Goal: Transaction & Acquisition: Purchase product/service

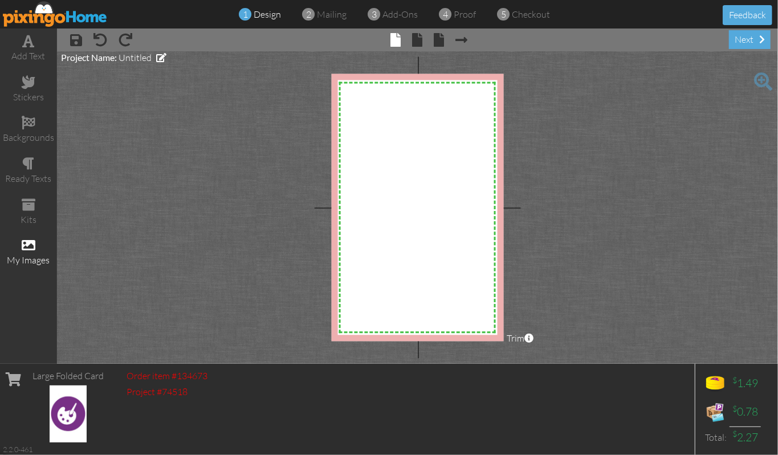
click at [32, 246] on span at bounding box center [29, 245] width 14 height 14
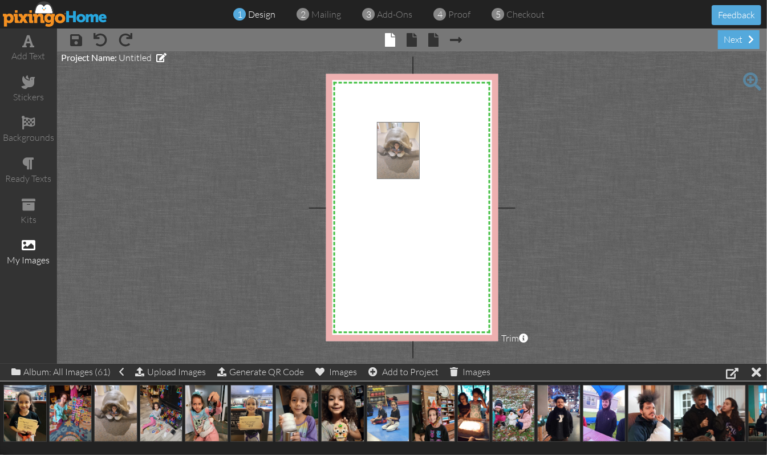
drag, startPoint x: 112, startPoint y: 408, endPoint x: 395, endPoint y: 145, distance: 386.1
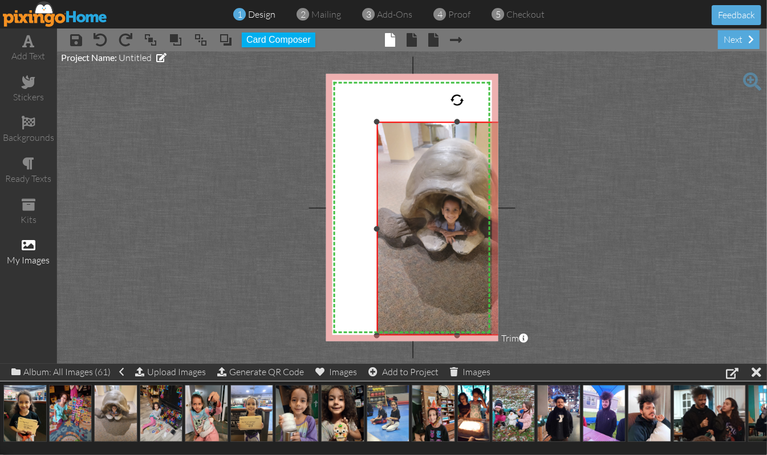
drag, startPoint x: 443, startPoint y: 210, endPoint x: 482, endPoint y: 338, distance: 133.8
click at [482, 336] on div "×" at bounding box center [457, 229] width 160 height 214
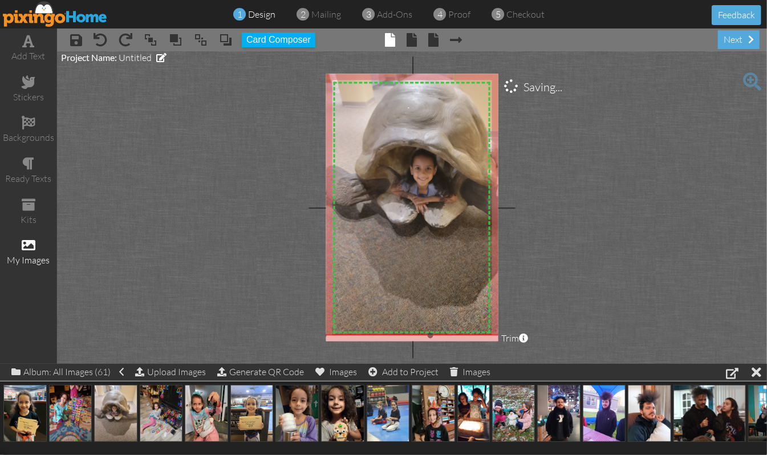
drag, startPoint x: 377, startPoint y: 119, endPoint x: 283, endPoint y: 48, distance: 117.2
click at [283, 48] on div "× save × undo × redo × bring to front × bring forward × send to back × send beh…" at bounding box center [412, 196] width 710 height 335
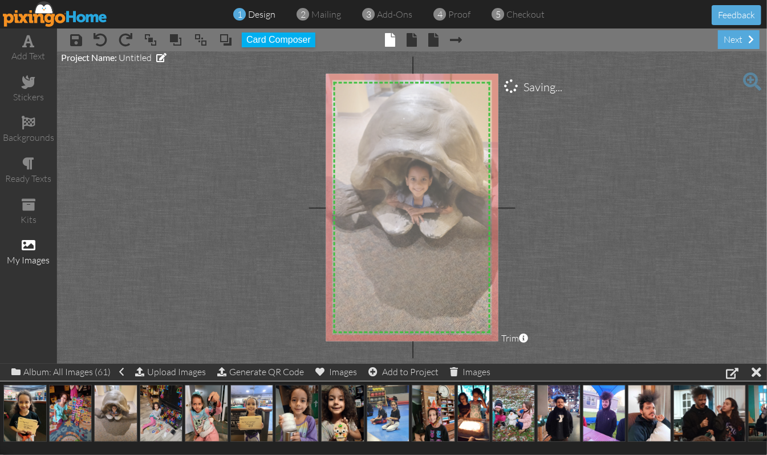
drag, startPoint x: 422, startPoint y: 147, endPoint x: 417, endPoint y: 158, distance: 11.8
click at [417, 158] on img at bounding box center [425, 204] width 213 height 285
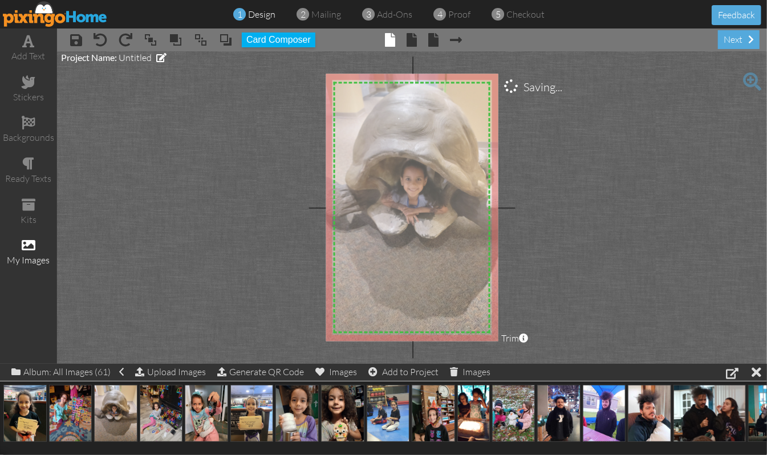
click at [420, 153] on img at bounding box center [420, 204] width 213 height 285
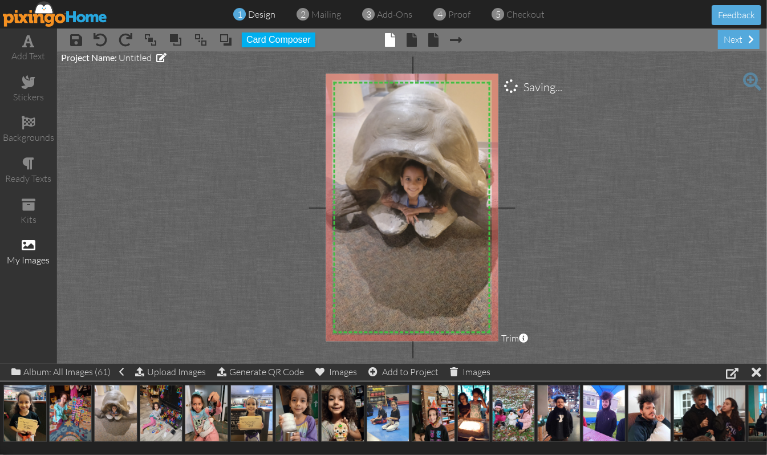
click at [637, 144] on project-studio-wrapper "X X X X X X X X X X X X X X X X X X X X X X X X X X X X X X X X X X X X X X X X…" at bounding box center [412, 207] width 710 height 312
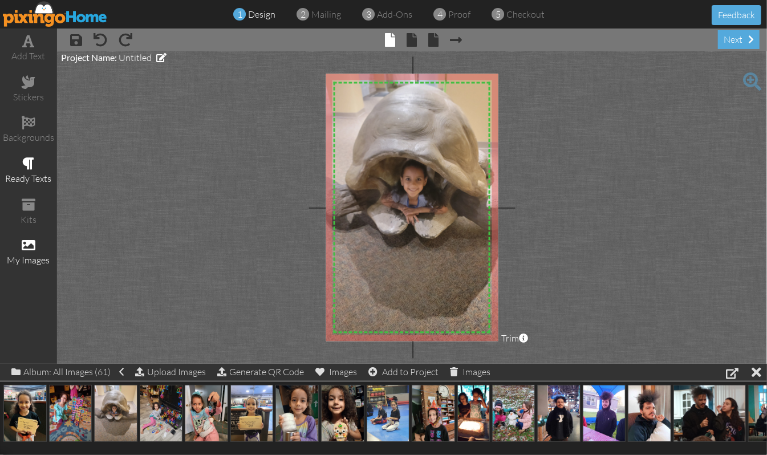
click at [32, 163] on span at bounding box center [29, 164] width 12 height 14
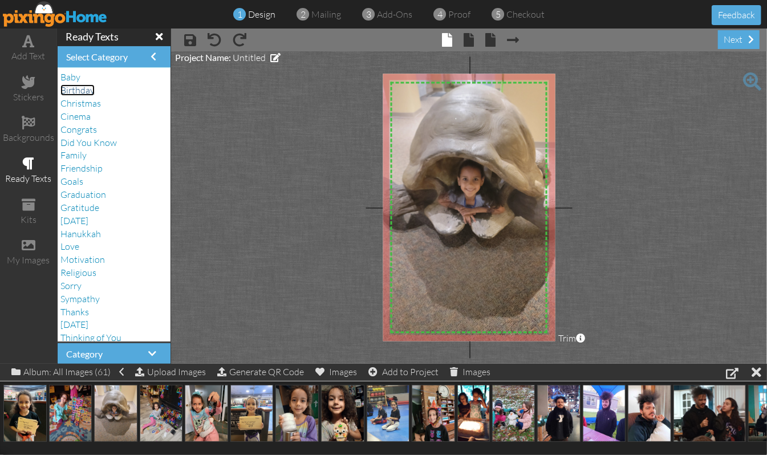
click at [84, 92] on span "Birthday" at bounding box center [77, 89] width 34 height 11
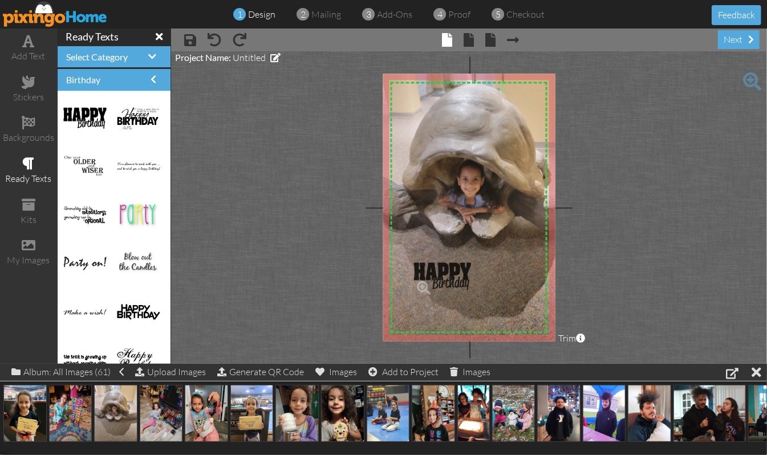
drag, startPoint x: 76, startPoint y: 112, endPoint x: 427, endPoint y: 270, distance: 384.4
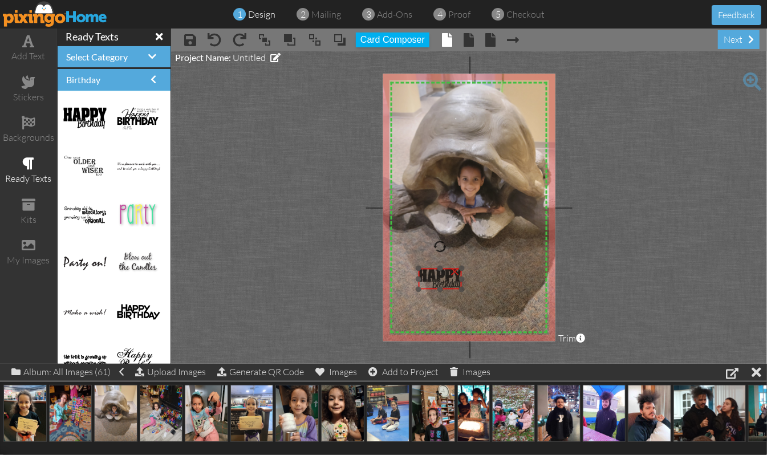
drag, startPoint x: 460, startPoint y: 276, endPoint x: 464, endPoint y: 290, distance: 14.4
click at [464, 290] on div at bounding box center [440, 279] width 49 height 27
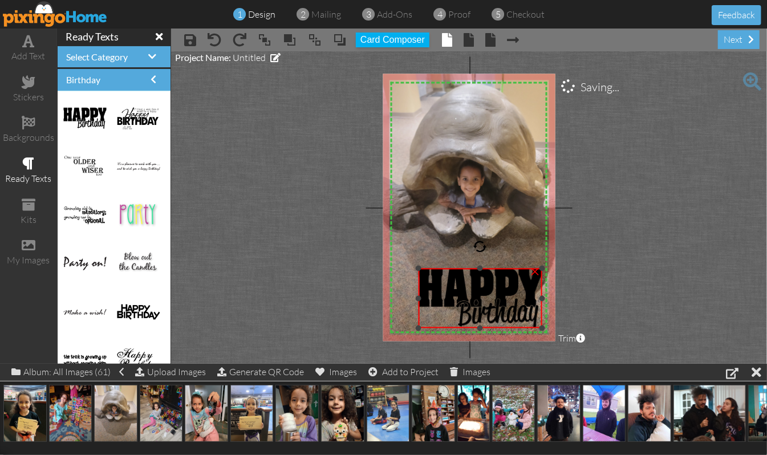
drag, startPoint x: 463, startPoint y: 290, endPoint x: 514, endPoint y: 328, distance: 63.9
click at [514, 328] on div "×" at bounding box center [480, 299] width 123 height 60
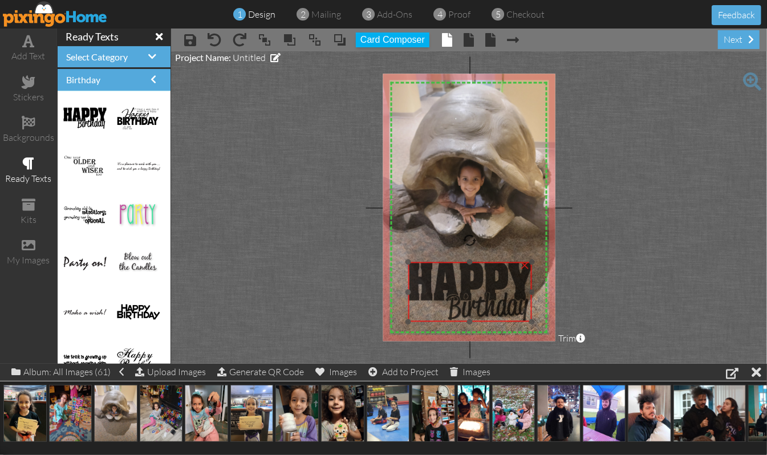
drag, startPoint x: 485, startPoint y: 306, endPoint x: 474, endPoint y: 299, distance: 12.0
click at [474, 299] on img at bounding box center [469, 292] width 123 height 60
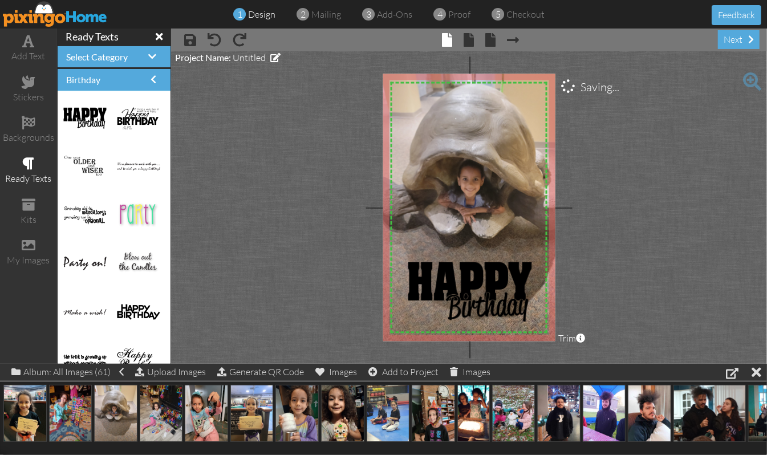
click at [312, 268] on project-studio-wrapper "X X X X X X X X X X X X X X X X X X X X X X X X X X X X X X X X X X X X X X X X…" at bounding box center [469, 207] width 596 height 312
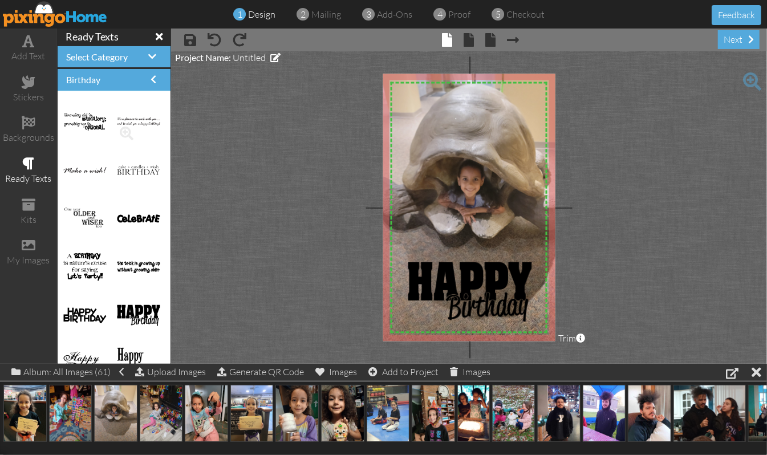
scroll to position [608, 0]
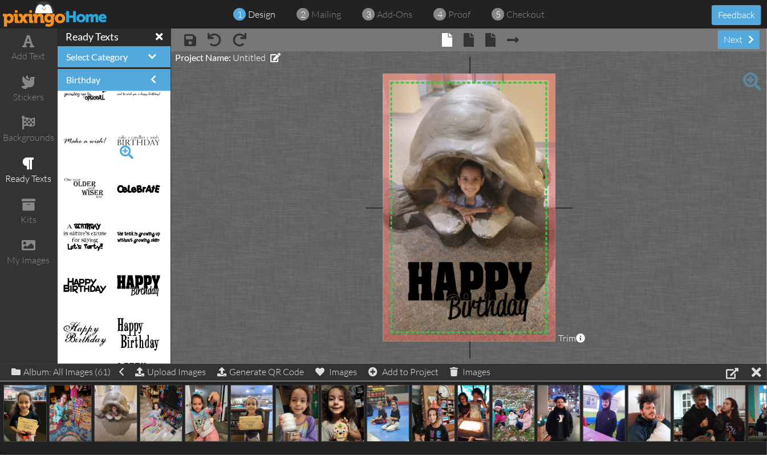
click at [117, 151] on span at bounding box center [126, 152] width 19 height 19
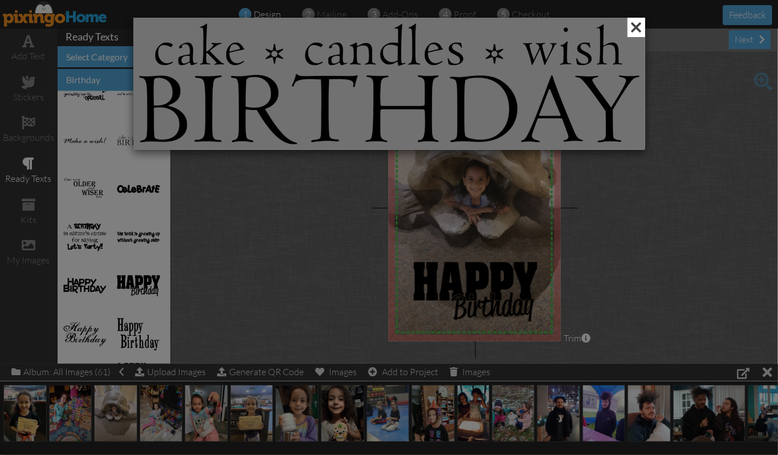
click at [635, 28] on span at bounding box center [637, 27] width 18 height 19
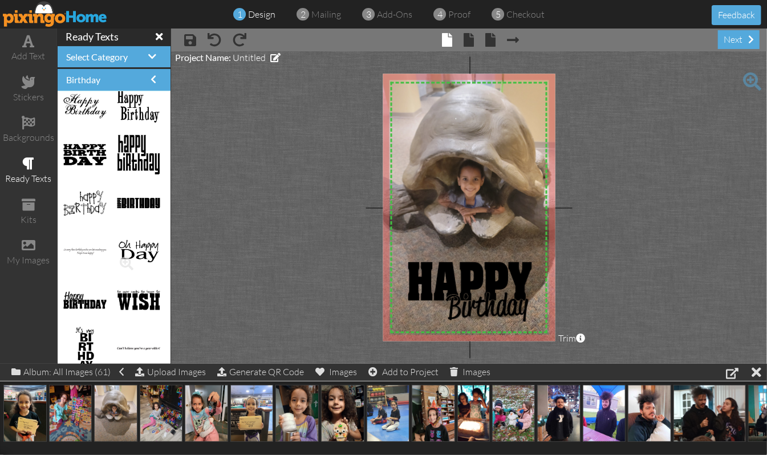
scroll to position [912, 0]
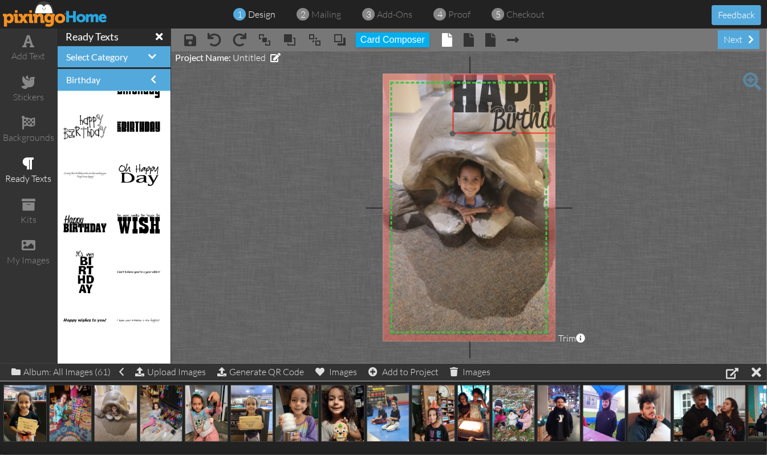
drag, startPoint x: 431, startPoint y: 276, endPoint x: 476, endPoint y: 88, distance: 193.4
click at [476, 88] on img at bounding box center [514, 104] width 123 height 60
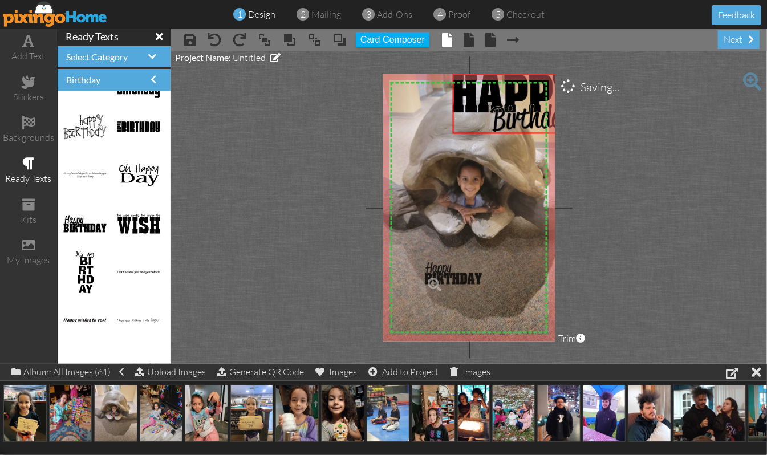
drag, startPoint x: 81, startPoint y: 224, endPoint x: 443, endPoint y: 272, distance: 364.8
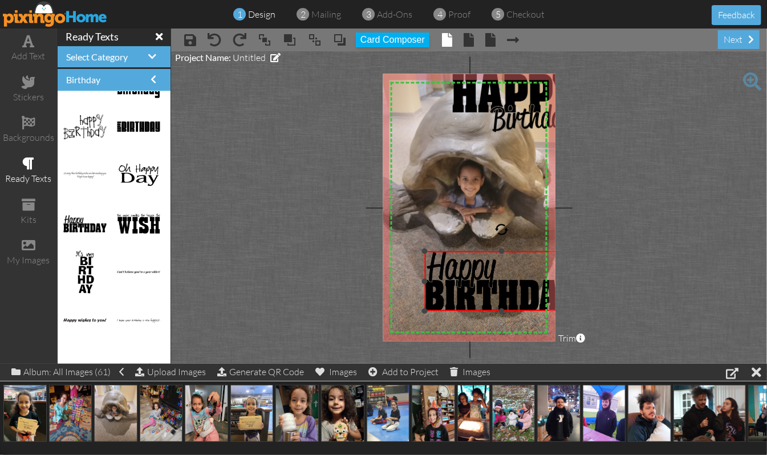
drag, startPoint x: 468, startPoint y: 270, endPoint x: 486, endPoint y: 312, distance: 46.3
click at [486, 311] on div "×" at bounding box center [501, 280] width 153 height 59
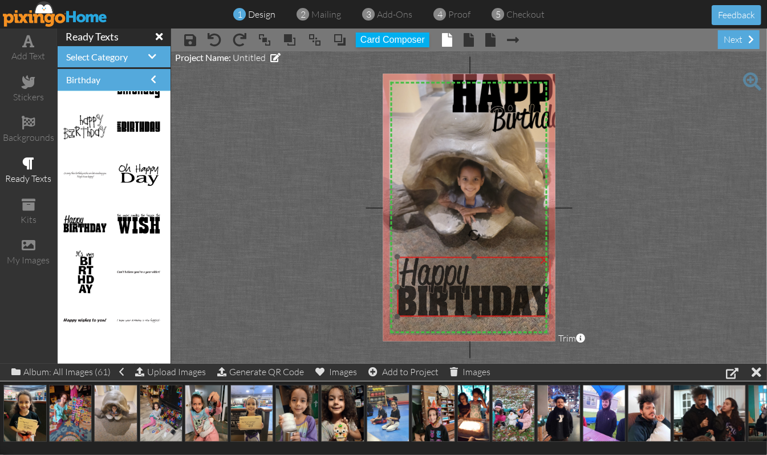
drag, startPoint x: 508, startPoint y: 301, endPoint x: 480, endPoint y: 307, distance: 28.0
click at [480, 307] on img at bounding box center [473, 286] width 153 height 59
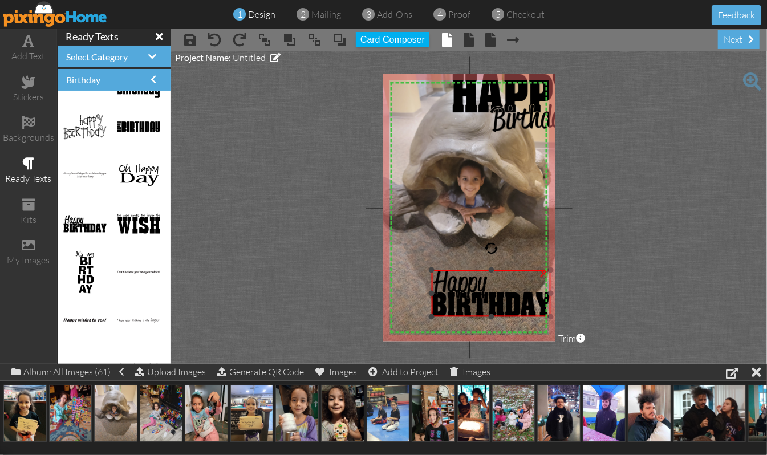
drag, startPoint x: 395, startPoint y: 254, endPoint x: 413, endPoint y: 267, distance: 22.0
click at [413, 267] on div "X X X X X X X X X X X X X X X X X X X X X X X X X X X X X X X X X X X X X X X X…" at bounding box center [469, 207] width 173 height 267
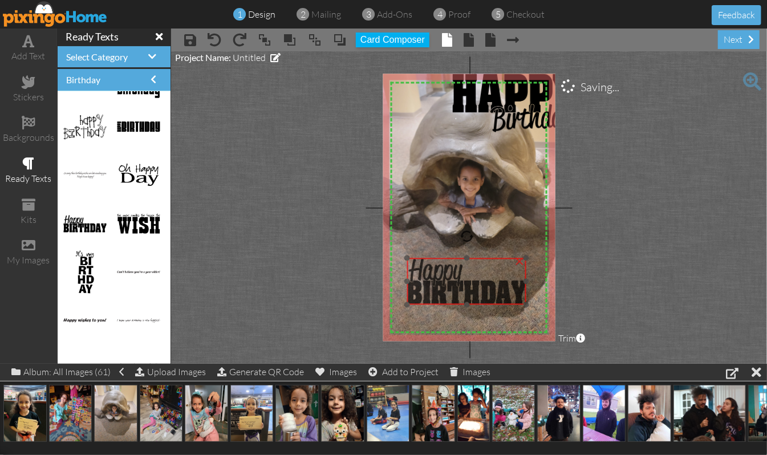
drag, startPoint x: 506, startPoint y: 299, endPoint x: 482, endPoint y: 287, distance: 27.3
click at [482, 287] on img at bounding box center [467, 281] width 120 height 46
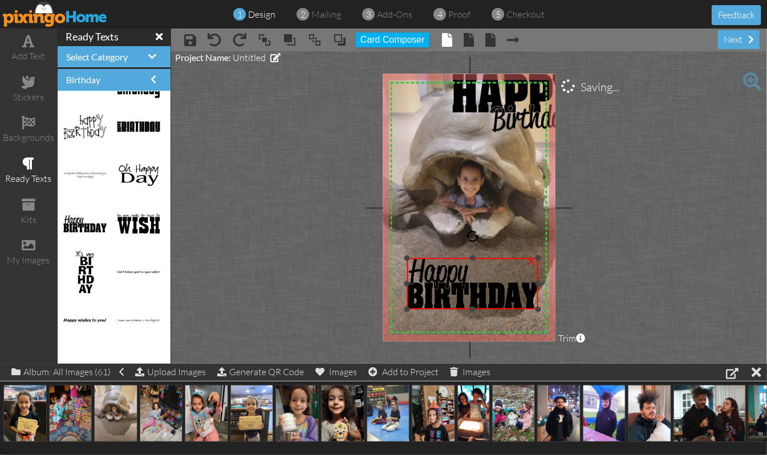
click at [527, 307] on div "×" at bounding box center [472, 283] width 131 height 51
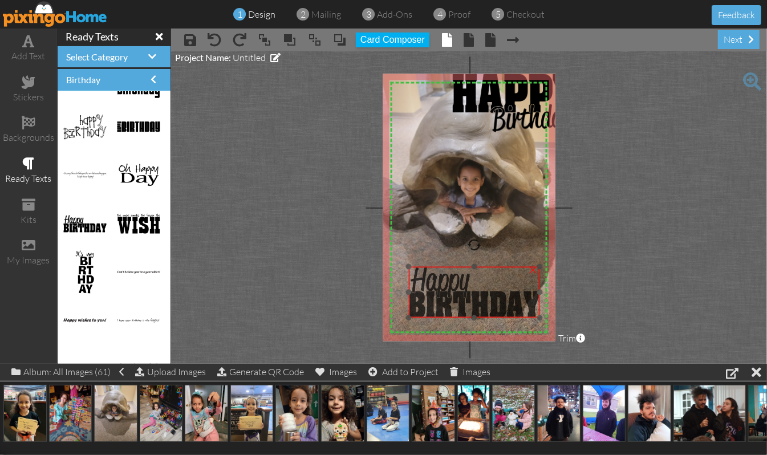
drag, startPoint x: 496, startPoint y: 286, endPoint x: 497, endPoint y: 294, distance: 8.7
click at [497, 294] on img at bounding box center [473, 292] width 131 height 51
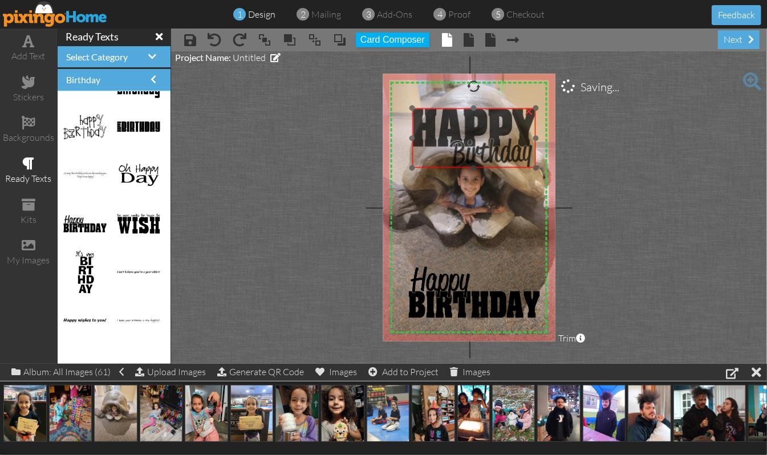
drag, startPoint x: 509, startPoint y: 102, endPoint x: 469, endPoint y: 136, distance: 53.0
click at [469, 136] on img at bounding box center [473, 138] width 123 height 60
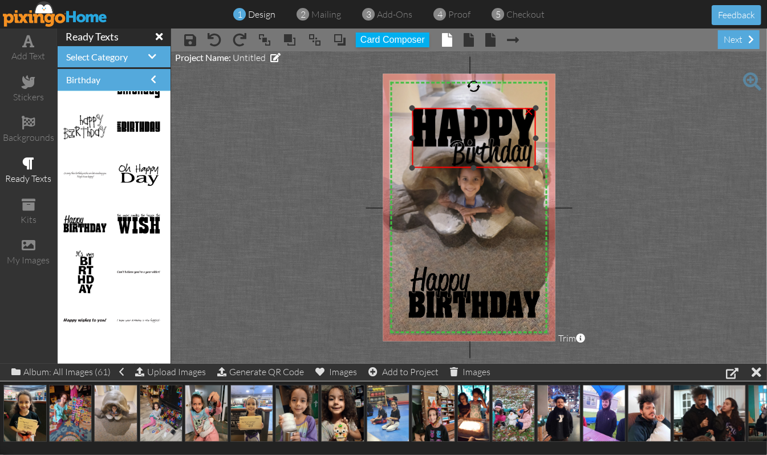
click at [531, 111] on div "×" at bounding box center [528, 111] width 18 height 18
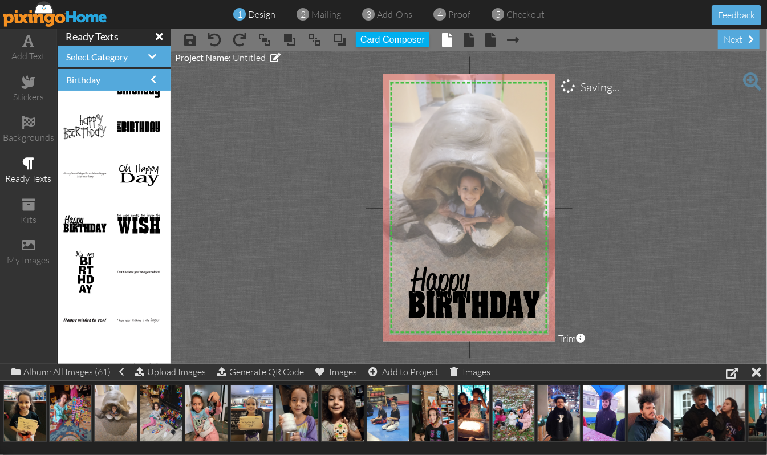
drag, startPoint x: 492, startPoint y: 119, endPoint x: 492, endPoint y: 128, distance: 9.7
click at [492, 128] on img at bounding box center [477, 214] width 213 height 285
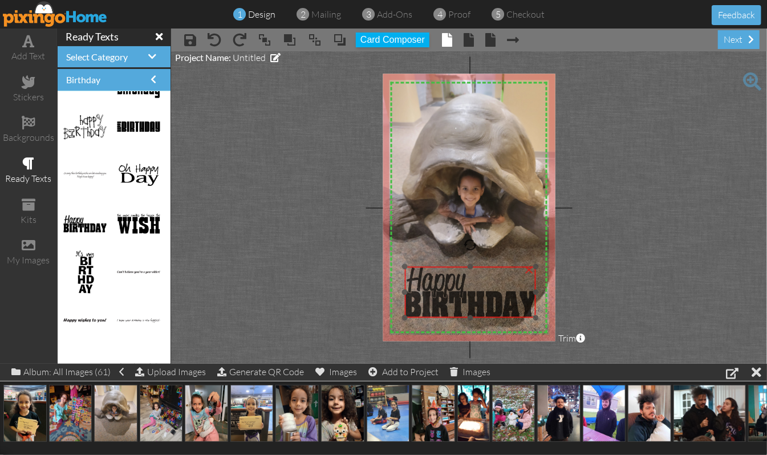
click at [439, 295] on img at bounding box center [469, 292] width 131 height 51
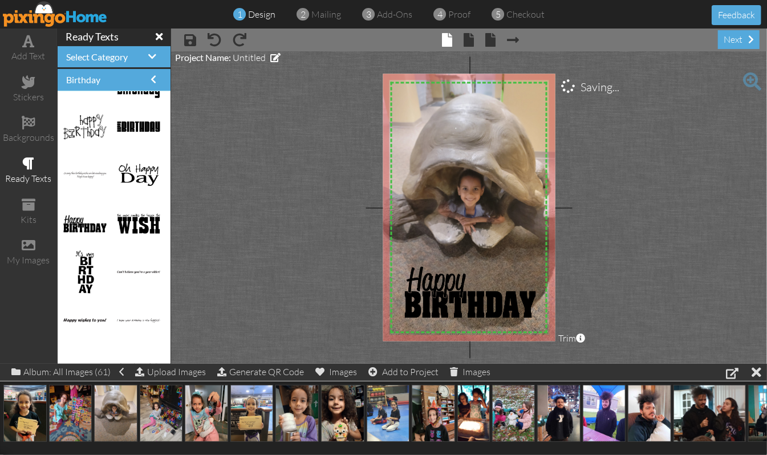
click at [637, 242] on project-studio-wrapper "X X X X X X X X X X X X X X X X X X X X X X X X X X X X X X X X X X X X X X X X…" at bounding box center [469, 207] width 596 height 312
click at [470, 42] on span at bounding box center [469, 40] width 10 height 14
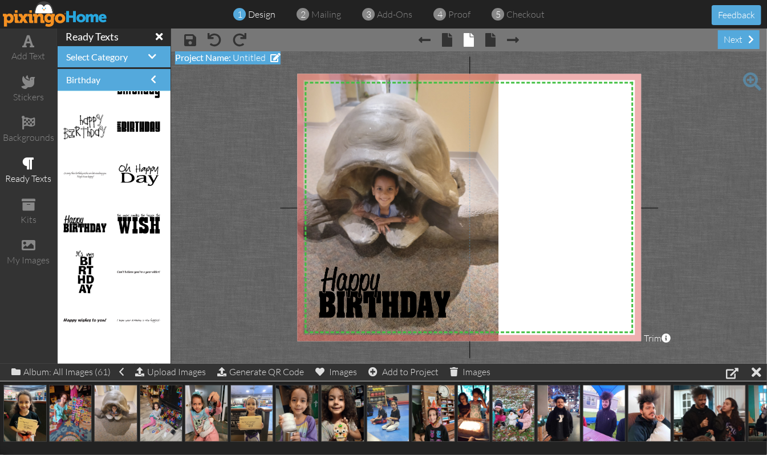
click at [246, 59] on span "Untitled" at bounding box center [249, 57] width 33 height 11
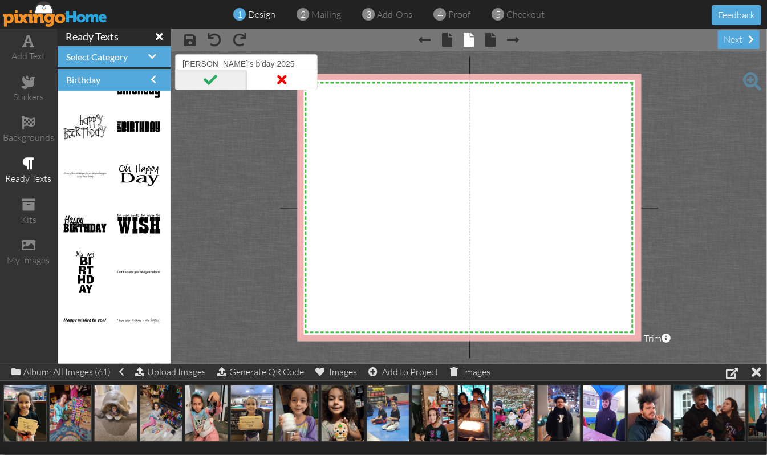
type input "[PERSON_NAME]'s b'day 2025"
click at [205, 78] on span at bounding box center [210, 80] width 71 height 21
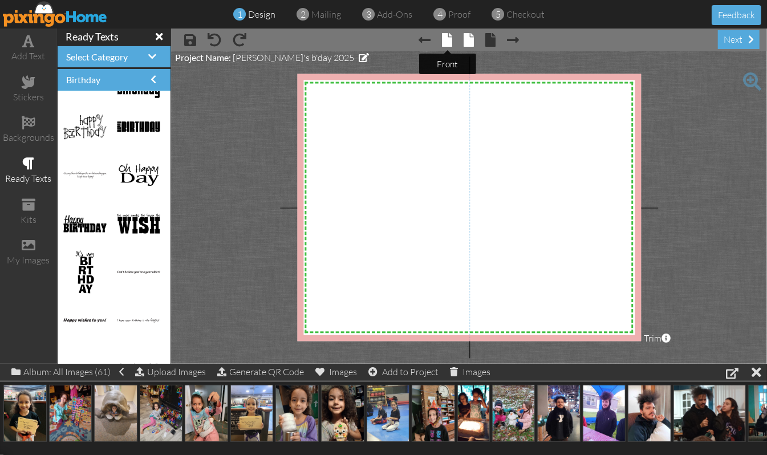
click at [445, 42] on span at bounding box center [448, 40] width 10 height 14
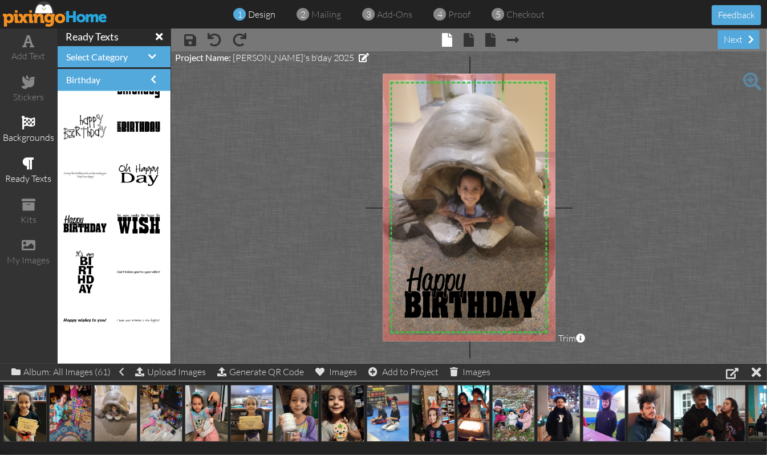
click at [28, 119] on span at bounding box center [29, 123] width 14 height 14
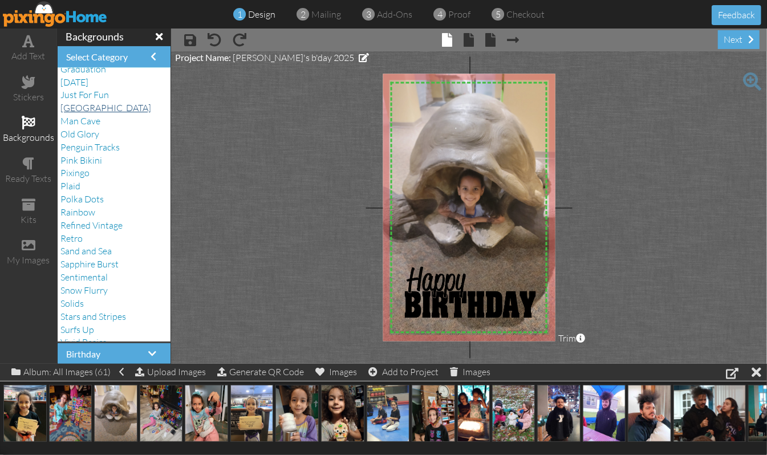
scroll to position [188, 0]
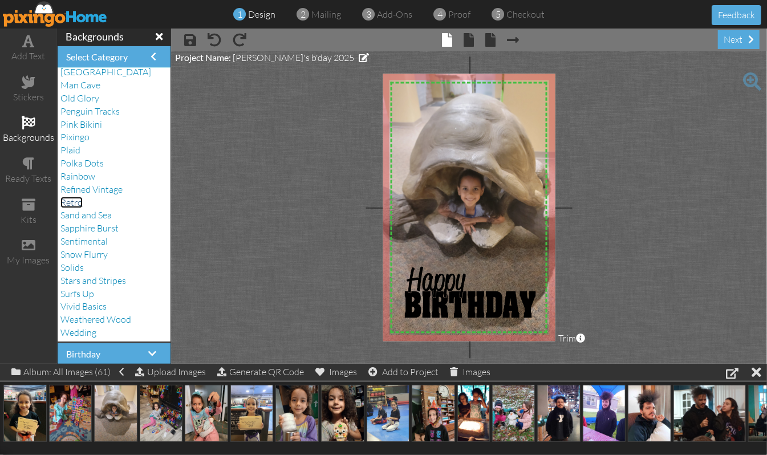
click at [75, 203] on span "Retro" at bounding box center [71, 202] width 22 height 11
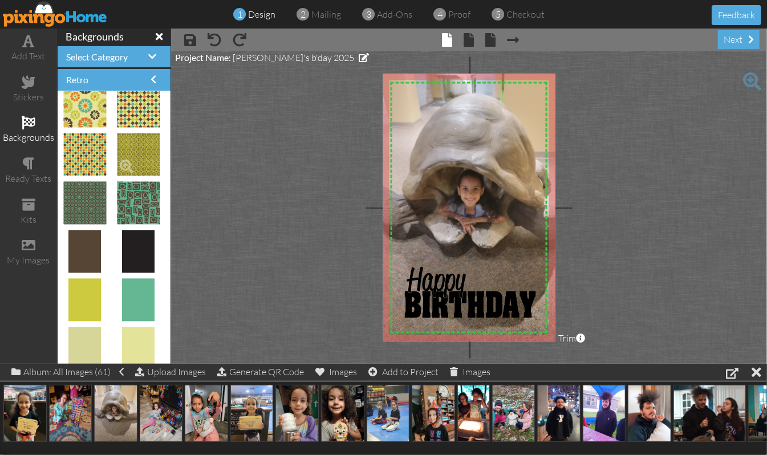
scroll to position [0, 0]
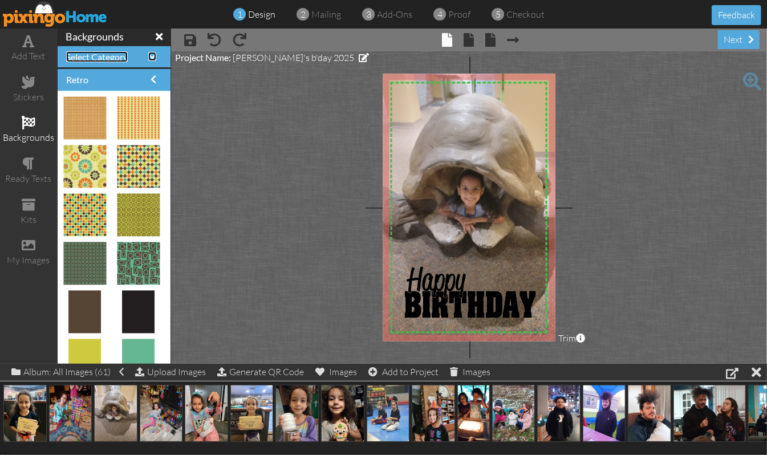
click at [148, 58] on span at bounding box center [152, 56] width 8 height 9
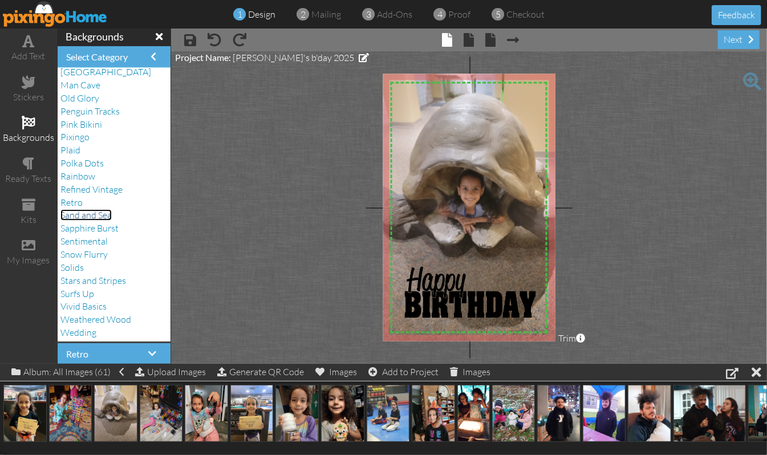
click at [94, 214] on span "Sand and Sea" at bounding box center [85, 214] width 51 height 11
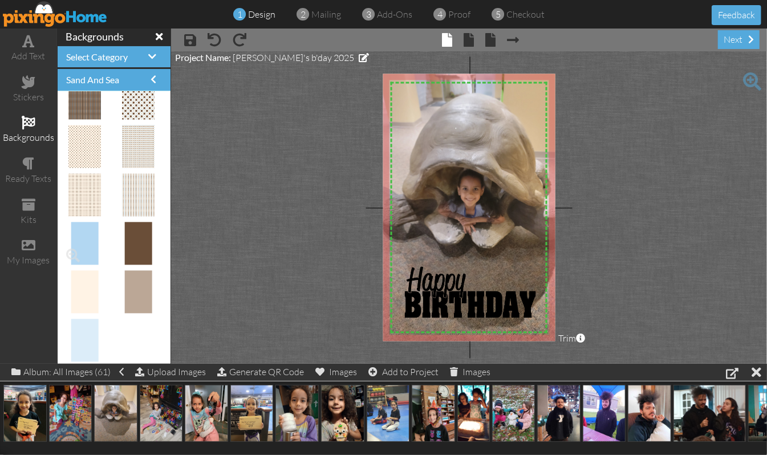
scroll to position [1, 0]
click at [148, 55] on span at bounding box center [152, 55] width 8 height 9
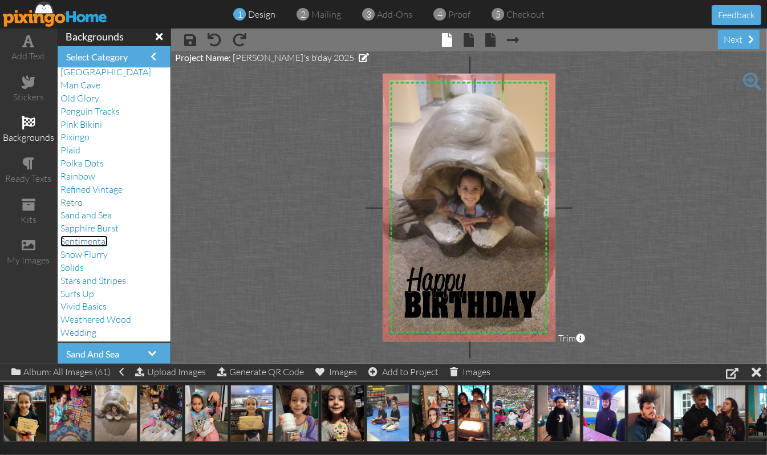
click at [87, 245] on span "Sentimental" at bounding box center [83, 241] width 47 height 11
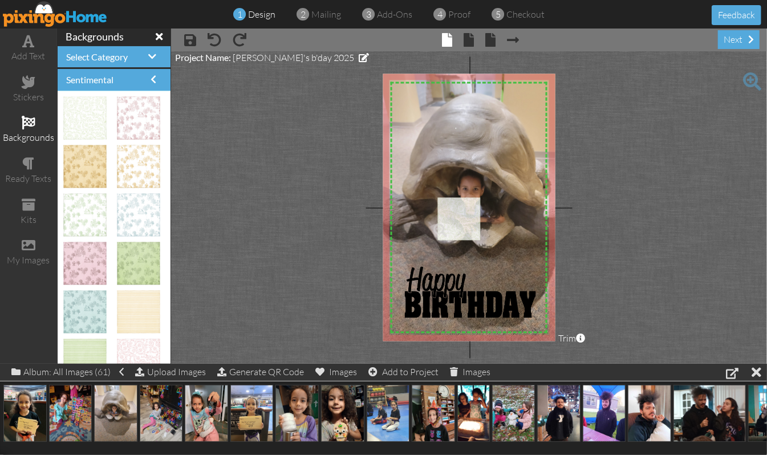
drag, startPoint x: 91, startPoint y: 117, endPoint x: 458, endPoint y: 217, distance: 380.6
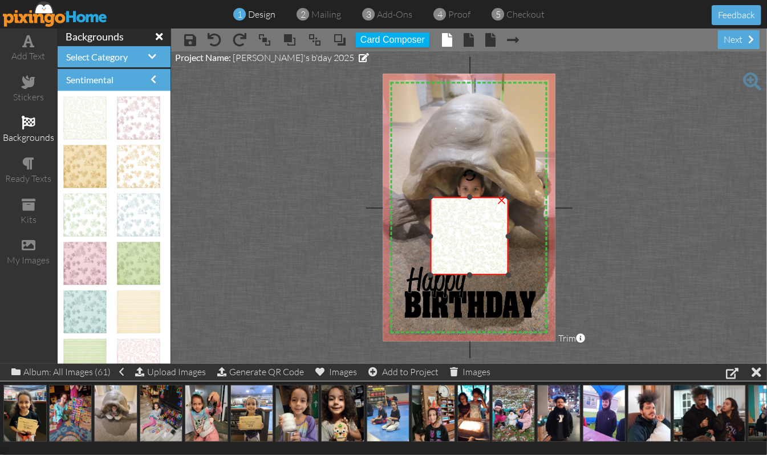
drag, startPoint x: 474, startPoint y: 240, endPoint x: 503, endPoint y: 275, distance: 45.0
click at [503, 275] on div "×" at bounding box center [470, 236] width 78 height 78
click at [501, 203] on div "×" at bounding box center [502, 199] width 18 height 18
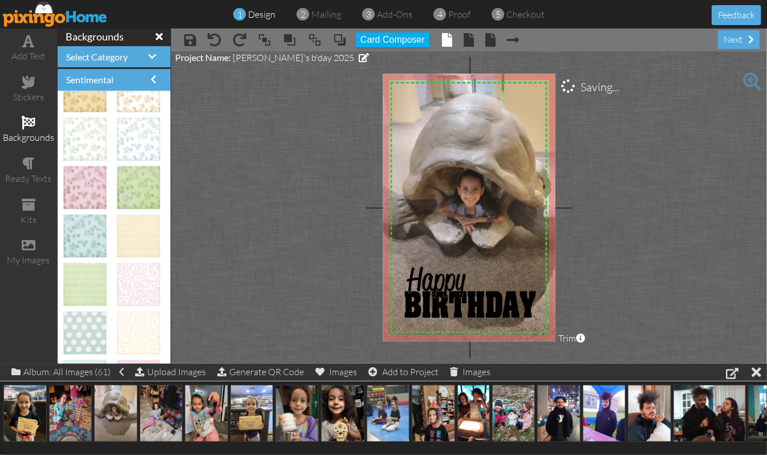
scroll to position [152, 0]
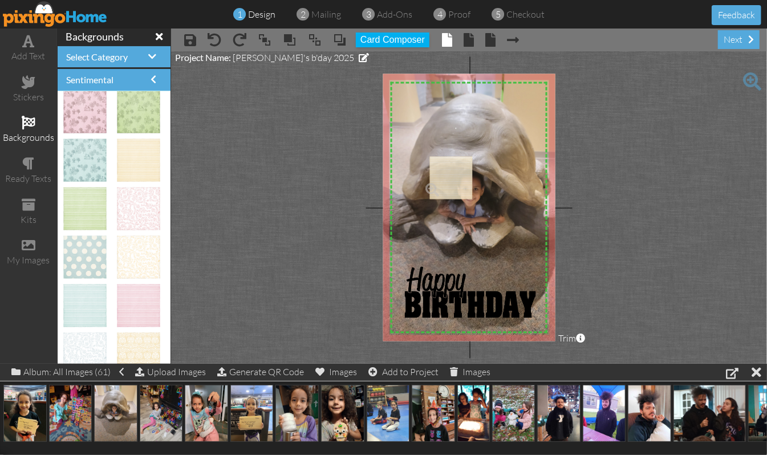
drag, startPoint x: 122, startPoint y: 156, endPoint x: 439, endPoint y: 173, distance: 317.5
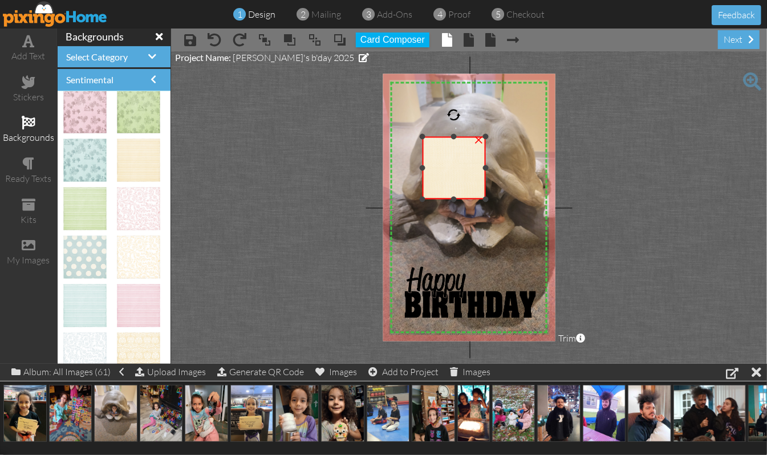
drag, startPoint x: 466, startPoint y: 155, endPoint x: 528, endPoint y: 135, distance: 65.3
click at [528, 135] on div "X X X X X X X X X X X X X X X X X X X X X X X X X X X X X X X X X X X X X X X X…" at bounding box center [469, 207] width 173 height 267
click at [479, 143] on div "×" at bounding box center [478, 138] width 18 height 18
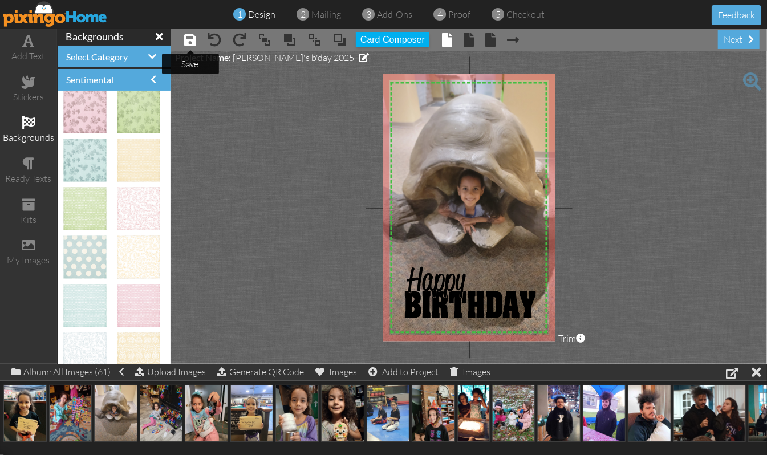
click at [194, 40] on span at bounding box center [190, 40] width 12 height 14
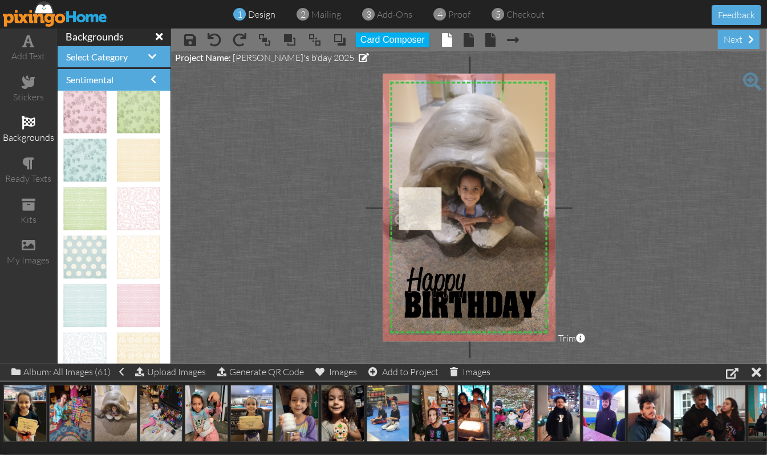
drag, startPoint x: 129, startPoint y: 250, endPoint x: 415, endPoint y: 201, distance: 290.4
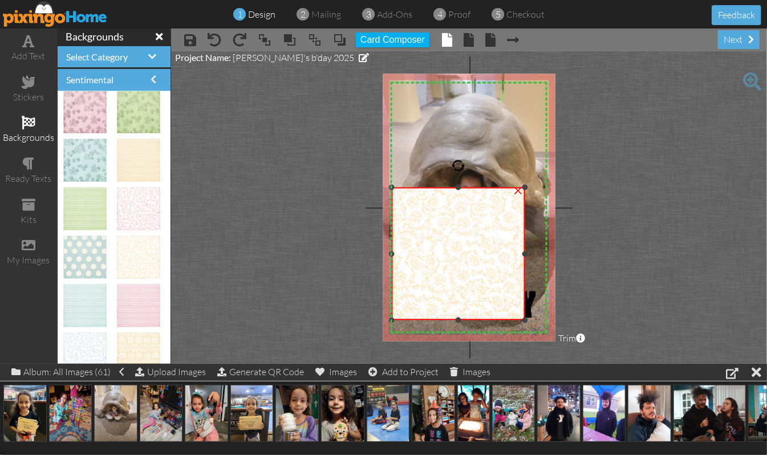
drag, startPoint x: 434, startPoint y: 230, endPoint x: 489, endPoint y: 320, distance: 105.4
click at [489, 320] on div "×" at bounding box center [458, 253] width 133 height 133
click at [519, 190] on div "×" at bounding box center [518, 189] width 18 height 18
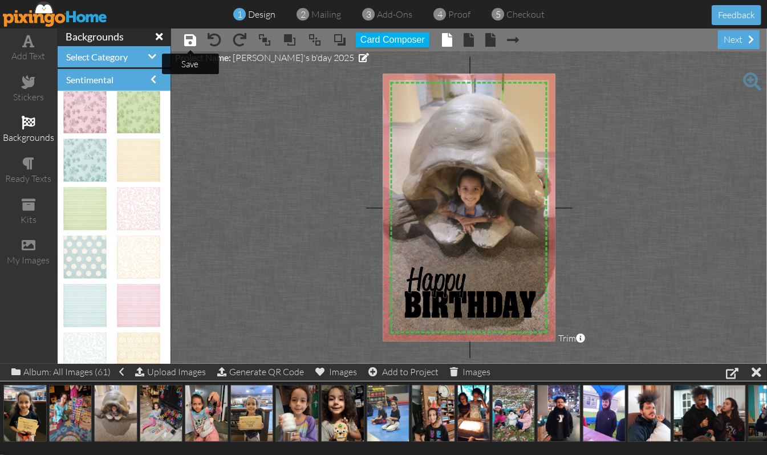
click at [190, 38] on span at bounding box center [190, 40] width 12 height 14
click at [468, 40] on span at bounding box center [469, 40] width 10 height 14
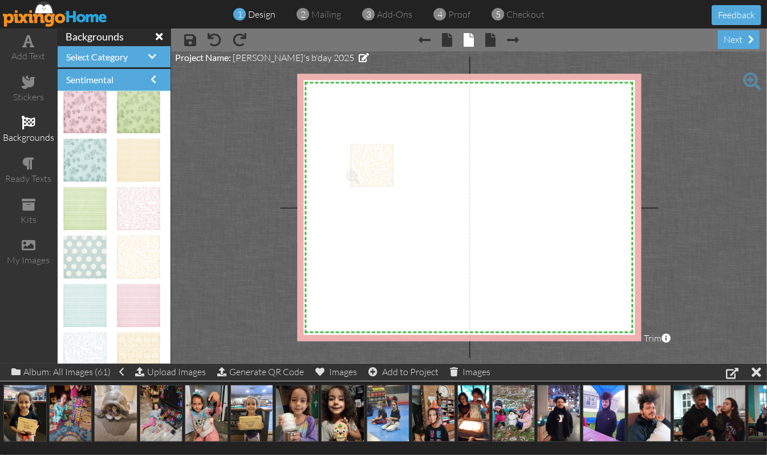
drag, startPoint x: 123, startPoint y: 251, endPoint x: 361, endPoint y: 159, distance: 255.1
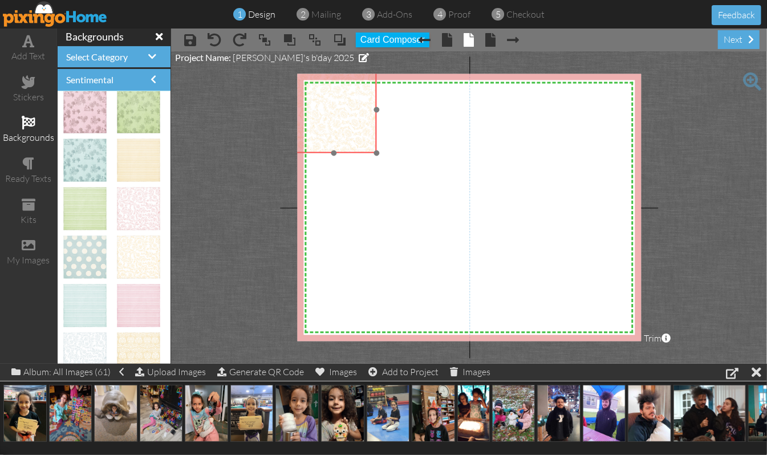
drag, startPoint x: 379, startPoint y: 203, endPoint x: 327, endPoint y: 126, distance: 93.2
click at [327, 126] on img at bounding box center [334, 110] width 86 height 86
drag, startPoint x: 335, startPoint y: 154, endPoint x: 338, endPoint y: 138, distance: 16.2
click at [338, 137] on div "×" at bounding box center [334, 102] width 86 height 70
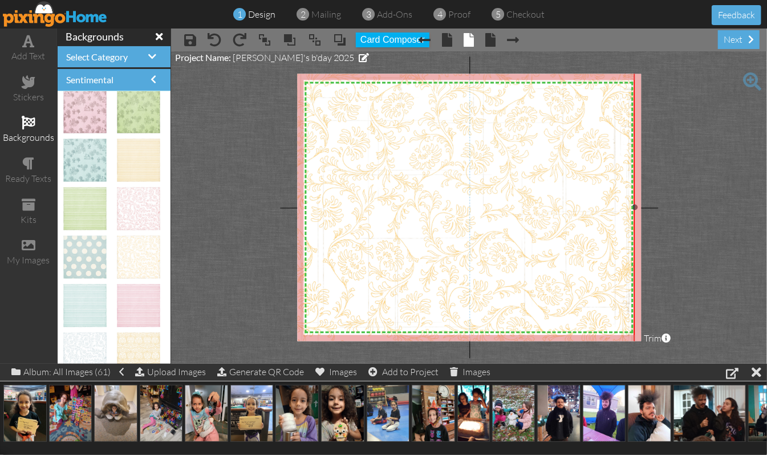
drag, startPoint x: 375, startPoint y: 137, endPoint x: 623, endPoint y: 348, distance: 324.8
click at [623, 348] on project-studio-wrapper "X X X X X X X X X X X X X X X X X X X X X X X X X X X X X X X X X X X X X X X X…" at bounding box center [469, 207] width 596 height 312
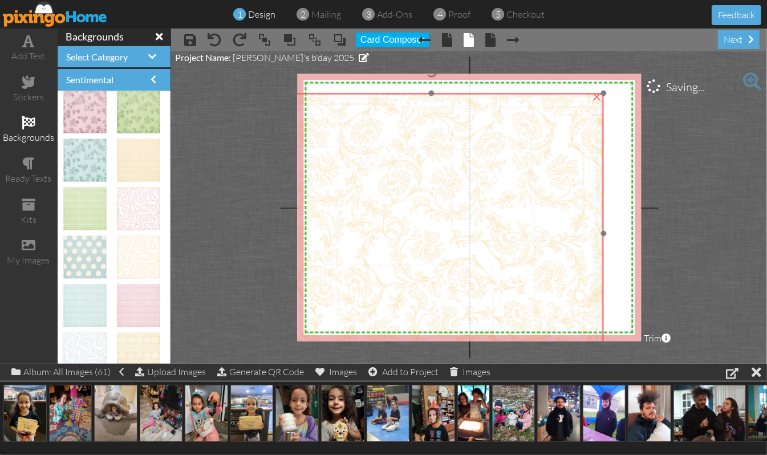
drag, startPoint x: 568, startPoint y: 135, endPoint x: 537, endPoint y: 161, distance: 40.9
click at [537, 161] on img at bounding box center [431, 265] width 344 height 344
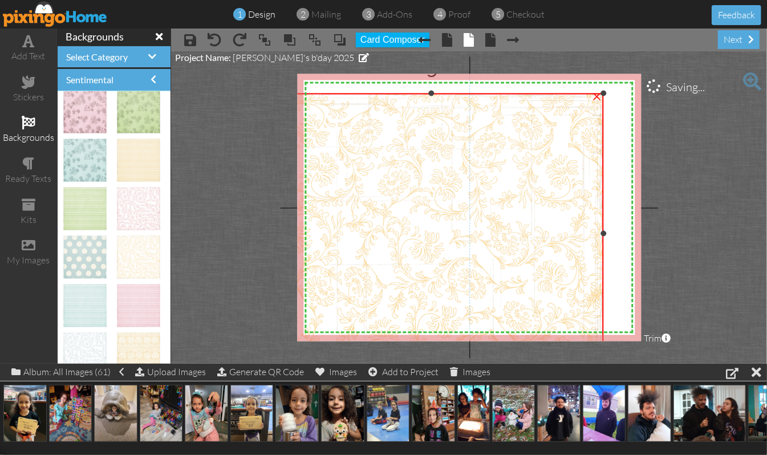
click at [596, 99] on div "×" at bounding box center [597, 95] width 18 height 18
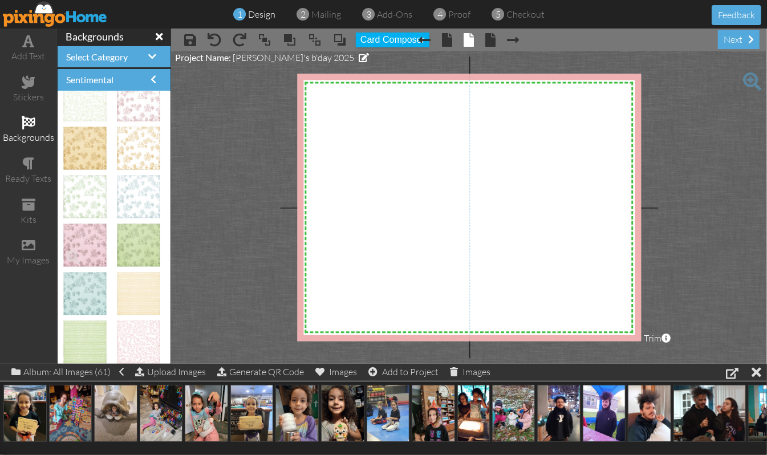
scroll to position [0, 0]
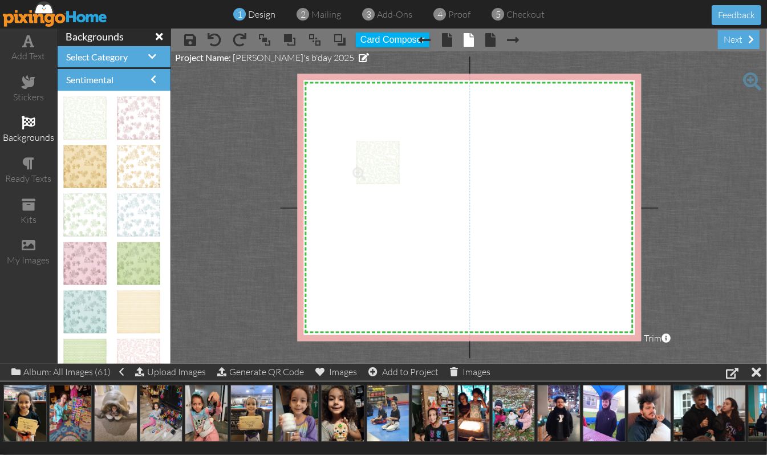
drag, startPoint x: 80, startPoint y: 110, endPoint x: 366, endPoint y: 153, distance: 289.5
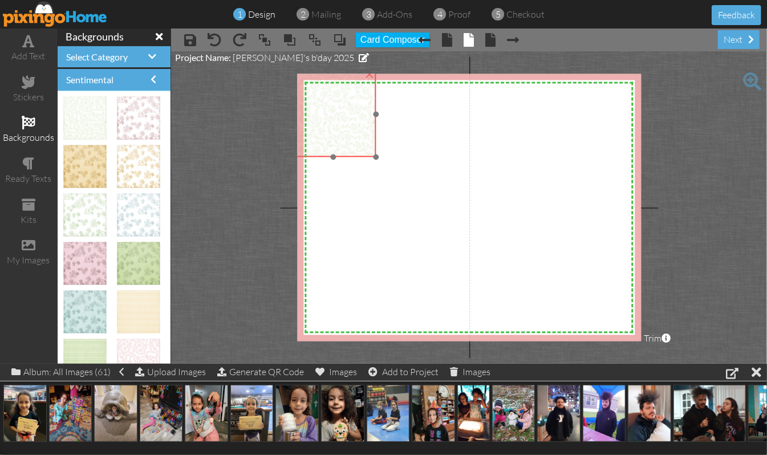
drag, startPoint x: 393, startPoint y: 193, endPoint x: 334, endPoint y: 123, distance: 91.4
click at [334, 123] on img at bounding box center [333, 114] width 86 height 86
drag, startPoint x: 332, startPoint y: 155, endPoint x: 333, endPoint y: 133, distance: 22.3
click at [333, 133] on div at bounding box center [334, 135] width 6 height 6
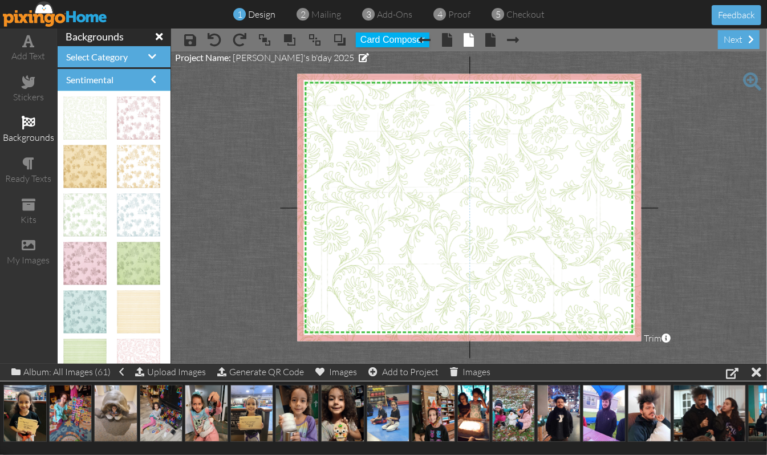
drag, startPoint x: 375, startPoint y: 136, endPoint x: 635, endPoint y: 359, distance: 343.3
click at [635, 359] on project-studio-wrapper "X X X X X X X X X X X X X X X X X X X X X X X X X X X X X X X X X X X X X X X X…" at bounding box center [469, 207] width 596 height 312
drag, startPoint x: 247, startPoint y: 411, endPoint x: 371, endPoint y: 161, distance: 279.2
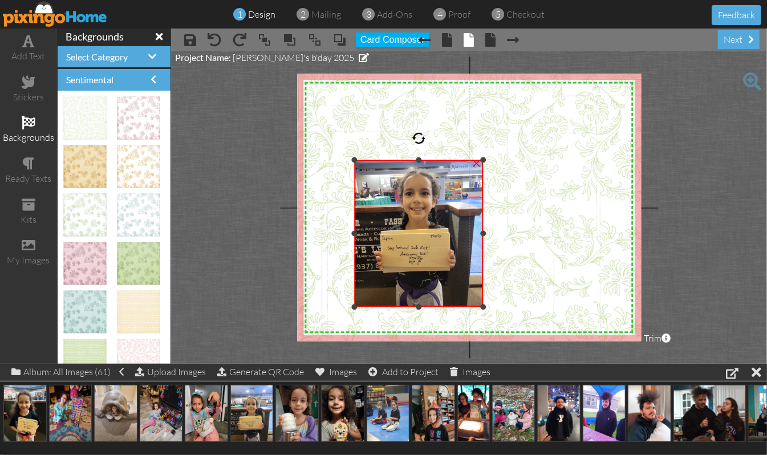
drag, startPoint x: 417, startPoint y: 135, endPoint x: 418, endPoint y: 160, distance: 25.1
click at [418, 160] on div at bounding box center [419, 160] width 6 height 6
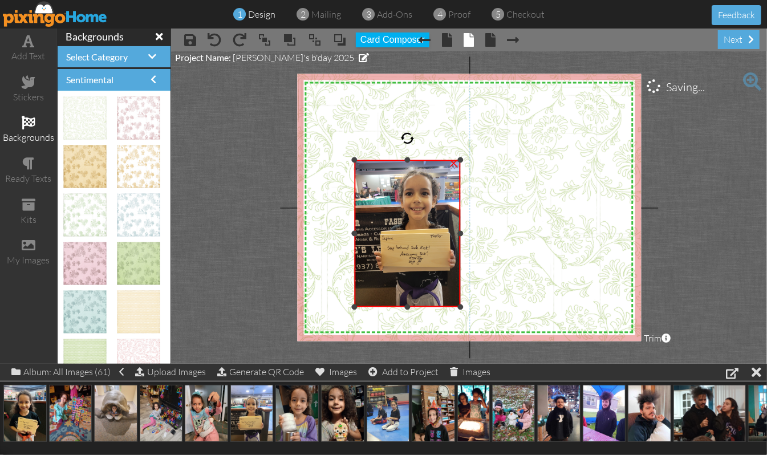
drag, startPoint x: 482, startPoint y: 233, endPoint x: 459, endPoint y: 240, distance: 24.0
click at [459, 240] on div "×" at bounding box center [408, 233] width 106 height 147
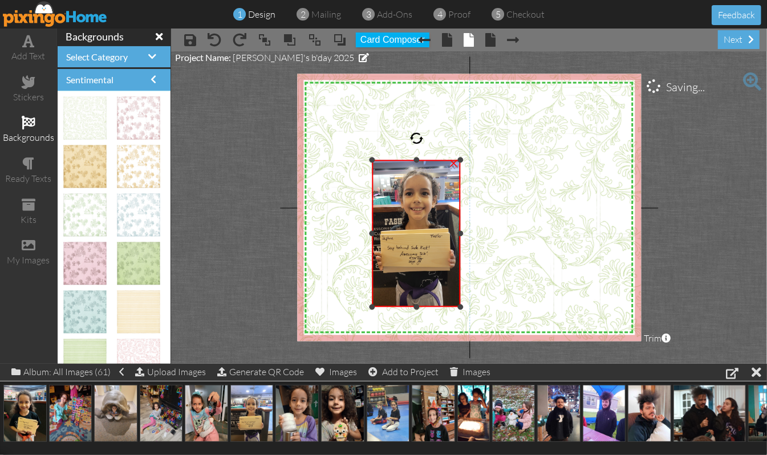
drag, startPoint x: 352, startPoint y: 234, endPoint x: 370, endPoint y: 233, distance: 17.7
click at [370, 233] on div at bounding box center [373, 233] width 6 height 6
drag, startPoint x: 19, startPoint y: 403, endPoint x: 501, endPoint y: 177, distance: 532.1
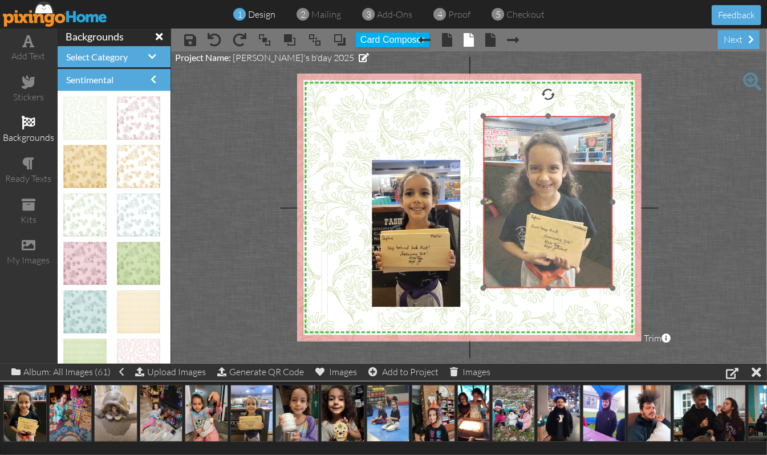
drag, startPoint x: 550, startPoint y: 194, endPoint x: 547, endPoint y: 151, distance: 43.4
click at [547, 151] on img at bounding box center [548, 202] width 129 height 172
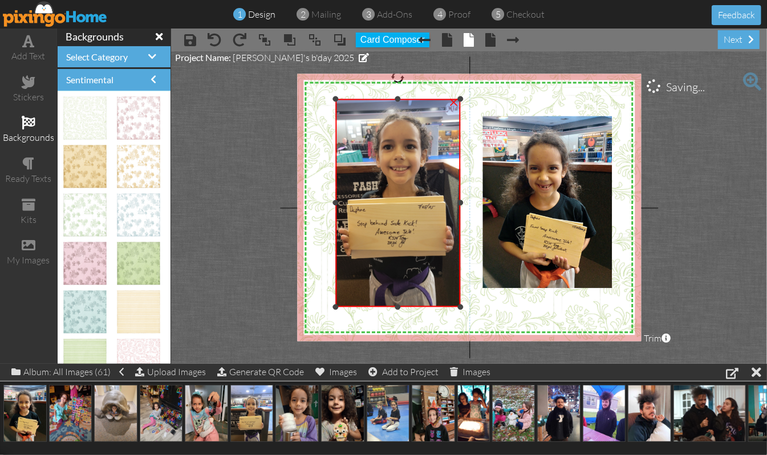
drag, startPoint x: 374, startPoint y: 160, endPoint x: 302, endPoint y: 99, distance: 94.3
click at [302, 99] on div "X X X X X X X X X X X X X X X X X X X X X X X X X X X X X X X X X X X X X X X X…" at bounding box center [469, 207] width 344 height 267
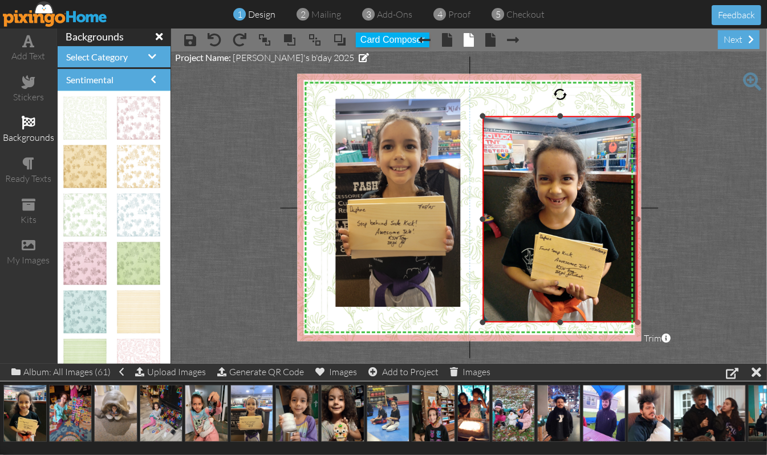
drag, startPoint x: 610, startPoint y: 290, endPoint x: 606, endPoint y: 313, distance: 23.3
click at [614, 323] on div "×" at bounding box center [560, 219] width 155 height 206
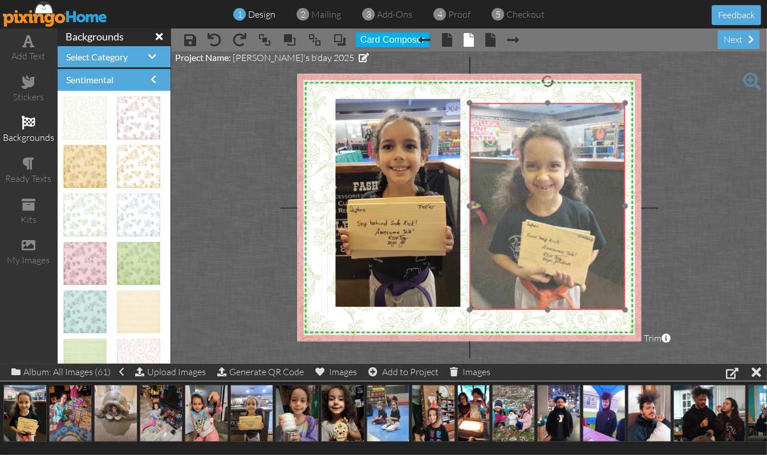
drag, startPoint x: 586, startPoint y: 283, endPoint x: 571, endPoint y: 269, distance: 20.6
click at [571, 269] on img at bounding box center [548, 206] width 156 height 207
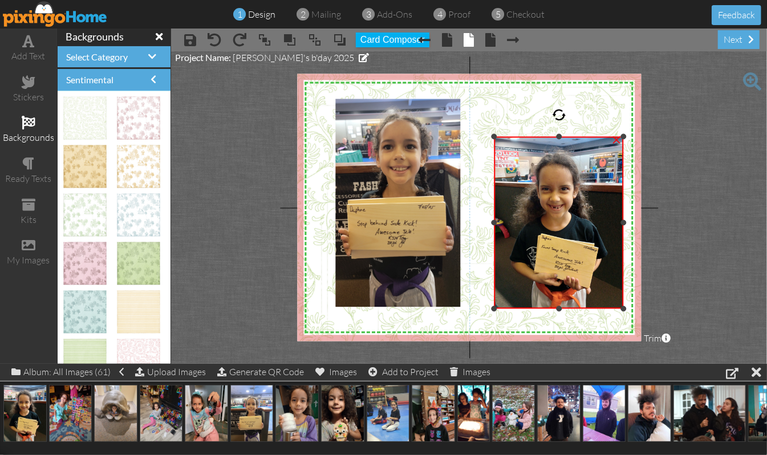
drag, startPoint x: 470, startPoint y: 100, endPoint x: 500, endPoint y: 135, distance: 45.3
click at [498, 137] on div "×" at bounding box center [558, 223] width 129 height 172
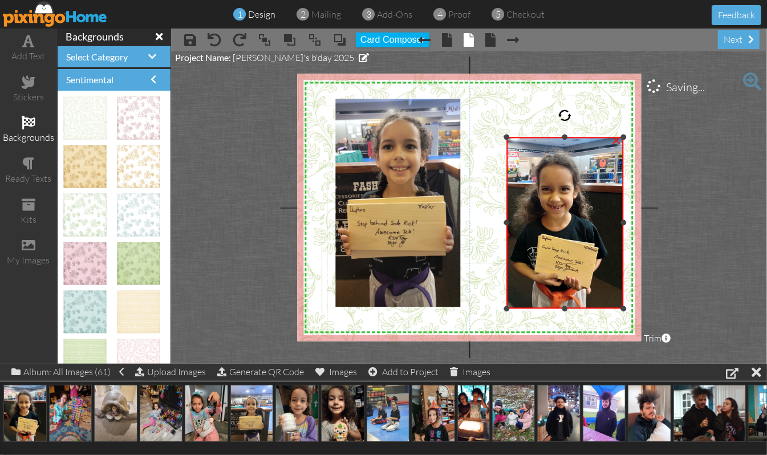
drag, startPoint x: 497, startPoint y: 224, endPoint x: 509, endPoint y: 227, distance: 12.5
click at [509, 227] on div "×" at bounding box center [564, 223] width 117 height 172
drag, startPoint x: 625, startPoint y: 224, endPoint x: 618, endPoint y: 229, distance: 8.9
click at [616, 229] on div "×" at bounding box center [561, 223] width 110 height 172
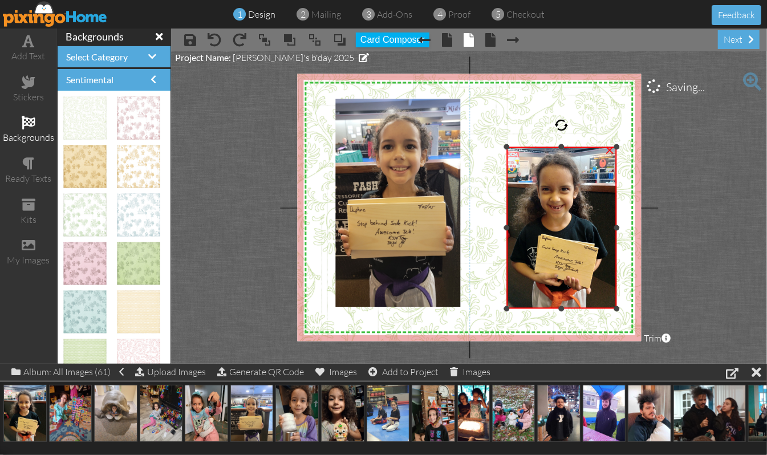
drag, startPoint x: 560, startPoint y: 135, endPoint x: 559, endPoint y: 145, distance: 9.8
click at [559, 145] on div at bounding box center [562, 147] width 6 height 6
click at [611, 153] on div "×" at bounding box center [609, 149] width 18 height 18
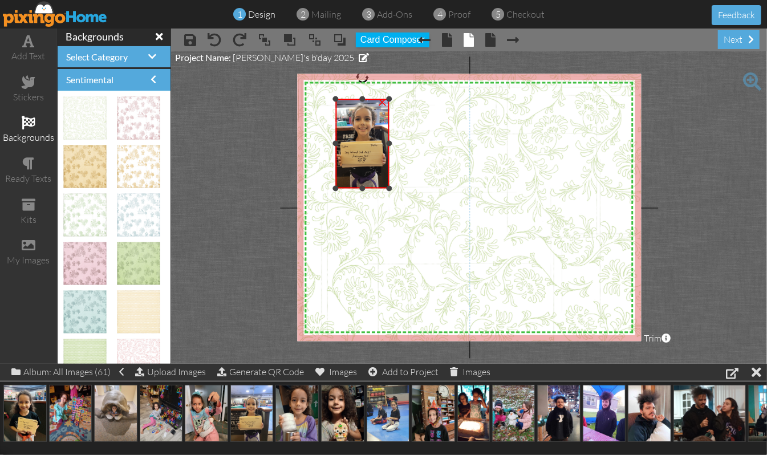
drag, startPoint x: 461, startPoint y: 307, endPoint x: 343, endPoint y: 188, distance: 167.3
click at [343, 188] on div "×" at bounding box center [362, 144] width 54 height 90
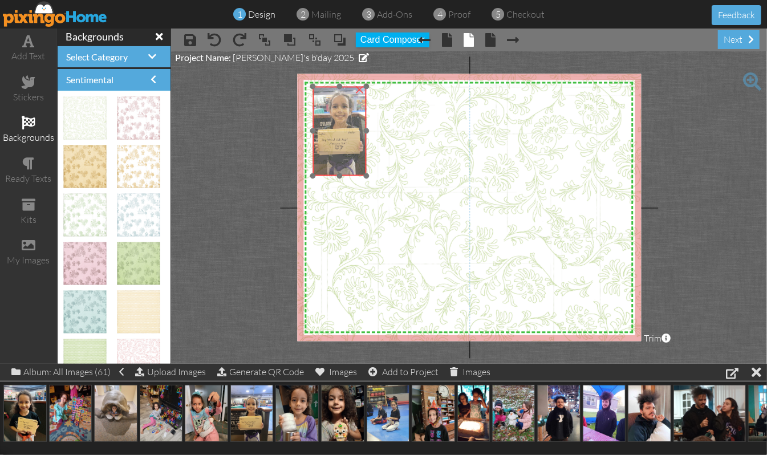
drag, startPoint x: 377, startPoint y: 177, endPoint x: 354, endPoint y: 164, distance: 26.0
click at [354, 164] on img at bounding box center [341, 123] width 78 height 104
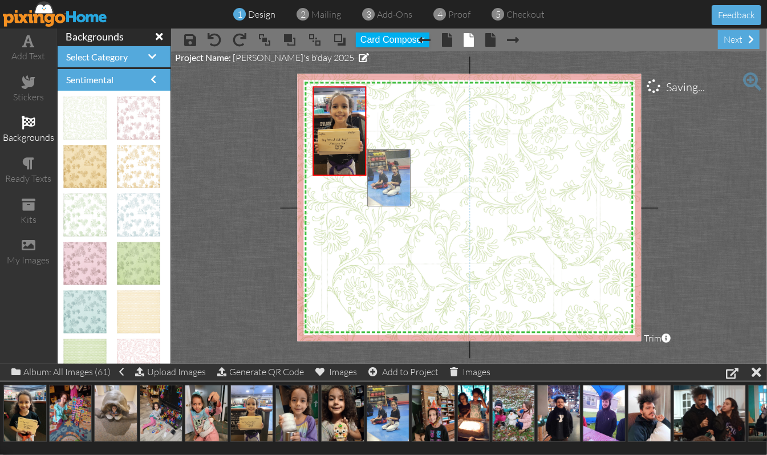
drag, startPoint x: 392, startPoint y: 411, endPoint x: 391, endPoint y: 174, distance: 236.7
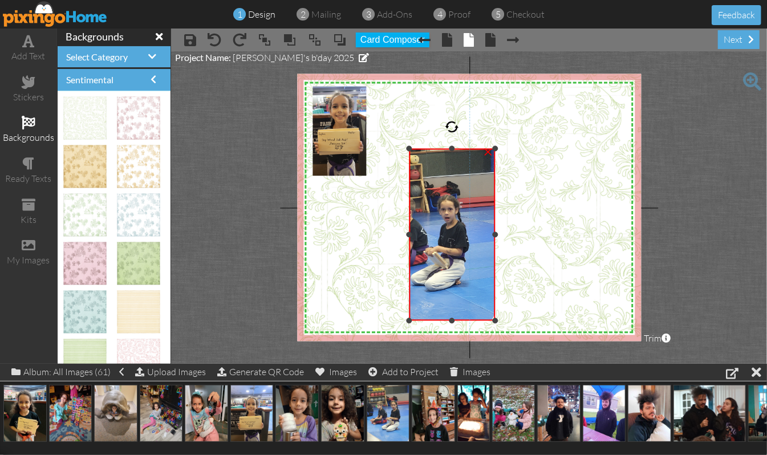
drag, startPoint x: 367, startPoint y: 234, endPoint x: 411, endPoint y: 229, distance: 43.6
click at [411, 229] on div "×" at bounding box center [452, 235] width 86 height 172
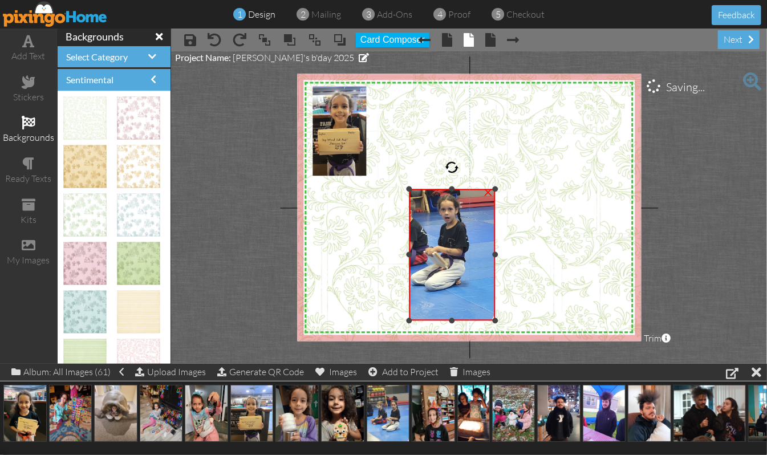
drag, startPoint x: 454, startPoint y: 149, endPoint x: 454, endPoint y: 189, distance: 40.5
click at [454, 189] on div at bounding box center [452, 189] width 6 height 6
drag, startPoint x: 452, startPoint y: 318, endPoint x: 453, endPoint y: 295, distance: 22.8
click at [453, 295] on div at bounding box center [452, 298] width 6 height 6
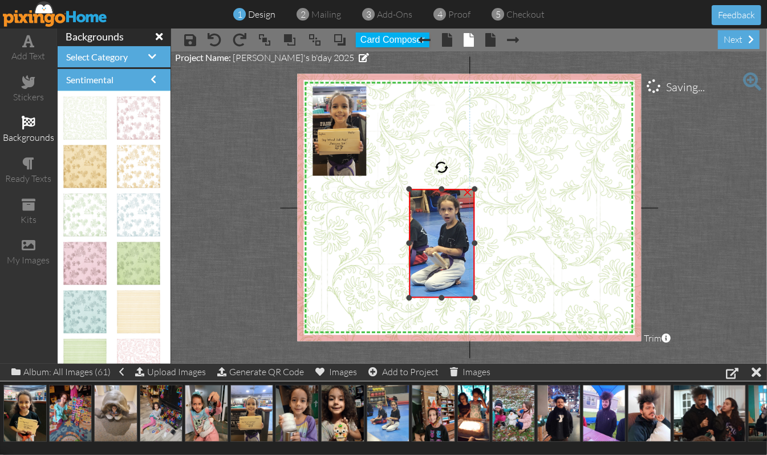
drag, startPoint x: 496, startPoint y: 242, endPoint x: 476, endPoint y: 251, distance: 22.2
click at [474, 251] on div "×" at bounding box center [441, 243] width 65 height 109
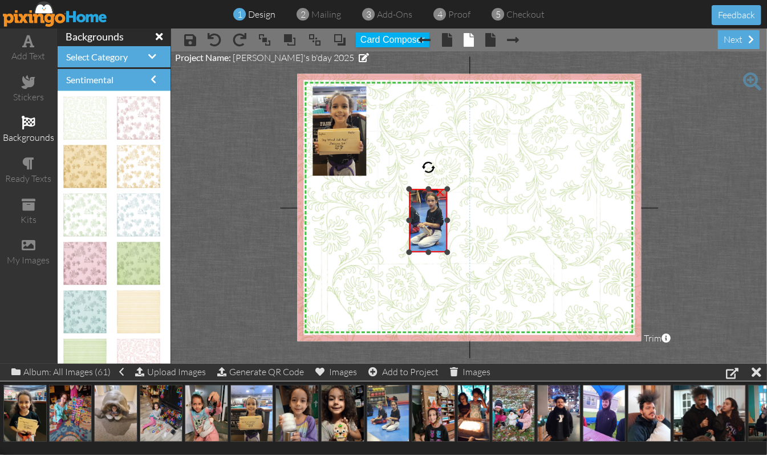
drag, startPoint x: 473, startPoint y: 299, endPoint x: 457, endPoint y: 253, distance: 48.1
click at [457, 253] on div "X X X X X X X X X X X X X X X X X X X X X X X X X X X X X X X X X X X X X X X X…" at bounding box center [469, 207] width 344 height 267
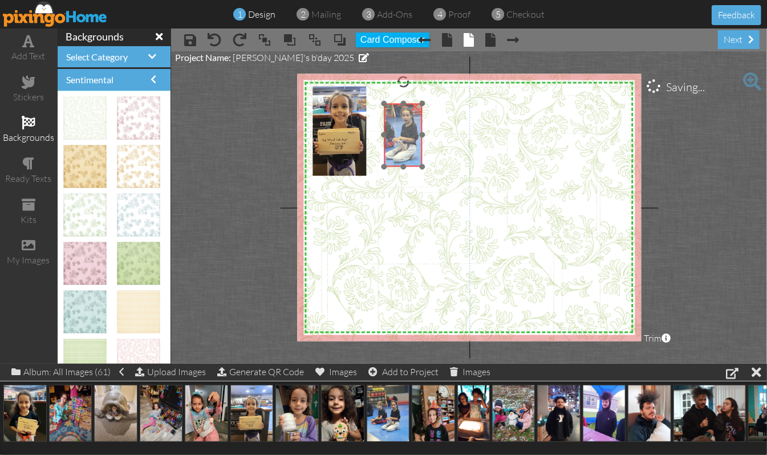
drag, startPoint x: 433, startPoint y: 240, endPoint x: 408, endPoint y: 154, distance: 89.1
click at [408, 154] on img at bounding box center [396, 130] width 75 height 100
click at [416, 104] on div "×" at bounding box center [415, 106] width 18 height 18
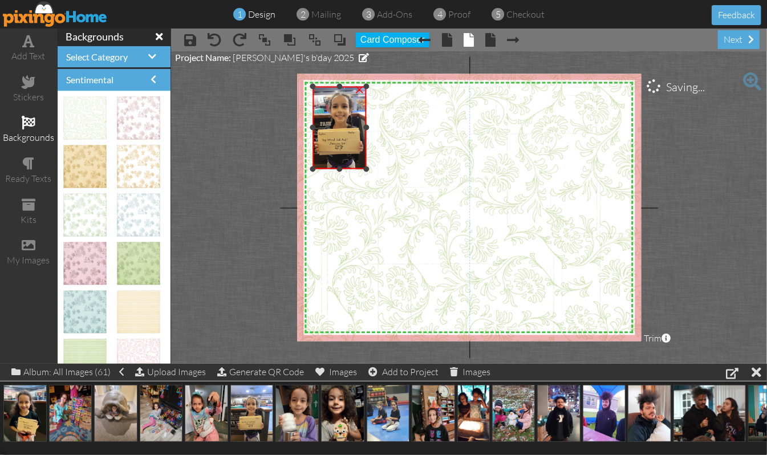
drag, startPoint x: 338, startPoint y: 174, endPoint x: 340, endPoint y: 168, distance: 7.2
click at [340, 168] on div at bounding box center [339, 169] width 6 height 6
drag, startPoint x: 57, startPoint y: 411, endPoint x: 418, endPoint y: 186, distance: 425.2
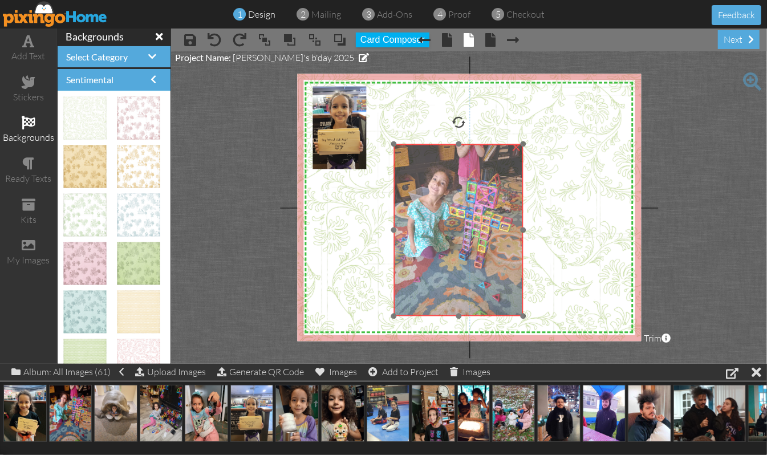
drag, startPoint x: 425, startPoint y: 224, endPoint x: 407, endPoint y: 204, distance: 27.5
click at [407, 204] on img at bounding box center [458, 230] width 129 height 172
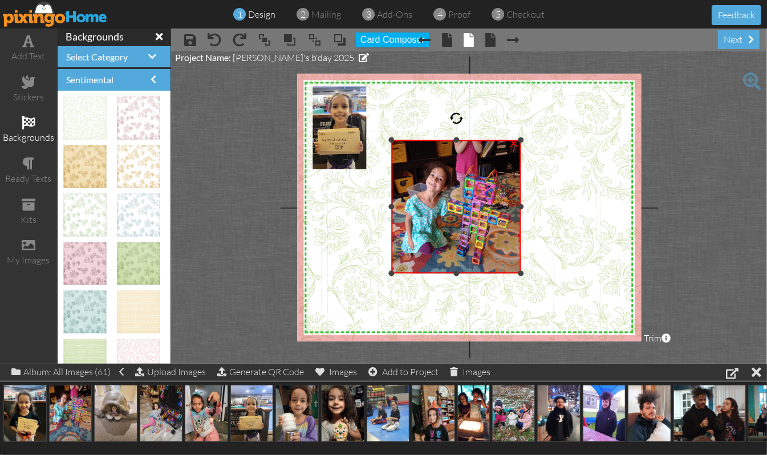
drag, startPoint x: 457, startPoint y: 311, endPoint x: 454, endPoint y: 273, distance: 38.9
click at [454, 273] on div at bounding box center [456, 273] width 6 height 6
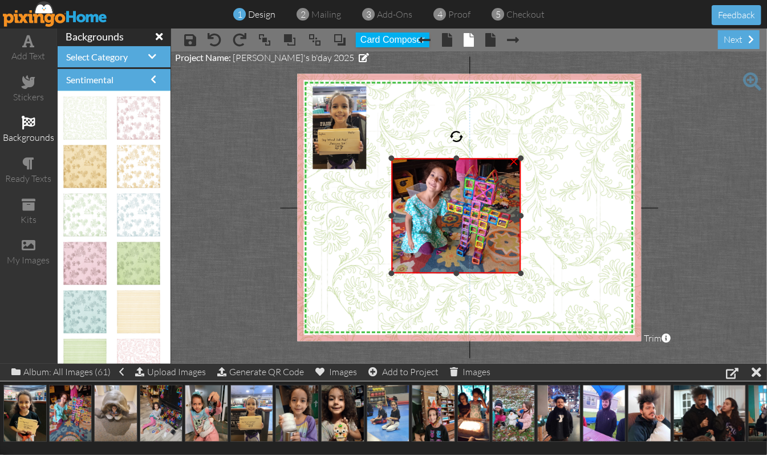
drag, startPoint x: 454, startPoint y: 137, endPoint x: 457, endPoint y: 156, distance: 18.5
click at [457, 156] on div at bounding box center [456, 159] width 6 height 6
drag, startPoint x: 391, startPoint y: 214, endPoint x: 397, endPoint y: 213, distance: 6.4
click at [397, 213] on div at bounding box center [398, 216] width 6 height 6
drag, startPoint x: 519, startPoint y: 216, endPoint x: 514, endPoint y: 220, distance: 6.1
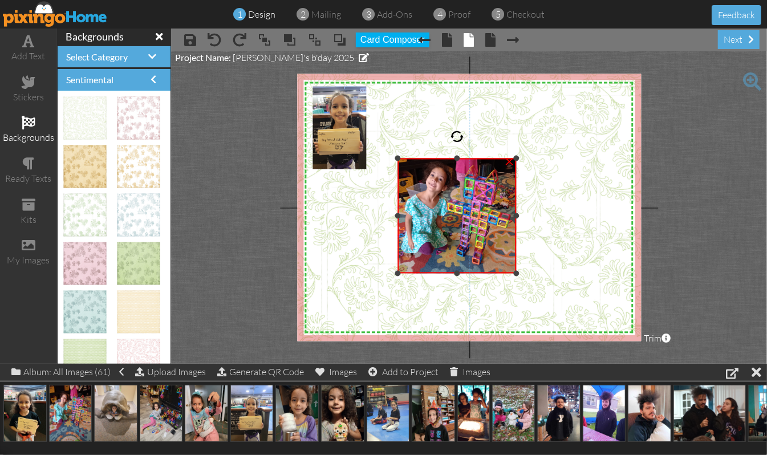
click at [514, 220] on div "×" at bounding box center [457, 216] width 119 height 115
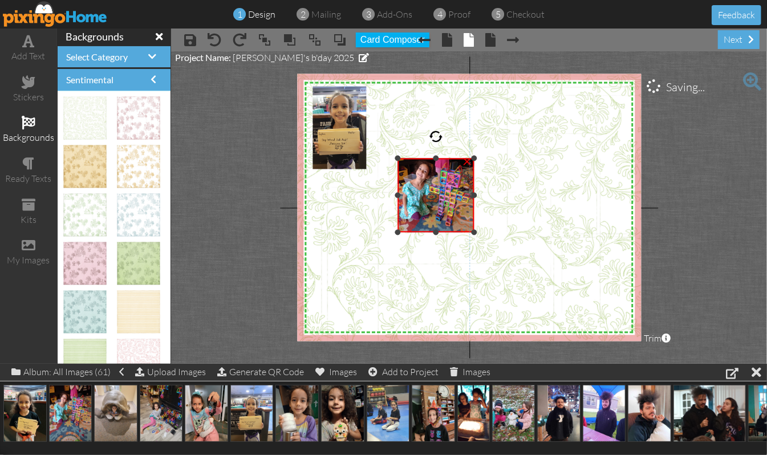
drag, startPoint x: 518, startPoint y: 273, endPoint x: 500, endPoint y: 232, distance: 44.9
click at [500, 232] on div "X X X X X X X X X X X X X X X X X X X X X X X X X X X X X X X X X X X X X X X X…" at bounding box center [469, 207] width 344 height 267
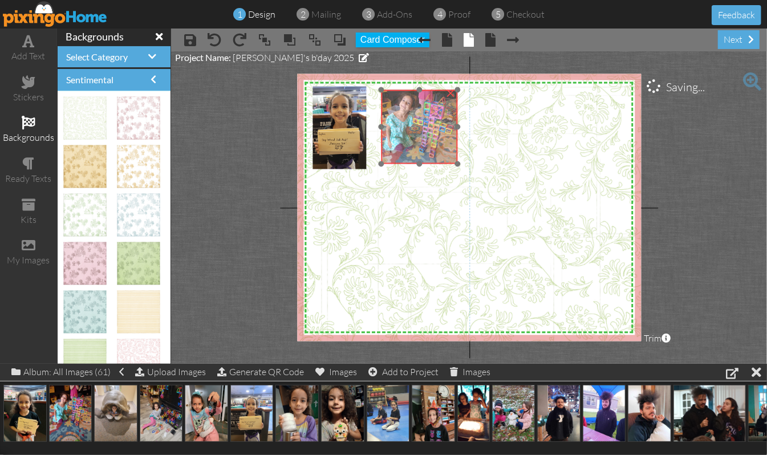
drag, startPoint x: 418, startPoint y: 224, endPoint x: 401, endPoint y: 156, distance: 70.4
click at [401, 156] on img at bounding box center [419, 133] width 83 height 111
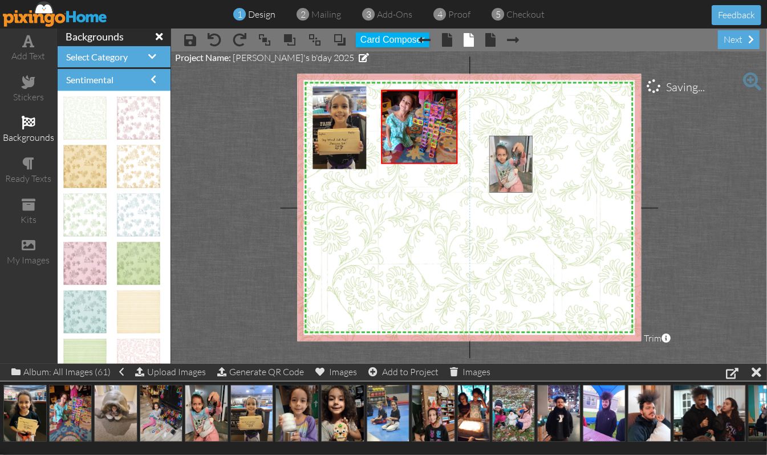
drag, startPoint x: 201, startPoint y: 419, endPoint x: 504, endPoint y: 169, distance: 393.0
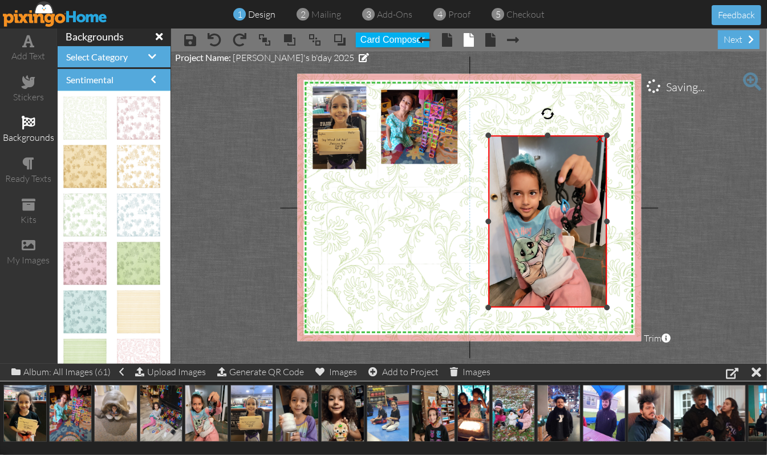
drag, startPoint x: 619, startPoint y: 224, endPoint x: 608, endPoint y: 228, distance: 11.8
click at [607, 228] on div "×" at bounding box center [548, 222] width 118 height 172
click at [491, 221] on div at bounding box center [494, 221] width 6 height 6
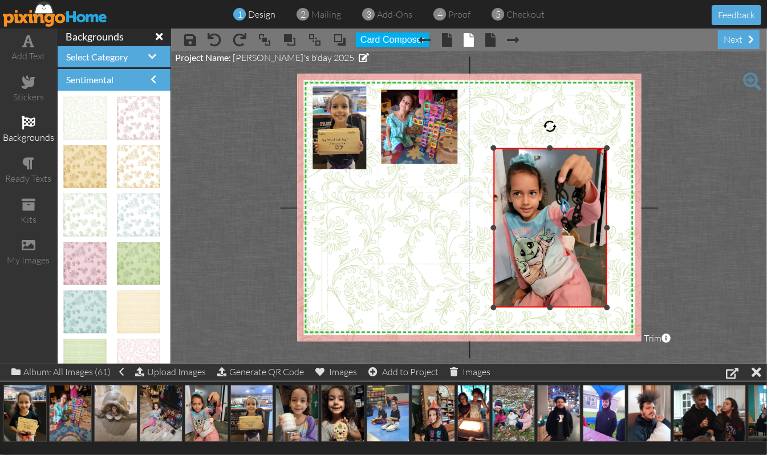
drag, startPoint x: 551, startPoint y: 135, endPoint x: 551, endPoint y: 147, distance: 12.5
click at [551, 147] on div at bounding box center [550, 148] width 6 height 6
drag, startPoint x: 549, startPoint y: 306, endPoint x: 549, endPoint y: 299, distance: 6.8
click at [549, 299] on div at bounding box center [550, 301] width 6 height 6
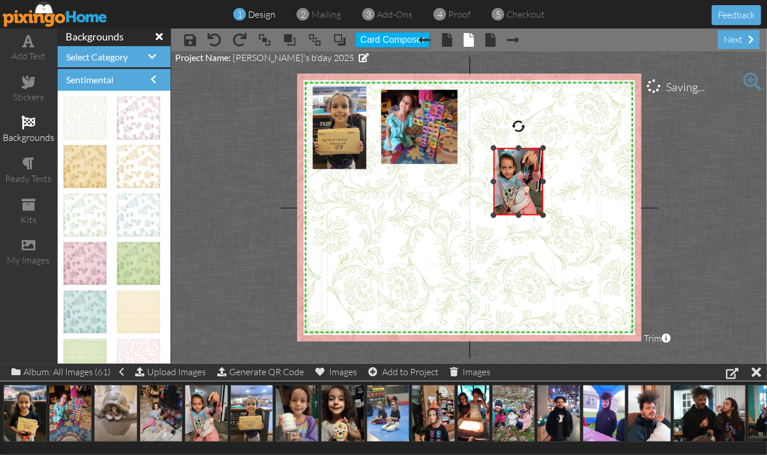
drag, startPoint x: 607, startPoint y: 301, endPoint x: 541, endPoint y: 216, distance: 108.5
click at [541, 216] on div at bounding box center [544, 215] width 6 height 6
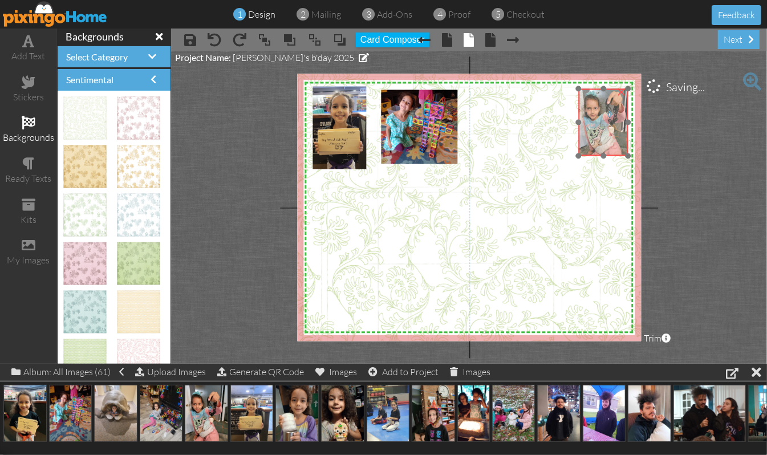
drag, startPoint x: 522, startPoint y: 199, endPoint x: 607, endPoint y: 140, distance: 103.6
click at [607, 140] on img at bounding box center [605, 120] width 56 height 75
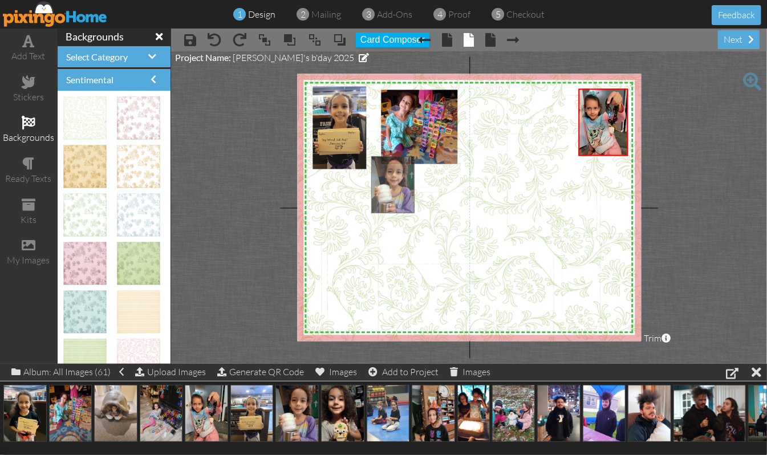
drag, startPoint x: 286, startPoint y: 405, endPoint x: 381, endPoint y: 176, distance: 248.2
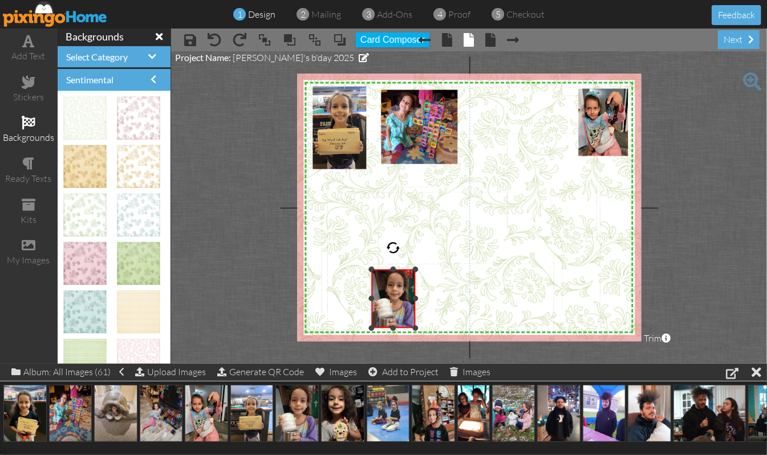
drag, startPoint x: 498, startPoint y: 153, endPoint x: 423, endPoint y: 267, distance: 135.9
click at [423, 267] on div "X X X X X X X X X X X X X X X X X X X X X X X X X X X X X X X X X X X X X X X X…" at bounding box center [469, 207] width 344 height 267
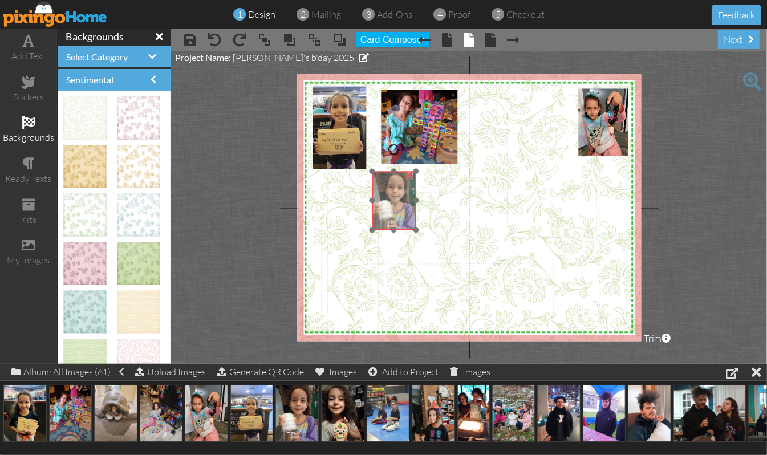
drag, startPoint x: 375, startPoint y: 283, endPoint x: 375, endPoint y: 185, distance: 98.1
click at [375, 185] on img at bounding box center [394, 201] width 44 height 59
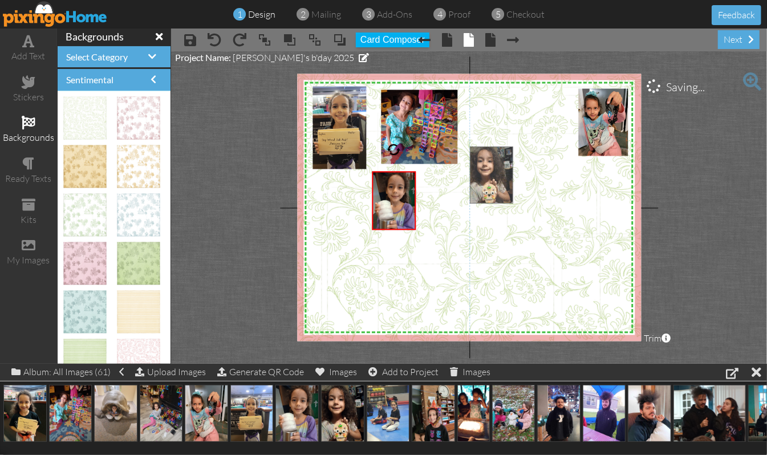
drag, startPoint x: 332, startPoint y: 416, endPoint x: 480, endPoint y: 176, distance: 281.7
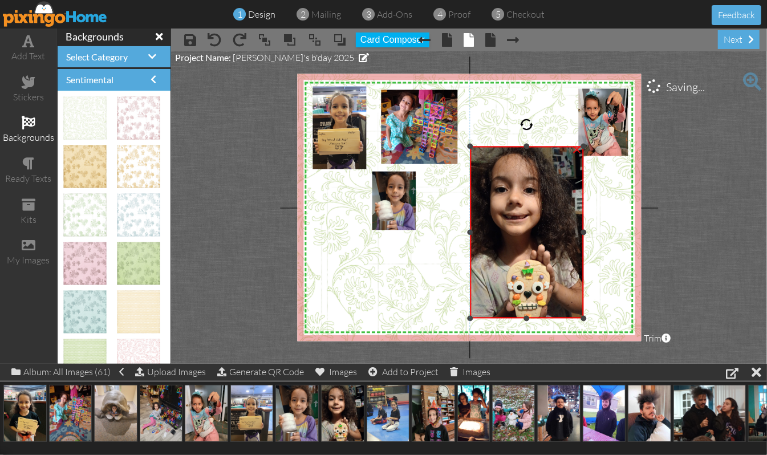
drag, startPoint x: 600, startPoint y: 232, endPoint x: 584, endPoint y: 238, distance: 16.8
click at [584, 238] on div "×" at bounding box center [527, 233] width 114 height 172
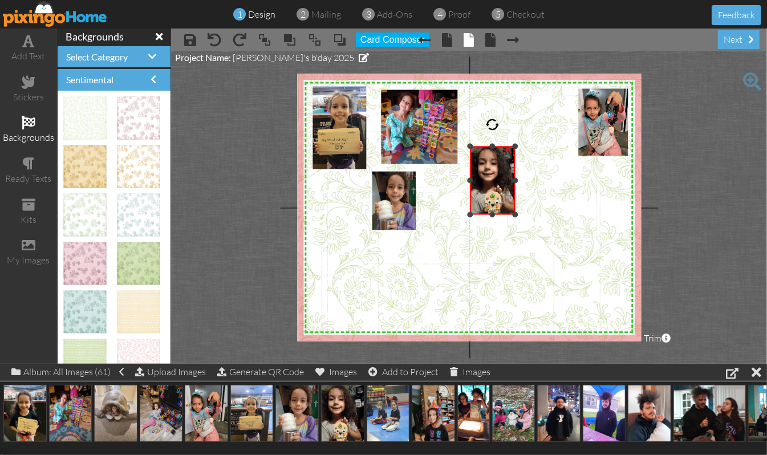
drag, startPoint x: 583, startPoint y: 319, endPoint x: 521, endPoint y: 216, distance: 121.0
click at [521, 216] on div "X X X X X X X X X X X X X X X X X X X X X X X X X X X X X X X X X X X X X X X X…" at bounding box center [469, 207] width 344 height 267
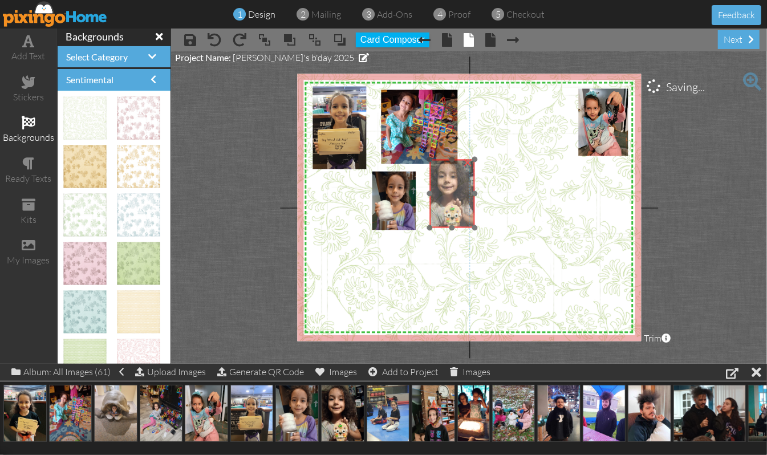
drag, startPoint x: 486, startPoint y: 204, endPoint x: 446, endPoint y: 217, distance: 42.6
click at [446, 217] on img at bounding box center [454, 194] width 51 height 68
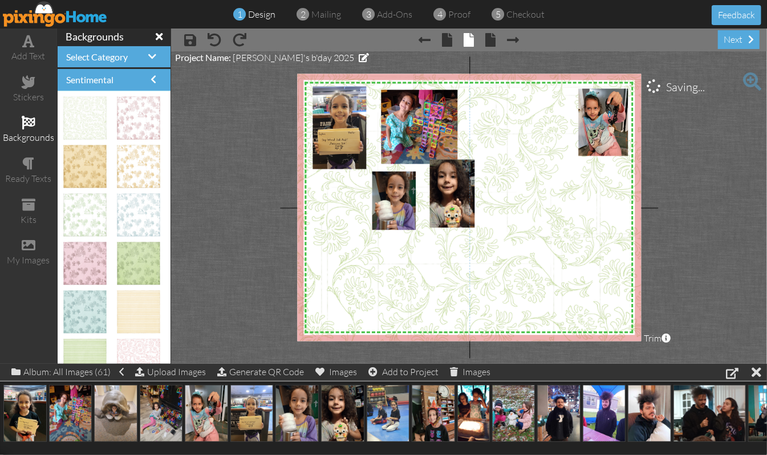
click at [523, 234] on img at bounding box center [484, 265] width 388 height 388
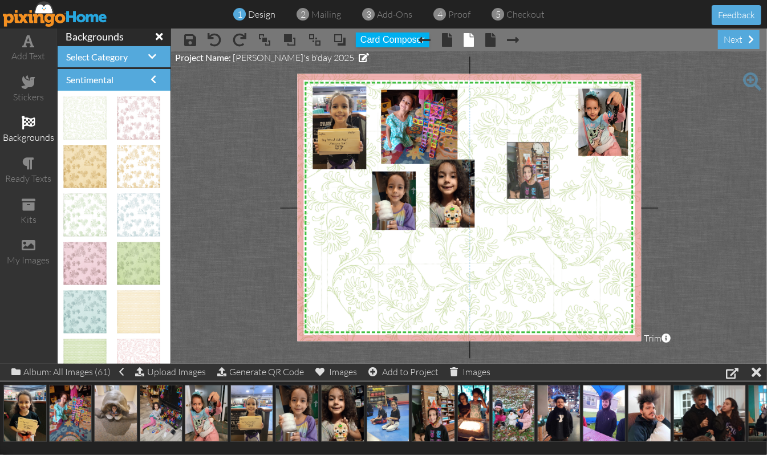
drag, startPoint x: 439, startPoint y: 417, endPoint x: 532, endPoint y: 174, distance: 260.8
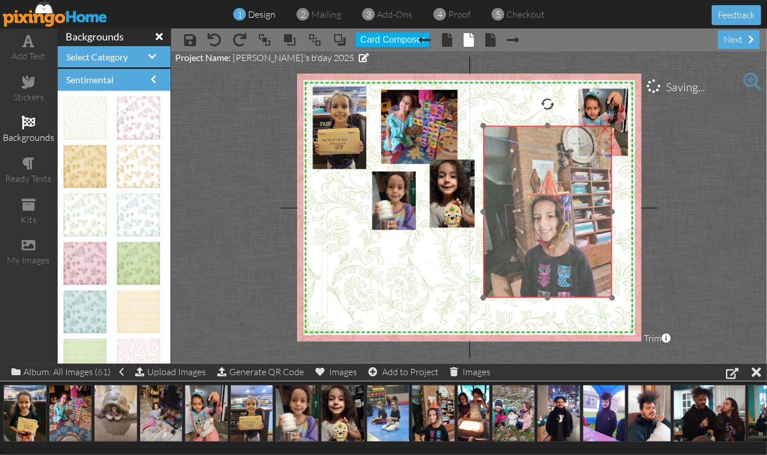
drag, startPoint x: 547, startPoint y: 219, endPoint x: 525, endPoint y: 203, distance: 27.8
click at [525, 203] on img at bounding box center [548, 212] width 129 height 172
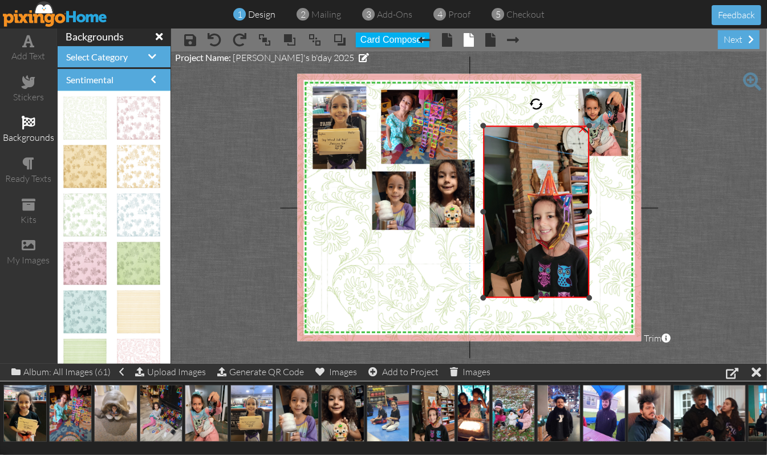
drag, startPoint x: 614, startPoint y: 214, endPoint x: 591, endPoint y: 222, distance: 24.2
click at [590, 222] on div "×" at bounding box center [537, 212] width 106 height 172
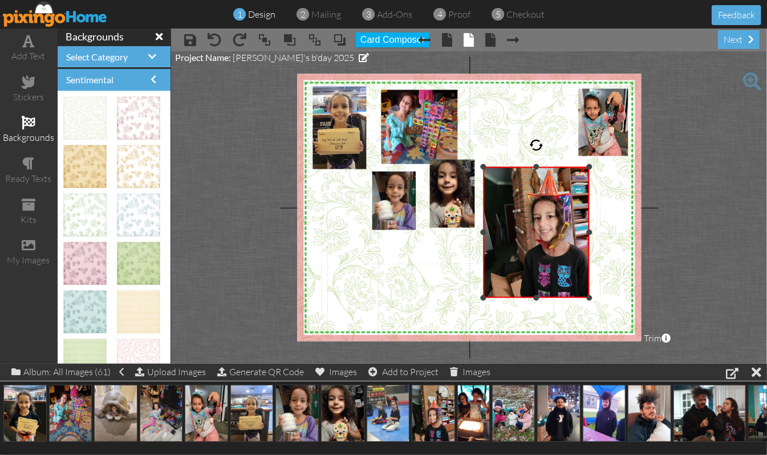
drag, startPoint x: 534, startPoint y: 125, endPoint x: 525, endPoint y: 167, distance: 42.1
click at [525, 167] on div "×" at bounding box center [537, 232] width 106 height 131
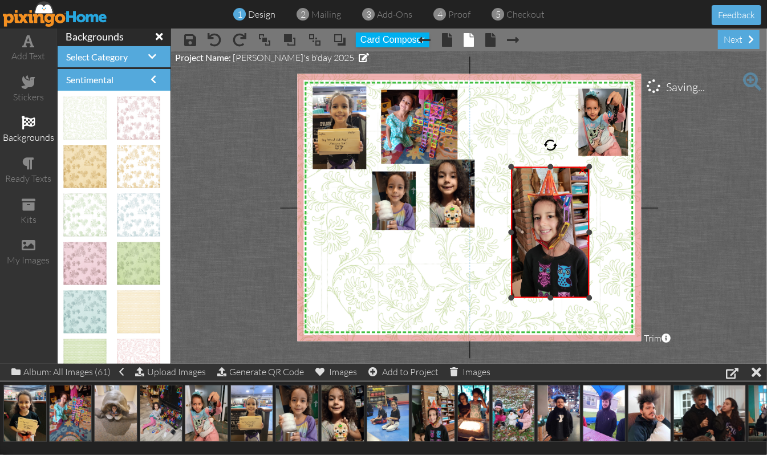
drag, startPoint x: 484, startPoint y: 231, endPoint x: 512, endPoint y: 234, distance: 28.1
click at [512, 234] on div at bounding box center [512, 232] width 6 height 6
drag, startPoint x: 512, startPoint y: 232, endPoint x: 518, endPoint y: 229, distance: 6.1
click at [518, 229] on div at bounding box center [517, 232] width 6 height 6
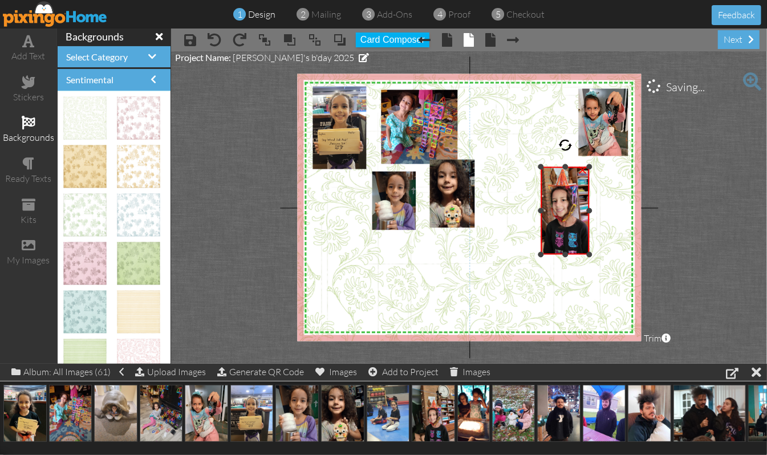
drag, startPoint x: 516, startPoint y: 297, endPoint x: 538, endPoint y: 253, distance: 48.7
click at [538, 253] on div at bounding box center [541, 254] width 6 height 6
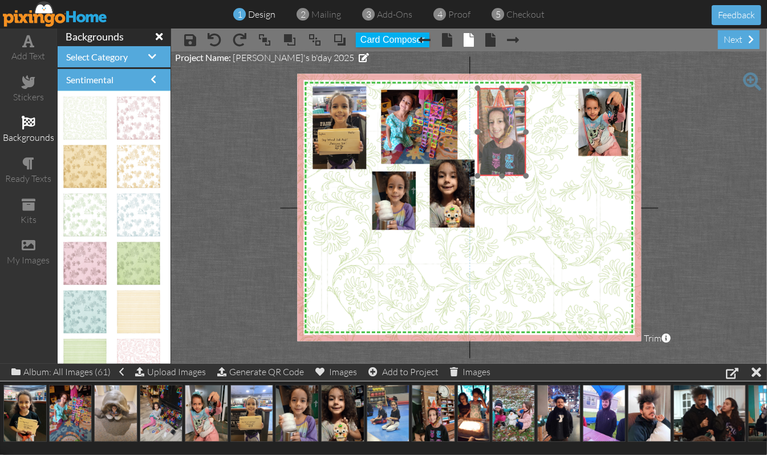
drag, startPoint x: 548, startPoint y: 242, endPoint x: 485, endPoint y: 163, distance: 101.0
click at [485, 163] on img at bounding box center [498, 117] width 86 height 115
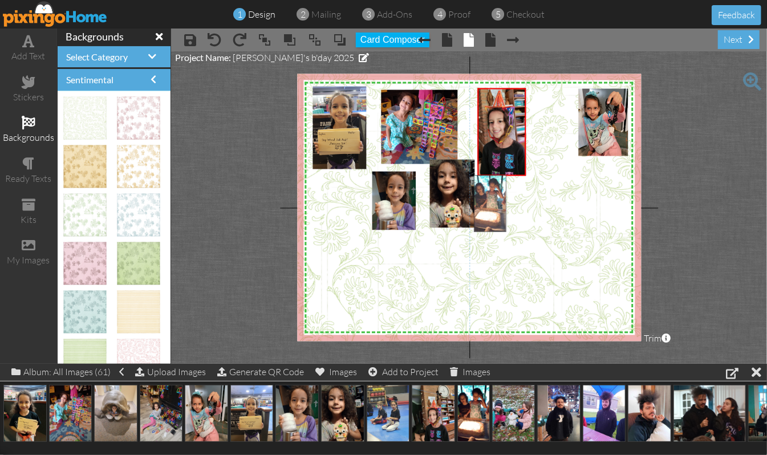
drag, startPoint x: 466, startPoint y: 413, endPoint x: 482, endPoint y: 203, distance: 211.0
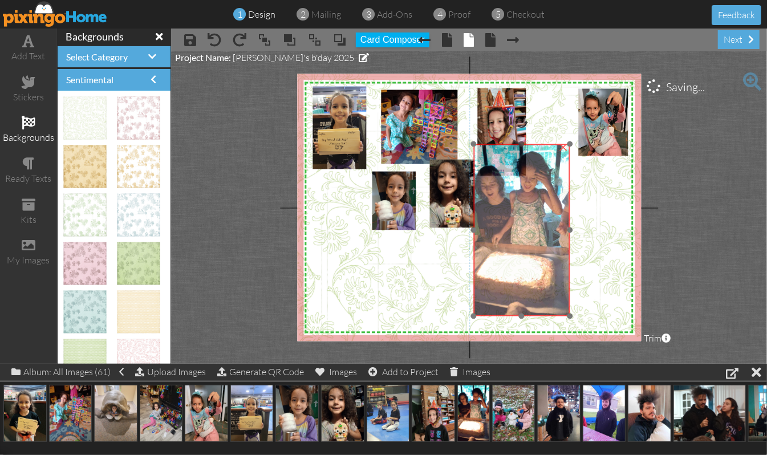
drag, startPoint x: 548, startPoint y: 266, endPoint x: 546, endPoint y: 235, distance: 30.8
click at [546, 235] on img at bounding box center [521, 230] width 96 height 172
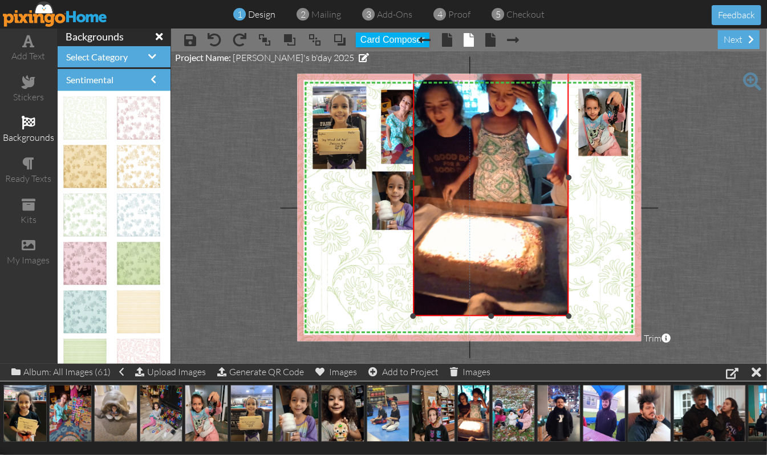
drag, startPoint x: 472, startPoint y: 144, endPoint x: 251, endPoint y: 39, distance: 244.4
click at [251, 39] on div "× save × undo × redo × bring to front × bring forward × send to back × send beh…" at bounding box center [469, 196] width 596 height 335
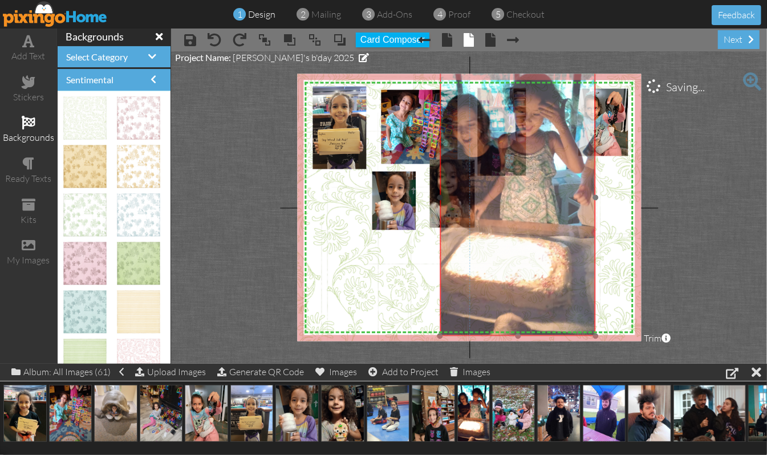
drag, startPoint x: 527, startPoint y: 254, endPoint x: 554, endPoint y: 274, distance: 33.4
click at [554, 274] on img at bounding box center [518, 197] width 156 height 277
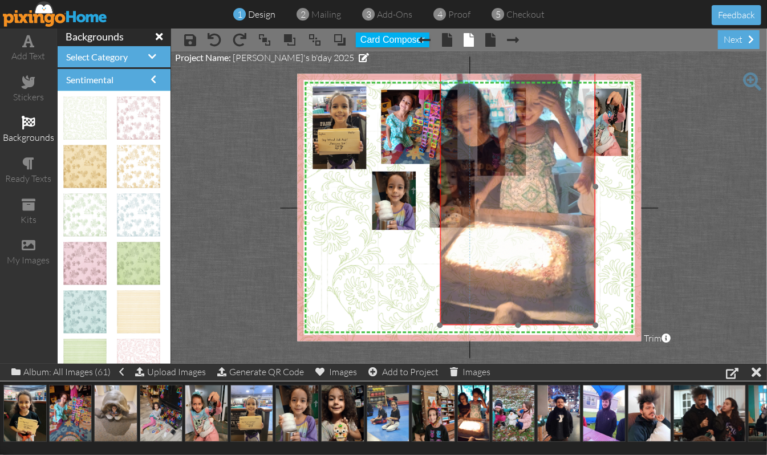
drag, startPoint x: 573, startPoint y: 306, endPoint x: 573, endPoint y: 295, distance: 10.8
click at [573, 295] on img at bounding box center [518, 186] width 156 height 277
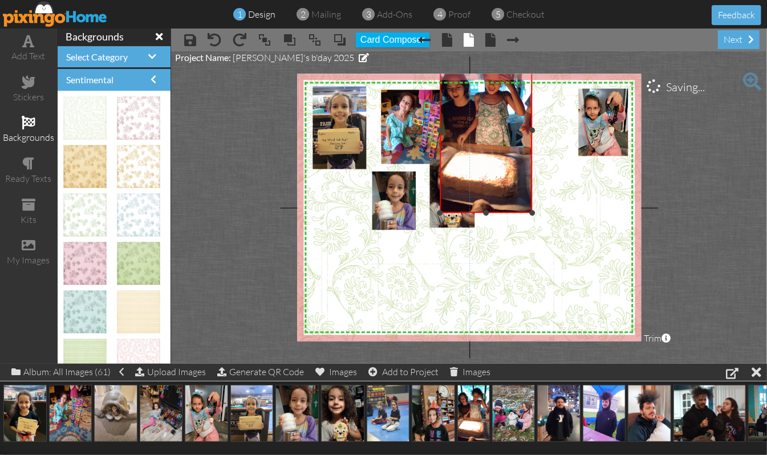
drag, startPoint x: 594, startPoint y: 327, endPoint x: 514, endPoint y: 204, distance: 147.6
click at [517, 213] on div "×" at bounding box center [486, 130] width 92 height 165
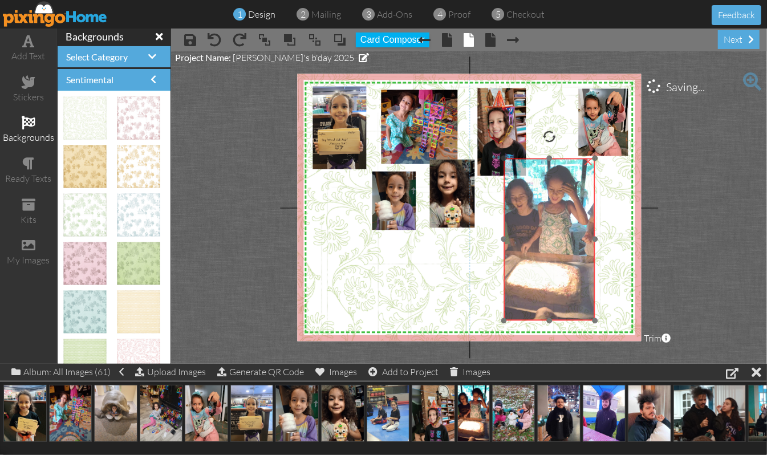
drag, startPoint x: 505, startPoint y: 180, endPoint x: 569, endPoint y: 290, distance: 127.2
click at [569, 290] on img at bounding box center [549, 240] width 91 height 163
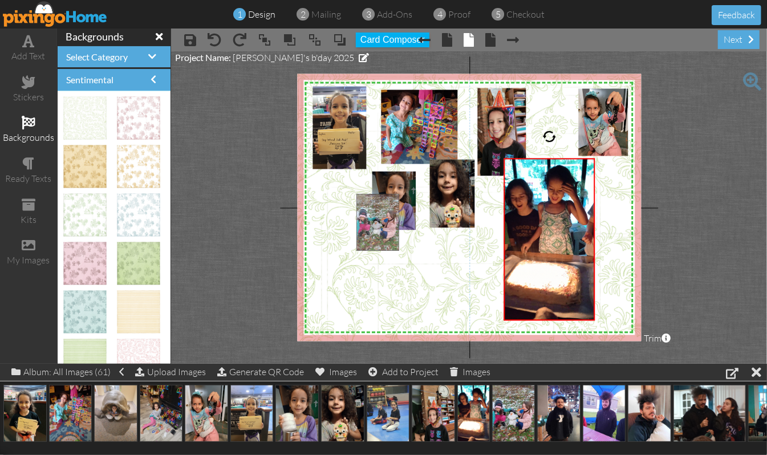
drag, startPoint x: 509, startPoint y: 419, endPoint x: 372, endPoint y: 227, distance: 235.5
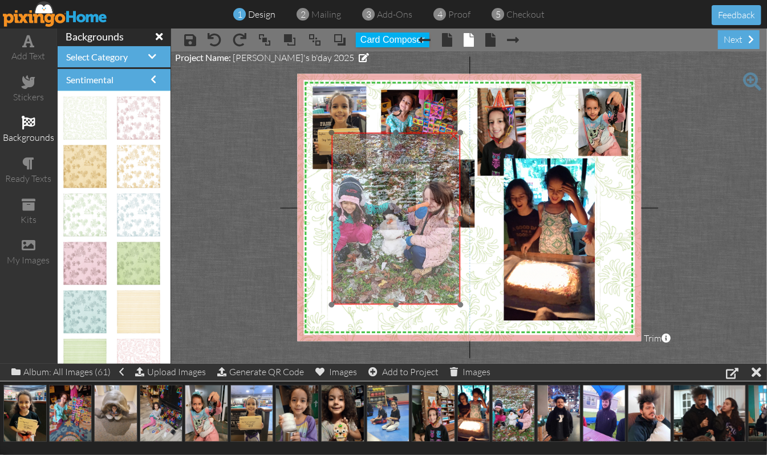
drag, startPoint x: 413, startPoint y: 277, endPoint x: 388, endPoint y: 216, distance: 65.8
click at [388, 216] on img at bounding box center [396, 219] width 129 height 172
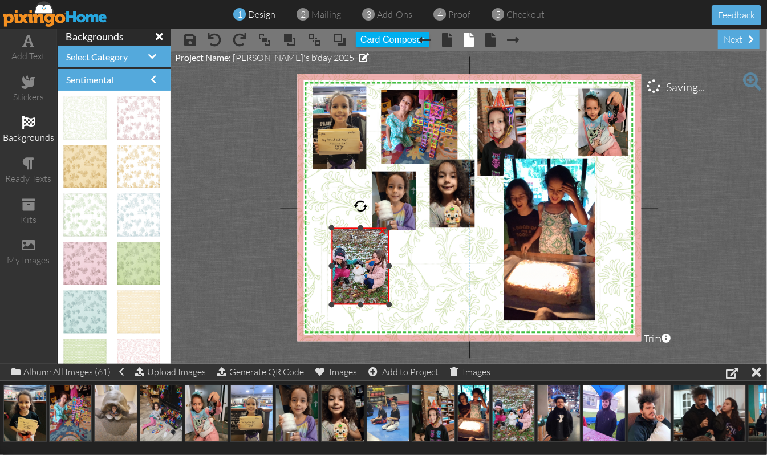
drag, startPoint x: 461, startPoint y: 129, endPoint x: 377, endPoint y: 224, distance: 126.9
click at [377, 228] on div "×" at bounding box center [361, 266] width 58 height 77
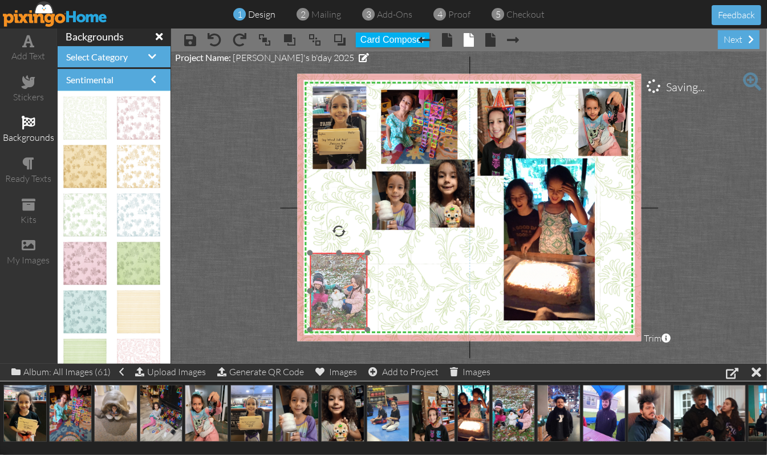
drag, startPoint x: 371, startPoint y: 255, endPoint x: 349, endPoint y: 281, distance: 33.2
click at [349, 281] on img at bounding box center [339, 291] width 58 height 77
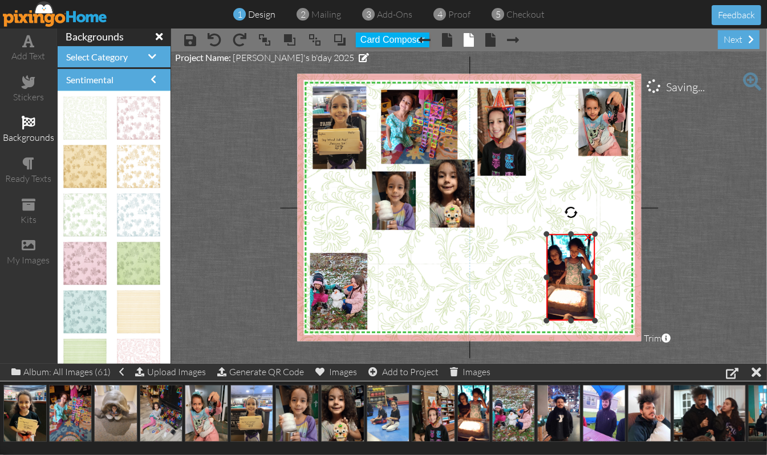
drag, startPoint x: 506, startPoint y: 158, endPoint x: 543, endPoint y: 234, distance: 84.2
click at [543, 234] on div "X X X X X X X X X X X X X X X X X X X X X X X X X X X X X X X X X X X X X X X X…" at bounding box center [469, 207] width 344 height 267
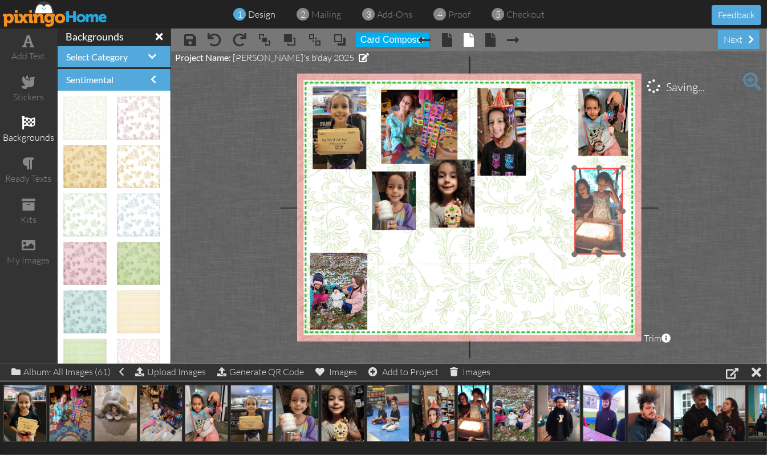
drag, startPoint x: 559, startPoint y: 270, endPoint x: 587, endPoint y: 204, distance: 71.8
click at [587, 204] on img at bounding box center [599, 211] width 48 height 87
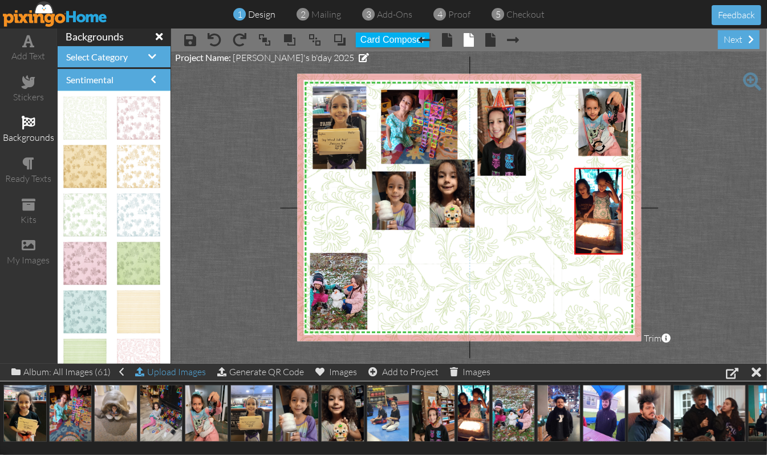
click at [186, 374] on div "Upload Images" at bounding box center [170, 372] width 71 height 17
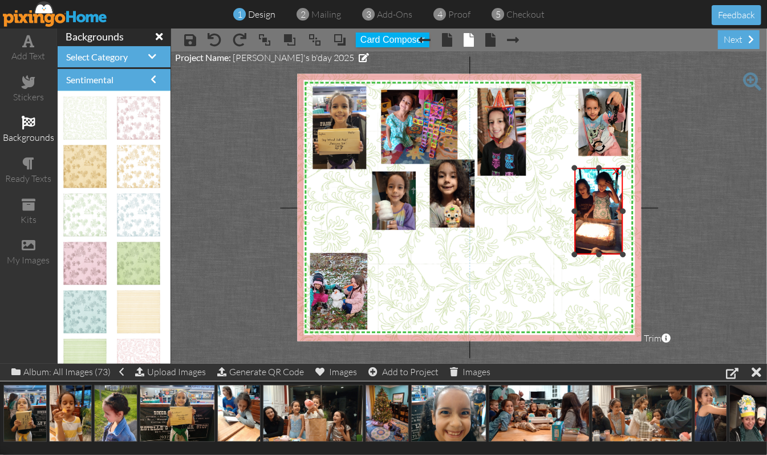
click at [616, 172] on div "×" at bounding box center [616, 170] width 18 height 18
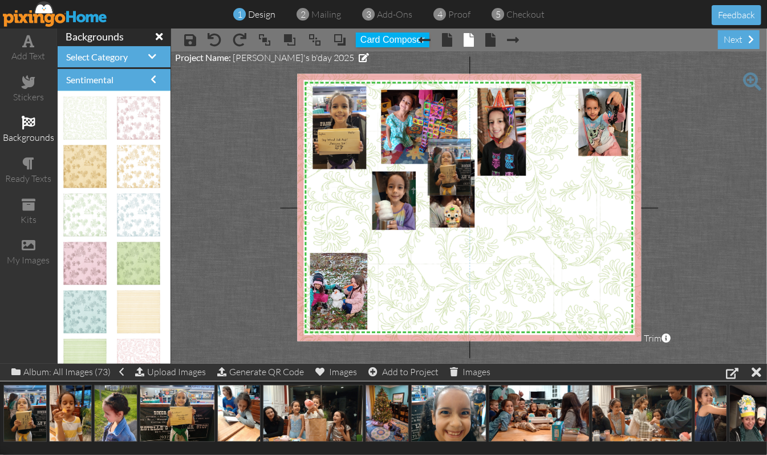
drag, startPoint x: 21, startPoint y: 411, endPoint x: 445, endPoint y: 164, distance: 490.9
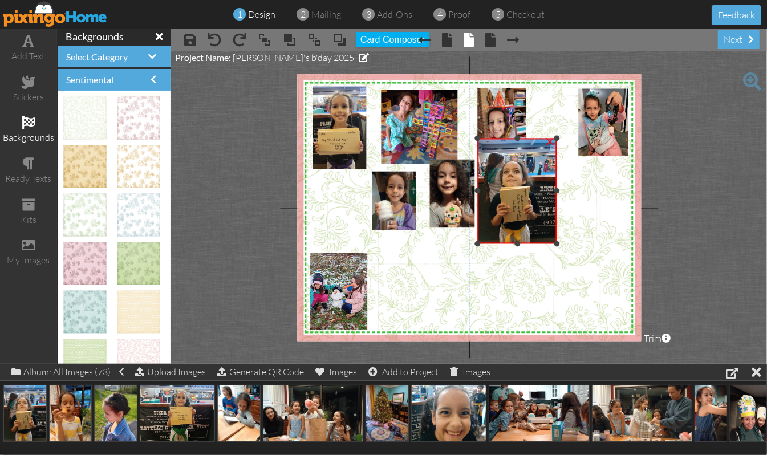
drag, startPoint x: 428, startPoint y: 309, endPoint x: 490, endPoint y: 242, distance: 91.6
click at [490, 242] on div "×" at bounding box center [517, 191] width 79 height 105
click at [550, 144] on div "×" at bounding box center [550, 141] width 18 height 18
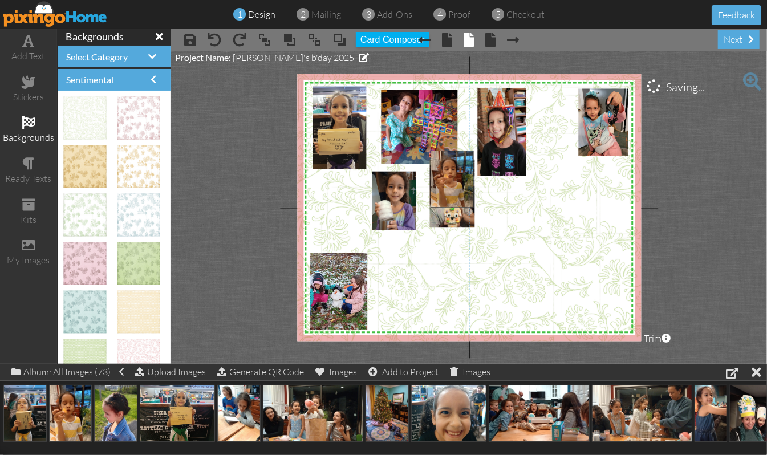
drag, startPoint x: 71, startPoint y: 415, endPoint x: 453, endPoint y: 180, distance: 448.0
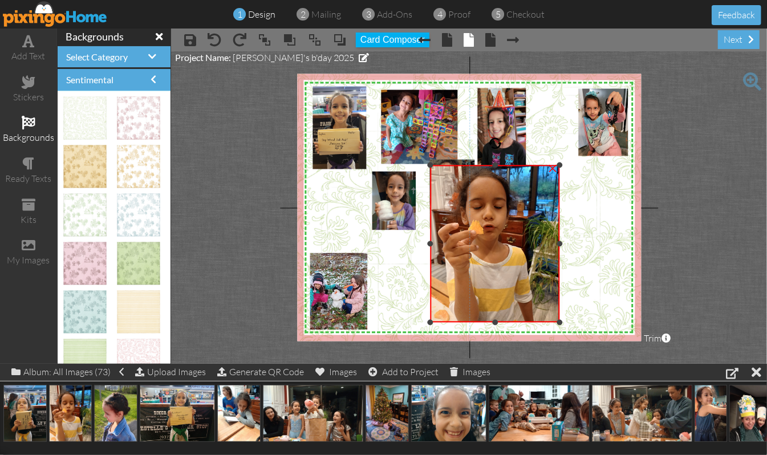
drag, startPoint x: 497, startPoint y: 149, endPoint x: 498, endPoint y: 165, distance: 15.4
click at [498, 165] on div "×" at bounding box center [495, 243] width 129 height 157
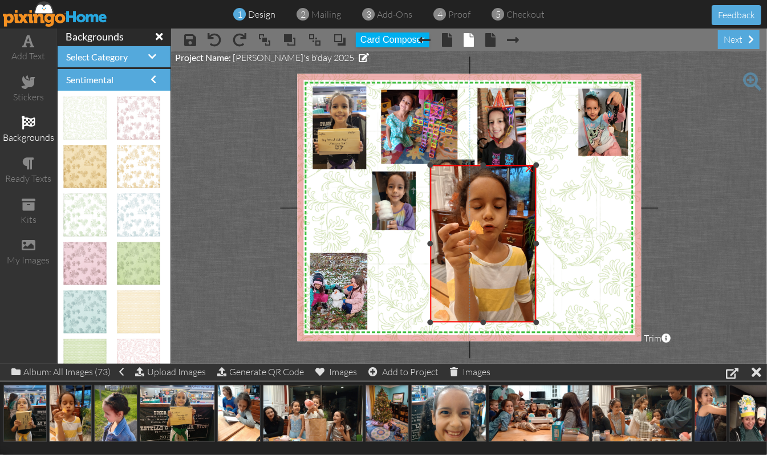
drag, startPoint x: 560, startPoint y: 243, endPoint x: 537, endPoint y: 251, distance: 24.9
click at [537, 251] on div "×" at bounding box center [484, 243] width 106 height 157
click at [434, 244] on div at bounding box center [433, 244] width 6 height 6
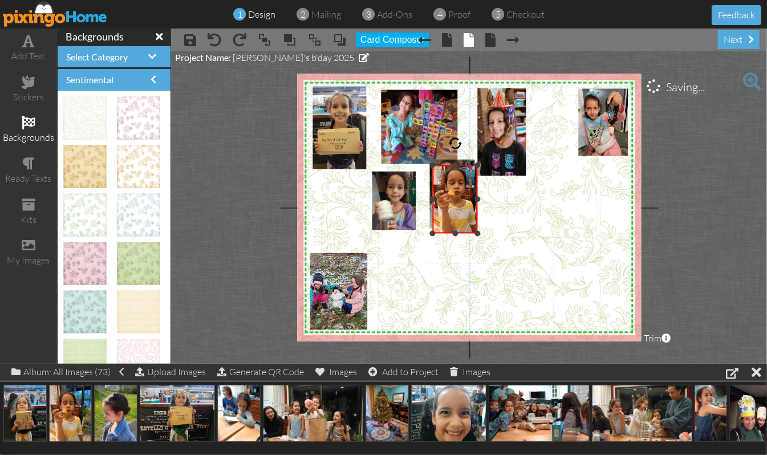
drag, startPoint x: 537, startPoint y: 322, endPoint x: 475, endPoint y: 233, distance: 108.2
click at [475, 233] on div at bounding box center [477, 233] width 6 height 6
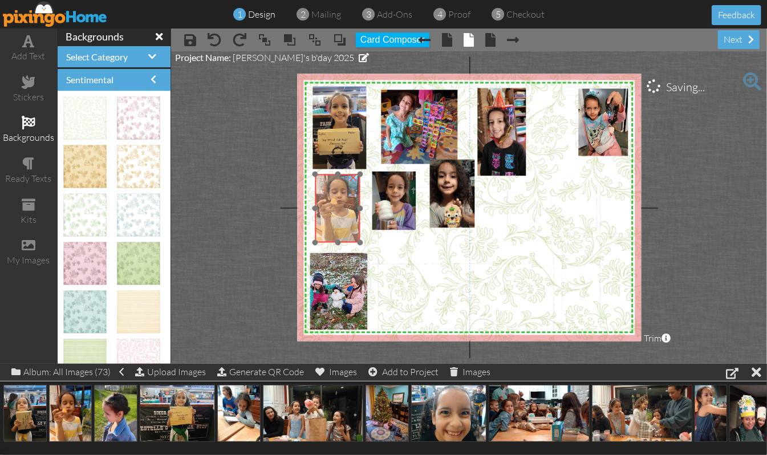
drag, startPoint x: 454, startPoint y: 226, endPoint x: 336, endPoint y: 236, distance: 117.8
click at [336, 236] on img at bounding box center [342, 205] width 56 height 75
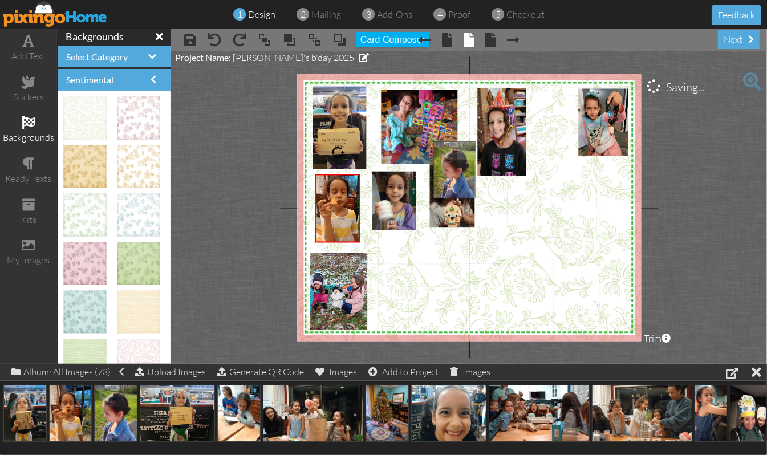
drag, startPoint x: 125, startPoint y: 407, endPoint x: 460, endPoint y: 163, distance: 413.5
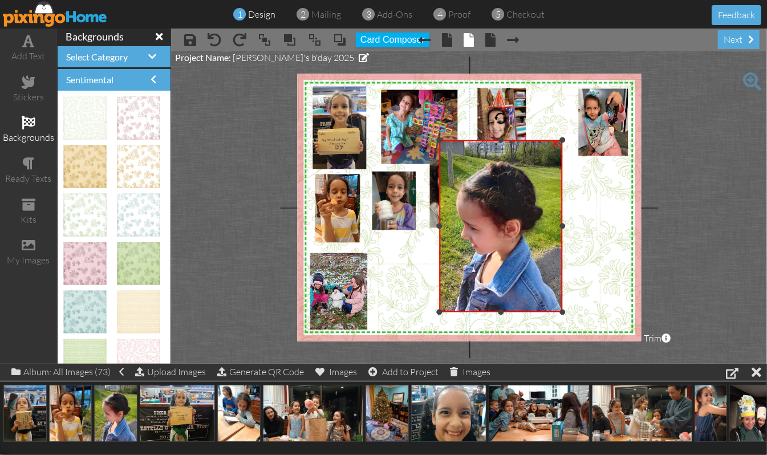
drag, startPoint x: 432, startPoint y: 228, endPoint x: 439, endPoint y: 228, distance: 6.3
click at [439, 228] on div at bounding box center [440, 226] width 6 height 6
drag, startPoint x: 501, startPoint y: 137, endPoint x: 500, endPoint y: 152, distance: 14.3
click at [500, 152] on div at bounding box center [501, 155] width 6 height 6
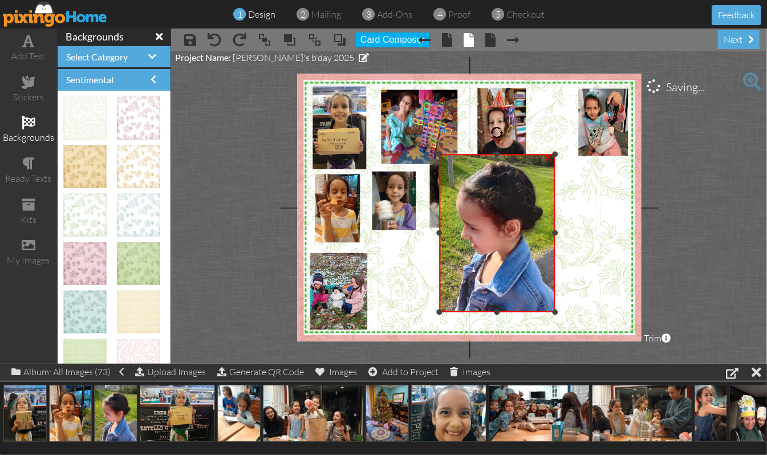
drag, startPoint x: 562, startPoint y: 231, endPoint x: 554, endPoint y: 235, distance: 8.4
click at [554, 235] on div at bounding box center [555, 233] width 6 height 6
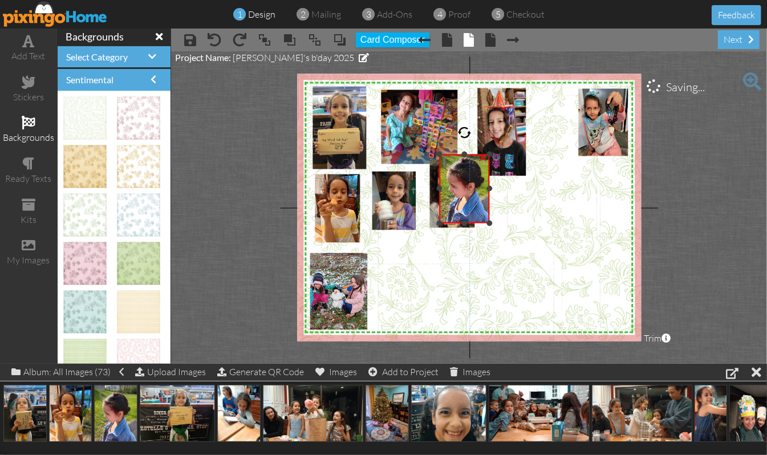
drag, startPoint x: 554, startPoint y: 311, endPoint x: 501, endPoint y: 222, distance: 103.9
click at [501, 222] on div "X X X X X X X X X X X X X X X X X X X X X X X X X X X X X X X X X X X X X X X X…" at bounding box center [469, 207] width 344 height 267
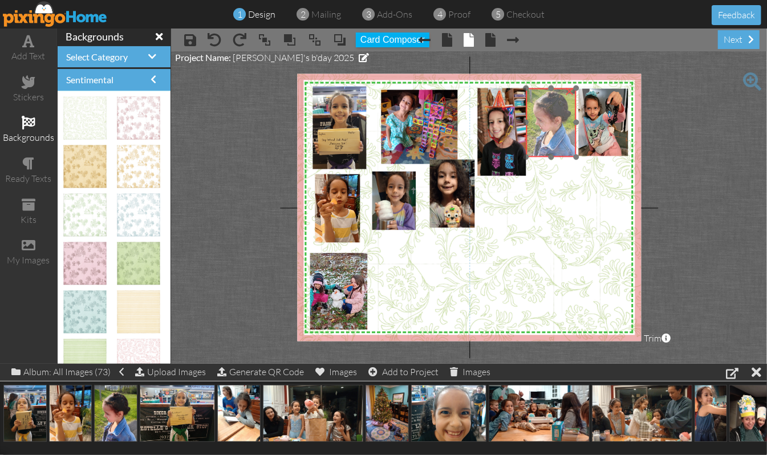
drag, startPoint x: 459, startPoint y: 205, endPoint x: 546, endPoint y: 139, distance: 109.0
click at [546, 139] on img at bounding box center [551, 119] width 56 height 75
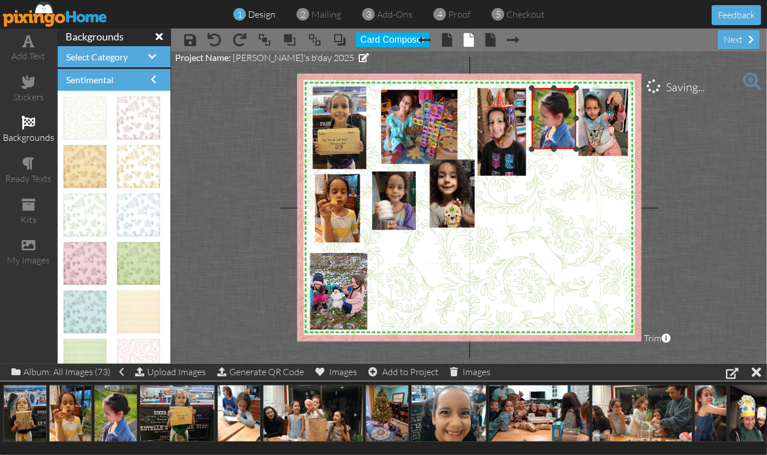
drag, startPoint x: 527, startPoint y: 155, endPoint x: 535, endPoint y: 147, distance: 10.9
click at [535, 147] on div "×" at bounding box center [554, 118] width 44 height 61
click at [550, 138] on img at bounding box center [552, 119] width 50 height 66
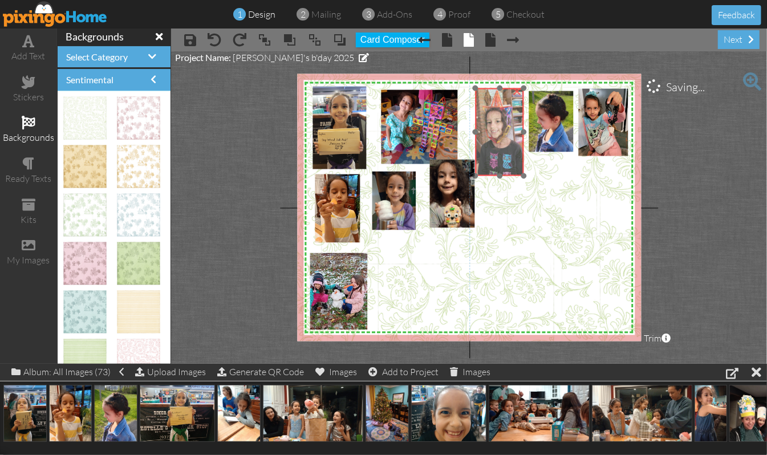
click at [513, 153] on img at bounding box center [496, 117] width 86 height 115
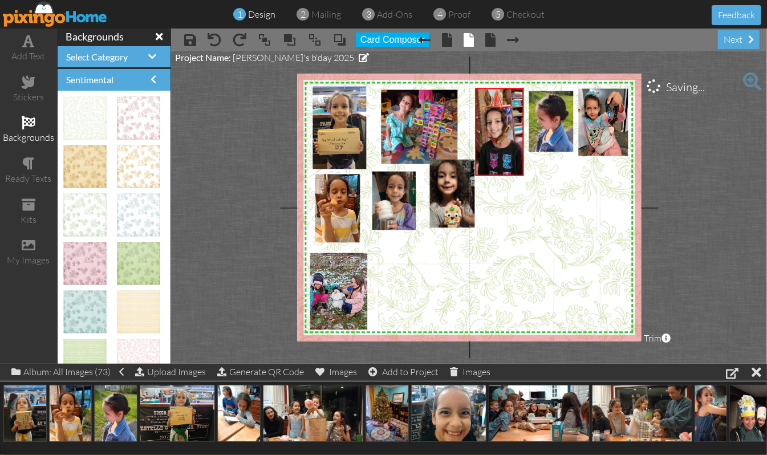
click at [688, 185] on project-studio-wrapper "X X X X X X X X X X X X X X X X X X X X X X X X X X X X X X X X X X X X X X X X…" at bounding box center [469, 207] width 596 height 312
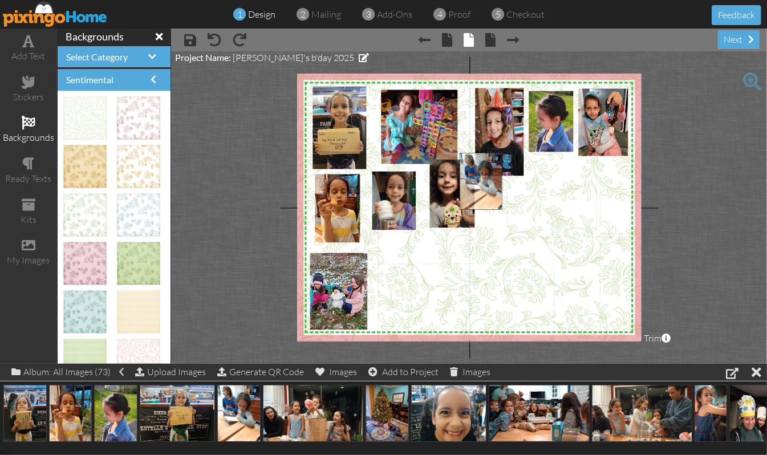
drag, startPoint x: 233, startPoint y: 414, endPoint x: 473, endPoint y: 181, distance: 334.7
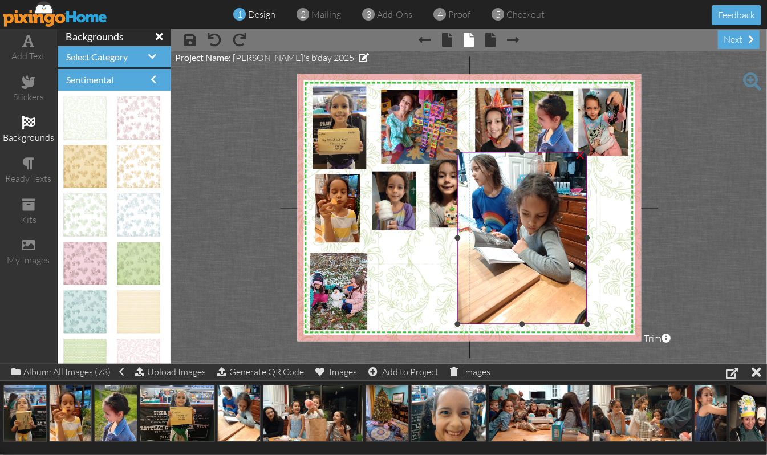
click at [581, 158] on div "×" at bounding box center [580, 154] width 18 height 18
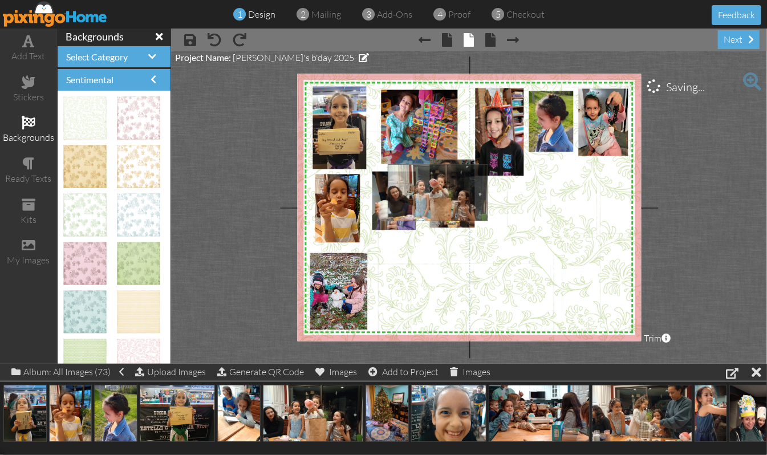
drag, startPoint x: 284, startPoint y: 421, endPoint x: 408, endPoint y: 200, distance: 253.8
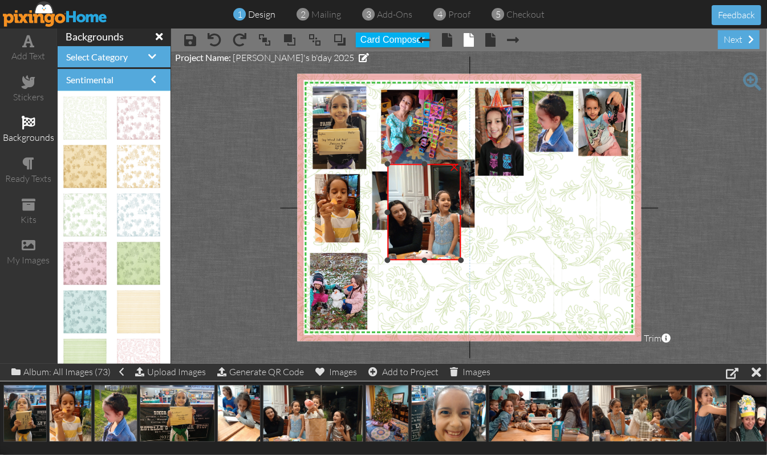
drag, startPoint x: 561, startPoint y: 212, endPoint x: 463, endPoint y: 250, distance: 105.1
click at [461, 250] on div "×" at bounding box center [424, 212] width 74 height 96
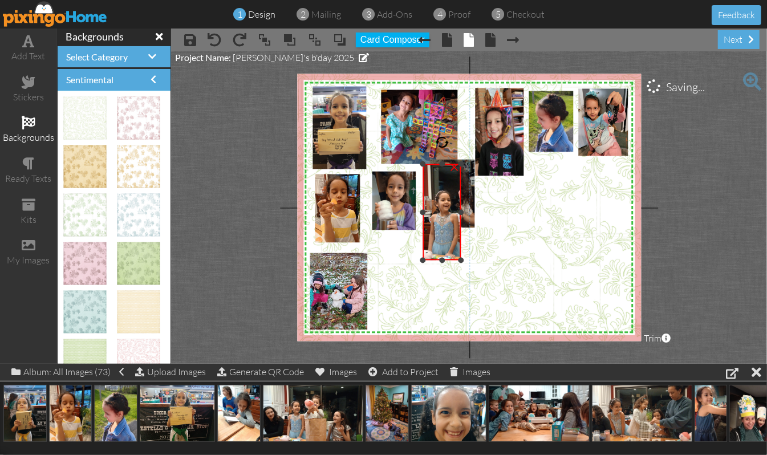
drag, startPoint x: 388, startPoint y: 212, endPoint x: 423, endPoint y: 220, distance: 36.1
click at [423, 220] on div "×" at bounding box center [442, 212] width 39 height 96
drag, startPoint x: 443, startPoint y: 163, endPoint x: 441, endPoint y: 185, distance: 22.3
click at [441, 185] on div at bounding box center [442, 187] width 6 height 6
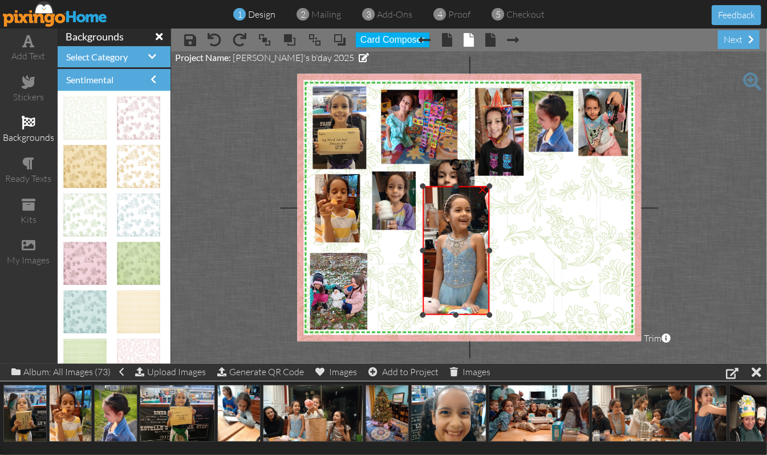
drag, startPoint x: 461, startPoint y: 259, endPoint x: 503, endPoint y: 314, distance: 69.1
click at [503, 314] on div "X X X X X X X X X X X X X X X X X X X X X X X X X X X X X X X X X X X X X X X X…" at bounding box center [469, 207] width 344 height 267
click at [423, 249] on div at bounding box center [424, 251] width 6 height 6
click at [457, 309] on div at bounding box center [457, 310] width 6 height 6
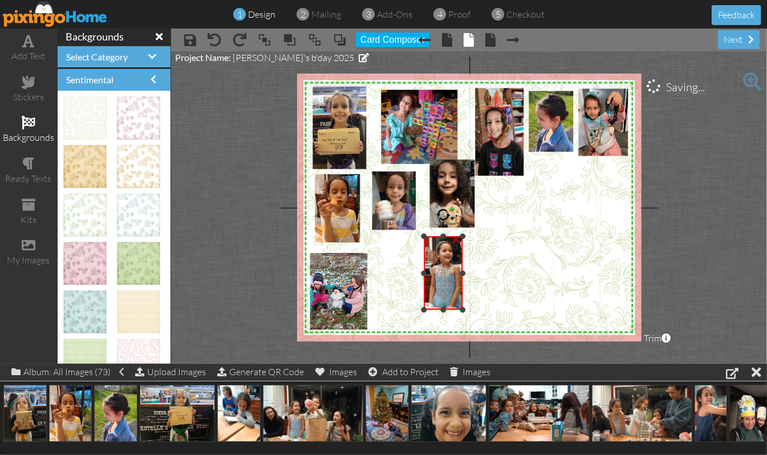
drag, startPoint x: 489, startPoint y: 187, endPoint x: 458, endPoint y: 237, distance: 58.6
click at [458, 237] on div "×" at bounding box center [443, 274] width 39 height 74
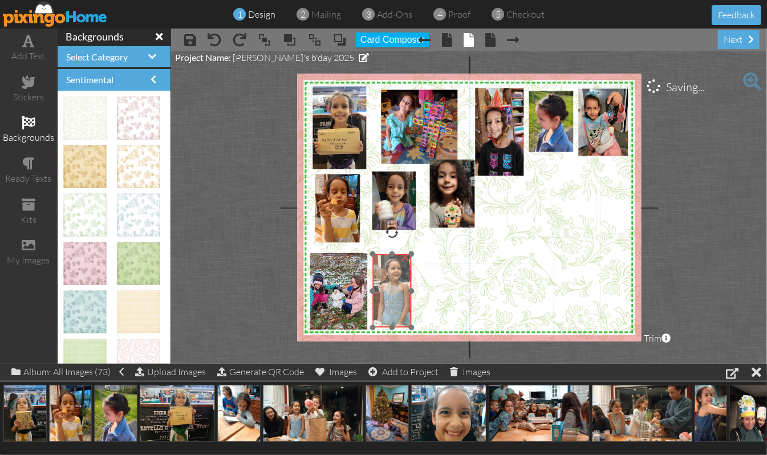
drag, startPoint x: 441, startPoint y: 272, endPoint x: 390, endPoint y: 290, distance: 54.3
click at [390, 290] on img at bounding box center [423, 281] width 177 height 100
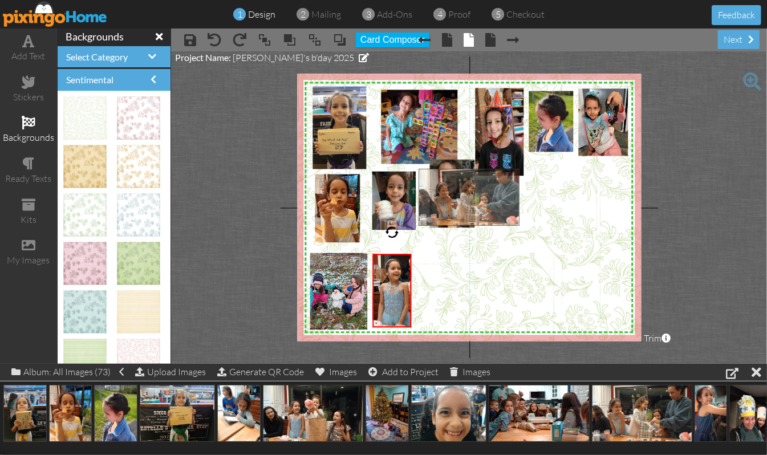
drag, startPoint x: 620, startPoint y: 416, endPoint x: 448, endPoint y: 200, distance: 277.1
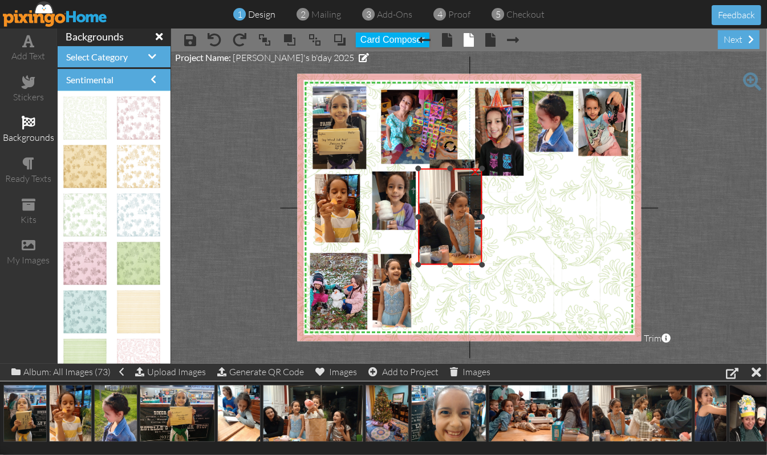
drag, startPoint x: 593, startPoint y: 217, endPoint x: 466, endPoint y: 240, distance: 128.7
click at [482, 240] on div "×" at bounding box center [451, 217] width 64 height 96
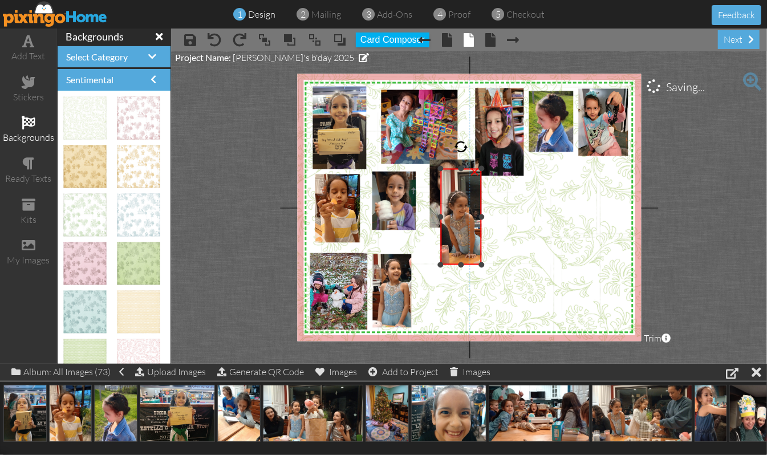
drag, startPoint x: 420, startPoint y: 216, endPoint x: 443, endPoint y: 220, distance: 22.7
click at [443, 220] on div "×" at bounding box center [461, 217] width 41 height 96
drag, startPoint x: 461, startPoint y: 169, endPoint x: 461, endPoint y: 186, distance: 17.1
click at [461, 186] on div at bounding box center [461, 186] width 6 height 6
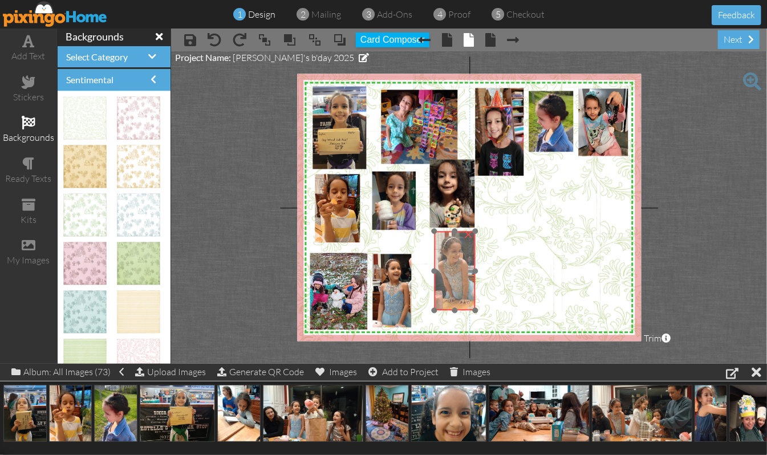
drag, startPoint x: 452, startPoint y: 230, endPoint x: 445, endPoint y: 276, distance: 46.0
click at [445, 276] on img at bounding box center [498, 262] width 172 height 96
click at [456, 308] on div at bounding box center [455, 308] width 6 height 6
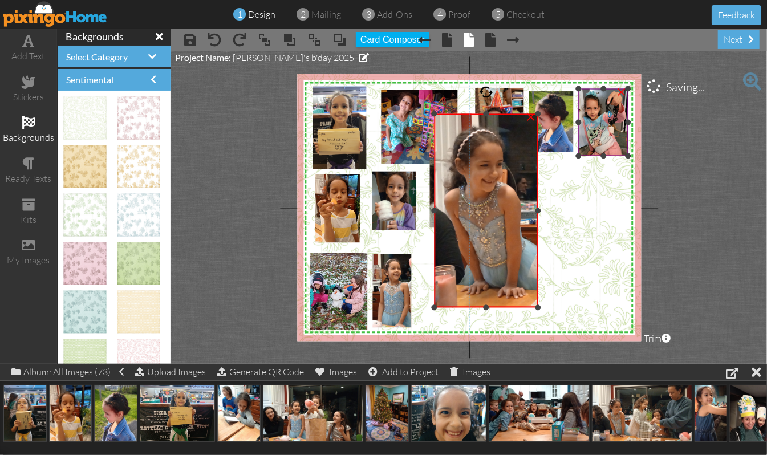
drag, startPoint x: 475, startPoint y: 232, endPoint x: 612, endPoint y: 114, distance: 180.4
click at [612, 114] on div "X X X X X X X X X X X X X X X X X X X X X X X X X X X X X X X X X X X X X X X X…" at bounding box center [469, 207] width 344 height 267
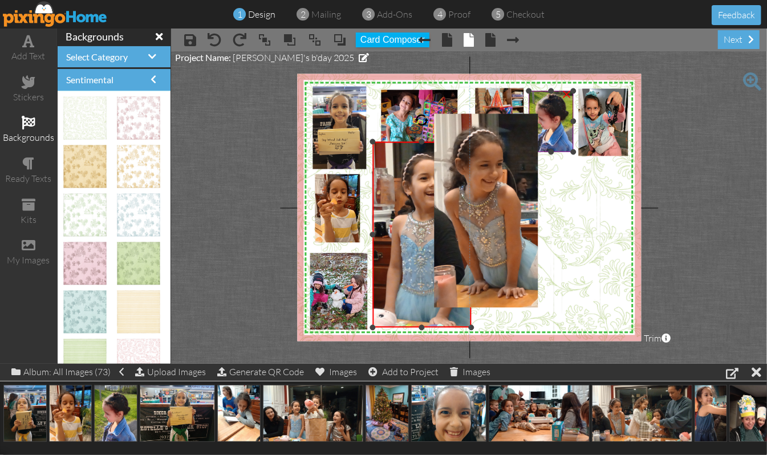
drag, startPoint x: 411, startPoint y: 254, endPoint x: 553, endPoint y: 141, distance: 180.6
click at [553, 141] on div "X X X X X X X X X X X X X X X X X X X X X X X X X X X X X X X X X X X X X X X X…" at bounding box center [469, 207] width 344 height 267
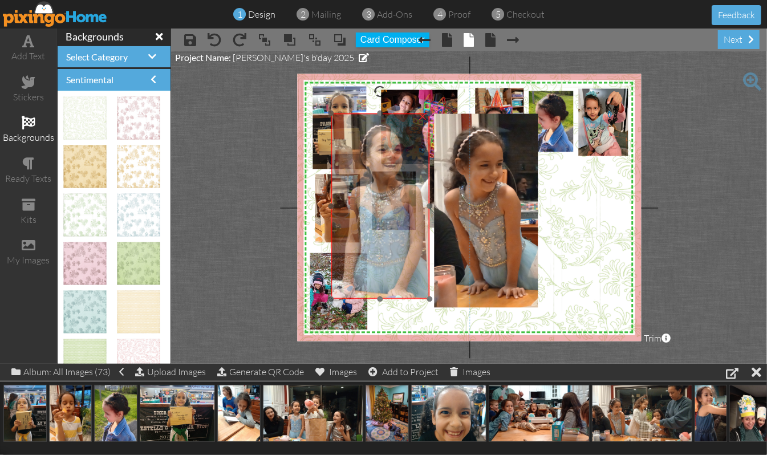
drag, startPoint x: 398, startPoint y: 237, endPoint x: 356, endPoint y: 209, distance: 50.5
click at [356, 209] on img at bounding box center [461, 181] width 448 height 252
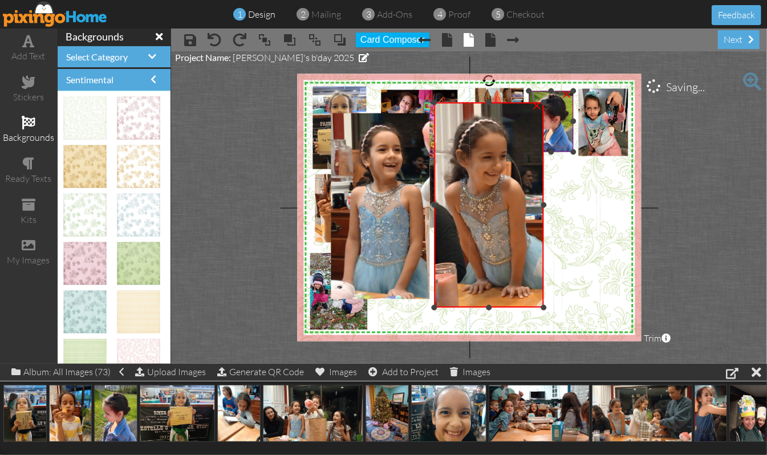
drag, startPoint x: 537, startPoint y: 113, endPoint x: 547, endPoint y: 102, distance: 15.3
click at [547, 102] on div "X X X X X X X X X X X X X X X X X X X X X X X X X X X X X X X X X X X X X X X X…" at bounding box center [469, 207] width 344 height 267
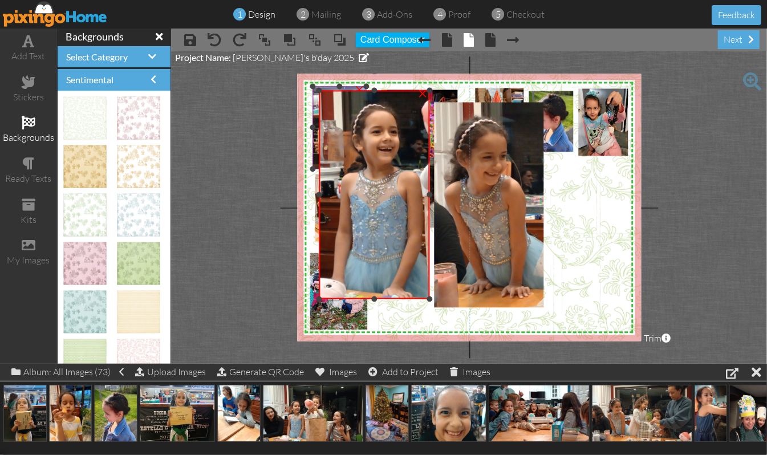
drag, startPoint x: 328, startPoint y: 112, endPoint x: 310, endPoint y: 90, distance: 29.2
click at [310, 90] on div "X X X X X X X X X X X X X X X X X X X X X X X X X X X X X X X X X X X X X X X X…" at bounding box center [469, 207] width 344 height 267
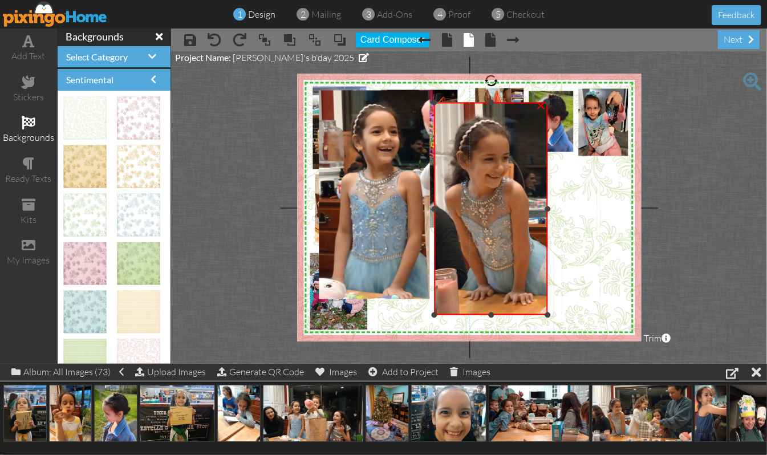
drag, startPoint x: 543, startPoint y: 306, endPoint x: 552, endPoint y: 314, distance: 11.3
click at [552, 314] on div "X X X X X X X X X X X X X X X X X X X X X X X X X X X X X X X X X X X X X X X X…" at bounding box center [469, 207] width 344 height 267
click at [543, 105] on div "×" at bounding box center [541, 105] width 18 height 18
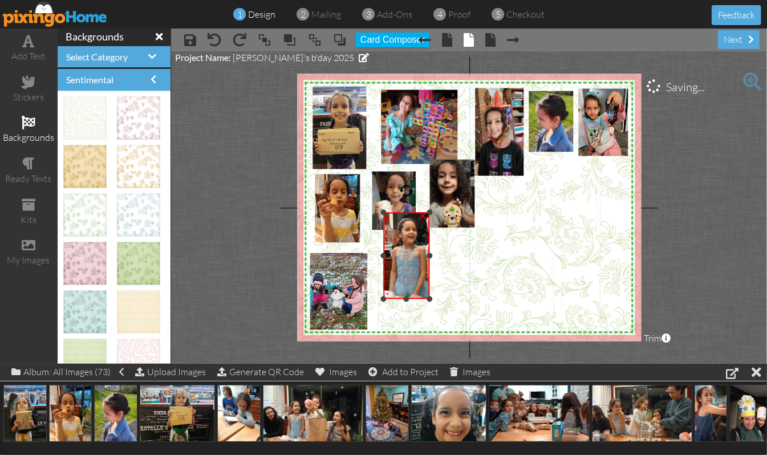
drag, startPoint x: 320, startPoint y: 92, endPoint x: 365, endPoint y: 215, distance: 130.4
click at [365, 215] on div "X X X X X X X X X X X X X X X X X X X X X X X X X X X X X X X X X X X X X X X X…" at bounding box center [469, 207] width 344 height 267
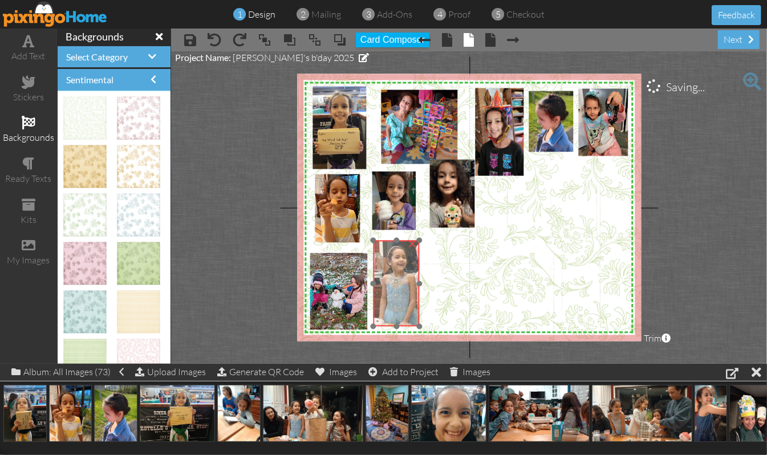
drag, startPoint x: 409, startPoint y: 267, endPoint x: 399, endPoint y: 294, distance: 29.2
click at [399, 294] on img at bounding box center [434, 271] width 208 height 117
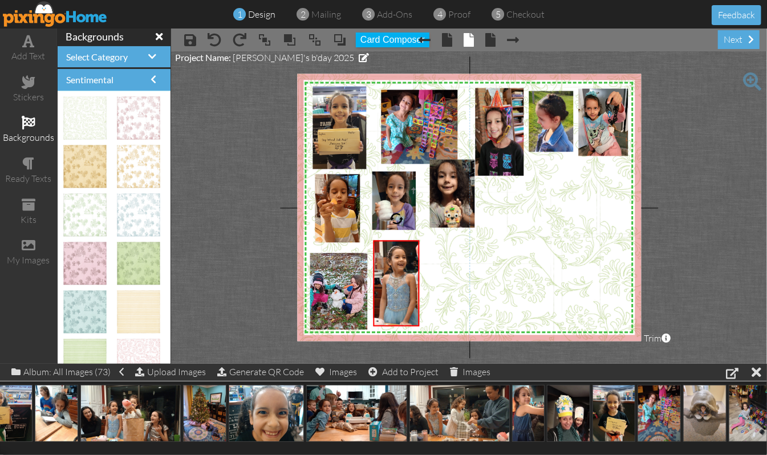
scroll to position [0, 213]
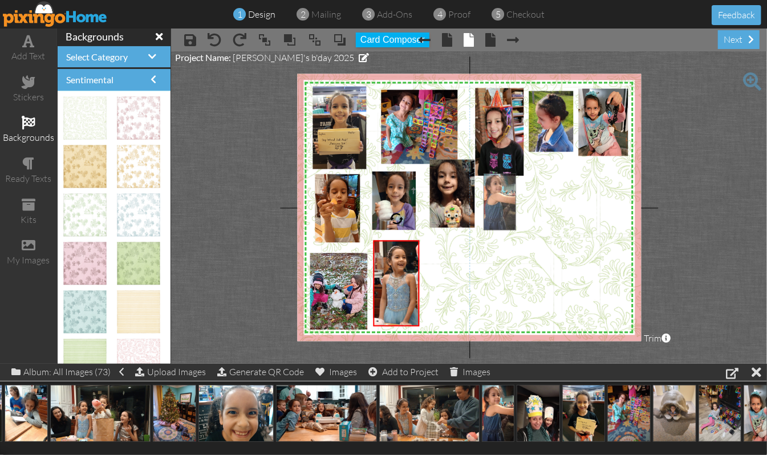
drag, startPoint x: 495, startPoint y: 409, endPoint x: 497, endPoint y: 197, distance: 212.1
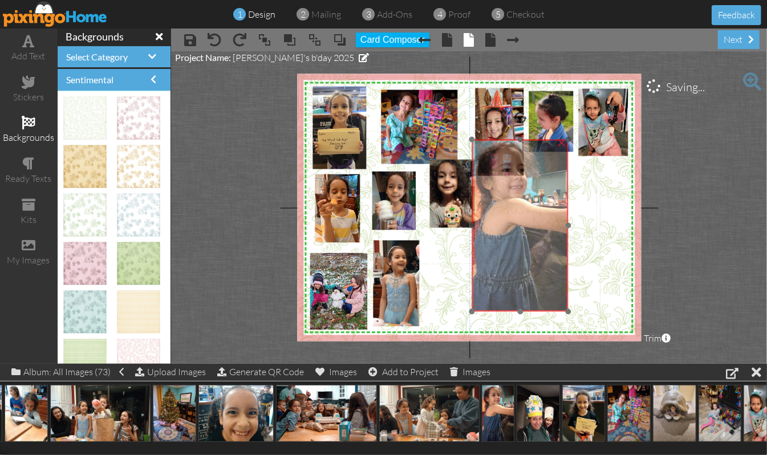
drag, startPoint x: 514, startPoint y: 267, endPoint x: 503, endPoint y: 233, distance: 35.5
click at [503, 233] on img at bounding box center [520, 226] width 96 height 172
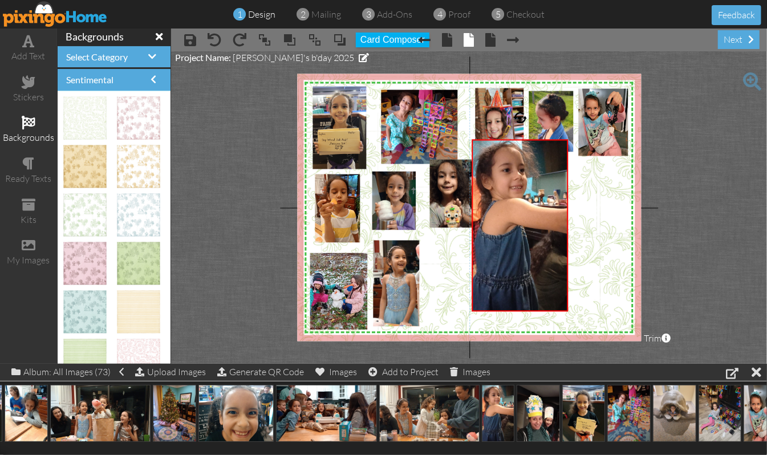
click at [575, 222] on div "X X X X X X X X X X X X X X X X X X X X X X X X X X X X X X X X X X X X X X X X…" at bounding box center [469, 207] width 344 height 267
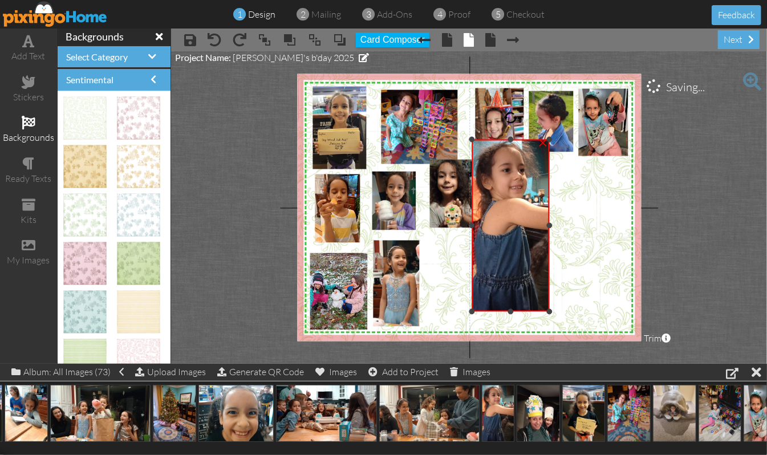
drag, startPoint x: 567, startPoint y: 222, endPoint x: 548, endPoint y: 228, distance: 19.7
click at [548, 228] on div at bounding box center [550, 225] width 6 height 6
drag, startPoint x: 511, startPoint y: 310, endPoint x: 513, endPoint y: 286, distance: 24.6
click at [513, 286] on div at bounding box center [511, 287] width 6 height 6
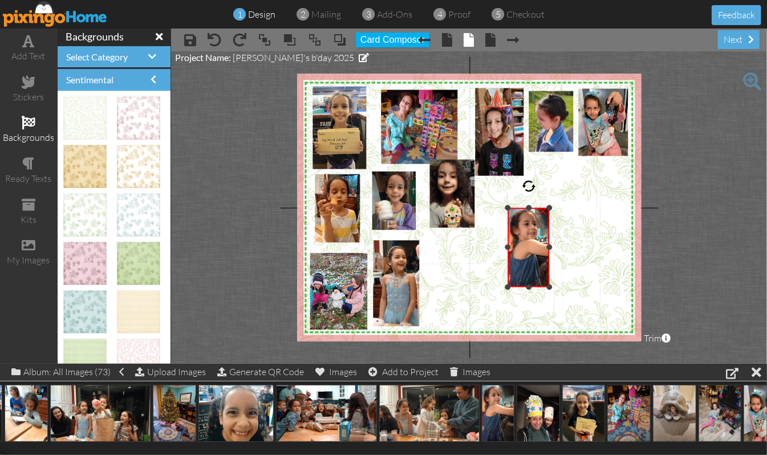
drag, startPoint x: 471, startPoint y: 137, endPoint x: 508, endPoint y: 206, distance: 77.6
click at [508, 206] on div at bounding box center [508, 208] width 6 height 6
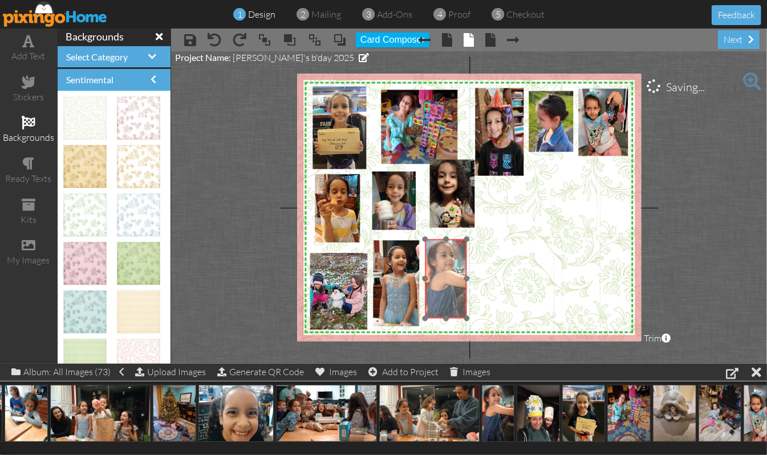
drag, startPoint x: 523, startPoint y: 251, endPoint x: 441, endPoint y: 283, distance: 88.4
click at [441, 283] on img at bounding box center [451, 286] width 52 height 92
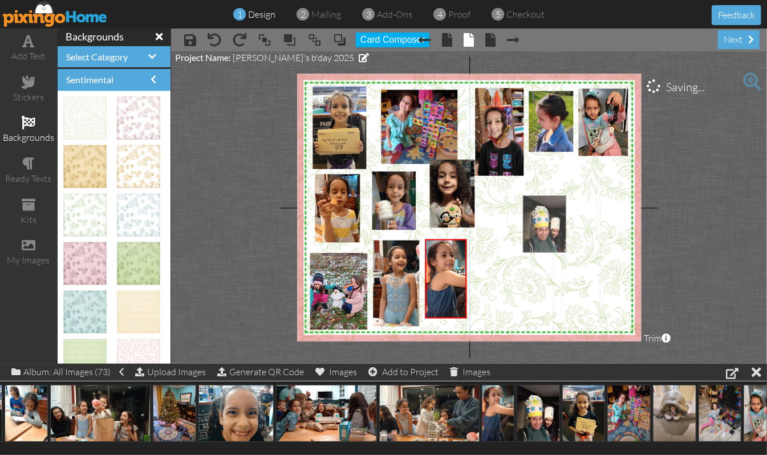
drag, startPoint x: 539, startPoint y: 416, endPoint x: 539, endPoint y: 220, distance: 196.2
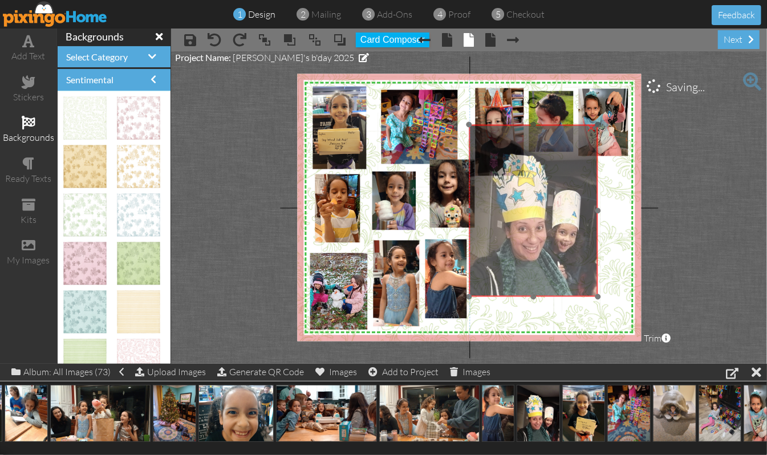
drag, startPoint x: 553, startPoint y: 243, endPoint x: 505, endPoint y: 178, distance: 80.0
click at [505, 178] on img at bounding box center [533, 211] width 129 height 172
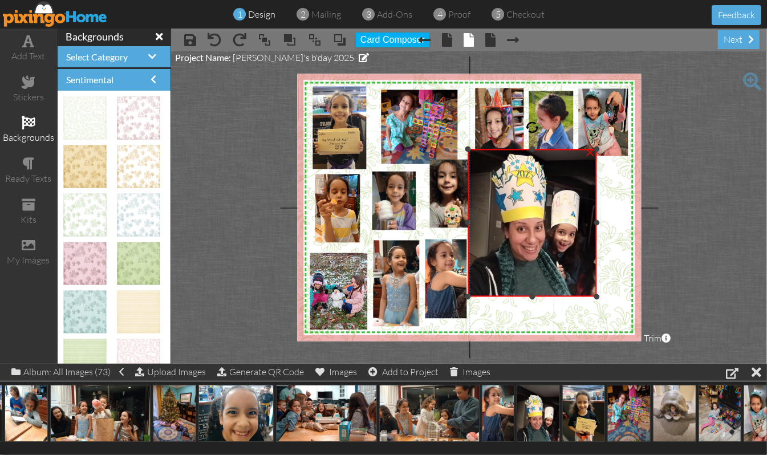
drag, startPoint x: 533, startPoint y: 124, endPoint x: 527, endPoint y: 149, distance: 25.2
click at [527, 149] on div "×" at bounding box center [532, 223] width 129 height 148
drag, startPoint x: 469, startPoint y: 222, endPoint x: 484, endPoint y: 224, distance: 14.9
click at [484, 224] on div at bounding box center [483, 223] width 6 height 6
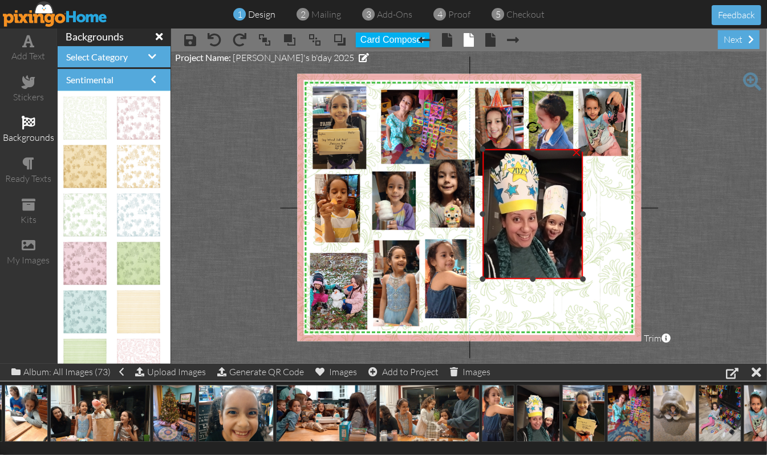
drag, startPoint x: 594, startPoint y: 297, endPoint x: 584, endPoint y: 279, distance: 20.2
click at [584, 279] on div at bounding box center [584, 279] width 6 height 6
drag, startPoint x: 584, startPoint y: 213, endPoint x: 577, endPoint y: 216, distance: 7.8
click at [577, 216] on div at bounding box center [576, 214] width 6 height 6
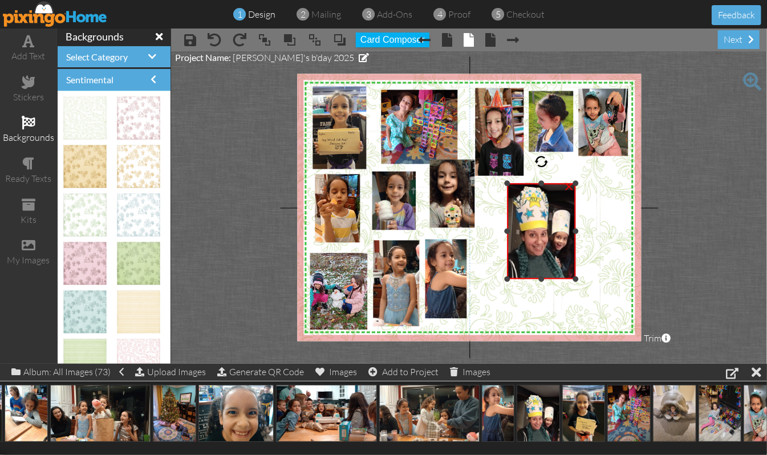
drag, startPoint x: 484, startPoint y: 148, endPoint x: 495, endPoint y: 182, distance: 36.1
click at [495, 182] on div "X X X X X X X X X X X X X X X X X X X X X X X X X X X X X X X X X X X X X X X X…" at bounding box center [469, 207] width 344 height 267
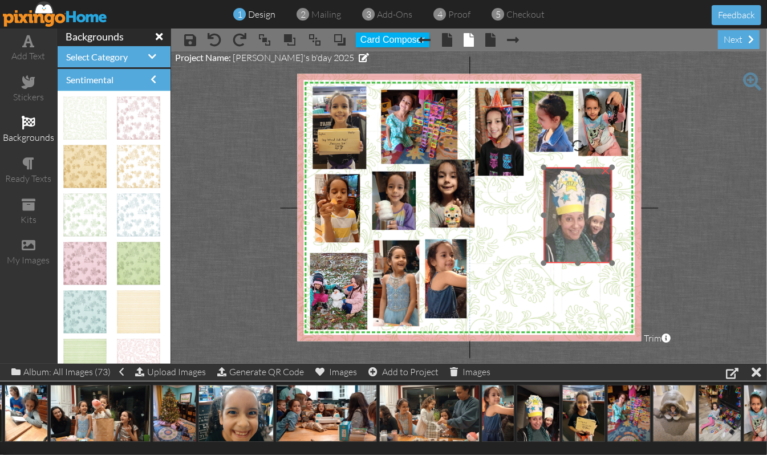
drag, startPoint x: 525, startPoint y: 226, endPoint x: 562, endPoint y: 210, distance: 39.8
click at [562, 210] on img at bounding box center [575, 207] width 83 height 111
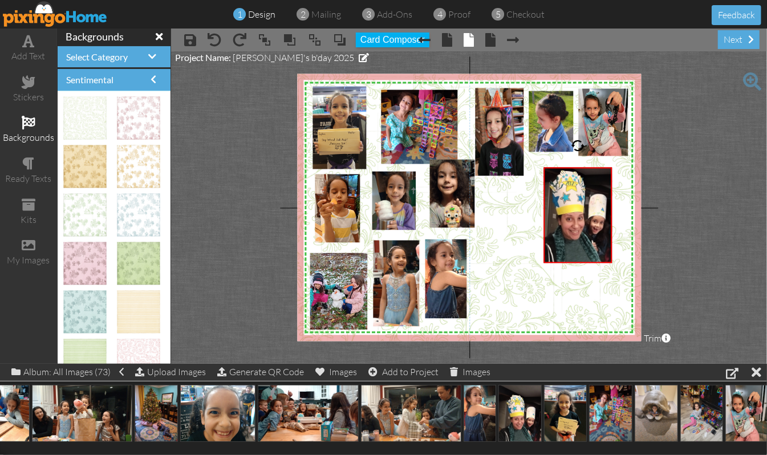
scroll to position [0, 243]
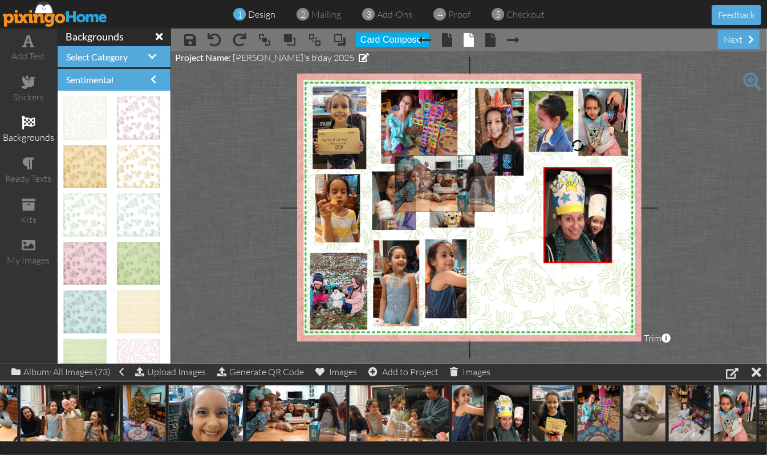
drag, startPoint x: 279, startPoint y: 413, endPoint x: 428, endPoint y: 182, distance: 274.3
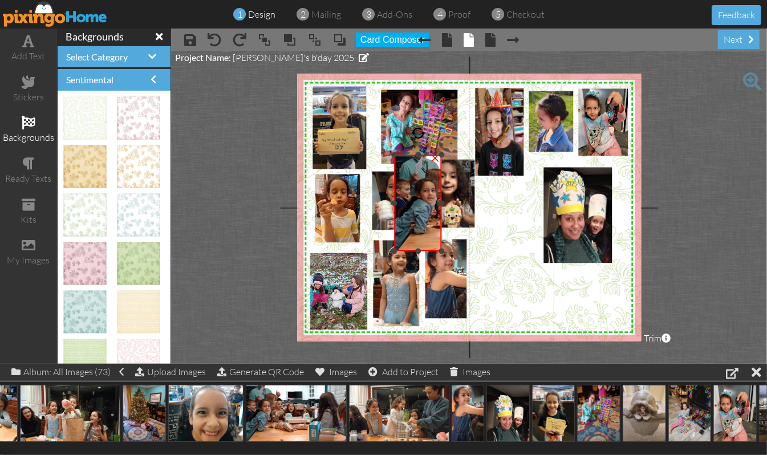
drag, startPoint x: 566, startPoint y: 201, endPoint x: 441, endPoint y: 227, distance: 126.9
click at [441, 227] on div "×" at bounding box center [418, 203] width 48 height 96
drag, startPoint x: 418, startPoint y: 153, endPoint x: 409, endPoint y: 172, distance: 20.9
click at [409, 174] on div "×" at bounding box center [418, 213] width 48 height 78
click at [433, 178] on div "×" at bounding box center [435, 176] width 18 height 18
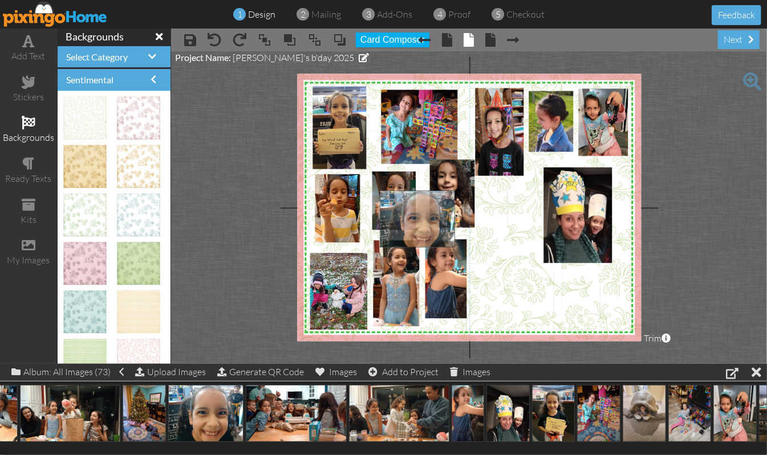
drag, startPoint x: 217, startPoint y: 413, endPoint x: 429, endPoint y: 218, distance: 287.7
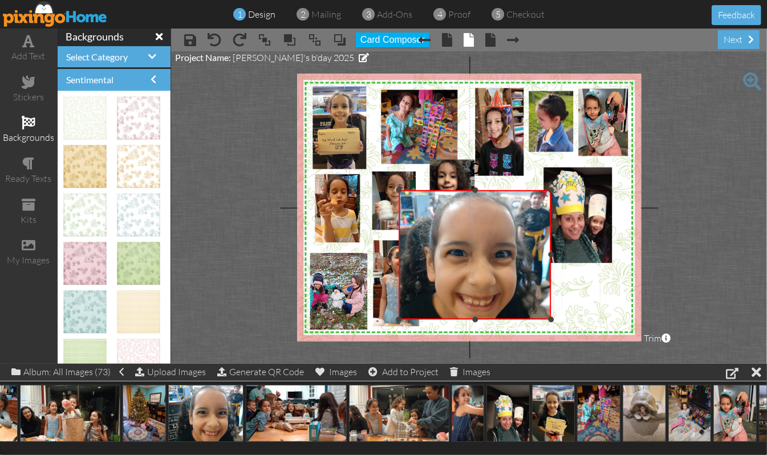
drag, startPoint x: 380, startPoint y: 254, endPoint x: 399, endPoint y: 260, distance: 20.4
click at [399, 260] on div "×" at bounding box center [475, 254] width 153 height 129
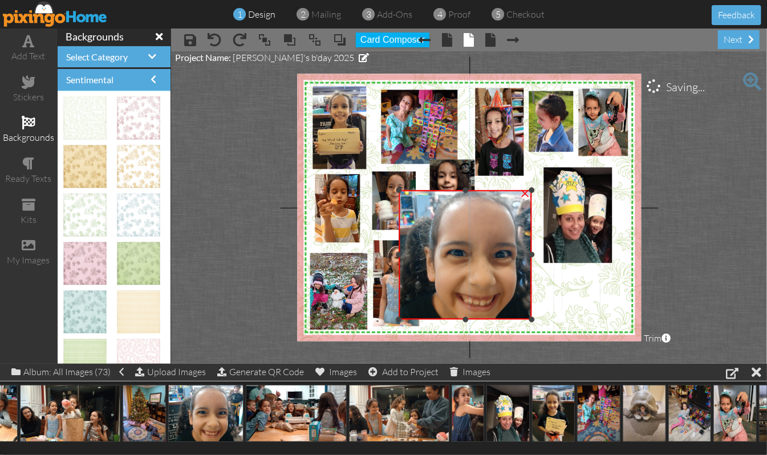
drag, startPoint x: 551, startPoint y: 254, endPoint x: 531, endPoint y: 261, distance: 20.6
click at [531, 261] on div "×" at bounding box center [465, 254] width 133 height 129
click at [396, 256] on div at bounding box center [396, 255] width 6 height 6
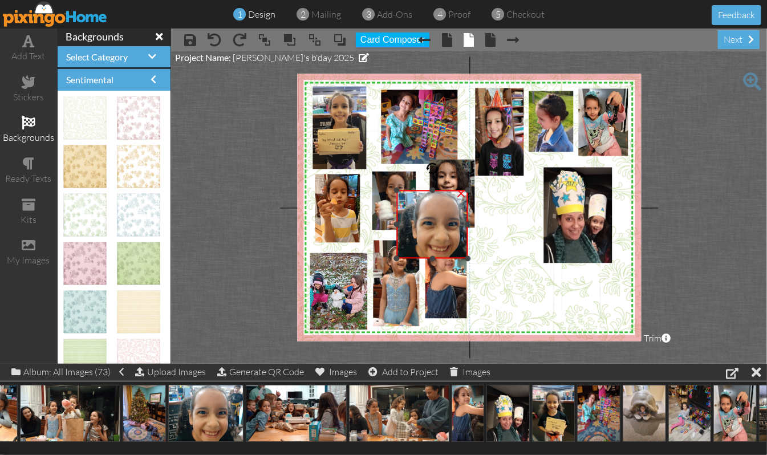
drag, startPoint x: 530, startPoint y: 319, endPoint x: 477, endPoint y: 258, distance: 80.8
click at [477, 258] on div "X X X X X X X X X X X X X X X X X X X X X X X X X X X X X X X X X X X X X X X X…" at bounding box center [469, 207] width 344 height 267
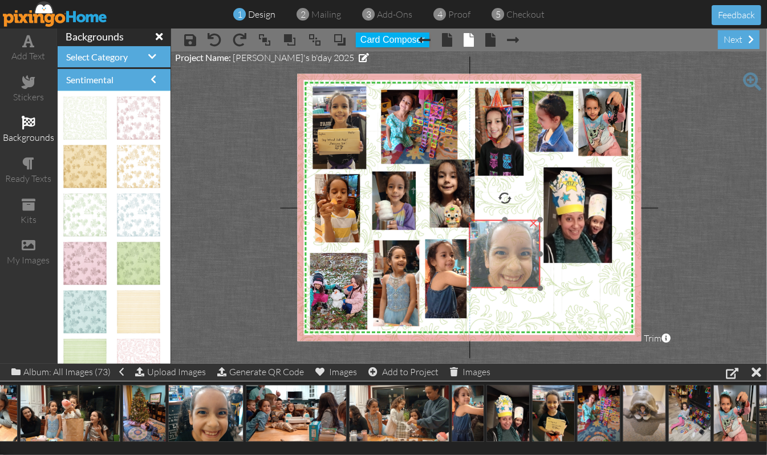
drag, startPoint x: 439, startPoint y: 228, endPoint x: 512, endPoint y: 258, distance: 78.3
click at [512, 258] on img at bounding box center [505, 254] width 91 height 68
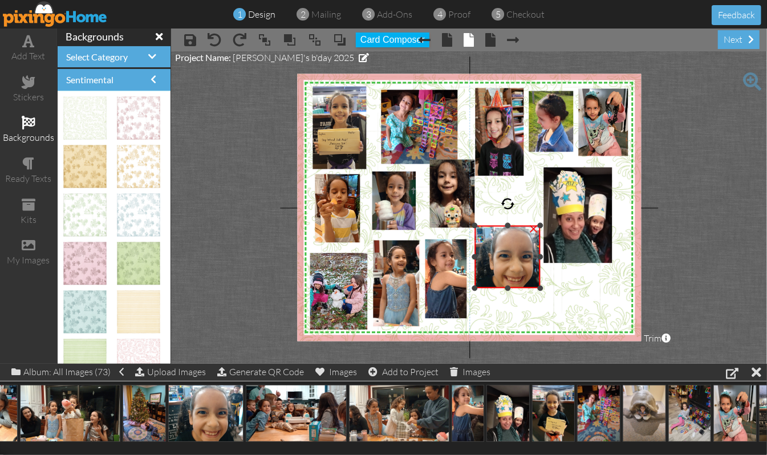
drag, startPoint x: 468, startPoint y: 218, endPoint x: 261, endPoint y: 224, distance: 207.6
click at [261, 224] on project-studio-wrapper "X X X X X X X X X X X X X X X X X X X X X X X X X X X X X X X X X X X X X X X X…" at bounding box center [469, 207] width 596 height 312
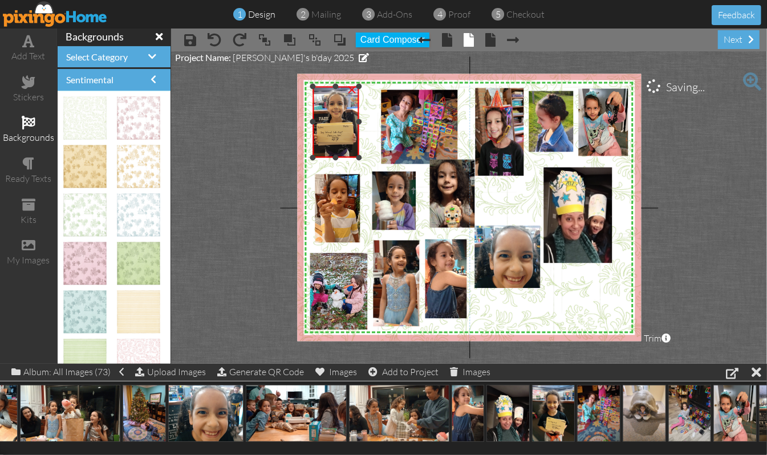
drag, startPoint x: 366, startPoint y: 169, endPoint x: 363, endPoint y: 157, distance: 11.8
click at [363, 157] on div "X X X X X X X X X X X X X X X X X X X X X X X X X X X X X X X X X X X X X X X X…" at bounding box center [469, 207] width 344 height 267
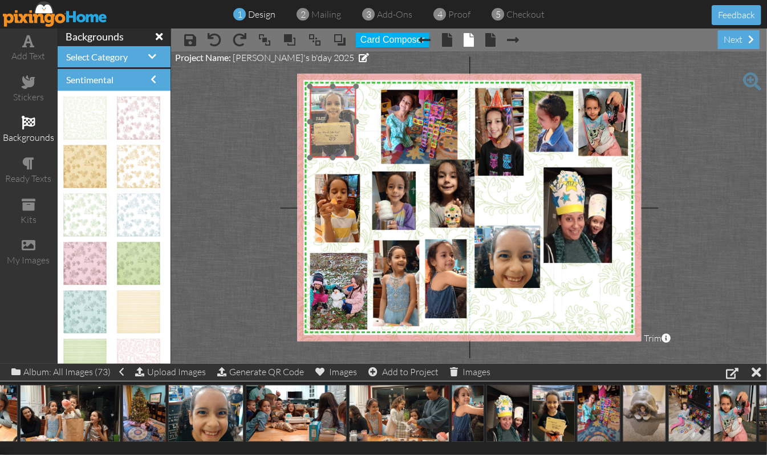
click at [336, 119] on img at bounding box center [334, 118] width 67 height 90
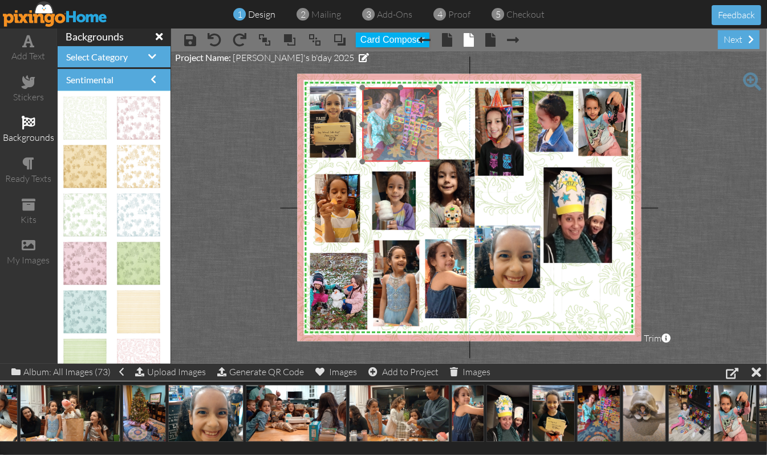
drag, startPoint x: 414, startPoint y: 112, endPoint x: 395, endPoint y: 110, distance: 19.0
click at [395, 110] on img at bounding box center [400, 131] width 83 height 111
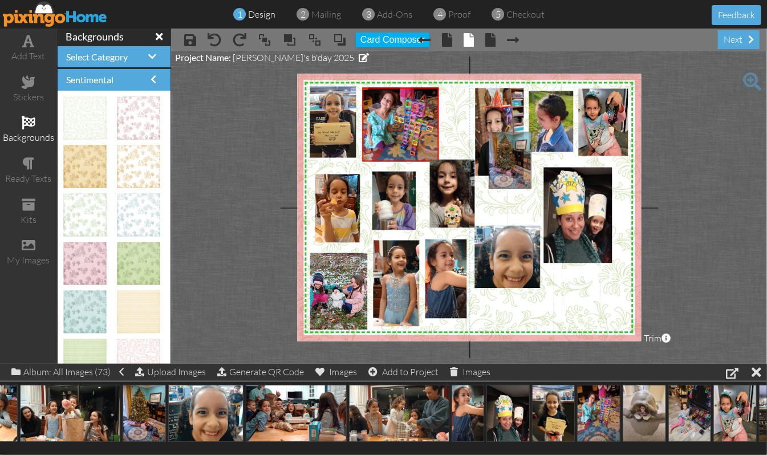
drag, startPoint x: 141, startPoint y: 407, endPoint x: 508, endPoint y: 153, distance: 445.4
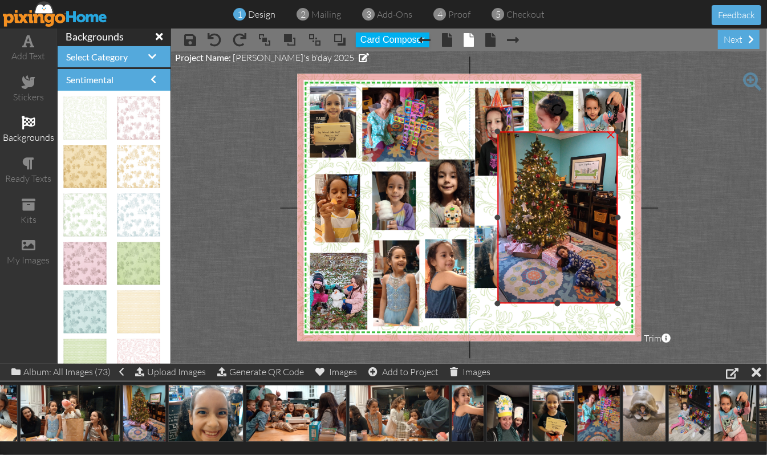
drag, startPoint x: 489, startPoint y: 217, endPoint x: 498, endPoint y: 217, distance: 9.1
click at [498, 217] on div at bounding box center [498, 217] width 6 height 6
click at [616, 217] on div at bounding box center [615, 217] width 6 height 6
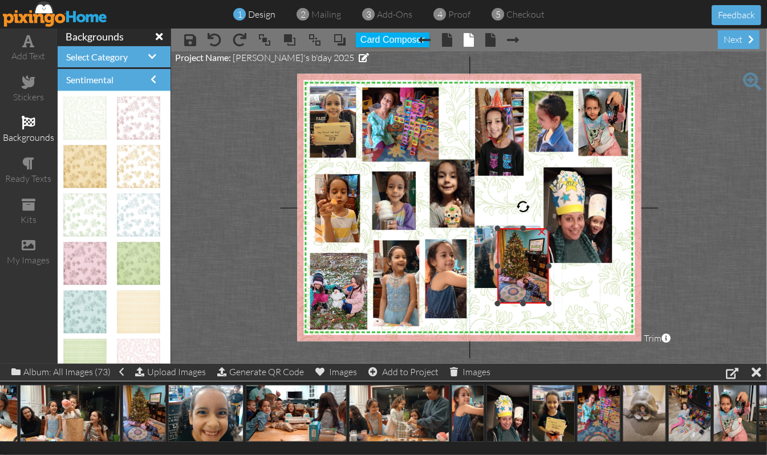
drag, startPoint x: 615, startPoint y: 129, endPoint x: 537, endPoint y: 226, distance: 124.1
click at [537, 229] on div "×" at bounding box center [523, 266] width 51 height 75
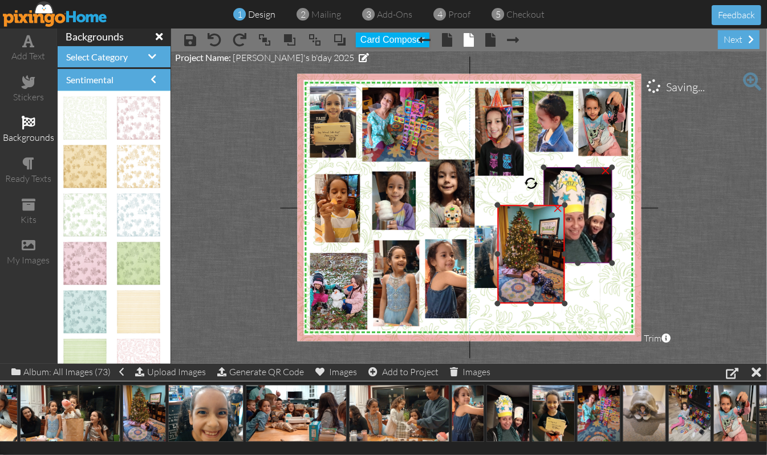
drag, startPoint x: 548, startPoint y: 225, endPoint x: 568, endPoint y: 201, distance: 30.7
click at [568, 201] on div "X X X X X X X X X X X X X X X X X X X X X X X X X X X X X X X X X X X X X X X X…" at bounding box center [469, 207] width 344 height 267
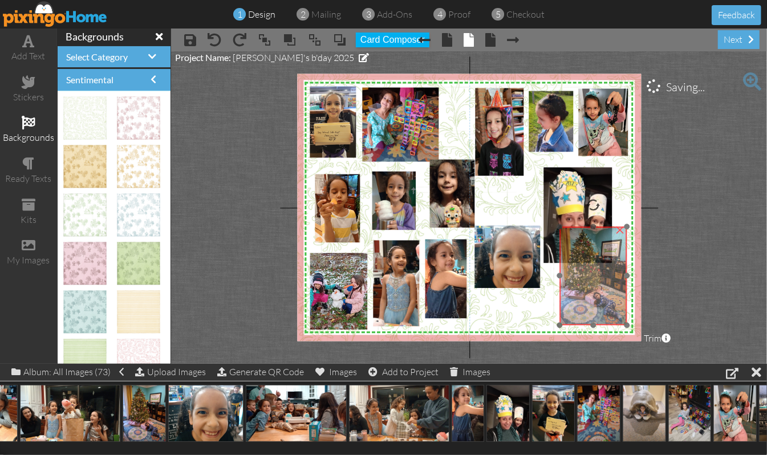
drag, startPoint x: 531, startPoint y: 249, endPoint x: 594, endPoint y: 270, distance: 65.8
click at [594, 270] on img at bounding box center [591, 276] width 74 height 99
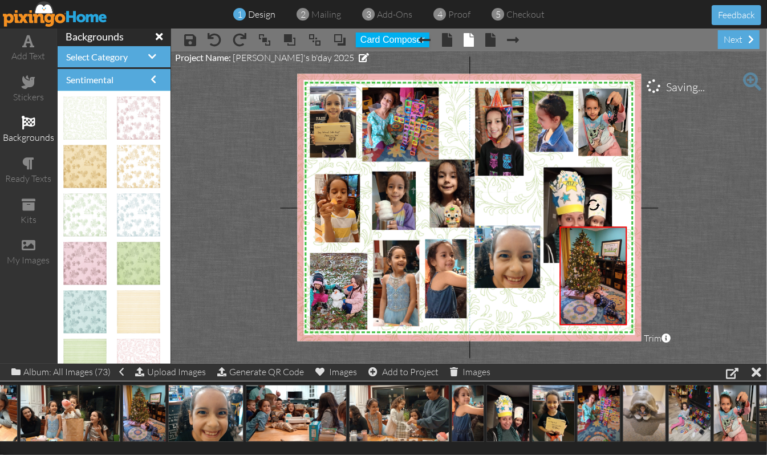
click at [712, 197] on project-studio-wrapper "X X X X X X X X X X X X X X X X X X X X X X X X X X X X X X X X X X X X X X X X…" at bounding box center [469, 207] width 596 height 312
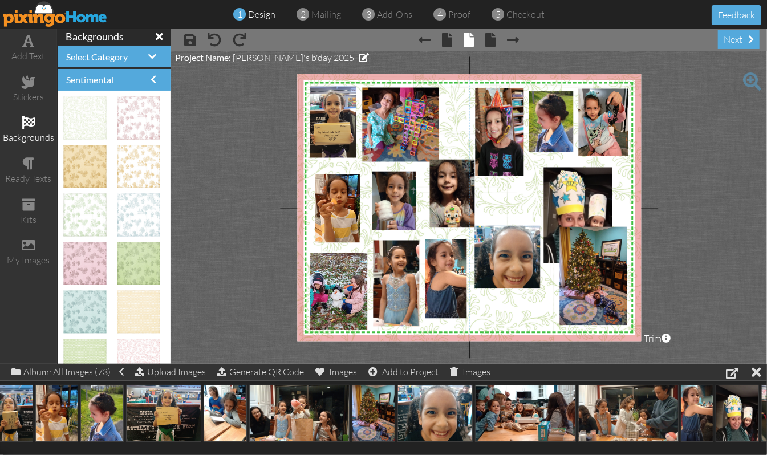
scroll to position [0, 0]
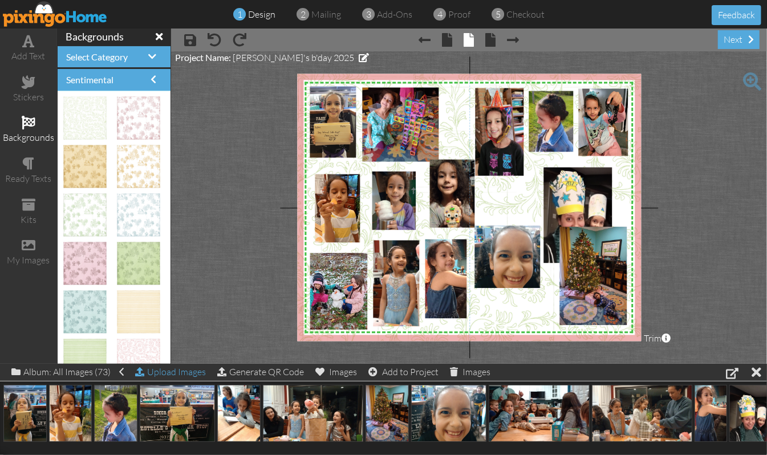
click at [201, 372] on div "Upload Images" at bounding box center [170, 372] width 71 height 17
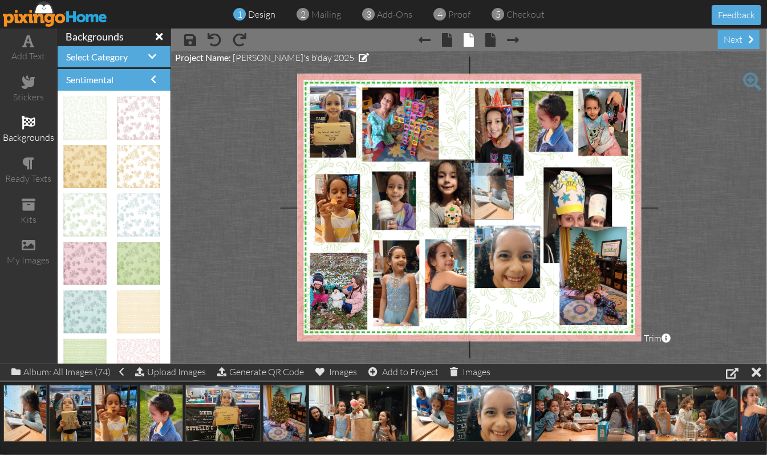
drag, startPoint x: 17, startPoint y: 413, endPoint x: 484, endPoint y: 190, distance: 517.5
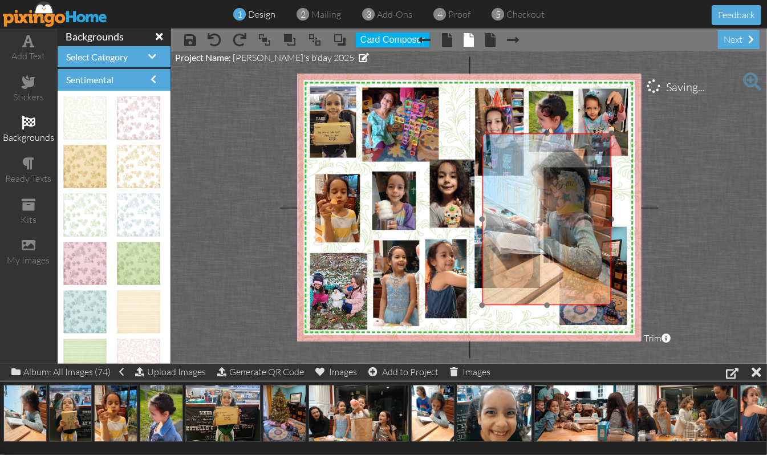
drag, startPoint x: 513, startPoint y: 236, endPoint x: 525, endPoint y: 206, distance: 31.5
click at [525, 206] on img at bounding box center [546, 219] width 129 height 172
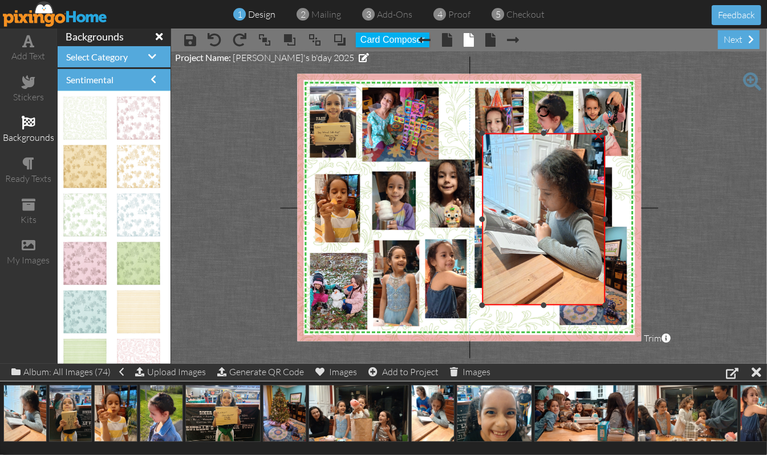
drag, startPoint x: 614, startPoint y: 220, endPoint x: 607, endPoint y: 224, distance: 7.8
click at [606, 224] on div "×" at bounding box center [543, 219] width 123 height 172
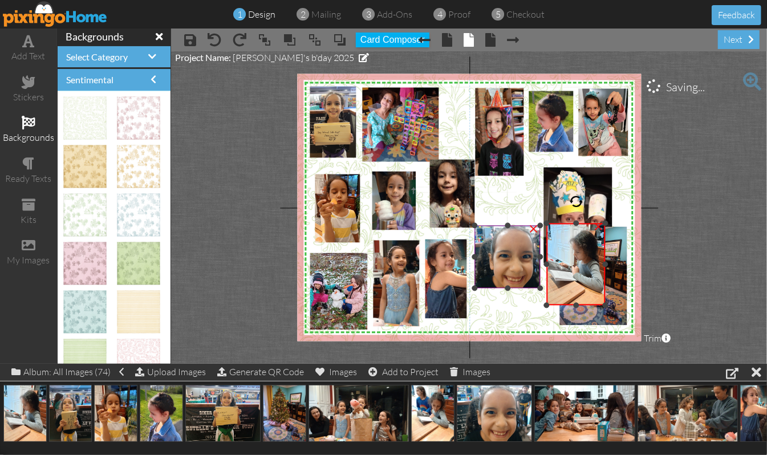
drag, startPoint x: 484, startPoint y: 132, endPoint x: 525, endPoint y: 222, distance: 99.2
click at [525, 222] on div "X X X X X X X X X X X X X X X X X X X X X X X X X X X X X X X X X X X X X X X X…" at bounding box center [469, 207] width 344 height 267
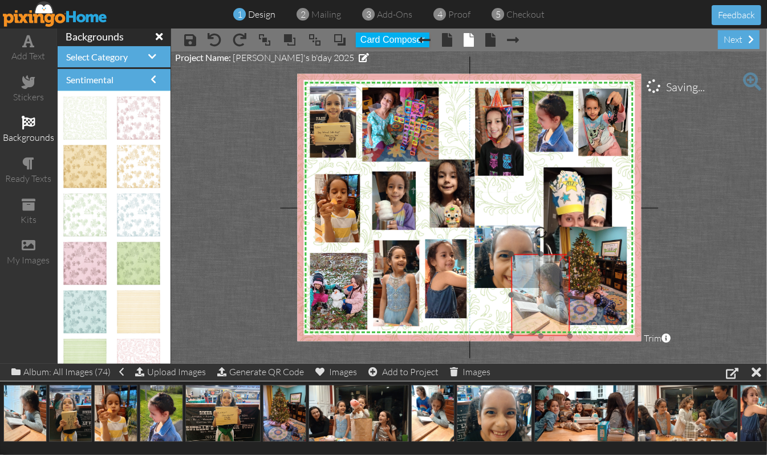
drag, startPoint x: 563, startPoint y: 275, endPoint x: 528, endPoint y: 306, distance: 46.9
click at [528, 306] on img at bounding box center [543, 295] width 62 height 82
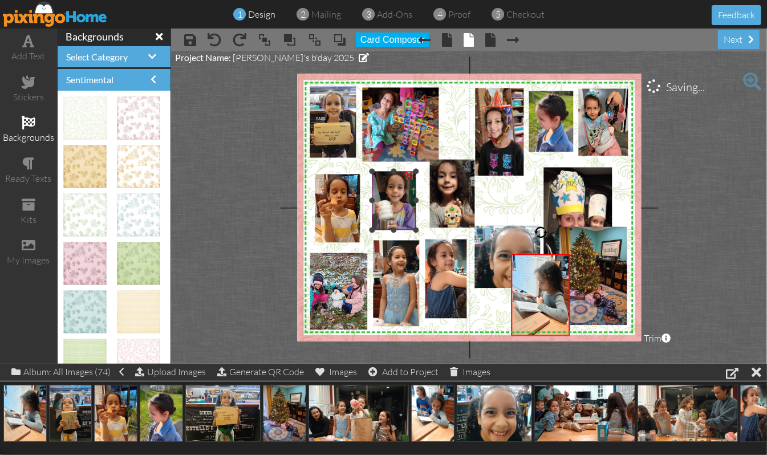
click at [411, 176] on div "×" at bounding box center [409, 174] width 18 height 18
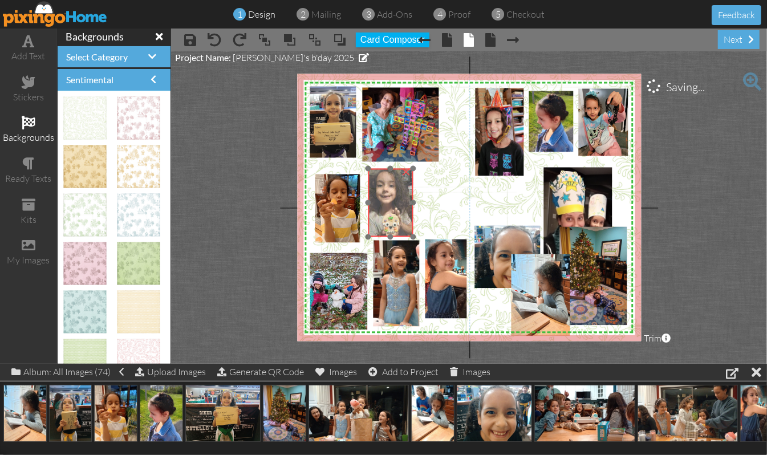
drag, startPoint x: 447, startPoint y: 192, endPoint x: 385, endPoint y: 201, distance: 62.3
click at [385, 201] on img at bounding box center [393, 203] width 51 height 68
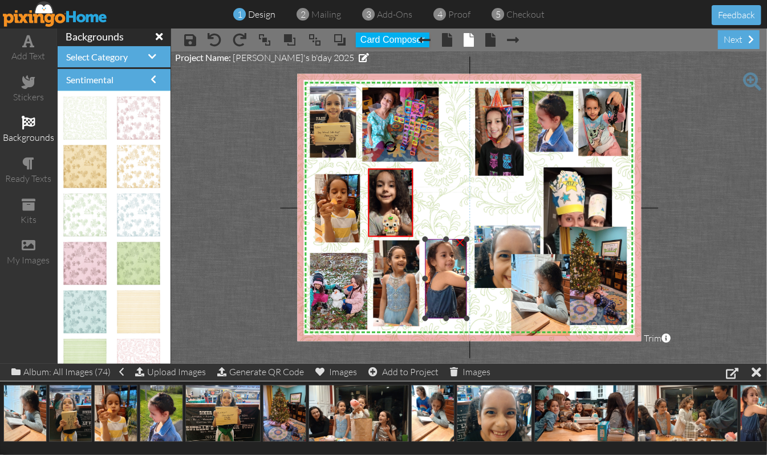
click at [460, 242] on div "×" at bounding box center [460, 242] width 18 height 18
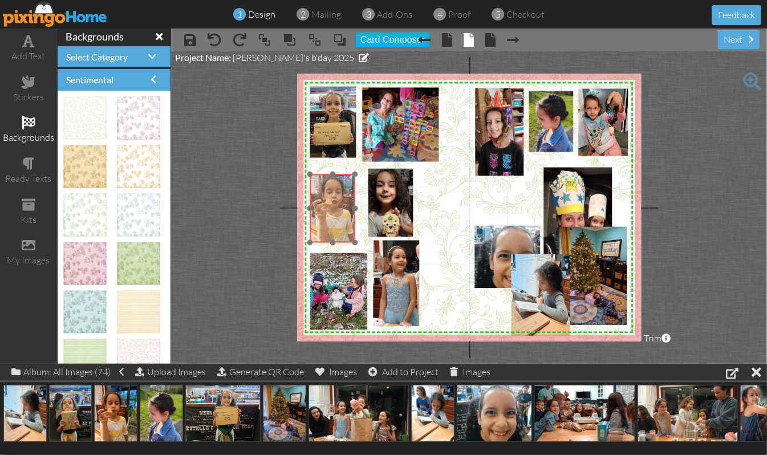
click at [324, 221] on img at bounding box center [337, 205] width 56 height 75
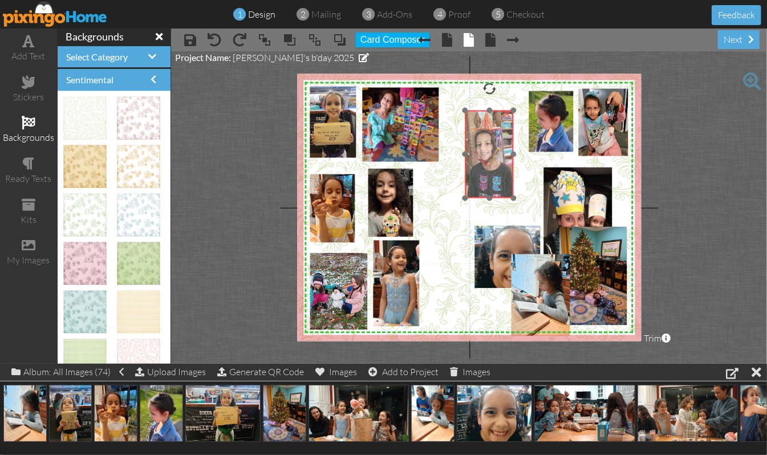
drag, startPoint x: 512, startPoint y: 119, endPoint x: 503, endPoint y: 138, distance: 20.9
click at [503, 138] on img at bounding box center [486, 140] width 86 height 115
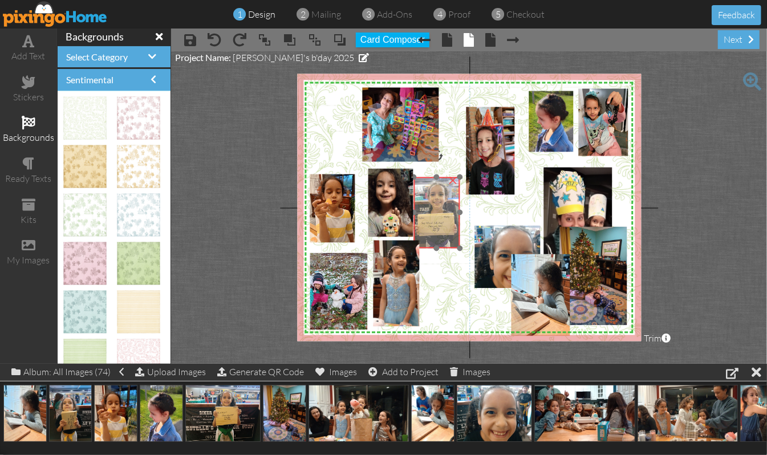
drag, startPoint x: 343, startPoint y: 124, endPoint x: 440, endPoint y: 210, distance: 130.5
click at [440, 210] on img at bounding box center [437, 209] width 67 height 90
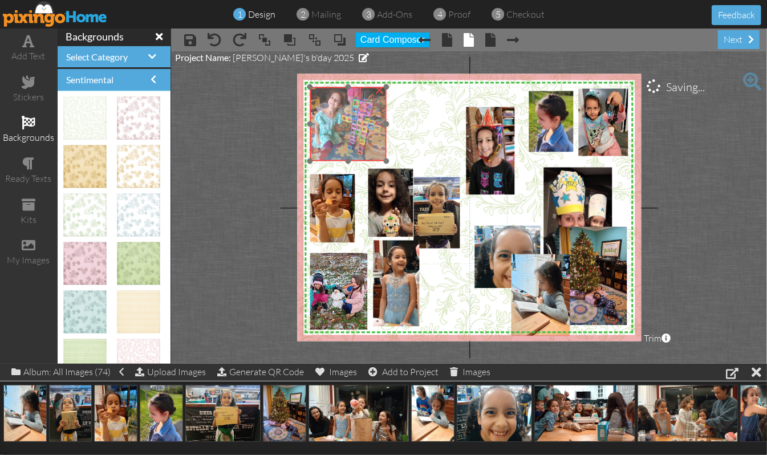
drag, startPoint x: 419, startPoint y: 133, endPoint x: 366, endPoint y: 133, distance: 52.5
click at [366, 133] on img at bounding box center [347, 130] width 83 height 111
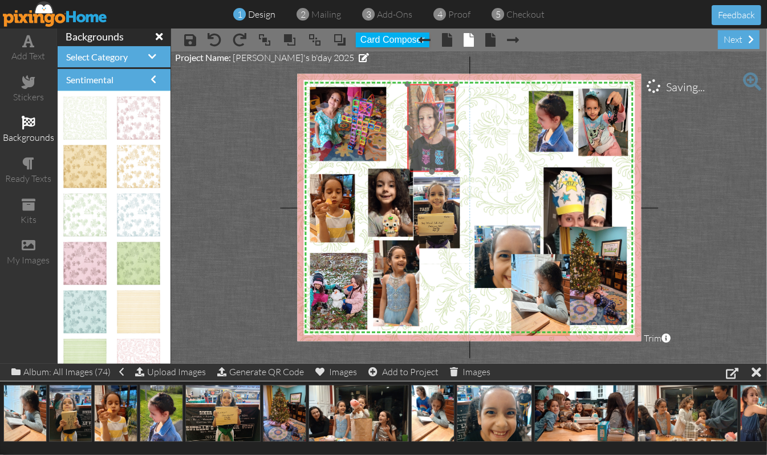
drag, startPoint x: 493, startPoint y: 165, endPoint x: 434, endPoint y: 142, distance: 63.0
click at [434, 142] on img at bounding box center [428, 113] width 86 height 115
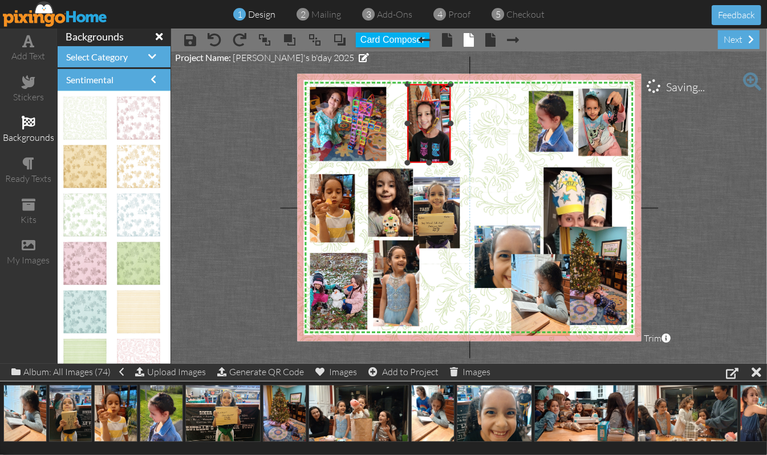
drag, startPoint x: 454, startPoint y: 169, endPoint x: 454, endPoint y: 160, distance: 9.1
click at [454, 160] on div "X X X X X X X X X X X X X X X X X X X X X X X X X X X X X X X X X X X X X X X X…" at bounding box center [469, 207] width 344 height 267
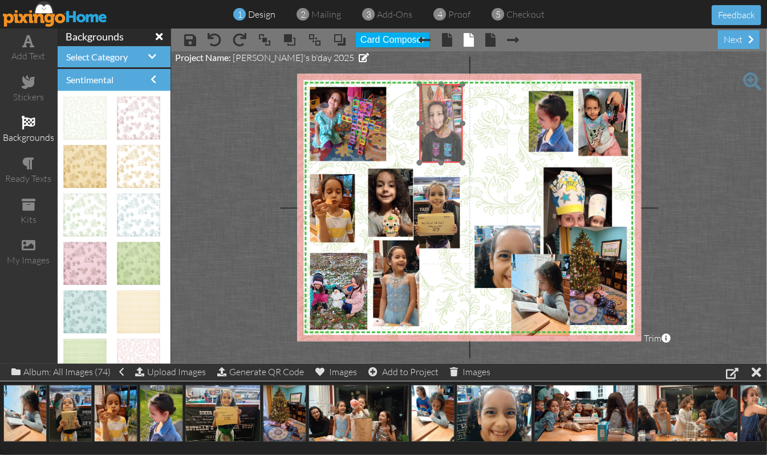
drag, startPoint x: 443, startPoint y: 148, endPoint x: 454, endPoint y: 148, distance: 12.0
click at [454, 148] on img at bounding box center [437, 110] width 77 height 103
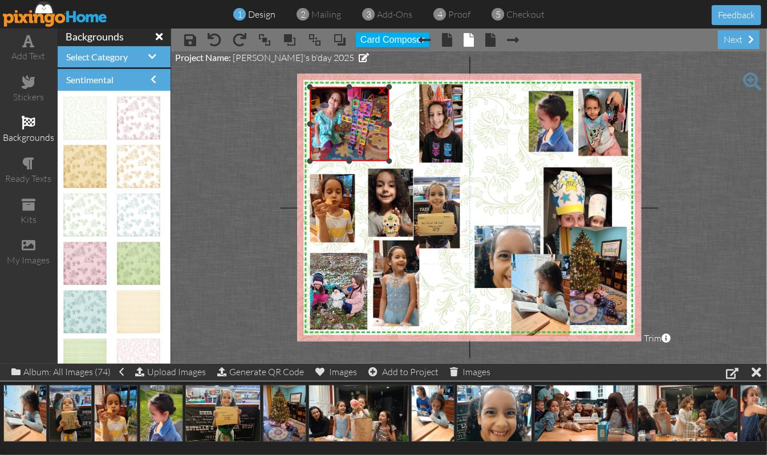
drag, startPoint x: 386, startPoint y: 125, endPoint x: 404, endPoint y: 125, distance: 17.7
click at [404, 125] on div "X X X X X X X X X X X X X X X X X X X X X X X X X X X X X X X X X X X X X X X X…" at bounding box center [469, 207] width 344 height 267
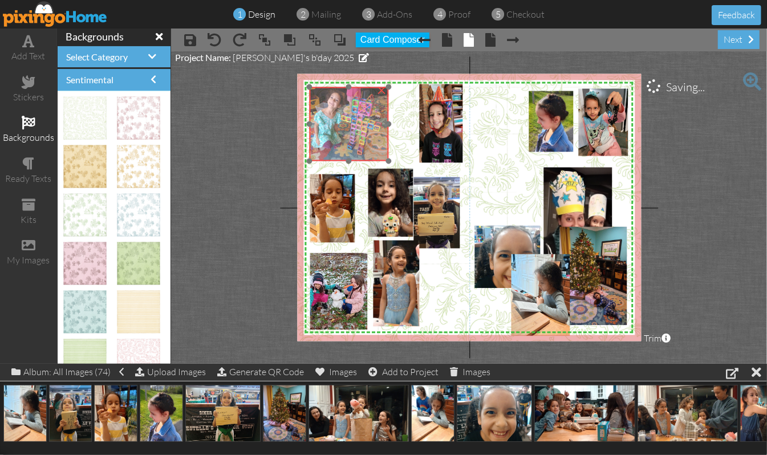
click at [361, 133] on img at bounding box center [347, 130] width 83 height 111
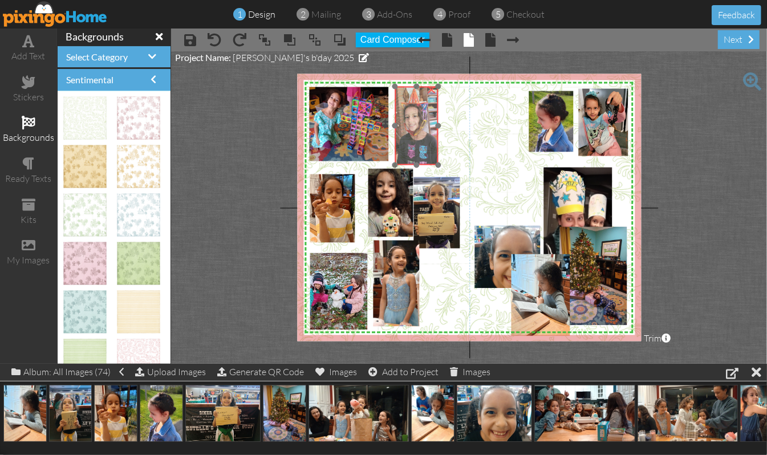
drag, startPoint x: 443, startPoint y: 125, endPoint x: 419, endPoint y: 128, distance: 24.6
click at [419, 128] on img at bounding box center [413, 113] width 77 height 103
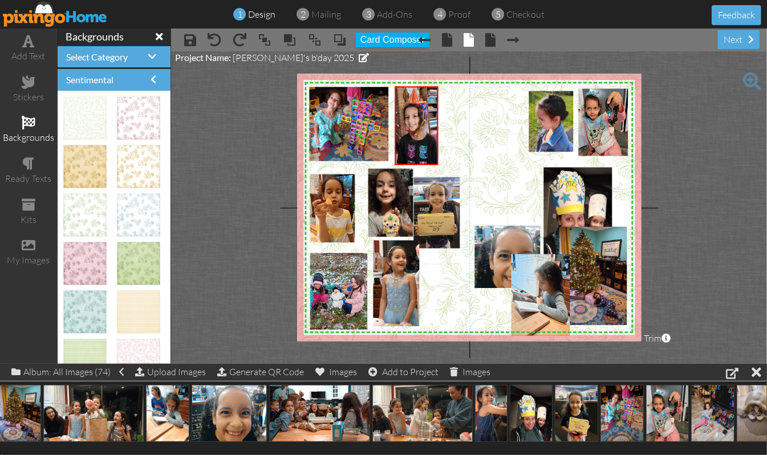
scroll to position [0, 314]
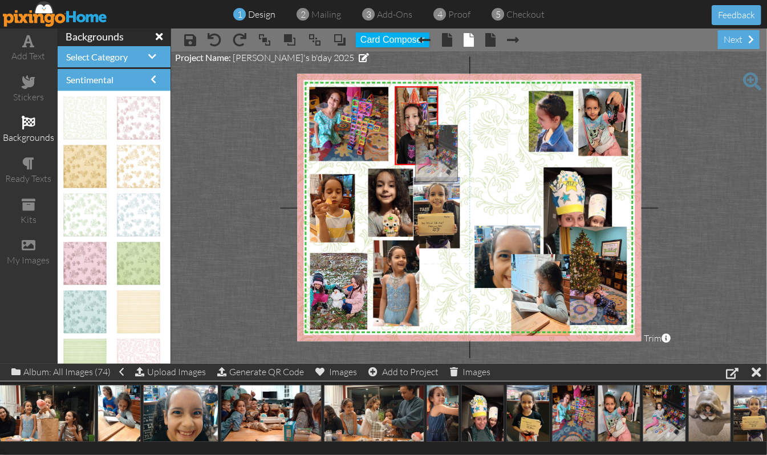
drag, startPoint x: 668, startPoint y: 407, endPoint x: 441, endPoint y: 146, distance: 345.9
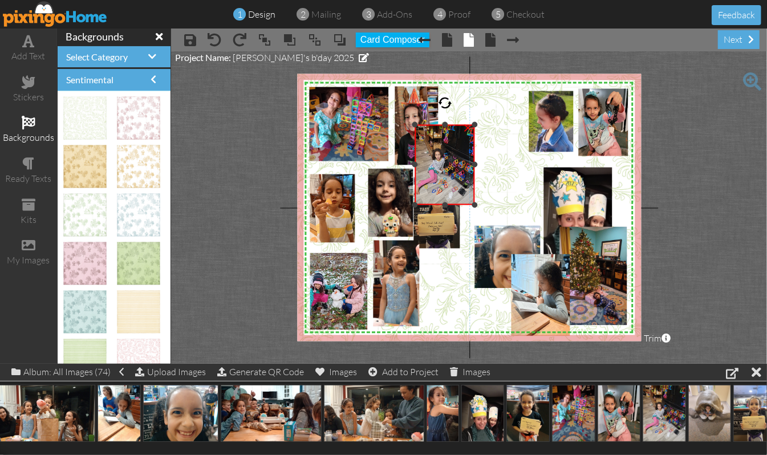
drag, startPoint x: 545, startPoint y: 295, endPoint x: 454, endPoint y: 203, distance: 129.4
click at [454, 203] on div "×" at bounding box center [445, 165] width 60 height 80
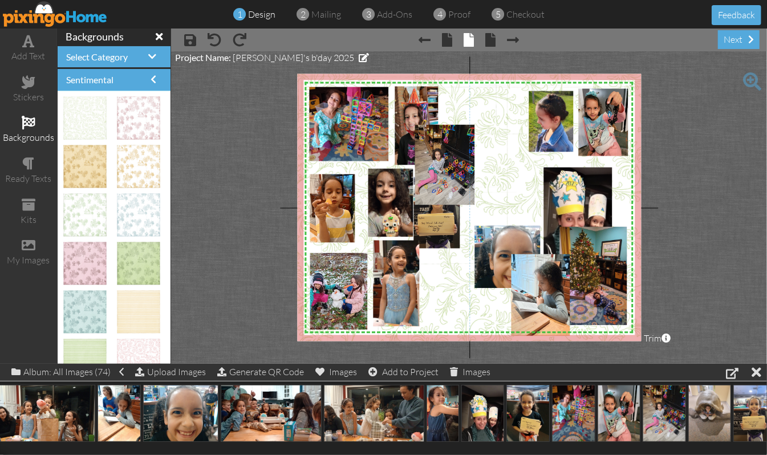
click at [703, 156] on project-studio-wrapper "X X X X X X X X X X X X X X X X X X X X X X X X X X X X X X X X X X X X X X X X…" at bounding box center [469, 207] width 596 height 312
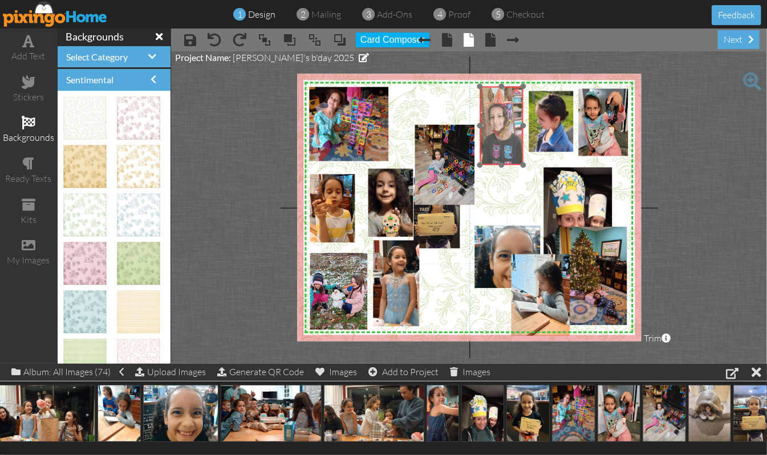
drag, startPoint x: 411, startPoint y: 107, endPoint x: 496, endPoint y: 107, distance: 85.0
click at [496, 107] on img at bounding box center [498, 113] width 77 height 103
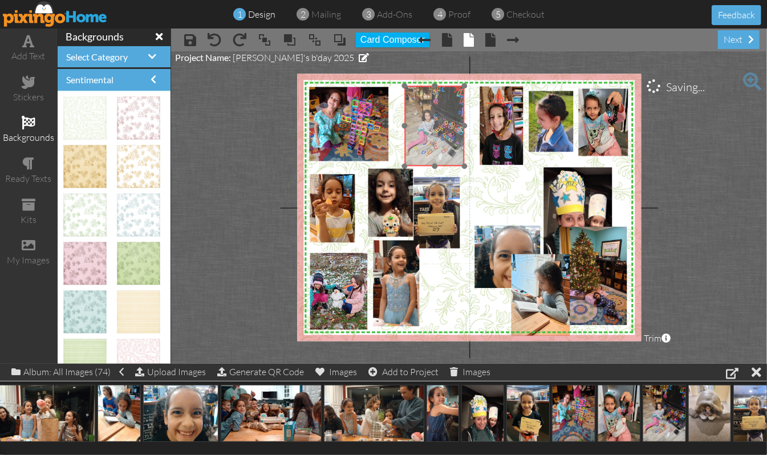
drag, startPoint x: 448, startPoint y: 163, endPoint x: 438, endPoint y: 124, distance: 40.1
click at [438, 124] on img at bounding box center [434, 126] width 60 height 80
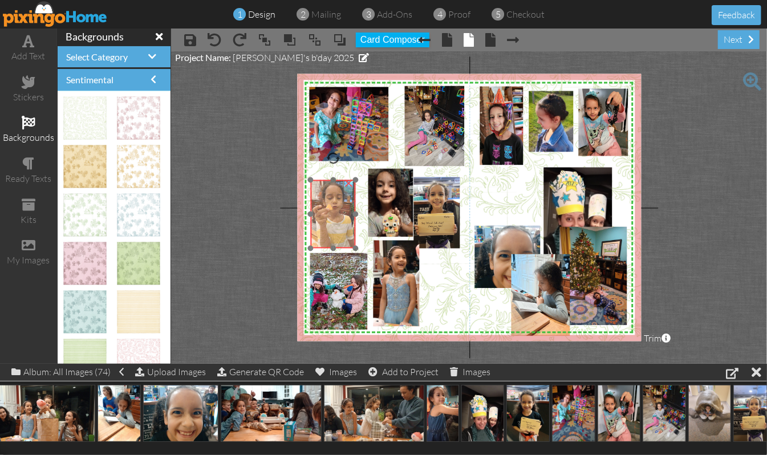
drag, startPoint x: 331, startPoint y: 201, endPoint x: 332, endPoint y: 206, distance: 5.7
click at [332, 206] on img at bounding box center [338, 210] width 56 height 75
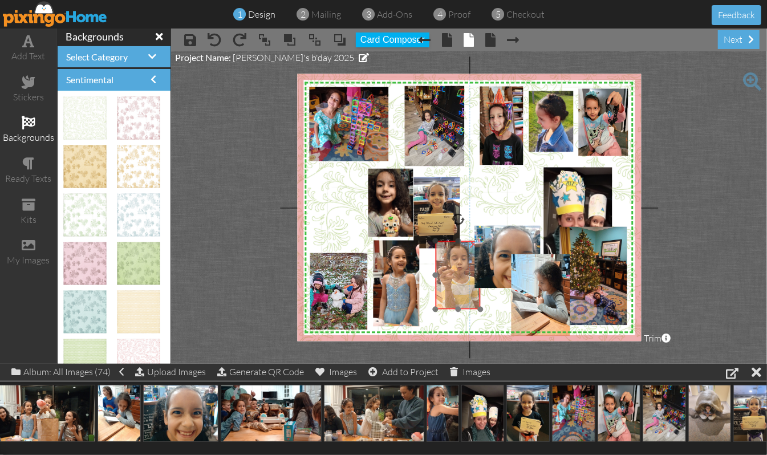
drag, startPoint x: 334, startPoint y: 206, endPoint x: 458, endPoint y: 267, distance: 139.0
click at [458, 267] on img at bounding box center [463, 271] width 56 height 75
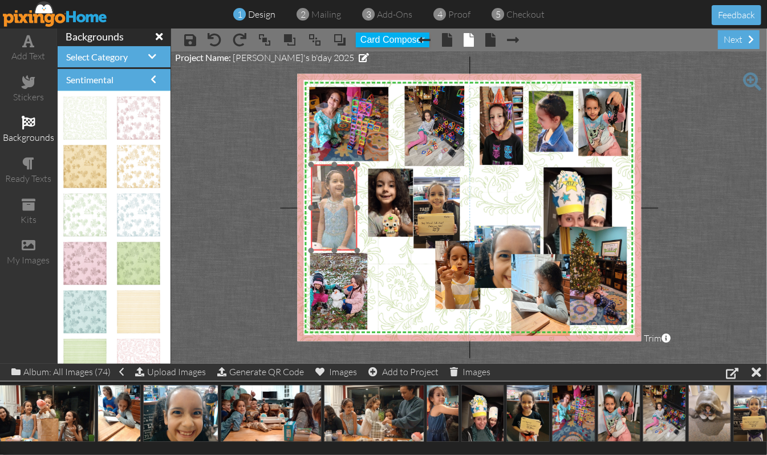
drag, startPoint x: 402, startPoint y: 281, endPoint x: 340, endPoint y: 205, distance: 98.1
click at [340, 205] on img at bounding box center [372, 195] width 208 height 117
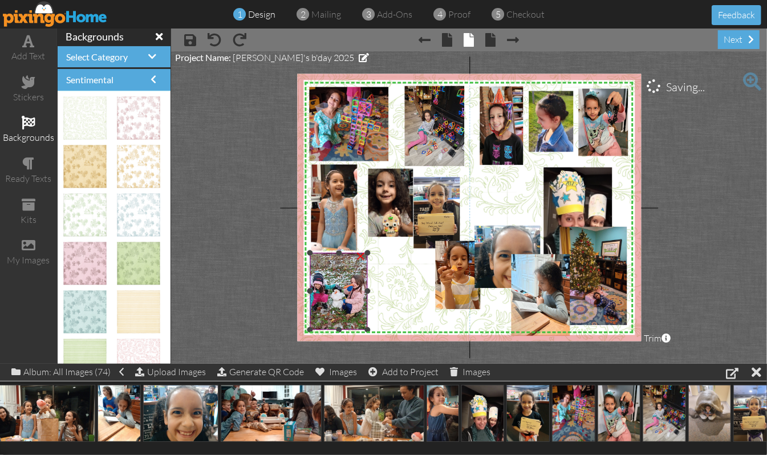
click at [328, 287] on img at bounding box center [339, 291] width 58 height 77
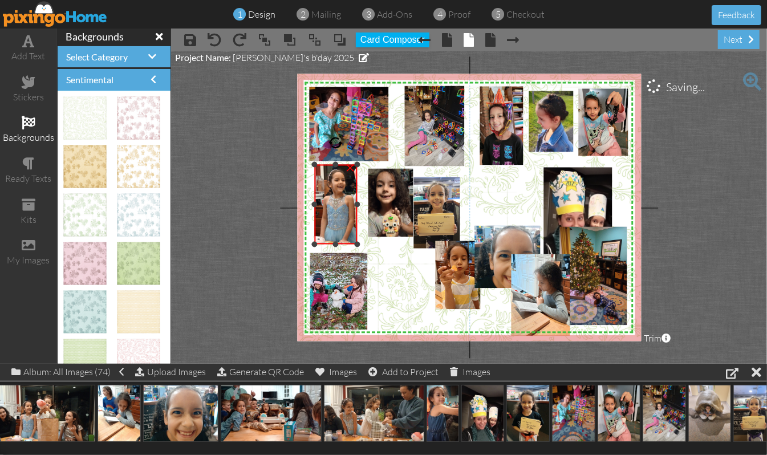
drag, startPoint x: 311, startPoint y: 249, endPoint x: 316, endPoint y: 242, distance: 7.8
click at [316, 242] on div at bounding box center [315, 245] width 6 height 6
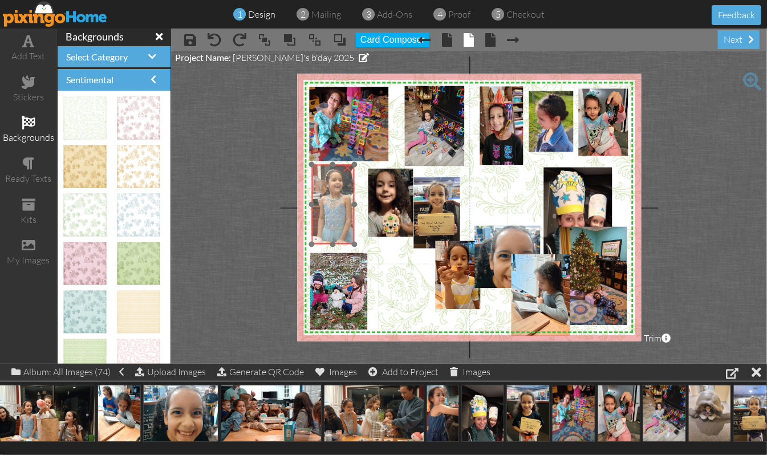
click at [334, 222] on img at bounding box center [367, 194] width 193 height 108
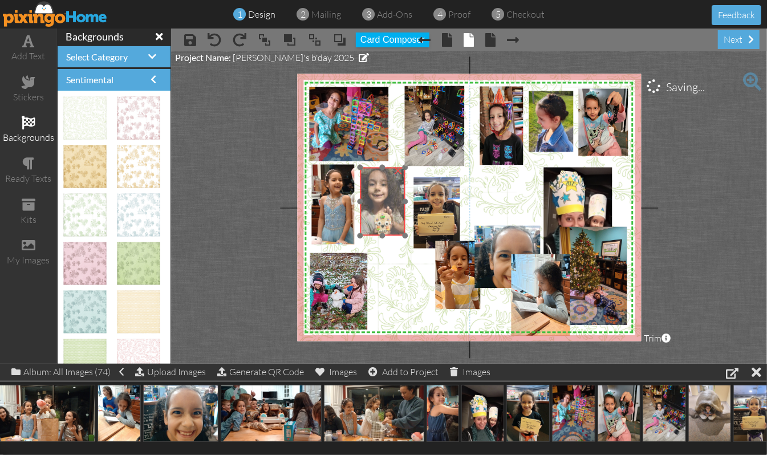
drag, startPoint x: 384, startPoint y: 218, endPoint x: 376, endPoint y: 217, distance: 8.1
click at [376, 217] on img at bounding box center [385, 202] width 51 height 68
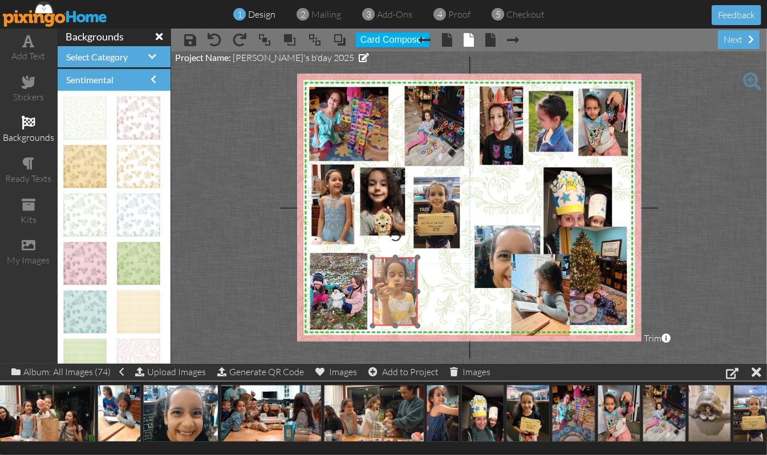
drag, startPoint x: 450, startPoint y: 274, endPoint x: 388, endPoint y: 291, distance: 64.9
click at [388, 291] on img at bounding box center [400, 288] width 56 height 75
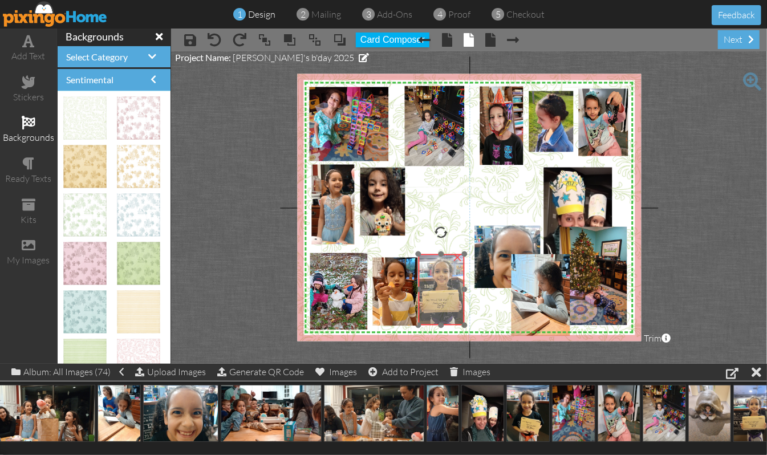
drag, startPoint x: 432, startPoint y: 213, endPoint x: 437, endPoint y: 290, distance: 77.1
click at [437, 290] on img at bounding box center [442, 286] width 67 height 90
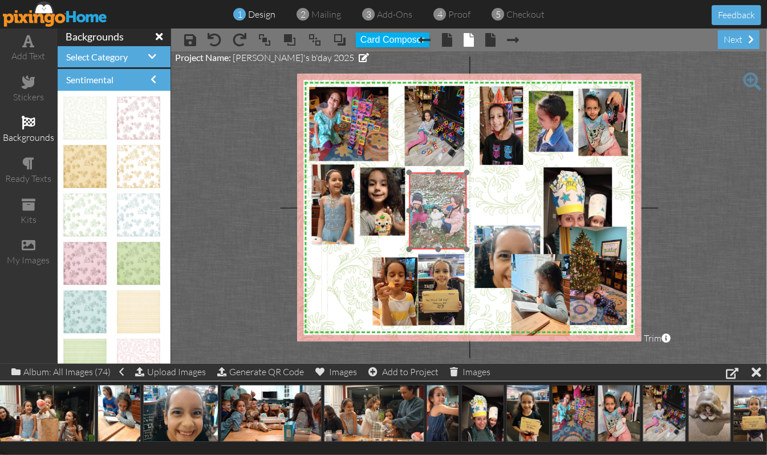
drag, startPoint x: 336, startPoint y: 286, endPoint x: 436, endPoint y: 205, distance: 127.7
click at [436, 205] on img at bounding box center [438, 211] width 58 height 77
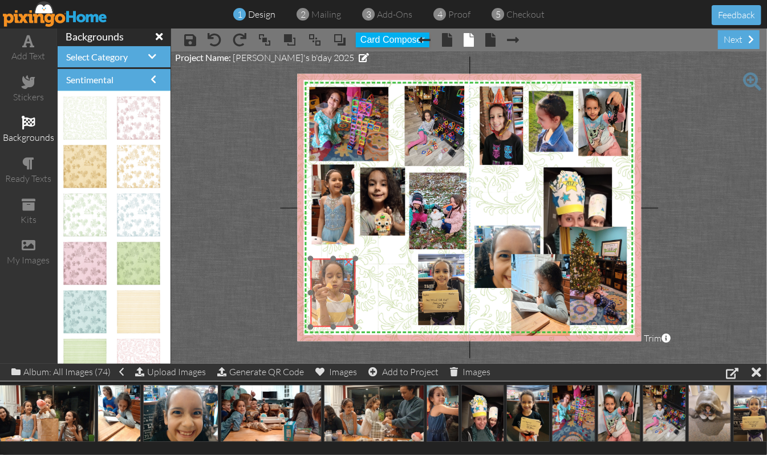
drag, startPoint x: 391, startPoint y: 284, endPoint x: 329, endPoint y: 285, distance: 62.2
click at [329, 285] on img at bounding box center [338, 289] width 56 height 75
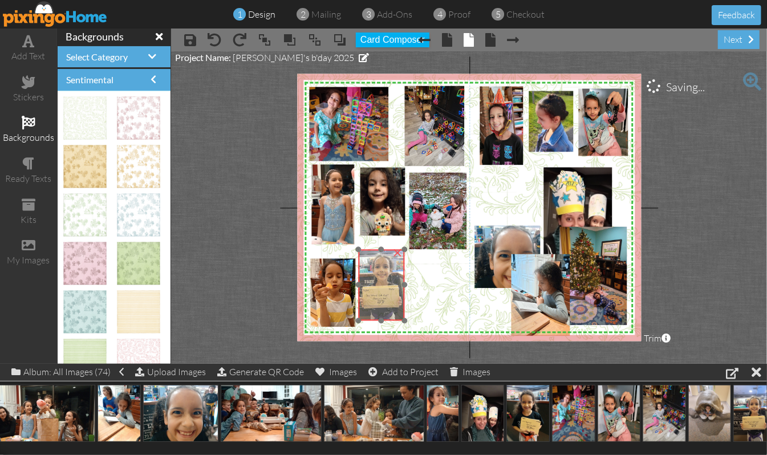
drag, startPoint x: 448, startPoint y: 283, endPoint x: 388, endPoint y: 279, distance: 60.0
click at [388, 279] on img at bounding box center [382, 281] width 67 height 90
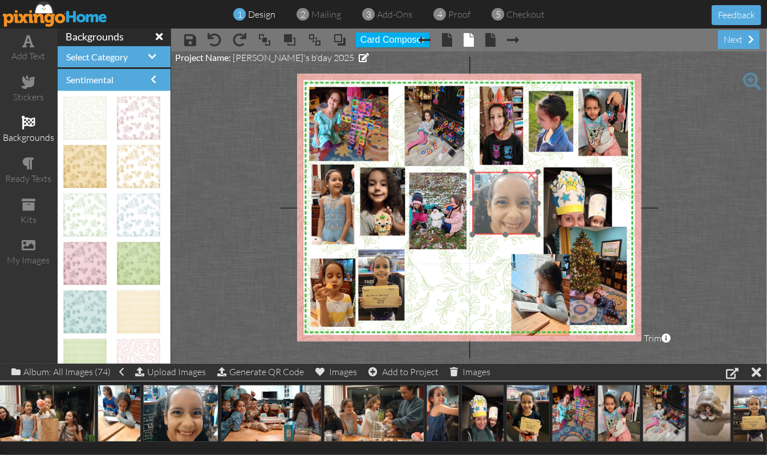
drag, startPoint x: 495, startPoint y: 246, endPoint x: 493, endPoint y: 193, distance: 53.7
click at [493, 193] on img at bounding box center [505, 203] width 83 height 63
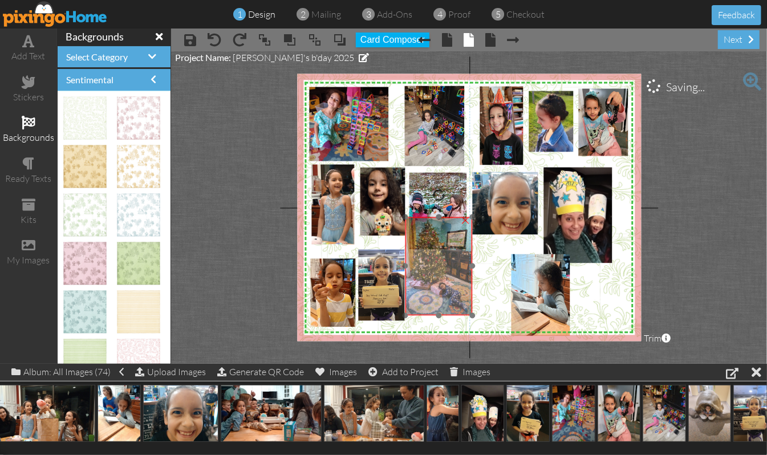
drag, startPoint x: 594, startPoint y: 254, endPoint x: 439, endPoint y: 245, distance: 154.8
click at [439, 245] on img at bounding box center [437, 266] width 74 height 99
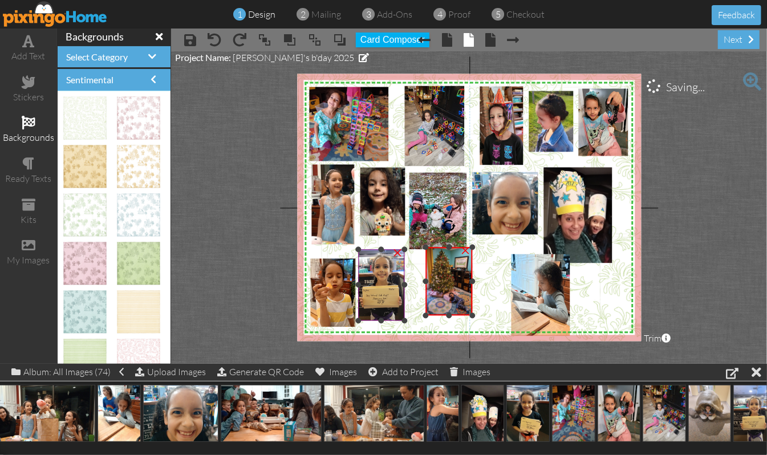
drag, startPoint x: 406, startPoint y: 220, endPoint x: 405, endPoint y: 250, distance: 30.2
click at [405, 250] on div "X X X X X X X X X X X X X X X X X X X X X X X X X X X X X X X X X X X X X X X X…" at bounding box center [469, 207] width 344 height 267
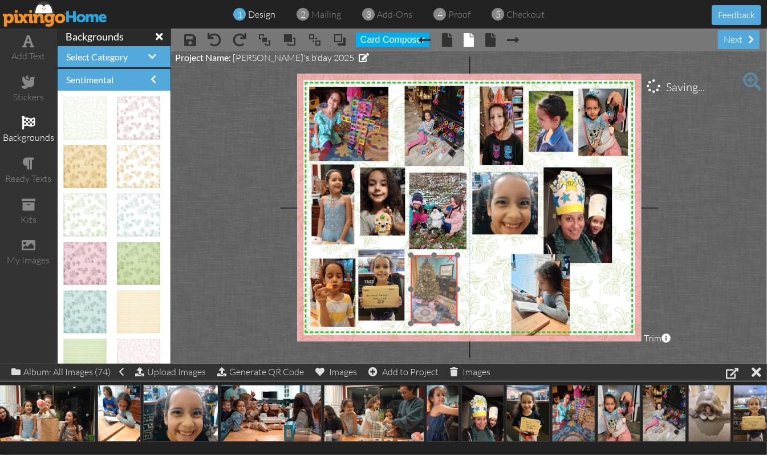
drag, startPoint x: 439, startPoint y: 290, endPoint x: 424, endPoint y: 298, distance: 16.8
click at [424, 298] on img at bounding box center [432, 289] width 51 height 68
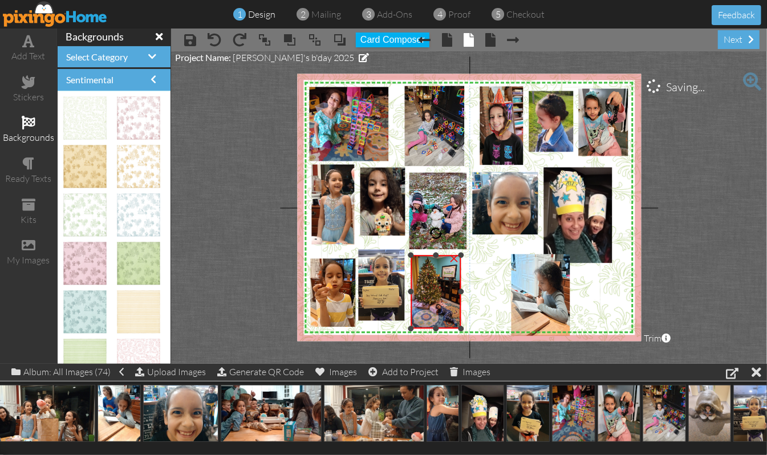
drag, startPoint x: 456, startPoint y: 322, endPoint x: 461, endPoint y: 327, distance: 7.3
click at [461, 327] on div at bounding box center [461, 329] width 6 height 6
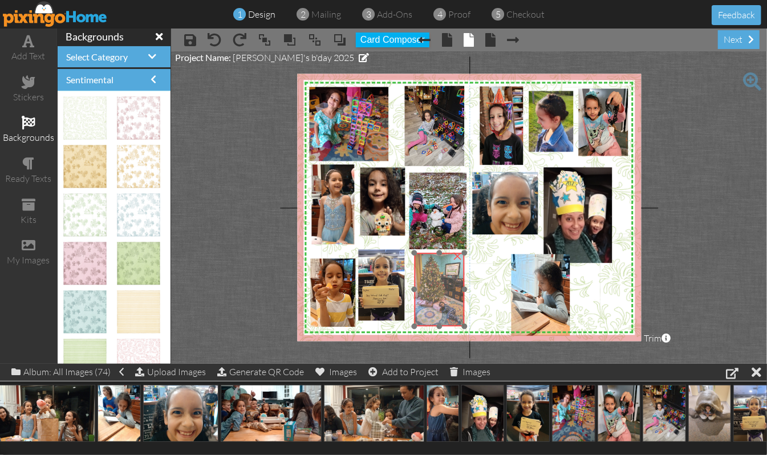
click at [438, 299] on img at bounding box center [438, 290] width 55 height 74
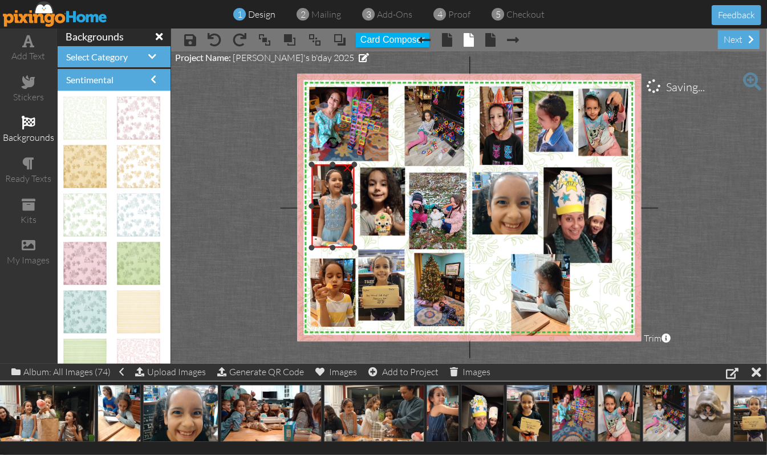
drag, startPoint x: 331, startPoint y: 242, endPoint x: 331, endPoint y: 249, distance: 6.9
click at [331, 249] on div at bounding box center [333, 248] width 6 height 6
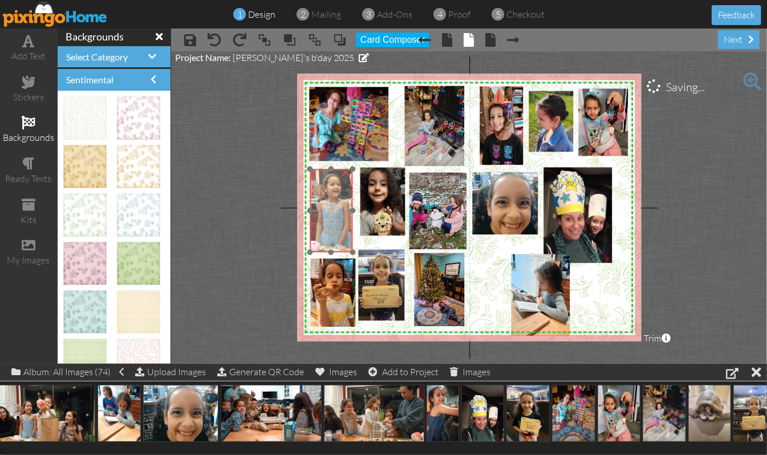
click at [334, 212] on img at bounding box center [366, 198] width 193 height 108
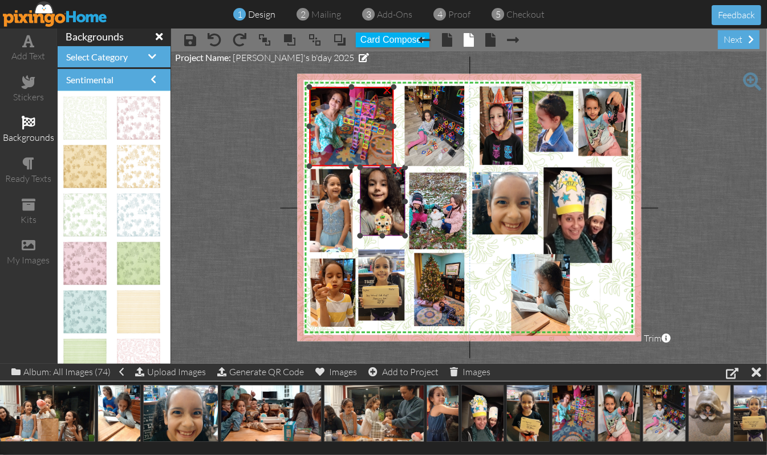
drag, startPoint x: 389, startPoint y: 160, endPoint x: 398, endPoint y: 165, distance: 10.5
click at [398, 165] on div "X X X X X X X X X X X X X X X X X X X X X X X X X X X X X X X X X X X X X X X X…" at bounding box center [469, 207] width 344 height 267
click at [351, 87] on div at bounding box center [352, 89] width 6 height 6
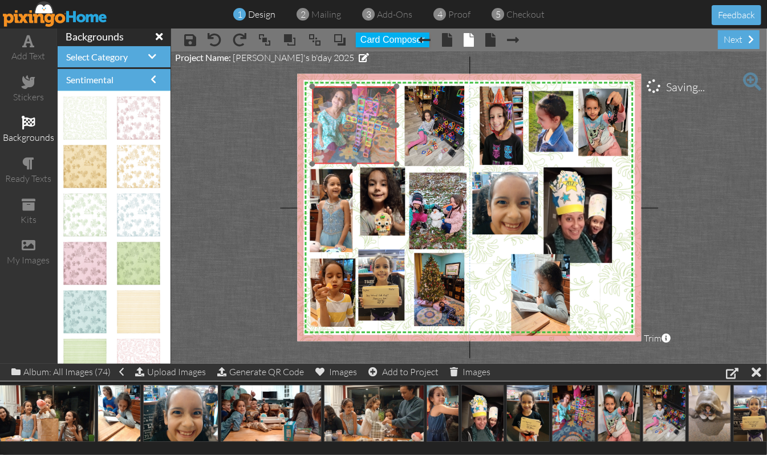
click at [368, 121] on img at bounding box center [352, 131] width 89 height 118
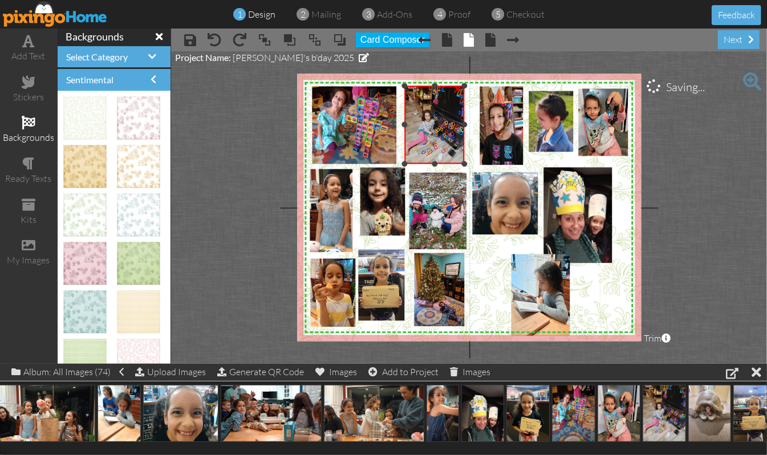
click at [432, 163] on div at bounding box center [435, 164] width 6 height 6
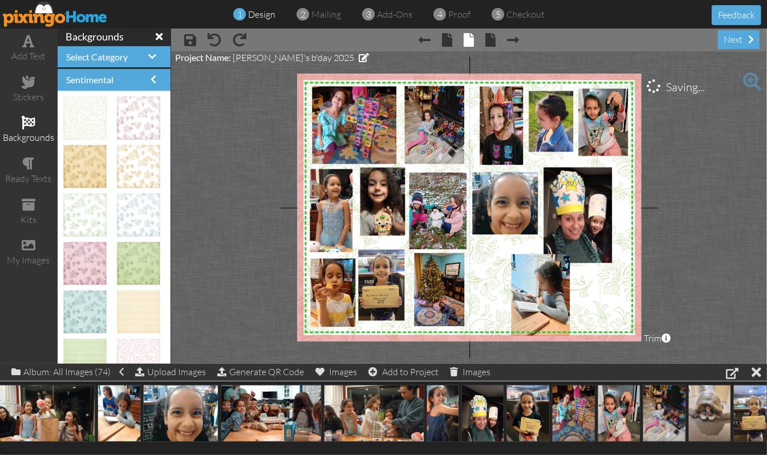
click at [726, 162] on project-studio-wrapper "X X X X X X X X X X X X X X X X X X X X X X X X X X X X X X X X X X X X X X X X…" at bounding box center [469, 207] width 596 height 312
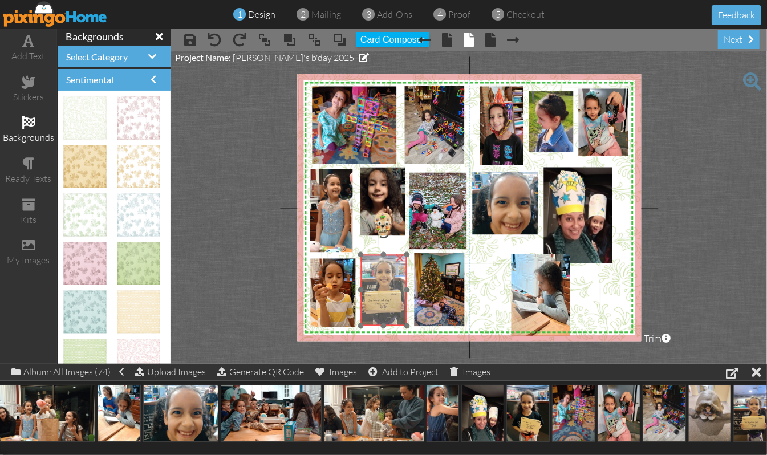
click at [382, 279] on img at bounding box center [384, 286] width 67 height 90
click at [384, 279] on img at bounding box center [386, 287] width 67 height 90
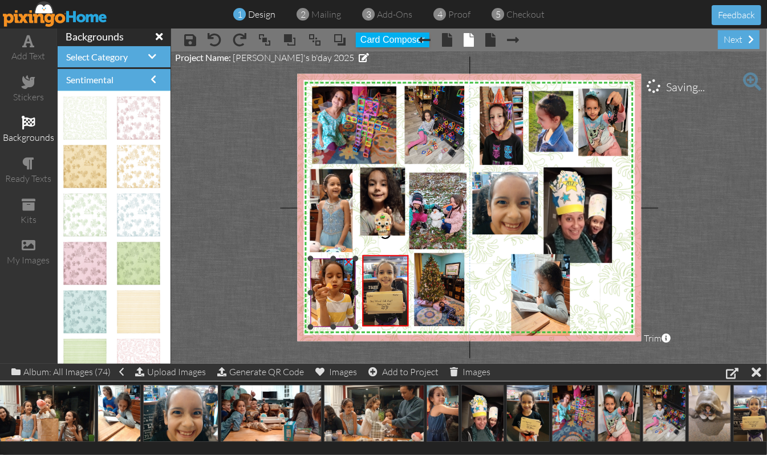
click at [350, 263] on div "×" at bounding box center [348, 261] width 18 height 18
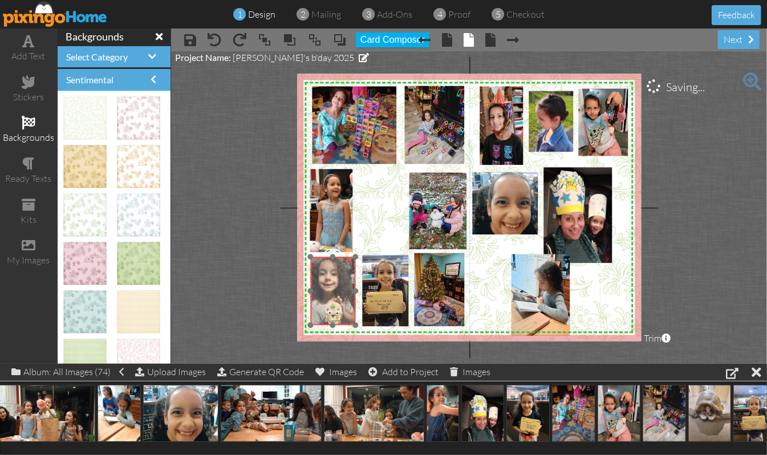
drag, startPoint x: 381, startPoint y: 196, endPoint x: 332, endPoint y: 286, distance: 102.4
click at [332, 286] on img at bounding box center [335, 291] width 51 height 68
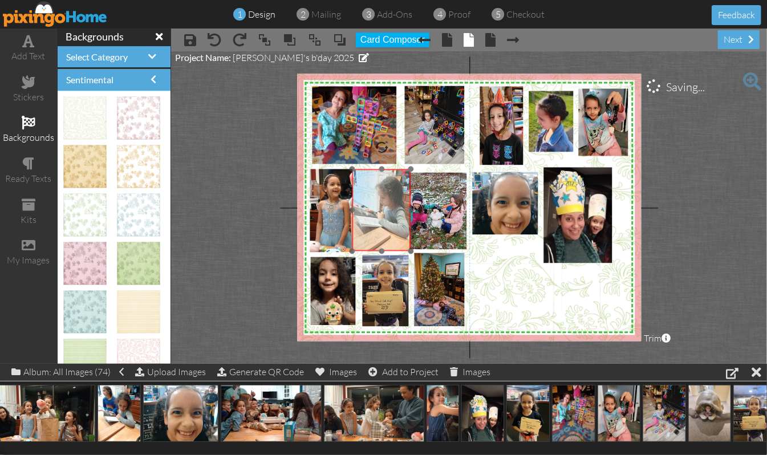
drag, startPoint x: 545, startPoint y: 293, endPoint x: 386, endPoint y: 208, distance: 180.4
click at [386, 208] on img at bounding box center [383, 210] width 62 height 82
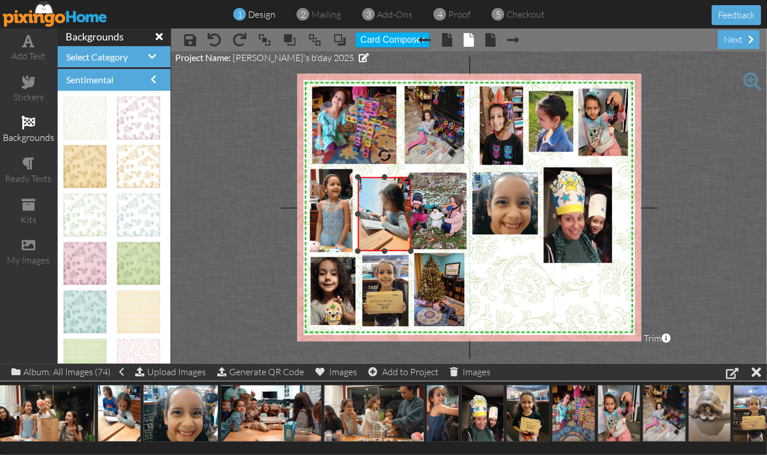
drag, startPoint x: 354, startPoint y: 169, endPoint x: 357, endPoint y: 177, distance: 8.7
click at [357, 177] on div at bounding box center [358, 177] width 6 height 6
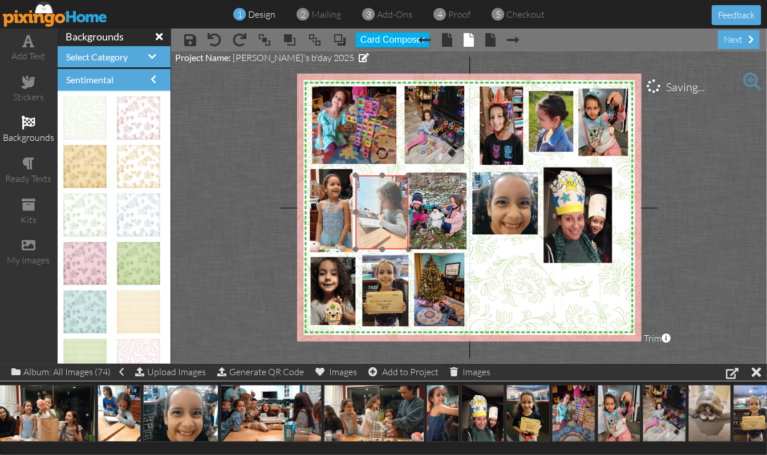
click at [376, 206] on img at bounding box center [383, 213] width 55 height 74
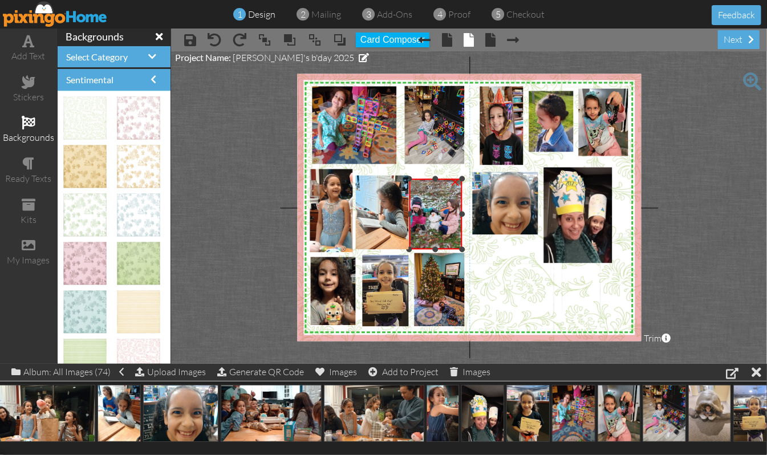
drag, startPoint x: 464, startPoint y: 174, endPoint x: 460, endPoint y: 180, distance: 7.8
click at [460, 180] on div at bounding box center [462, 179] width 6 height 6
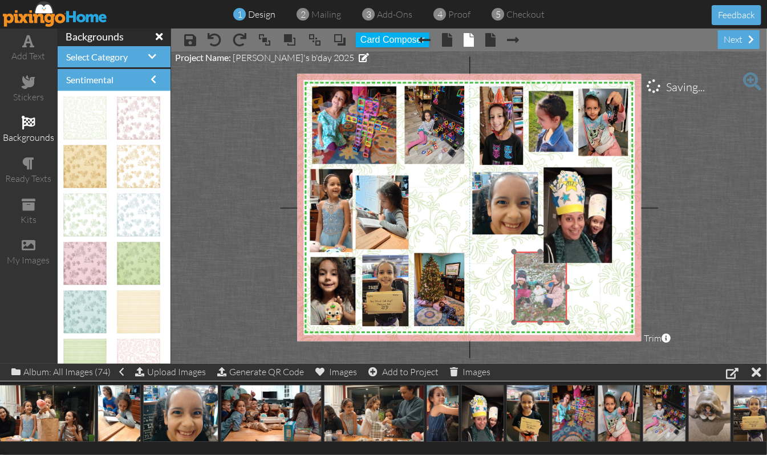
drag, startPoint x: 432, startPoint y: 208, endPoint x: 537, endPoint y: 281, distance: 127.8
click at [537, 281] on img at bounding box center [540, 287] width 53 height 71
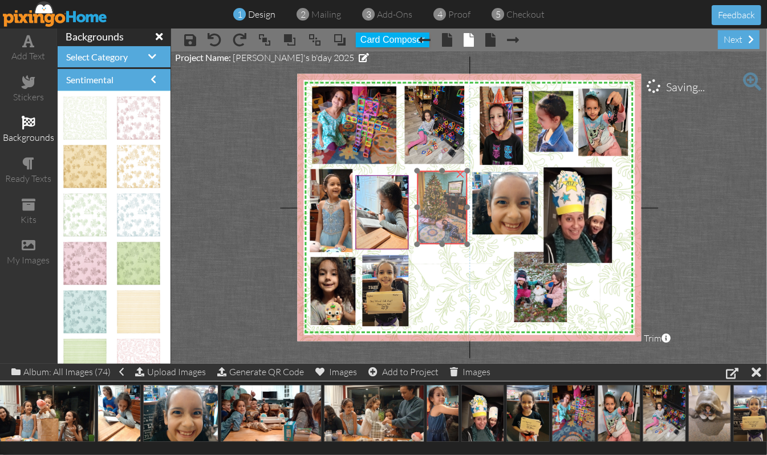
drag, startPoint x: 422, startPoint y: 302, endPoint x: 407, endPoint y: 224, distance: 80.1
click at [425, 220] on img at bounding box center [440, 208] width 55 height 74
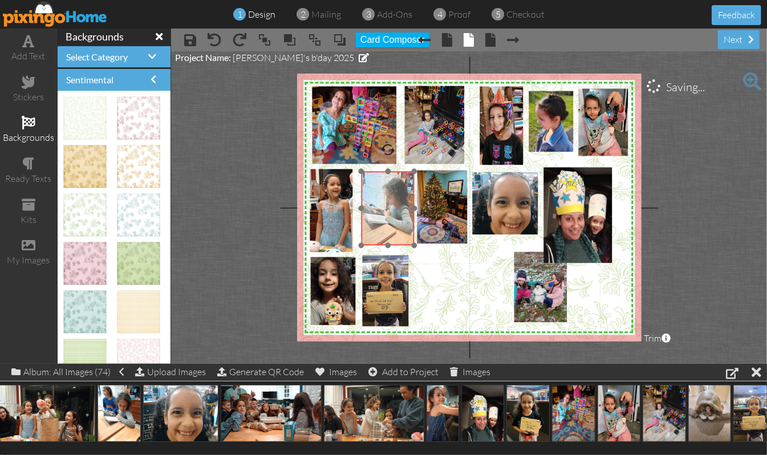
drag, startPoint x: 373, startPoint y: 228, endPoint x: 379, endPoint y: 224, distance: 7.0
click at [379, 224] on img at bounding box center [389, 209] width 55 height 74
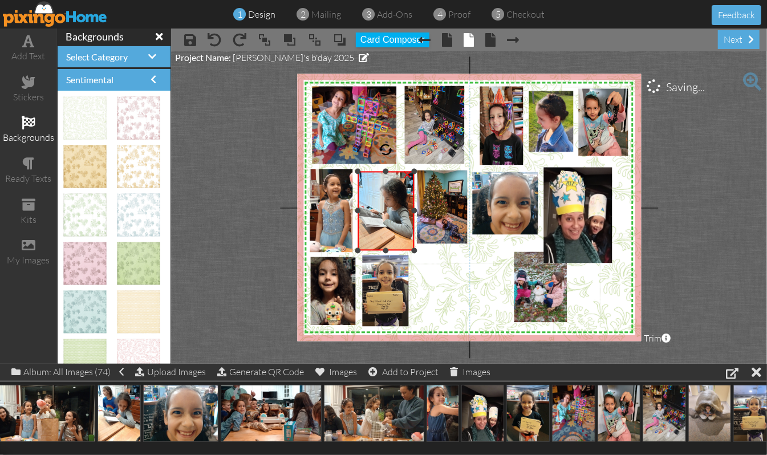
click at [362, 249] on div "×" at bounding box center [386, 211] width 56 height 79
click at [358, 253] on div at bounding box center [355, 254] width 6 height 6
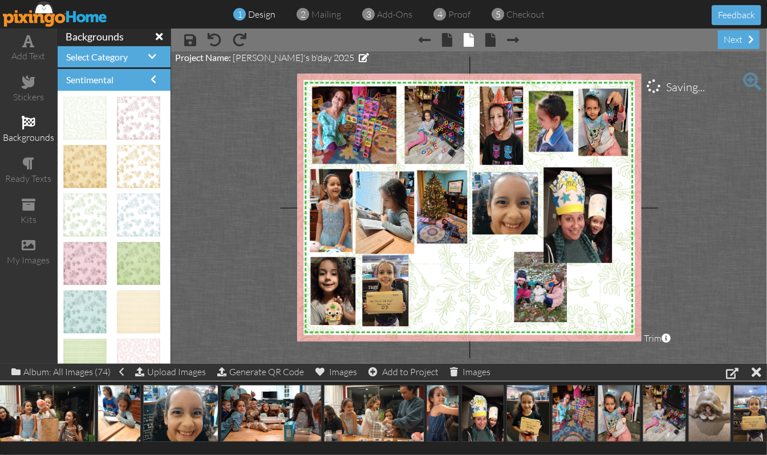
click at [431, 271] on img at bounding box center [484, 265] width 388 height 388
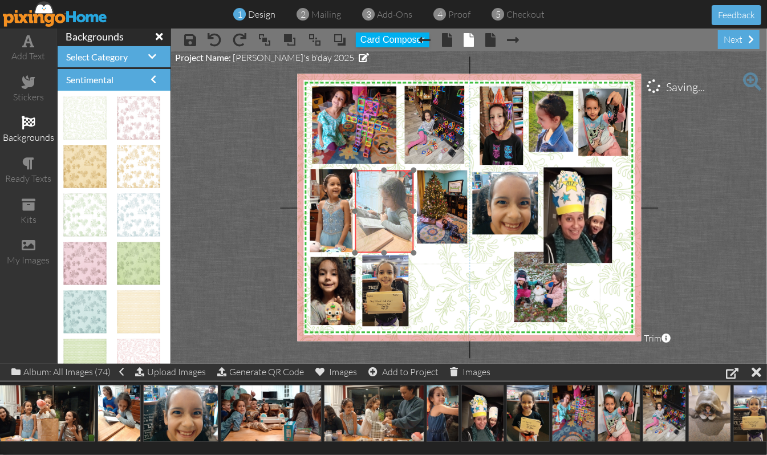
click at [386, 230] on img at bounding box center [386, 212] width 62 height 83
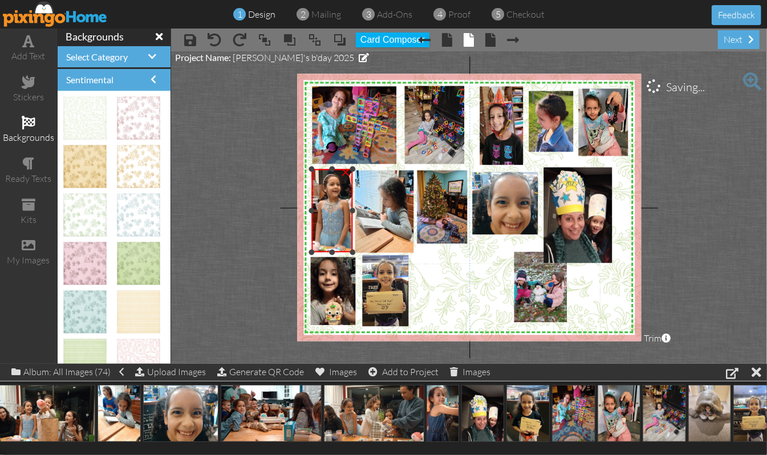
click at [312, 210] on div at bounding box center [312, 211] width 6 height 6
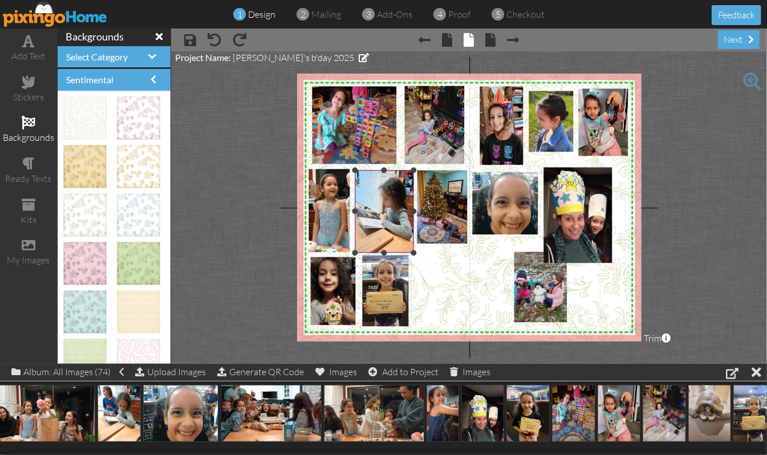
click at [391, 222] on img at bounding box center [386, 212] width 62 height 83
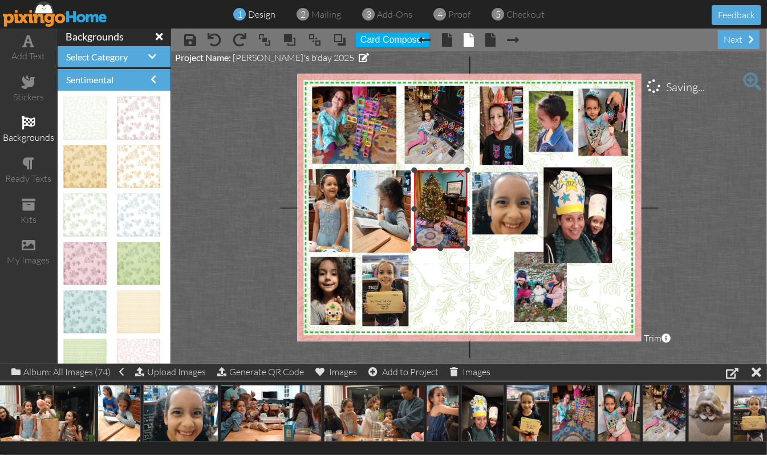
click at [417, 247] on div "×" at bounding box center [440, 210] width 53 height 78
drag, startPoint x: 441, startPoint y: 247, endPoint x: 446, endPoint y: 217, distance: 30.1
click at [440, 258] on div "X X X X X X X X X X X X X X X X X X X X X X X X X X X X X X X X X X X X X X X X…" at bounding box center [469, 207] width 344 height 267
drag, startPoint x: 443, startPoint y: 168, endPoint x: 444, endPoint y: 160, distance: 7.5
click at [444, 160] on div "X X X X X X X X X X X X X X X X X X X X X X X X X X X X X X X X X X X X X X X X…" at bounding box center [469, 207] width 344 height 267
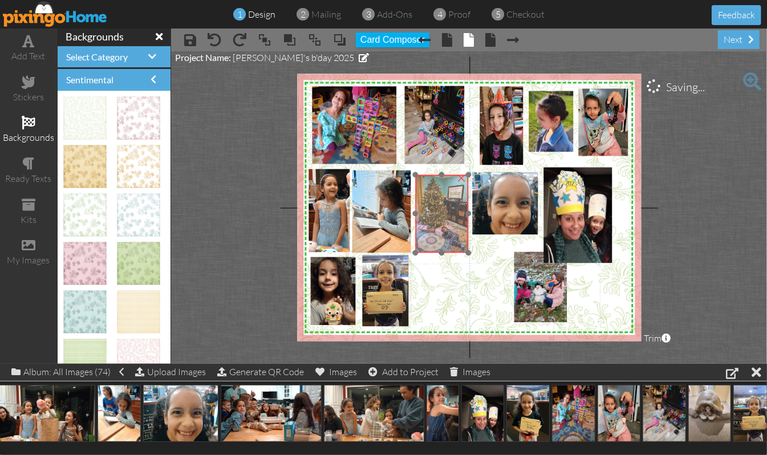
click at [443, 194] on img at bounding box center [440, 214] width 59 height 78
drag, startPoint x: 440, startPoint y: 176, endPoint x: 443, endPoint y: 168, distance: 8.3
click at [443, 168] on div "X X X X X X X X X X X X X X X X X X X X X X X X X X X X X X X X X X X X X X X X…" at bounding box center [469, 207] width 344 height 267
click at [433, 214] on img at bounding box center [440, 211] width 59 height 78
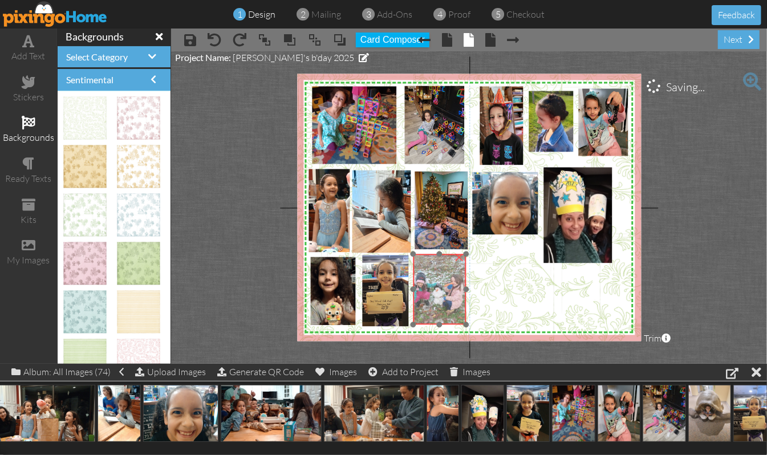
drag, startPoint x: 534, startPoint y: 295, endPoint x: 433, endPoint y: 298, distance: 101.0
click at [433, 298] on img at bounding box center [439, 289] width 53 height 71
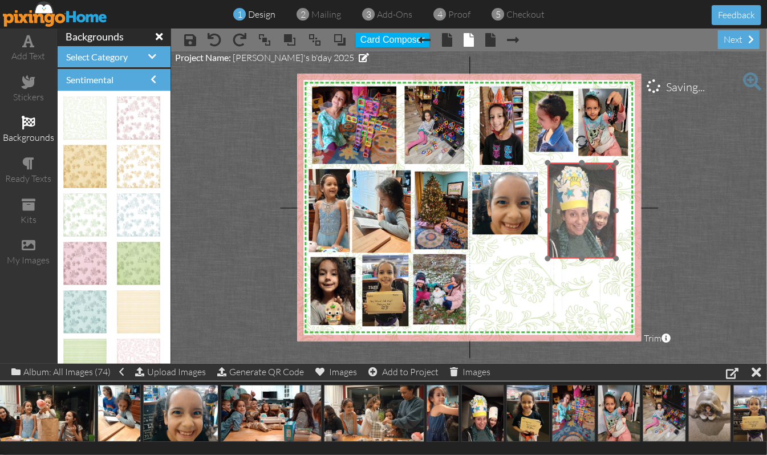
drag, startPoint x: 562, startPoint y: 249, endPoint x: 566, endPoint y: 244, distance: 6.1
click at [566, 244] on img at bounding box center [579, 202] width 83 height 111
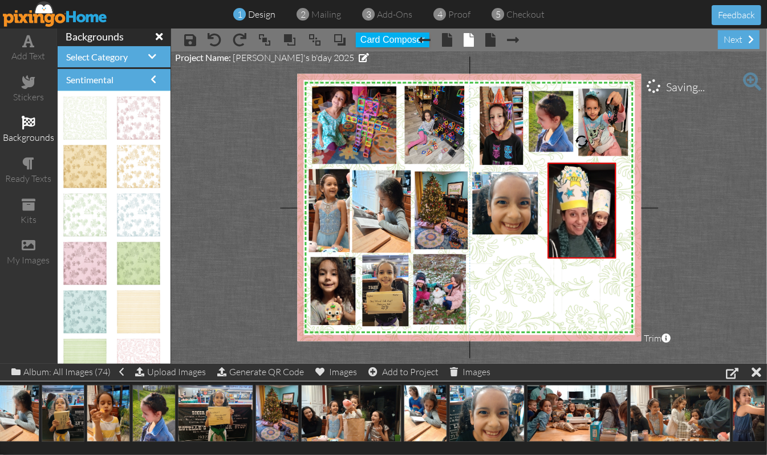
scroll to position [0, 0]
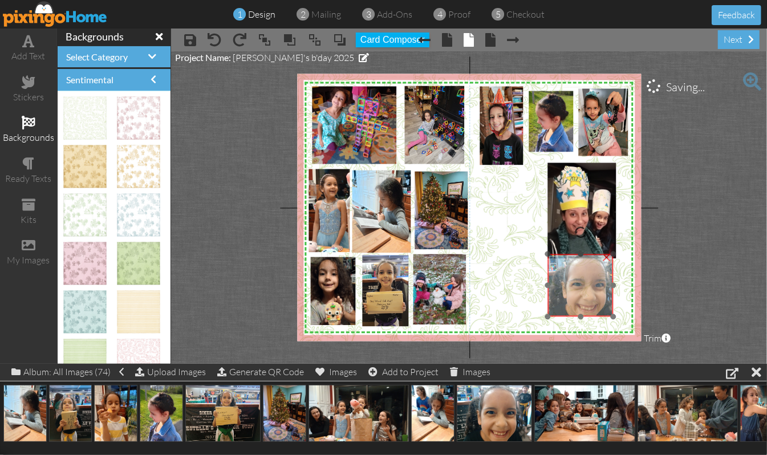
drag, startPoint x: 504, startPoint y: 203, endPoint x: 579, endPoint y: 285, distance: 111.4
click at [579, 285] on img at bounding box center [580, 285] width 83 height 63
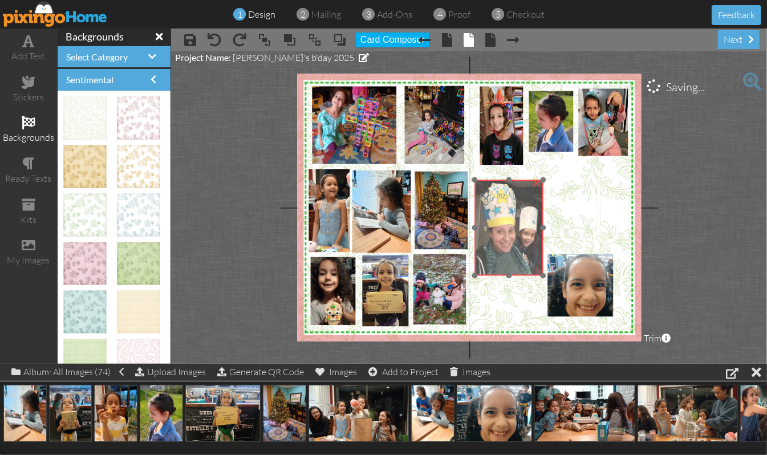
drag, startPoint x: 573, startPoint y: 195, endPoint x: 500, endPoint y: 212, distance: 75.0
click at [500, 212] on img at bounding box center [506, 219] width 83 height 111
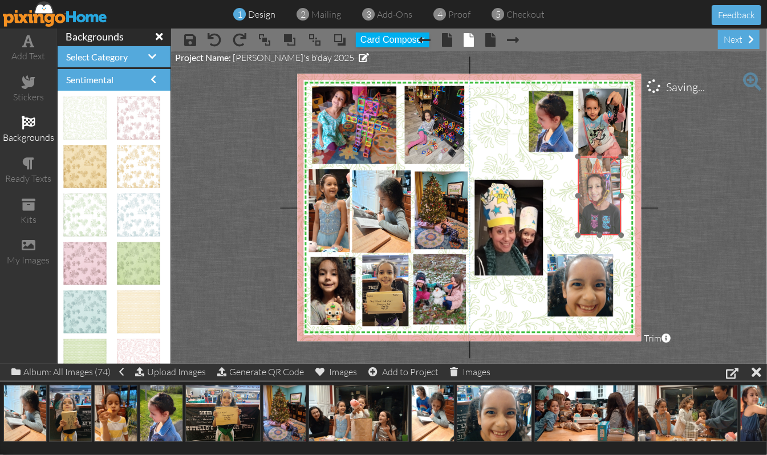
drag, startPoint x: 497, startPoint y: 122, endPoint x: 595, endPoint y: 192, distance: 120.6
click at [595, 192] on img at bounding box center [596, 183] width 77 height 103
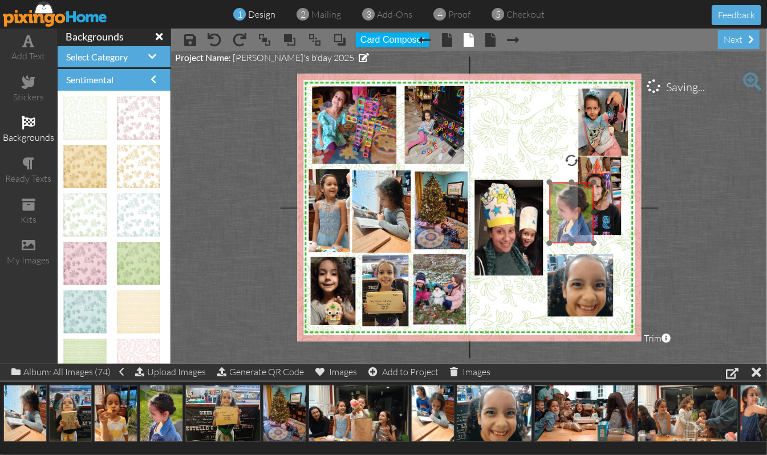
drag, startPoint x: 545, startPoint y: 119, endPoint x: 566, endPoint y: 212, distance: 95.3
click at [566, 212] on img at bounding box center [572, 210] width 50 height 66
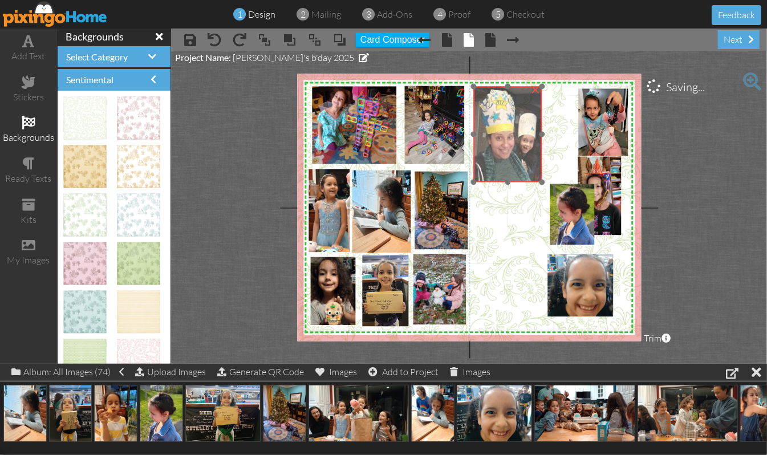
drag, startPoint x: 500, startPoint y: 241, endPoint x: 498, endPoint y: 147, distance: 93.5
click at [498, 147] on img at bounding box center [505, 126] width 83 height 111
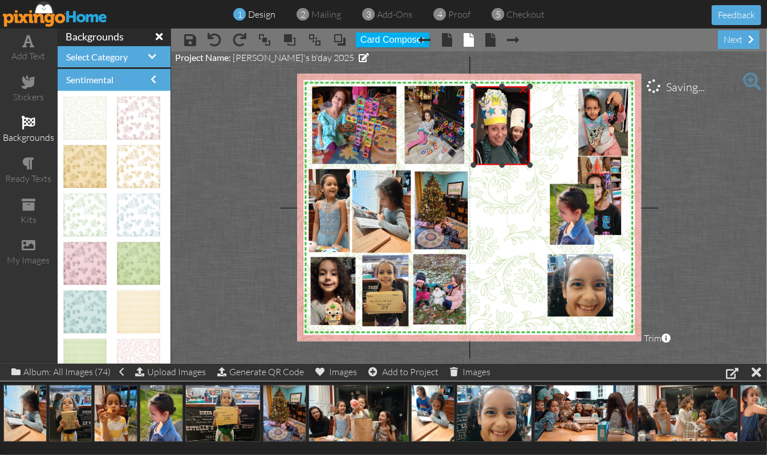
drag, startPoint x: 541, startPoint y: 182, endPoint x: 533, endPoint y: 165, distance: 19.1
click at [533, 165] on div "X X X X X X X X X X X X X X X X X X X X X X X X X X X X X X X X X X X X X X X X…" at bounding box center [469, 207] width 344 height 267
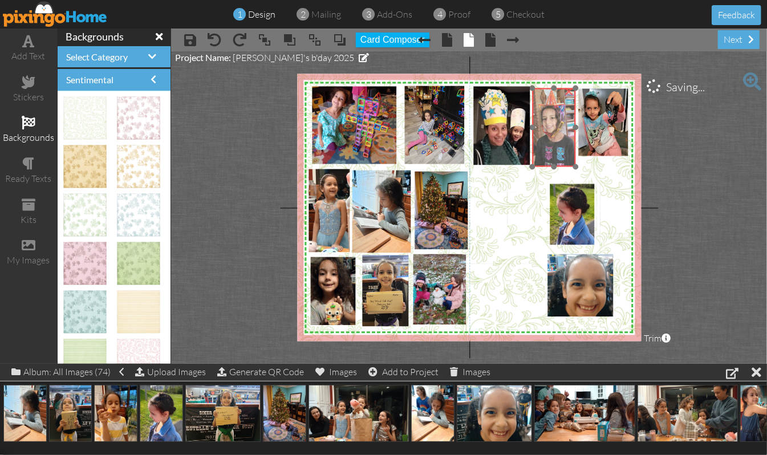
drag, startPoint x: 605, startPoint y: 181, endPoint x: 559, endPoint y: 112, distance: 82.2
click at [559, 112] on img at bounding box center [550, 114] width 77 height 103
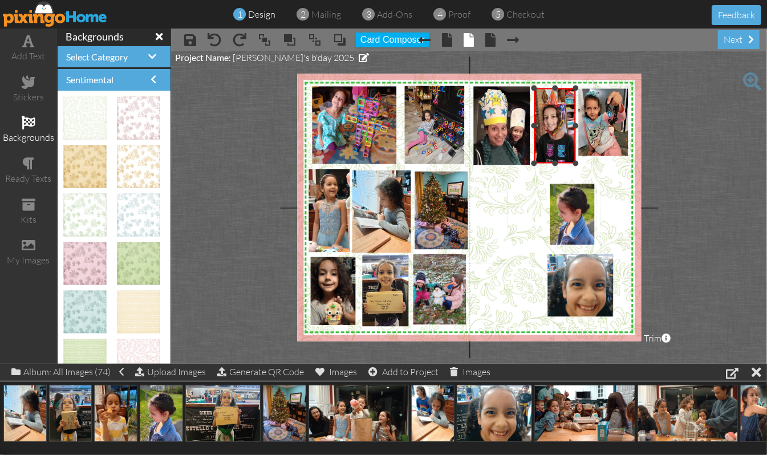
click at [535, 161] on div at bounding box center [534, 163] width 6 height 6
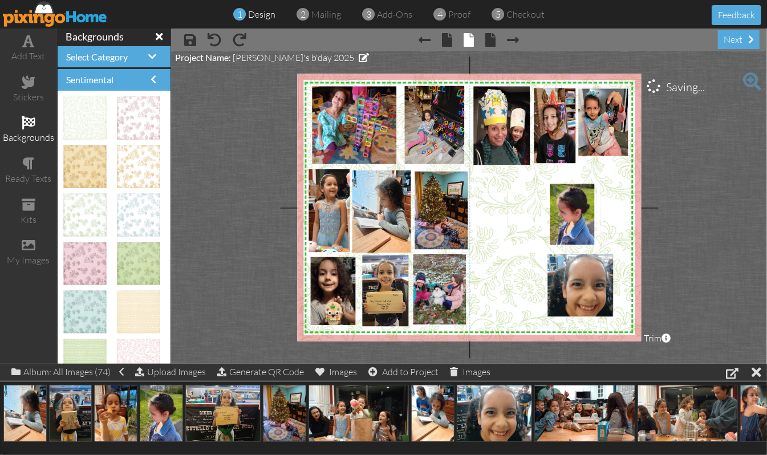
click at [714, 147] on project-studio-wrapper "X X X X X X X X X X X X X X X X X X X X X X X X X X X X X X X X X X X X X X X X…" at bounding box center [469, 207] width 596 height 312
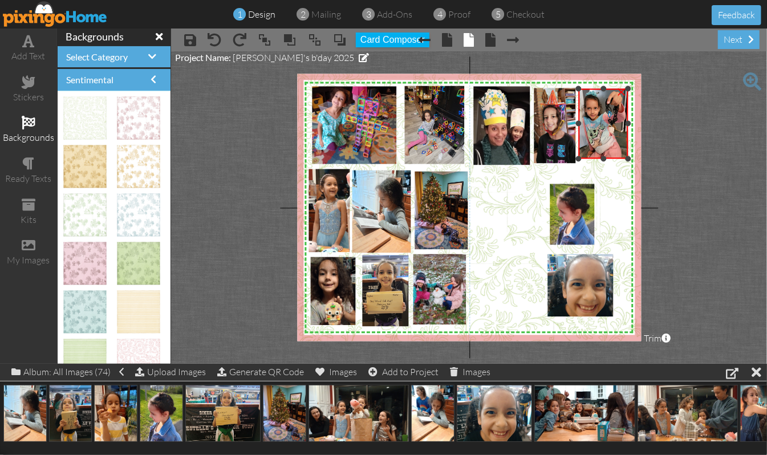
drag, startPoint x: 604, startPoint y: 155, endPoint x: 607, endPoint y: 179, distance: 24.1
click at [607, 179] on div "X X X X X X X X X X X X X X X X X X X X X X X X X X X X X X X X X X X X X X X X…" at bounding box center [469, 207] width 344 height 267
click at [626, 124] on div at bounding box center [626, 124] width 6 height 6
drag, startPoint x: 625, startPoint y: 160, endPoint x: 694, endPoint y: 151, distance: 69.6
click at [626, 164] on div "×" at bounding box center [604, 126] width 50 height 75
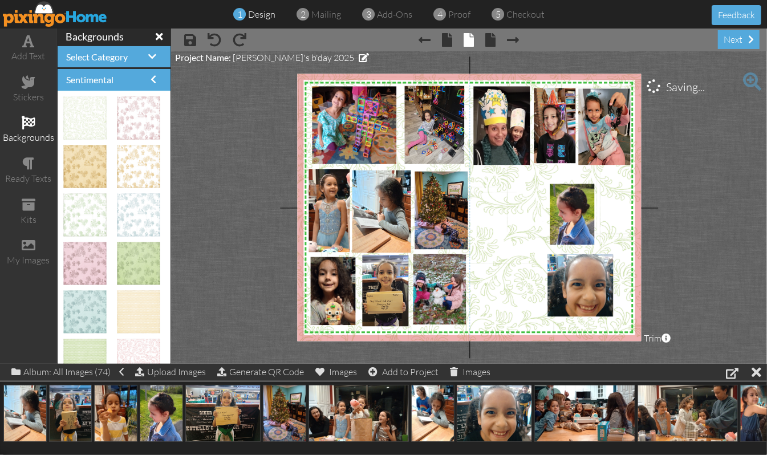
click at [701, 149] on project-studio-wrapper "X X X X X X X X X X X X X X X X X X X X X X X X X X X X X X X X X X X X X X X X…" at bounding box center [469, 207] width 596 height 312
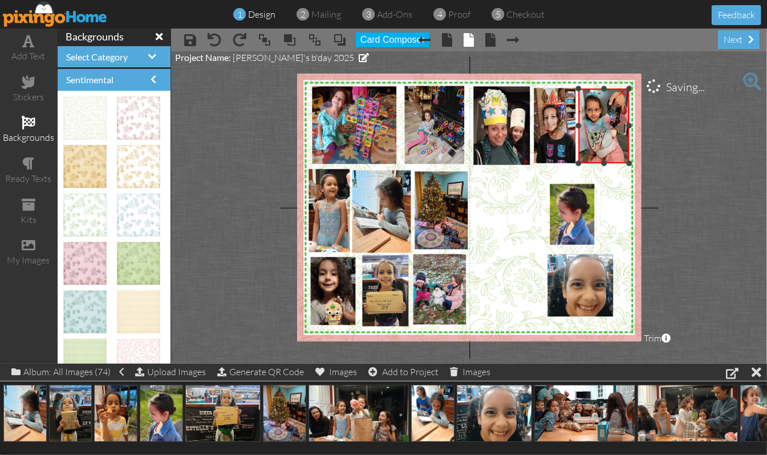
click at [628, 165] on div at bounding box center [629, 163] width 6 height 6
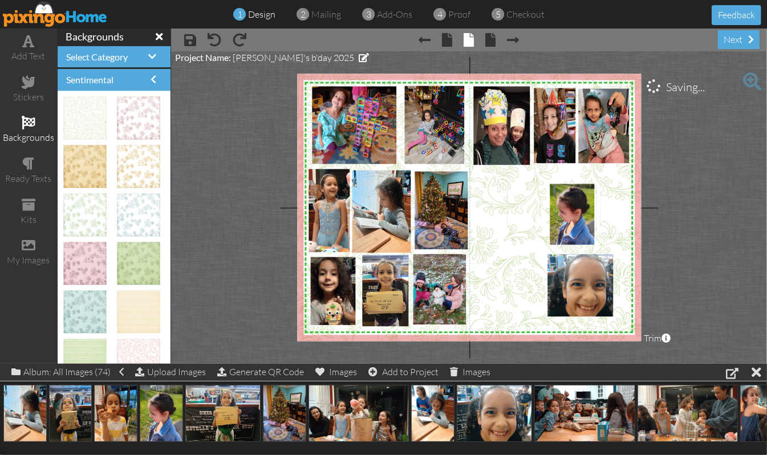
click at [698, 144] on project-studio-wrapper "X X X X X X X X X X X X X X X X X X X X X X X X X X X X X X X X X X X X X X X X…" at bounding box center [469, 207] width 596 height 312
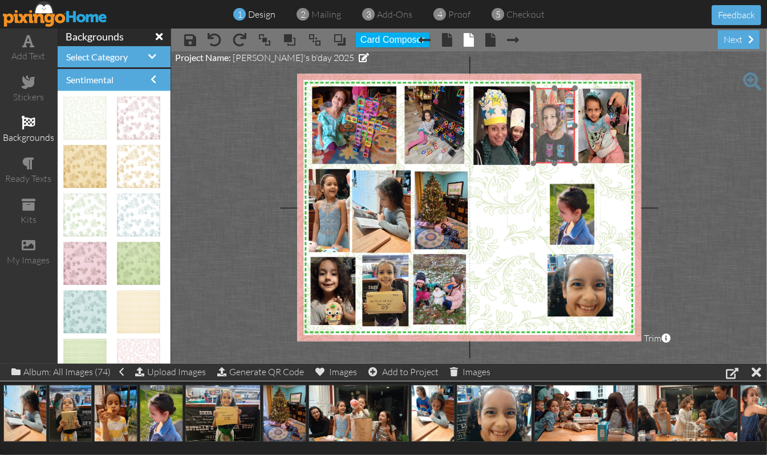
click at [561, 154] on img at bounding box center [551, 113] width 74 height 99
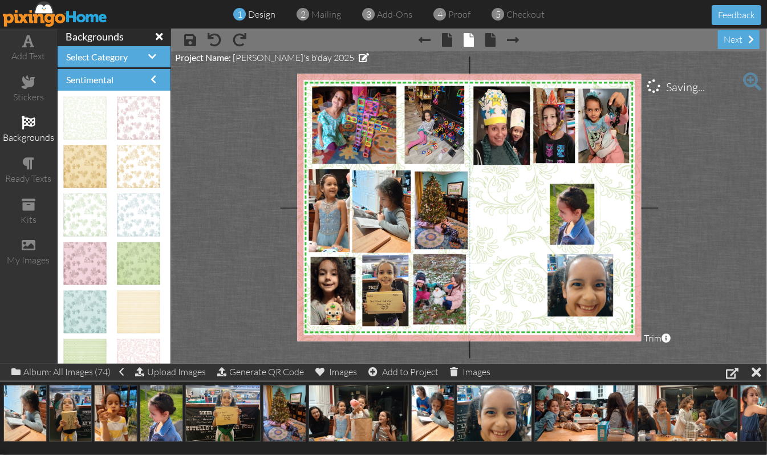
click at [699, 135] on project-studio-wrapper "X X X X X X X X X X X X X X X X X X X X X X X X X X X X X X X X X X X X X X X X…" at bounding box center [469, 207] width 596 height 312
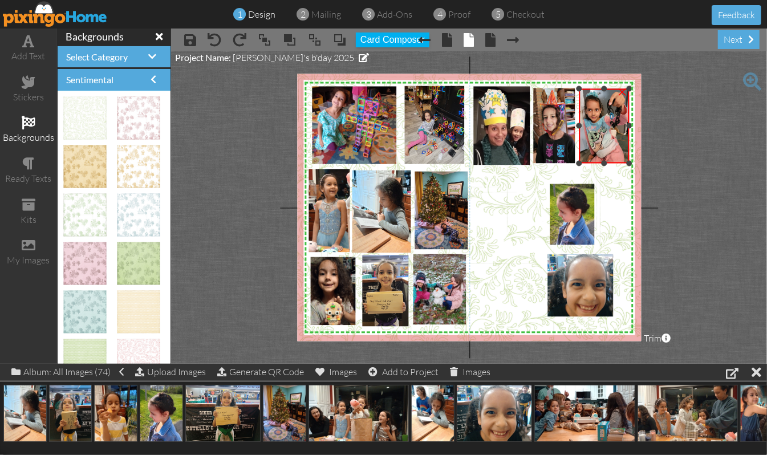
click at [582, 126] on div "×" at bounding box center [604, 126] width 50 height 75
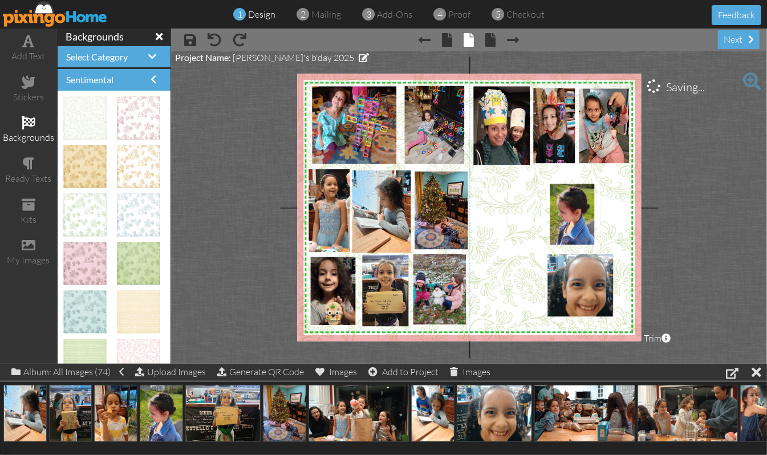
click at [713, 127] on project-studio-wrapper "X X X X X X X X X X X X X X X X X X X X X X X X X X X X X X X X X X X X X X X X…" at bounding box center [469, 207] width 596 height 312
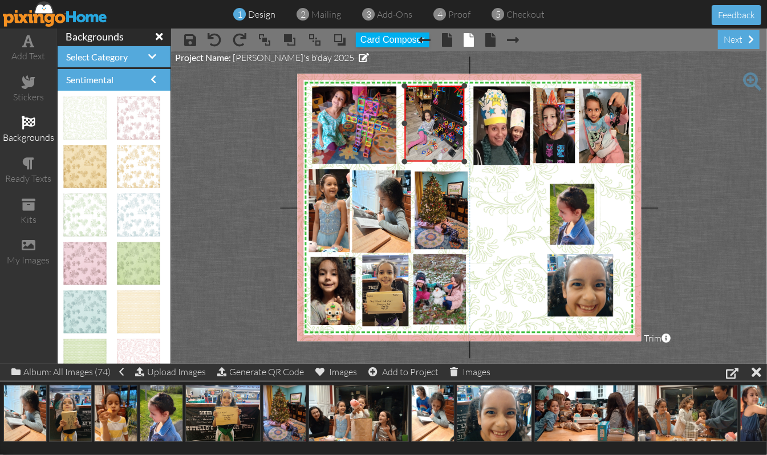
click at [439, 161] on div "×" at bounding box center [434, 124] width 60 height 76
click at [402, 163] on div at bounding box center [402, 164] width 6 height 6
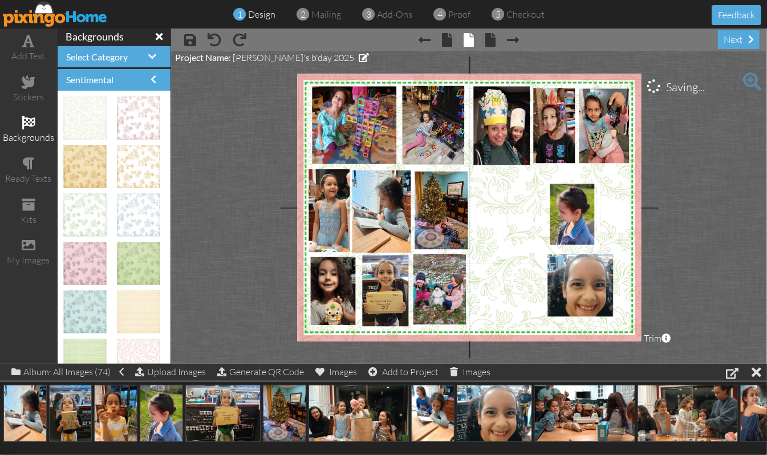
click at [708, 135] on project-studio-wrapper "X X X X X X X X X X X X X X X X X X X X X X X X X X X X X X X X X X X X X X X X…" at bounding box center [469, 207] width 596 height 312
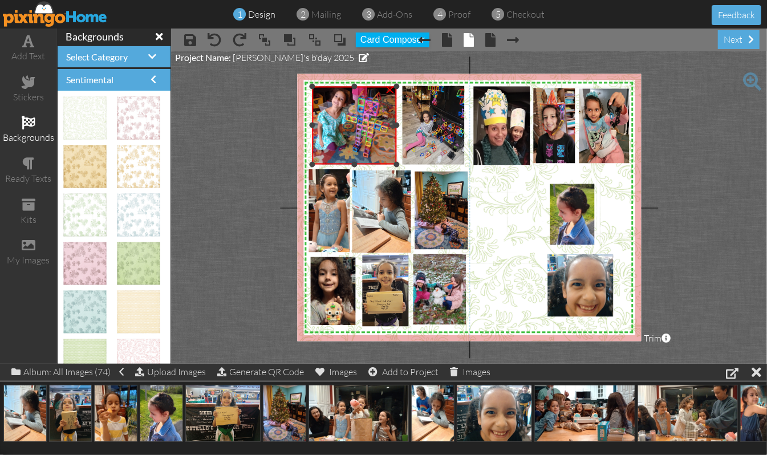
click at [355, 165] on div at bounding box center [355, 164] width 6 height 6
click at [689, 147] on project-studio-wrapper "X X X X X X X X X X X X X X X X X X X X X X X X X X X X X X X X X X X X X X X X…" at bounding box center [469, 207] width 596 height 312
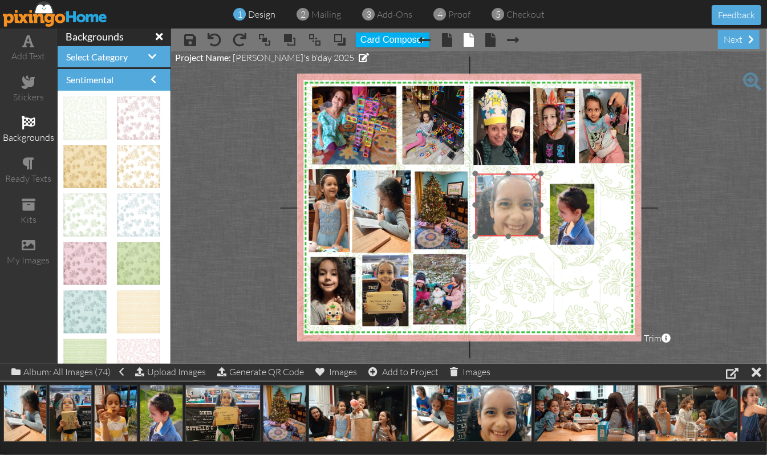
drag, startPoint x: 589, startPoint y: 297, endPoint x: 517, endPoint y: 217, distance: 108.2
click at [517, 217] on img at bounding box center [508, 205] width 83 height 63
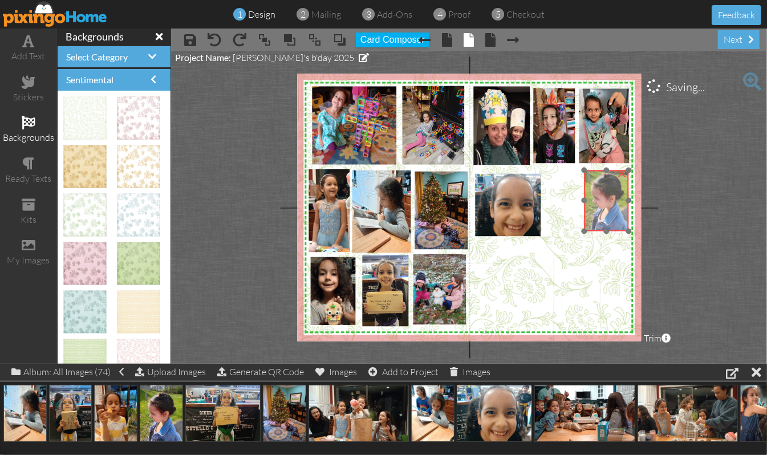
drag, startPoint x: 562, startPoint y: 222, endPoint x: 596, endPoint y: 209, distance: 36.9
click at [596, 209] on img at bounding box center [607, 198] width 50 height 66
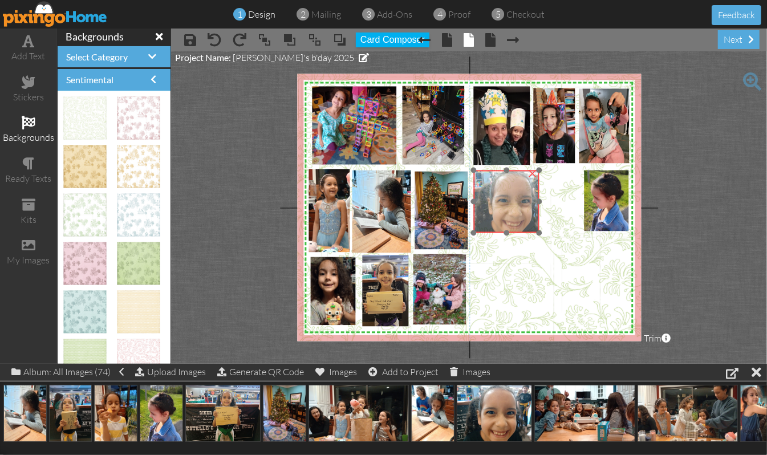
click at [514, 214] on img at bounding box center [506, 202] width 83 height 63
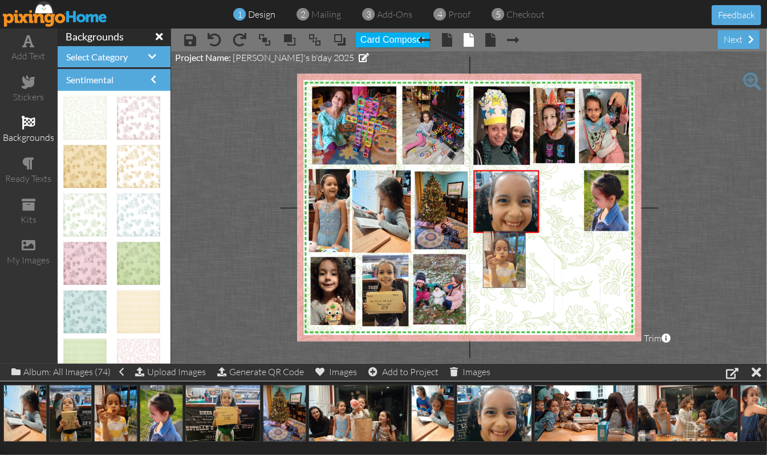
drag, startPoint x: 112, startPoint y: 413, endPoint x: 500, endPoint y: 259, distance: 417.4
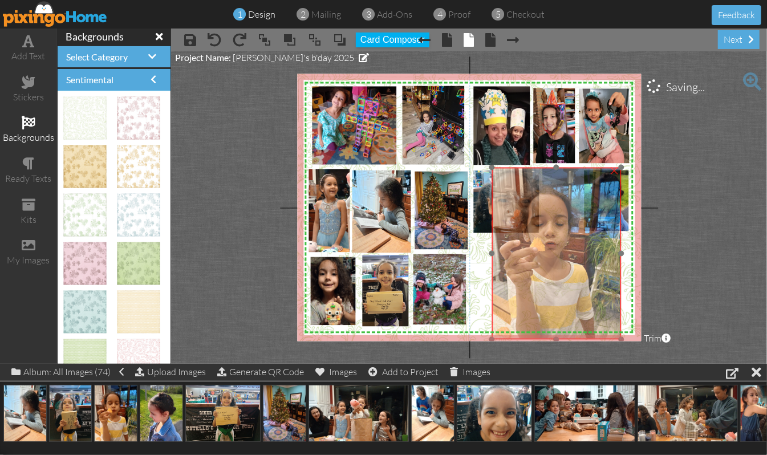
drag, startPoint x: 519, startPoint y: 279, endPoint x: 527, endPoint y: 225, distance: 55.3
click at [527, 225] on img at bounding box center [556, 254] width 129 height 172
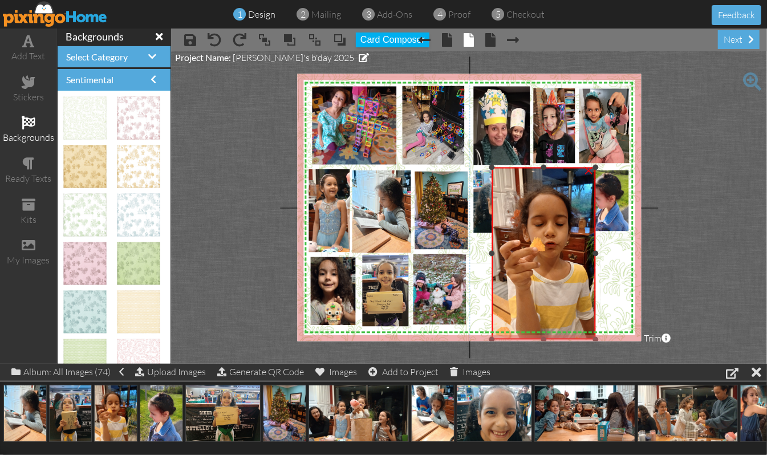
drag, startPoint x: 621, startPoint y: 255, endPoint x: 595, endPoint y: 261, distance: 26.3
click at [595, 261] on div "×" at bounding box center [544, 254] width 104 height 172
drag, startPoint x: 544, startPoint y: 168, endPoint x: 546, endPoint y: 181, distance: 13.3
click at [546, 181] on div "×" at bounding box center [544, 260] width 104 height 159
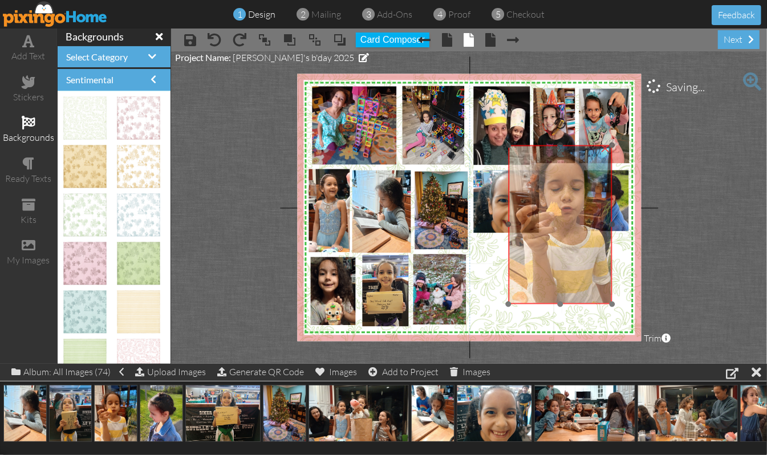
drag, startPoint x: 527, startPoint y: 260, endPoint x: 543, endPoint y: 225, distance: 39.0
click at [543, 225] on img at bounding box center [573, 218] width 129 height 172
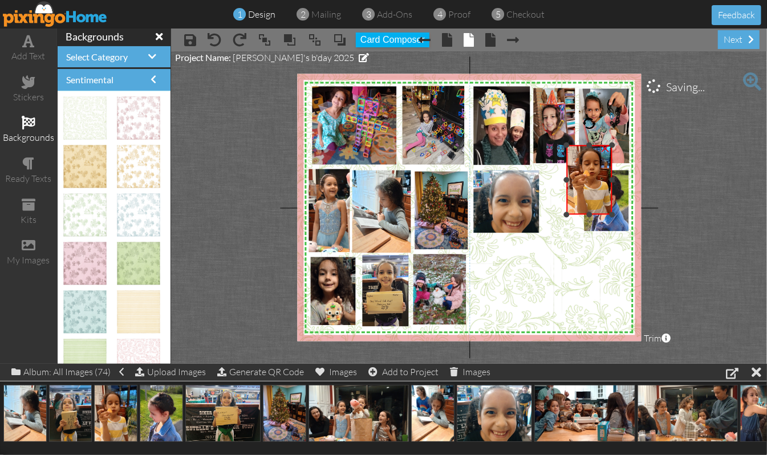
drag, startPoint x: 510, startPoint y: 302, endPoint x: 571, endPoint y: 213, distance: 108.3
click at [571, 213] on div "×" at bounding box center [589, 180] width 45 height 70
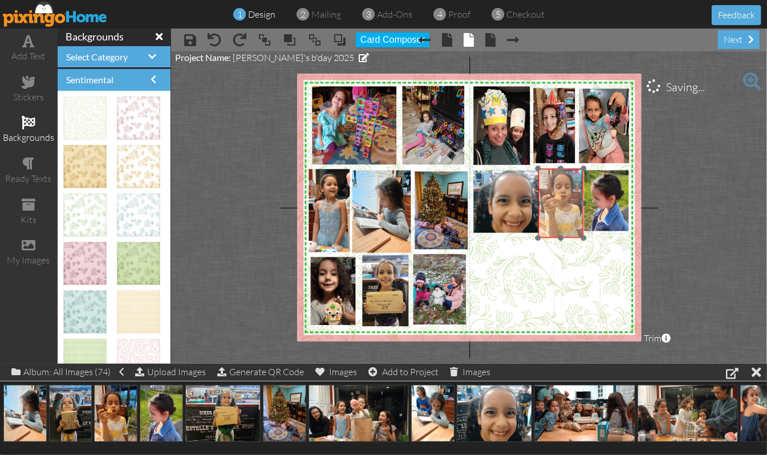
drag, startPoint x: 590, startPoint y: 197, endPoint x: 561, endPoint y: 220, distance: 36.9
click at [561, 220] on img at bounding box center [566, 200] width 56 height 75
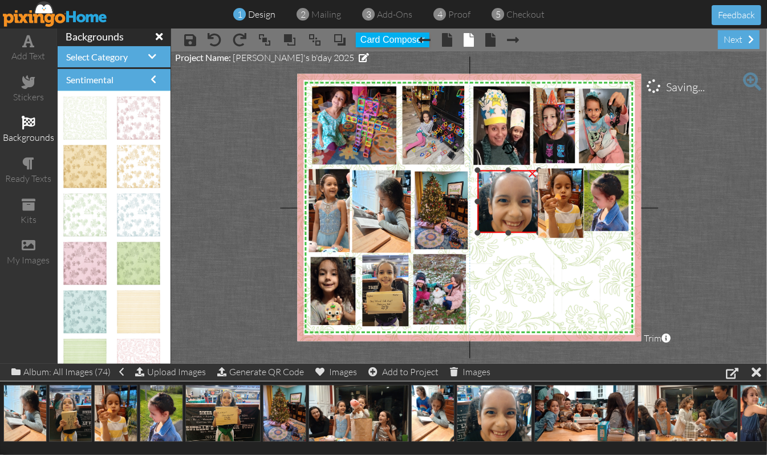
click at [479, 200] on div at bounding box center [478, 201] width 6 height 6
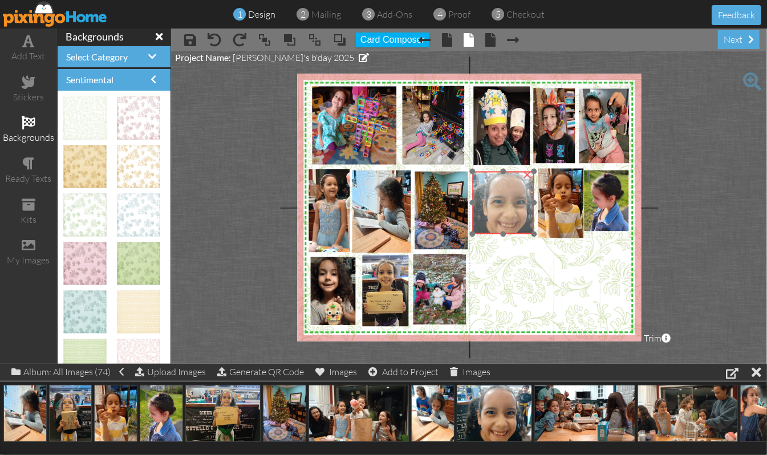
click at [521, 221] on img at bounding box center [501, 203] width 83 height 63
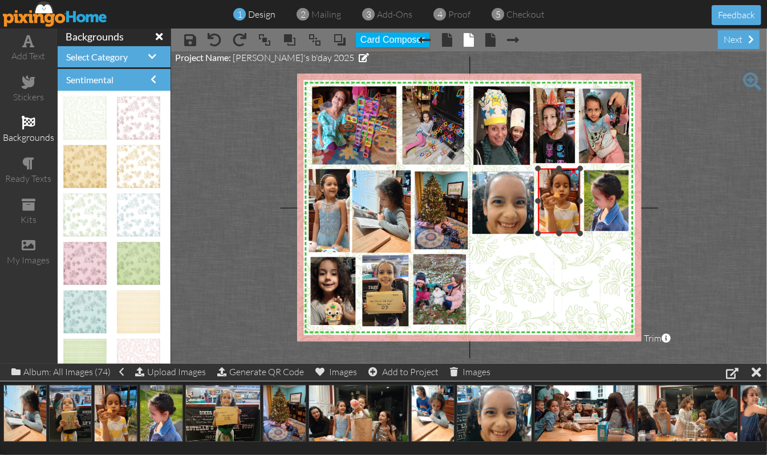
click at [582, 233] on div at bounding box center [581, 233] width 6 height 6
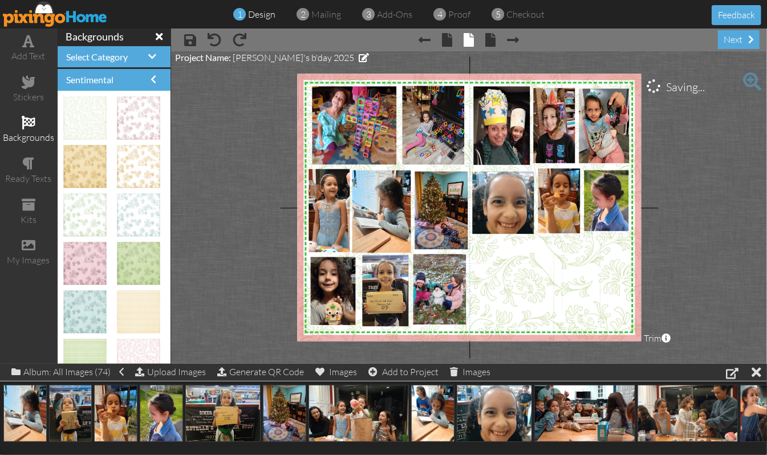
click at [557, 286] on img at bounding box center [484, 265] width 388 height 388
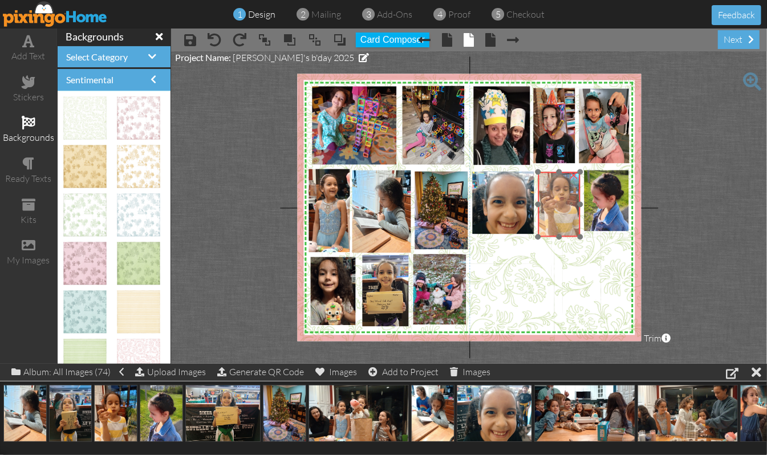
click at [562, 217] on img at bounding box center [564, 202] width 52 height 70
click at [558, 233] on div at bounding box center [560, 234] width 6 height 6
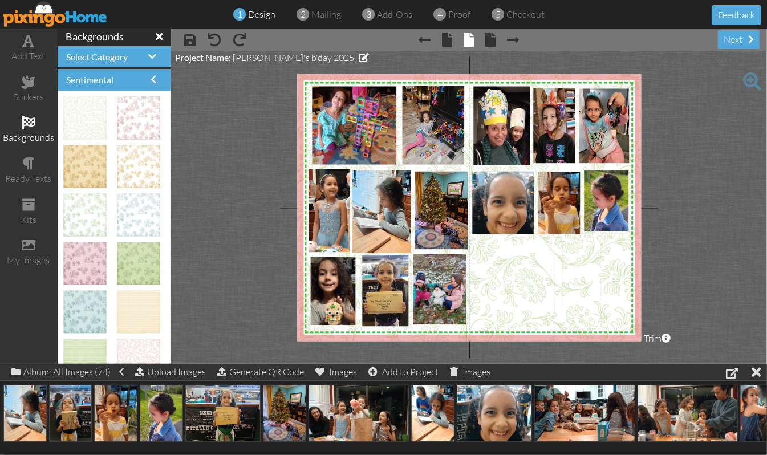
click at [559, 267] on img at bounding box center [485, 265] width 388 height 388
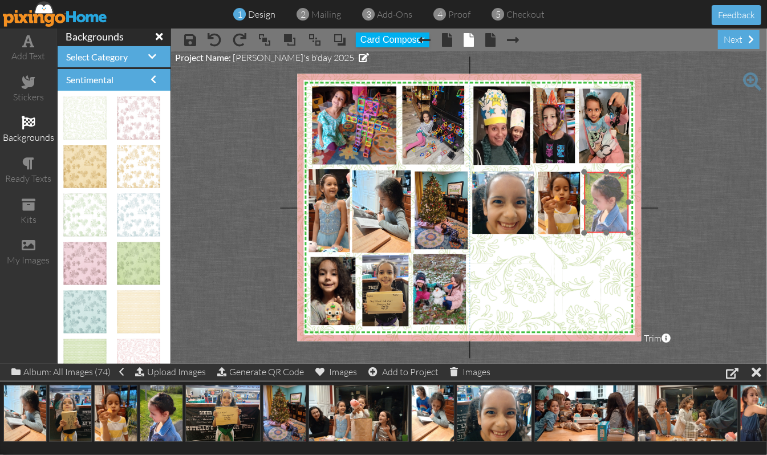
click at [617, 219] on img at bounding box center [607, 200] width 50 height 66
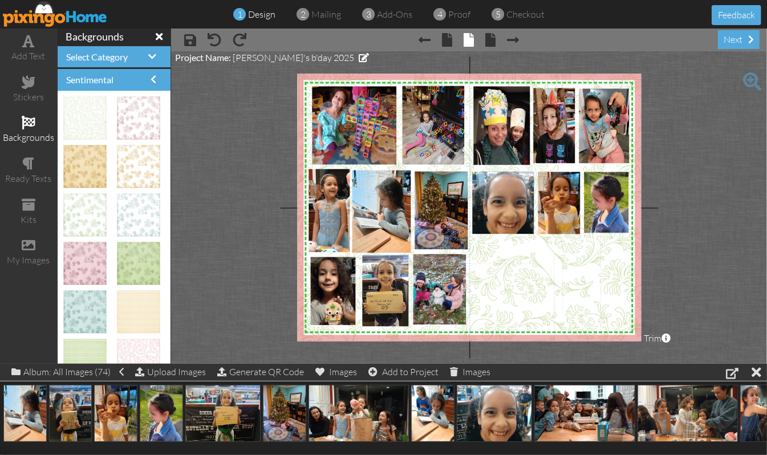
click at [701, 217] on project-studio-wrapper "X X X X X X X X X X X X X X X X X X X X X X X X X X X X X X X X X X X X X X X X…" at bounding box center [469, 207] width 596 height 312
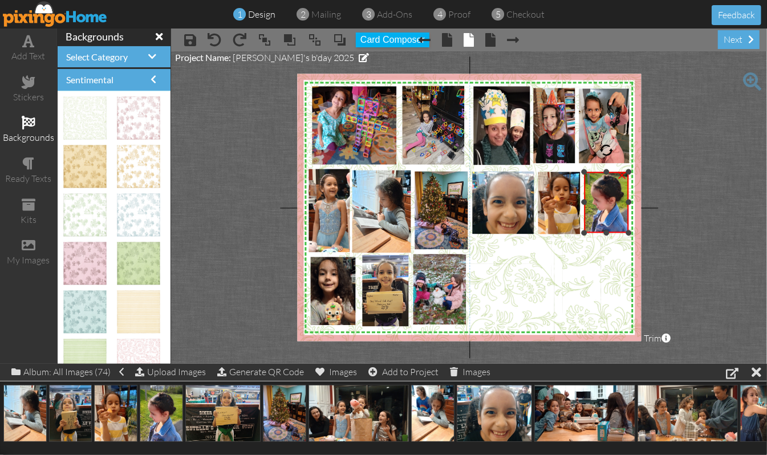
click at [607, 234] on div at bounding box center [607, 233] width 6 height 6
click at [607, 171] on div at bounding box center [607, 170] width 6 height 6
click at [603, 186] on img at bounding box center [607, 201] width 50 height 66
click at [720, 196] on project-studio-wrapper "X X X X X X X X X X X X X X X X X X X X X X X X X X X X X X X X X X X X X X X X…" at bounding box center [469, 207] width 596 height 312
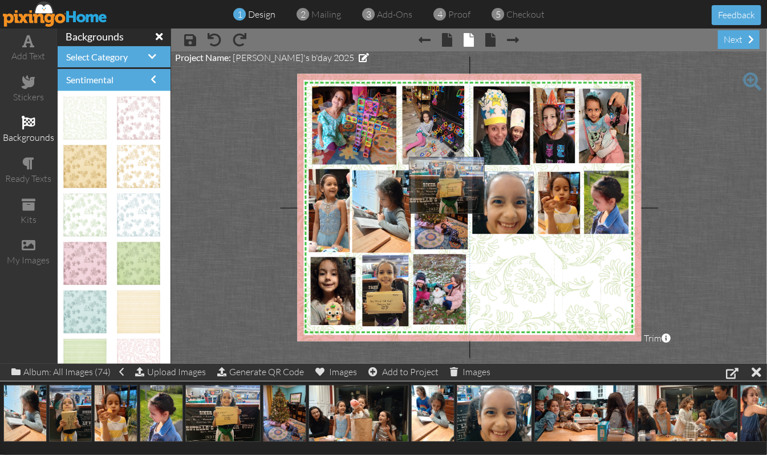
drag, startPoint x: 220, startPoint y: 413, endPoint x: 443, endPoint y: 185, distance: 319.4
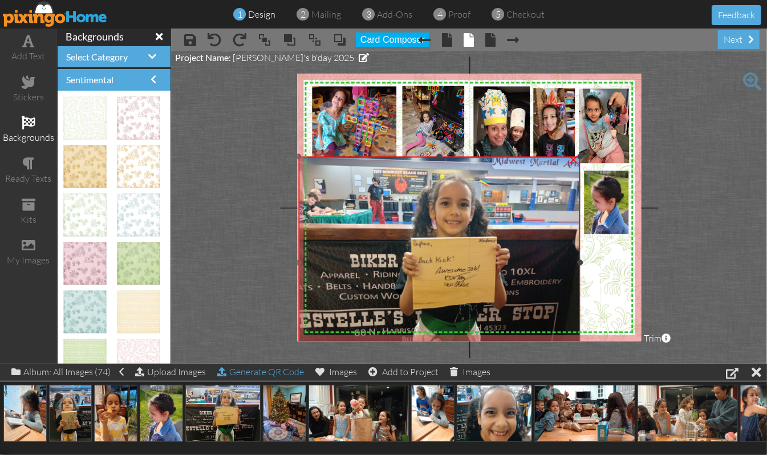
drag, startPoint x: 409, startPoint y: 285, endPoint x: 294, endPoint y: 368, distance: 141.8
click at [294, 364] on div "add text stickers backgrounds ready texts kits my images backgrounds Select Cat…" at bounding box center [383, 196] width 767 height 335
click at [573, 157] on div "×" at bounding box center [574, 159] width 18 height 18
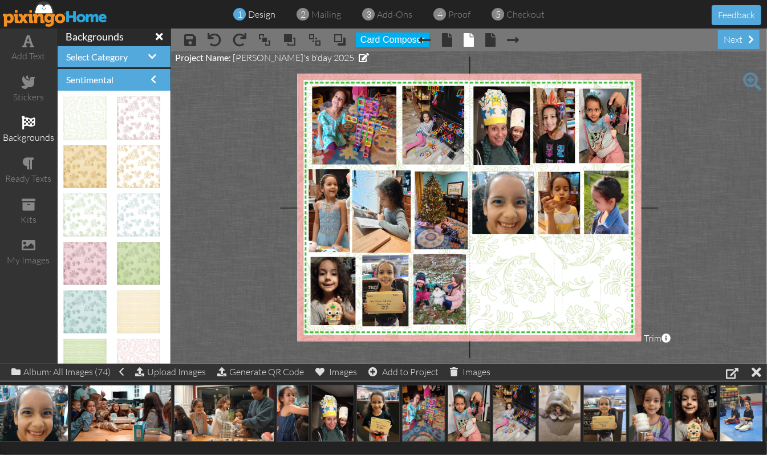
scroll to position [0, 433]
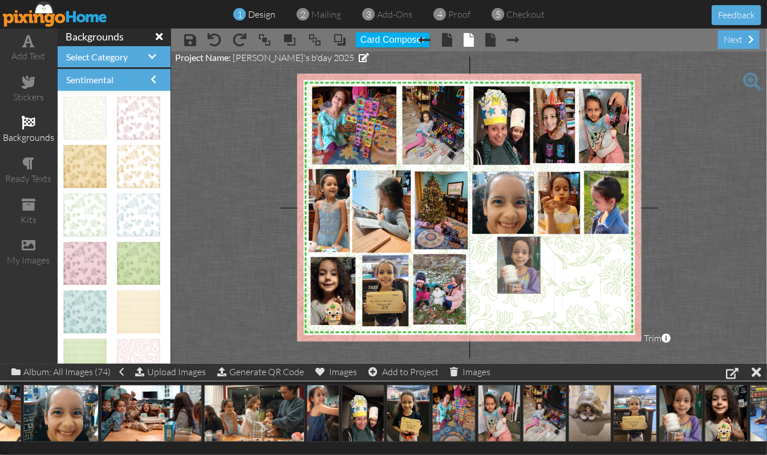
drag, startPoint x: 679, startPoint y: 416, endPoint x: 517, endPoint y: 267, distance: 220.0
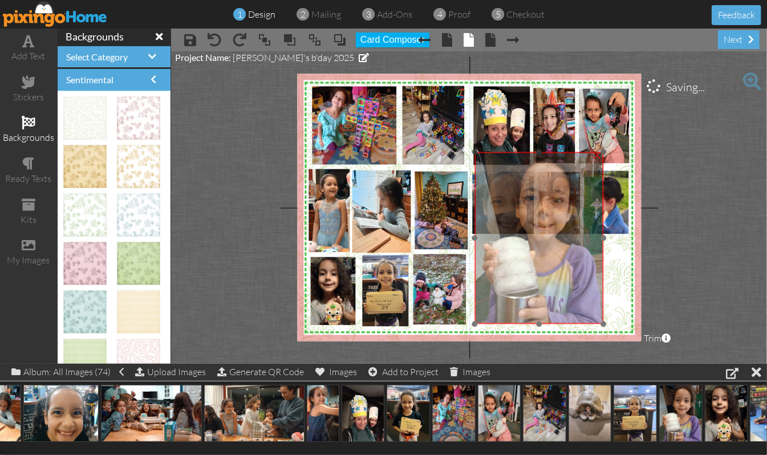
drag, startPoint x: 544, startPoint y: 315, endPoint x: 522, endPoint y: 229, distance: 88.8
click at [522, 229] on img at bounding box center [538, 238] width 129 height 172
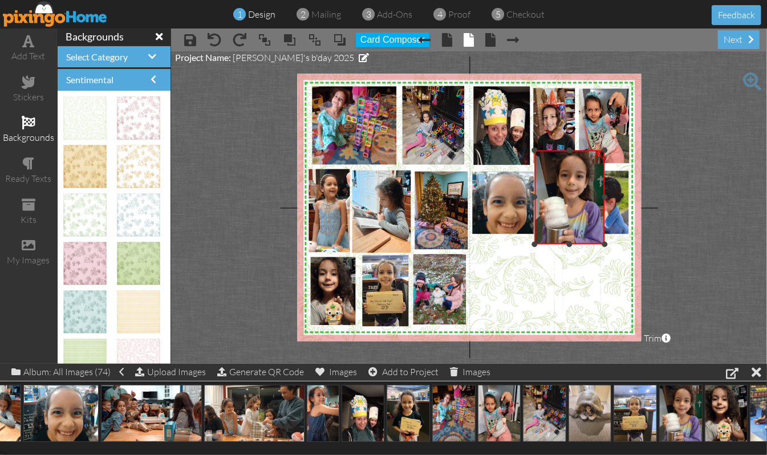
drag, startPoint x: 475, startPoint y: 324, endPoint x: 543, endPoint y: 246, distance: 103.9
click at [543, 245] on div "×" at bounding box center [569, 198] width 71 height 94
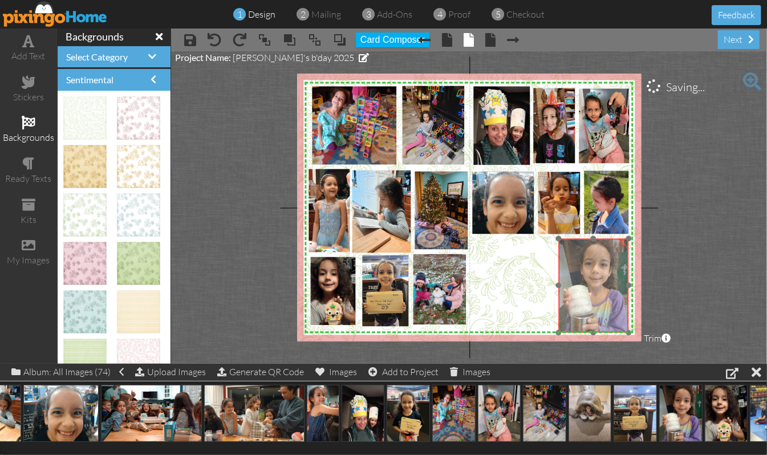
drag, startPoint x: 590, startPoint y: 238, endPoint x: 607, endPoint y: 315, distance: 78.3
click at [607, 315] on img at bounding box center [593, 286] width 71 height 94
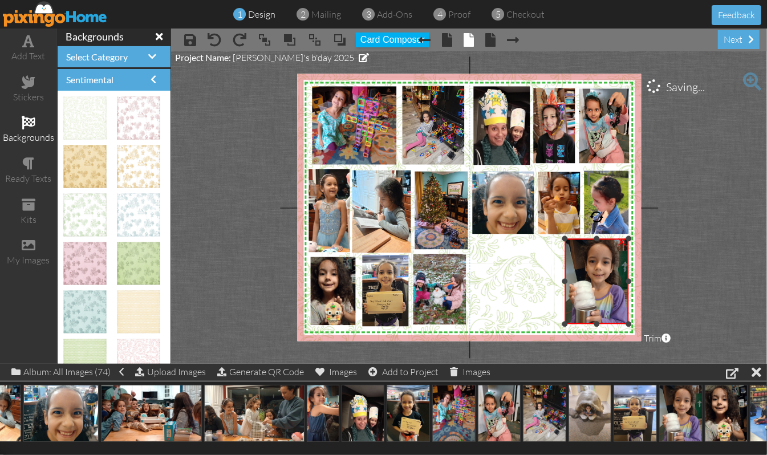
drag, startPoint x: 558, startPoint y: 331, endPoint x: 563, endPoint y: 323, distance: 10.3
click at [563, 323] on div at bounding box center [565, 324] width 6 height 6
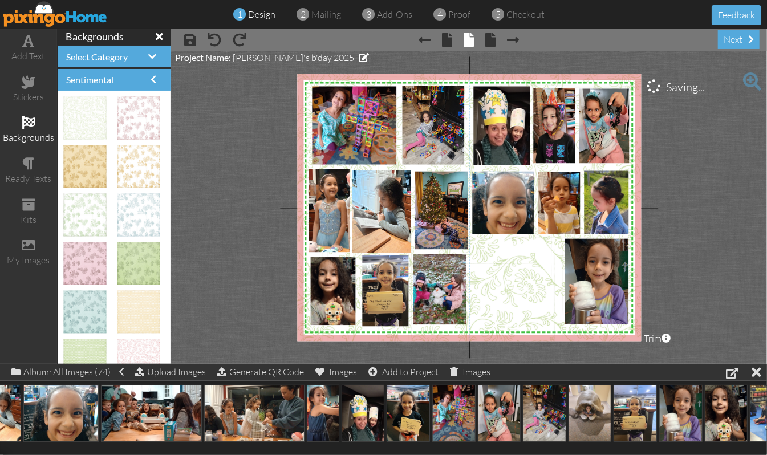
click at [695, 269] on project-studio-wrapper "X X X X X X X X X X X X X X X X X X X X X X X X X X X X X X X X X X X X X X X X…" at bounding box center [469, 207] width 596 height 312
click at [625, 244] on div "×" at bounding box center [622, 241] width 18 height 18
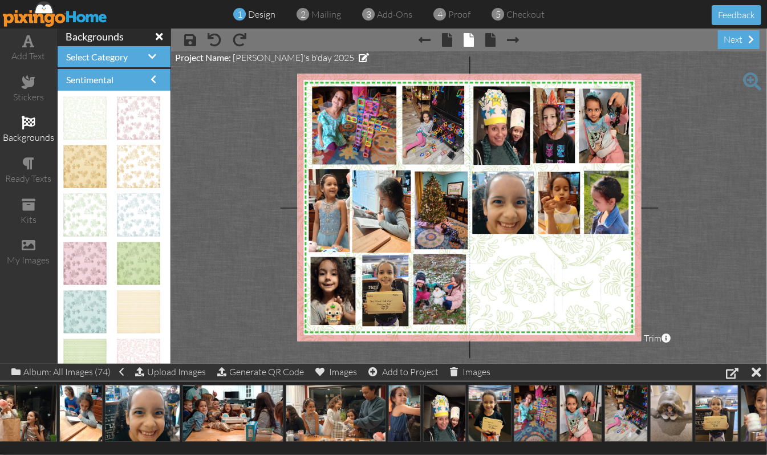
scroll to position [0, 349]
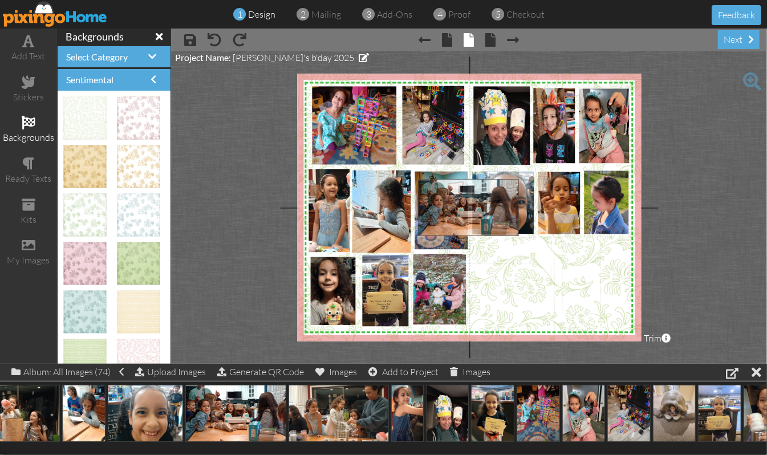
drag, startPoint x: 216, startPoint y: 412, endPoint x: 448, endPoint y: 205, distance: 311.0
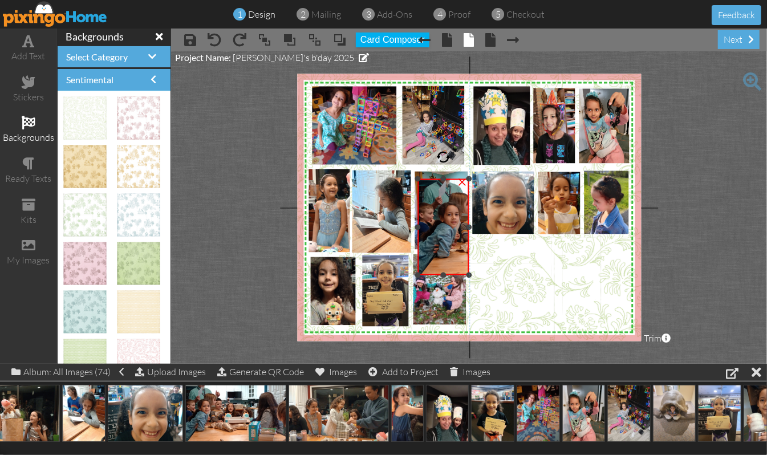
drag, startPoint x: 591, startPoint y: 227, endPoint x: 470, endPoint y: 235, distance: 121.2
click at [469, 235] on div "×" at bounding box center [443, 227] width 51 height 96
drag, startPoint x: 441, startPoint y: 177, endPoint x: 441, endPoint y: 203, distance: 26.2
click at [445, 193] on div at bounding box center [444, 195] width 6 height 6
drag, startPoint x: 441, startPoint y: 275, endPoint x: 445, endPoint y: 265, distance: 10.5
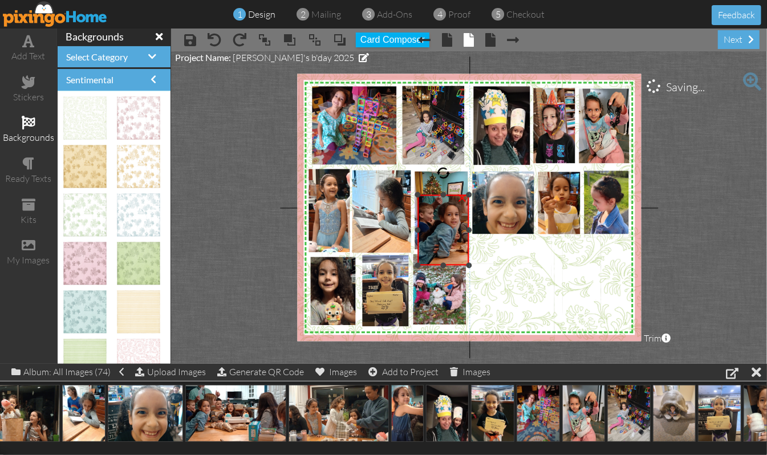
click at [445, 265] on div at bounding box center [444, 266] width 6 height 6
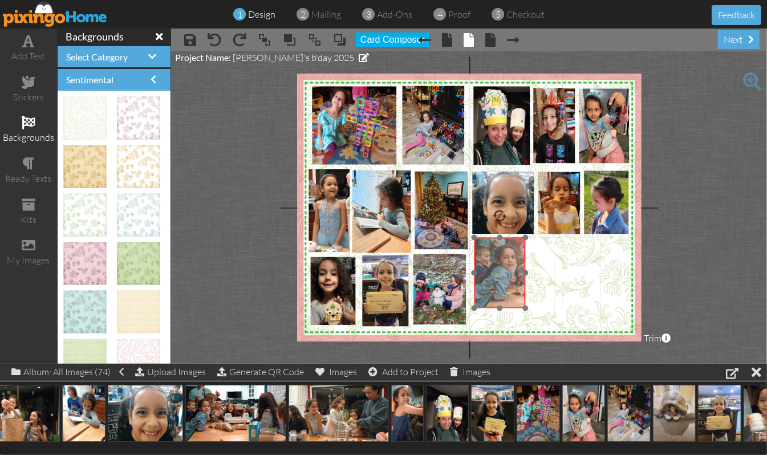
drag, startPoint x: 457, startPoint y: 238, endPoint x: 513, endPoint y: 281, distance: 70.8
click at [513, 281] on img at bounding box center [560, 270] width 172 height 96
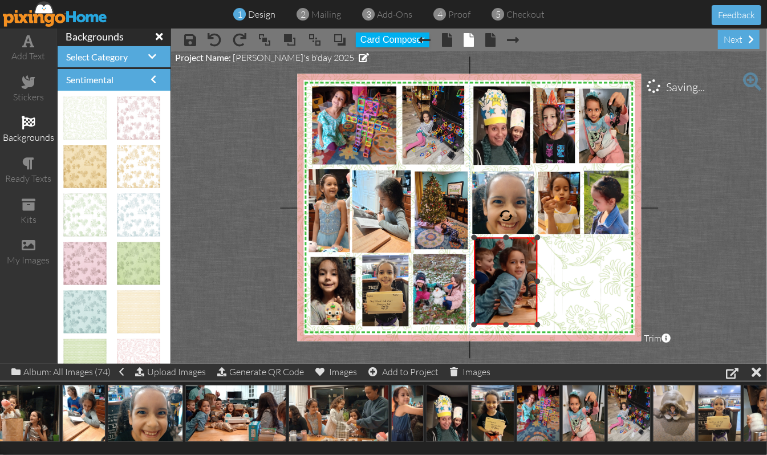
drag, startPoint x: 523, startPoint y: 309, endPoint x: 527, endPoint y: 325, distance: 17.0
click at [527, 325] on div "×" at bounding box center [505, 281] width 63 height 87
drag, startPoint x: 537, startPoint y: 283, endPoint x: 528, endPoint y: 283, distance: 8.6
click at [528, 283] on div at bounding box center [529, 281] width 6 height 6
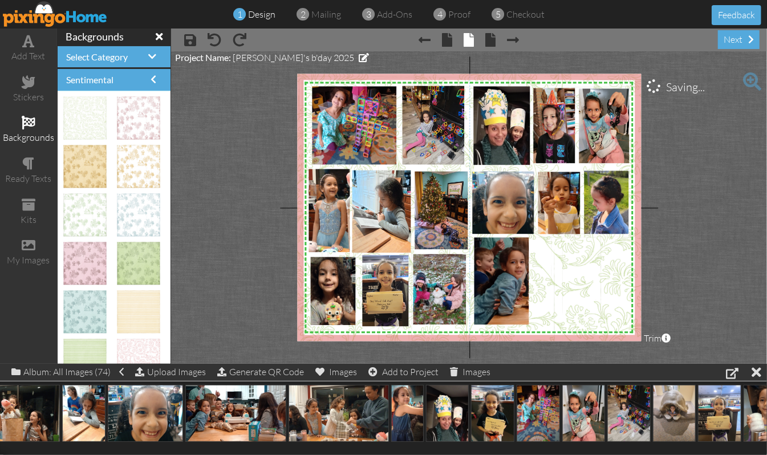
click at [717, 228] on project-studio-wrapper "X X X X X X X X X X X X X X X X X X X X X X X X X X X X X X X X X X X X X X X X…" at bounding box center [469, 207] width 596 height 312
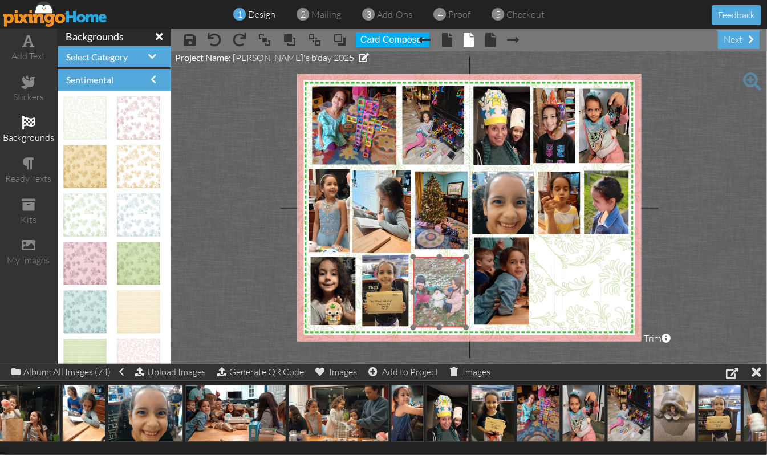
click at [441, 318] on img at bounding box center [439, 292] width 53 height 71
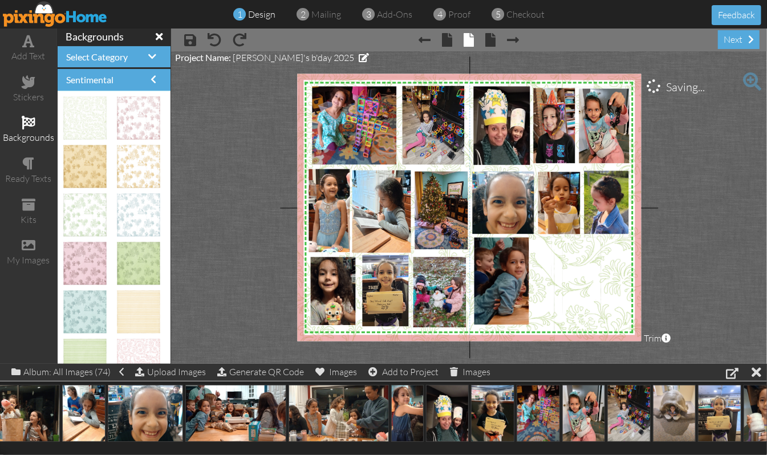
click at [680, 265] on project-studio-wrapper "X X X X X X X X X X X X X X X X X X X X X X X X X X X X X X X X X X X X X X X X…" at bounding box center [469, 207] width 596 height 312
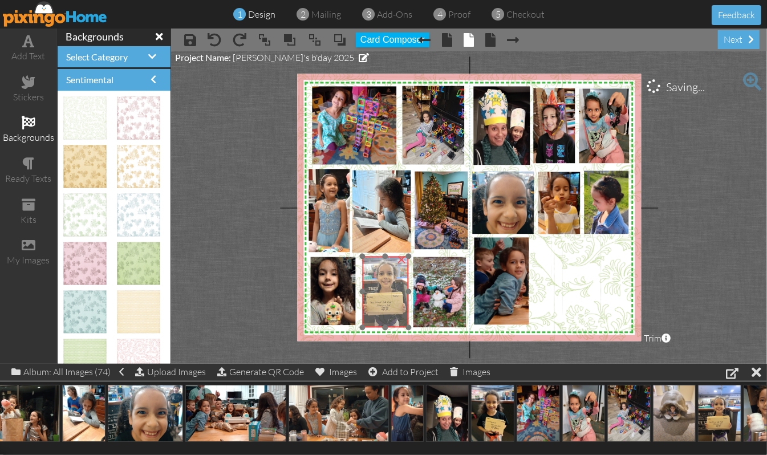
click at [386, 314] on img at bounding box center [386, 288] width 67 height 90
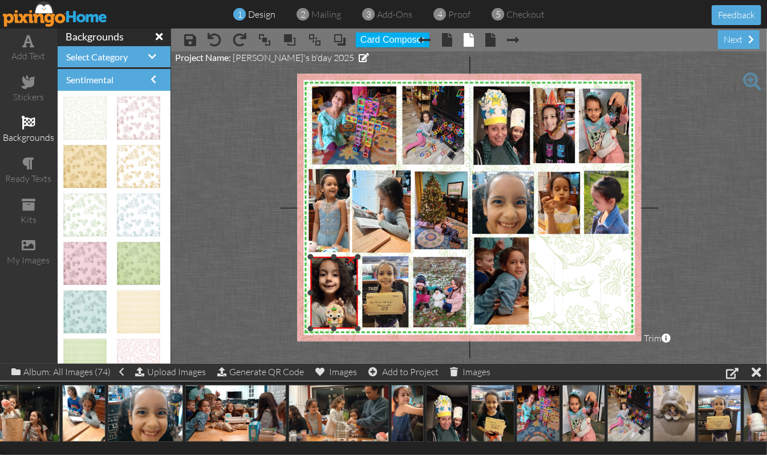
click at [356, 327] on div at bounding box center [358, 329] width 6 height 6
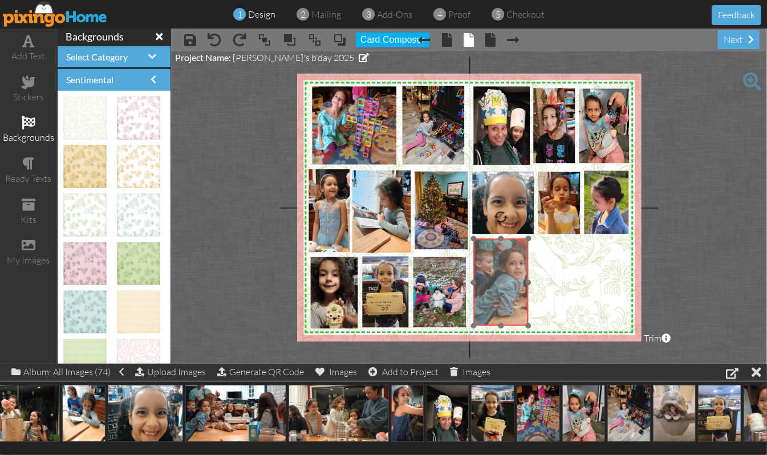
click at [511, 316] on img at bounding box center [580, 278] width 212 height 119
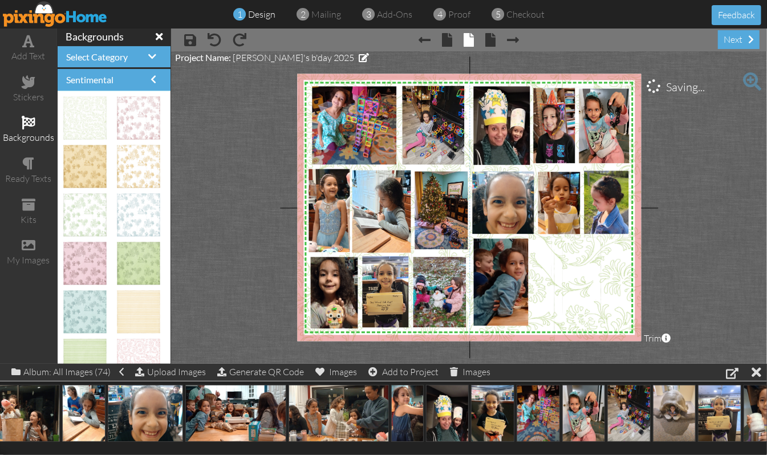
click at [680, 270] on project-studio-wrapper "X X X X X X X X X X X X X X X X X X X X X X X X X X X X X X X X X X X X X X X X…" at bounding box center [469, 207] width 596 height 312
click at [31, 82] on span at bounding box center [29, 82] width 14 height 14
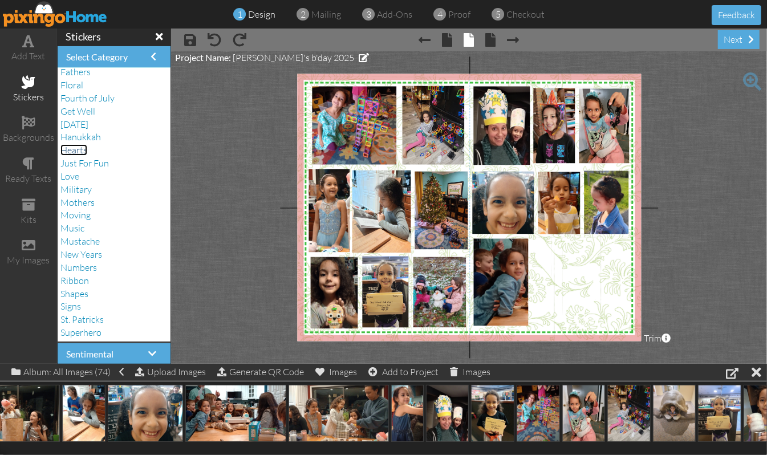
click at [76, 147] on span "Hearts" at bounding box center [73, 149] width 27 height 11
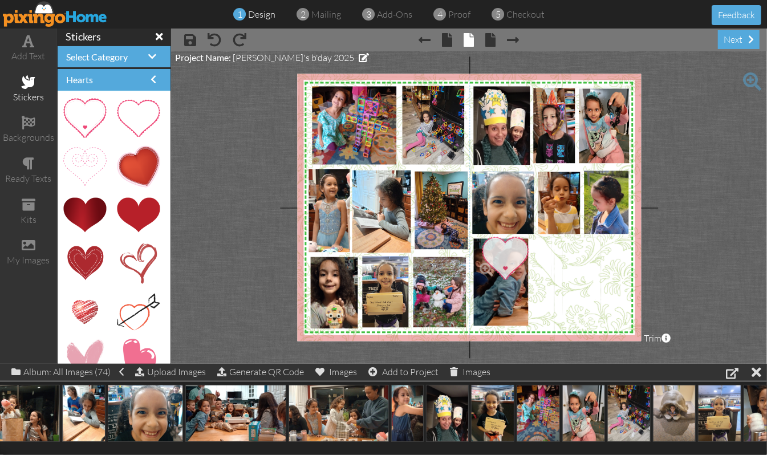
drag, startPoint x: 80, startPoint y: 119, endPoint x: 493, endPoint y: 258, distance: 436.2
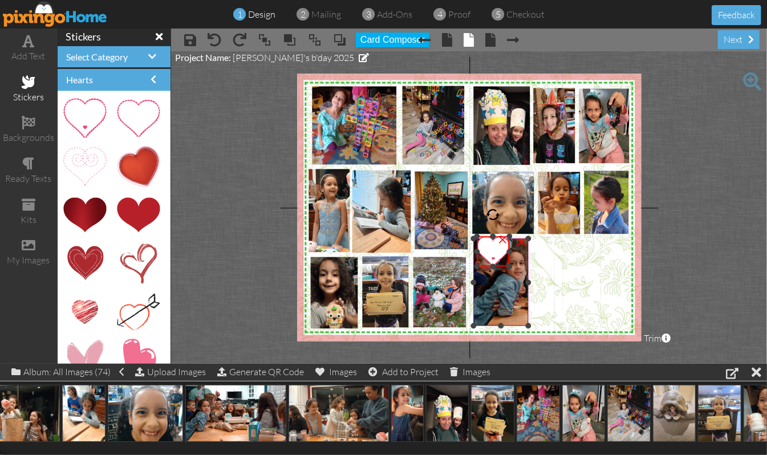
drag, startPoint x: 563, startPoint y: 316, endPoint x: 523, endPoint y: 267, distance: 63.6
click at [523, 267] on div "X X X X X X X X X X X X X X X X X X X X X X X X X X X X X X X X X X X X X X X X…" at bounding box center [469, 207] width 344 height 267
drag, startPoint x: 495, startPoint y: 244, endPoint x: 491, endPoint y: 258, distance: 14.8
click at [491, 258] on div "×" at bounding box center [493, 252] width 33 height 30
drag, startPoint x: 489, startPoint y: 250, endPoint x: 489, endPoint y: 258, distance: 8.6
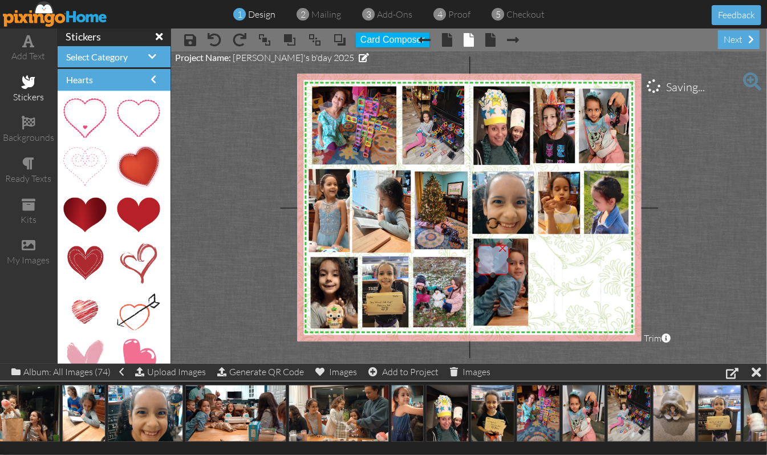
click at [489, 258] on img at bounding box center [493, 260] width 33 height 30
drag, startPoint x: 490, startPoint y: 226, endPoint x: 480, endPoint y: 229, distance: 10.7
click at [480, 229] on div at bounding box center [479, 226] width 18 height 18
click at [510, 266] on div at bounding box center [508, 265] width 7 height 7
click at [592, 273] on img at bounding box center [485, 265] width 388 height 388
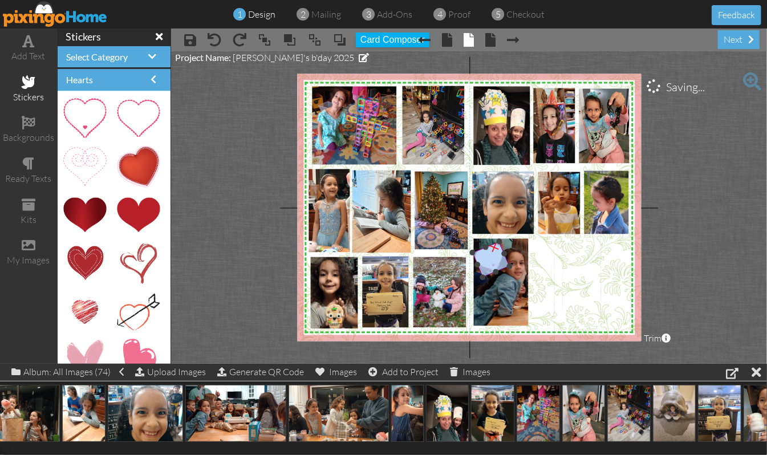
click at [497, 263] on img at bounding box center [490, 259] width 37 height 36
click at [584, 263] on img at bounding box center [486, 266] width 388 height 388
click at [493, 245] on div "×" at bounding box center [494, 246] width 24 height 24
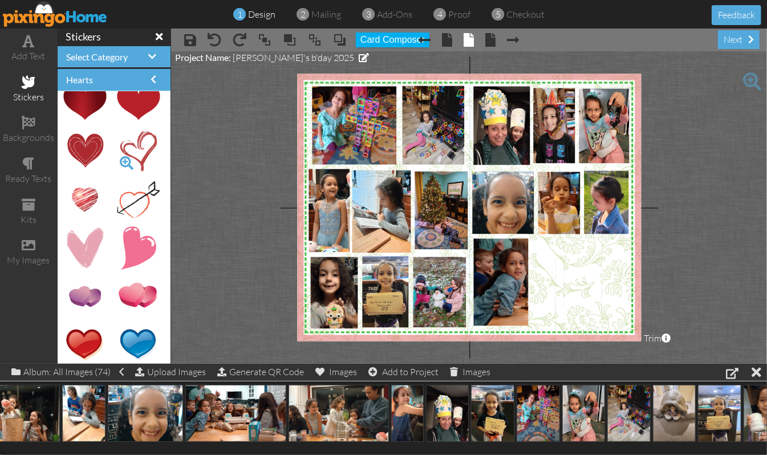
scroll to position [152, 0]
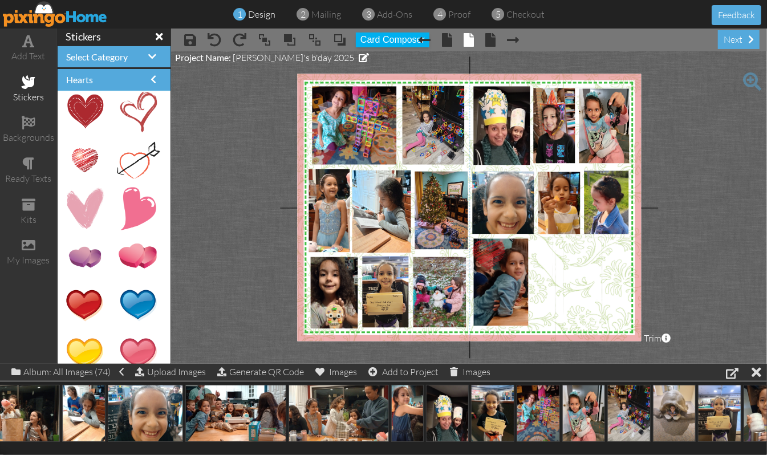
drag, startPoint x: 85, startPoint y: 160, endPoint x: 482, endPoint y: 254, distance: 407.9
drag, startPoint x: 545, startPoint y: 302, endPoint x: 517, endPoint y: 268, distance: 44.1
click at [517, 268] on div "X X X X X X X X X X X X X X X X X X X X X X X X X X X X X X X X X X X X X X X X…" at bounding box center [469, 207] width 344 height 267
drag, startPoint x: 484, startPoint y: 210, endPoint x: 472, endPoint y: 222, distance: 16.9
click at [472, 222] on div "X X X X X X X X X X X X X X X X X X X X X X X X X X X X X X X X X X X X X X X X…" at bounding box center [469, 207] width 344 height 267
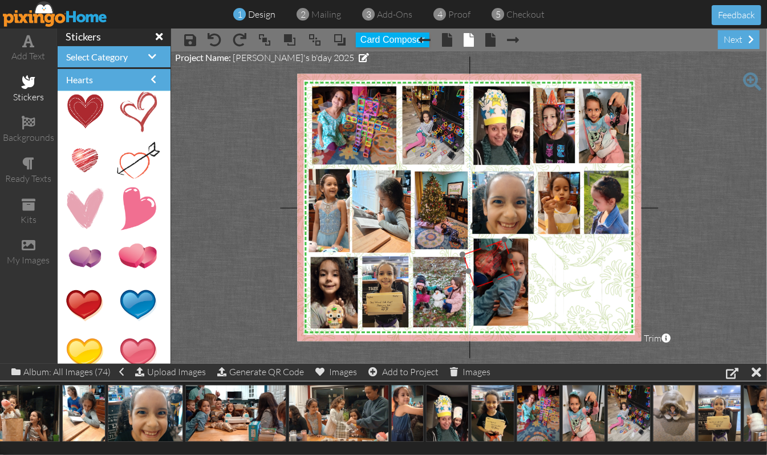
drag, startPoint x: 478, startPoint y: 253, endPoint x: 485, endPoint y: 266, distance: 14.3
click at [485, 266] on img at bounding box center [489, 264] width 54 height 48
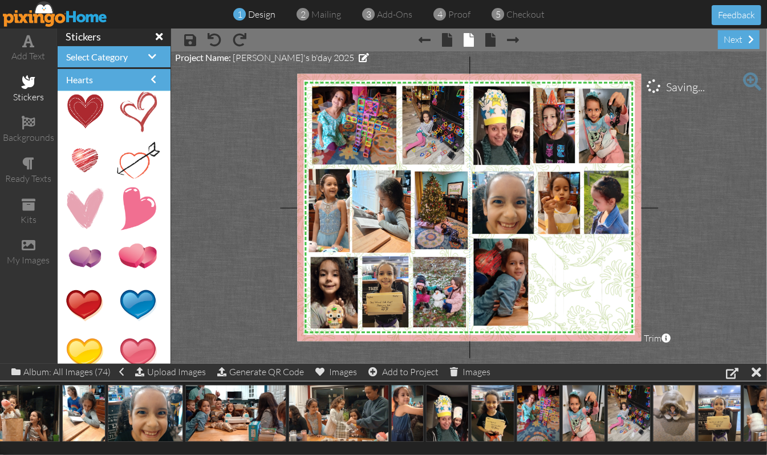
click at [717, 262] on project-studio-wrapper "X X X X X X X X X X X X X X X X X X X X X X X X X X X X X X X X X X X X X X X X…" at bounding box center [469, 207] width 596 height 312
click at [498, 244] on div "×" at bounding box center [498, 243] width 23 height 23
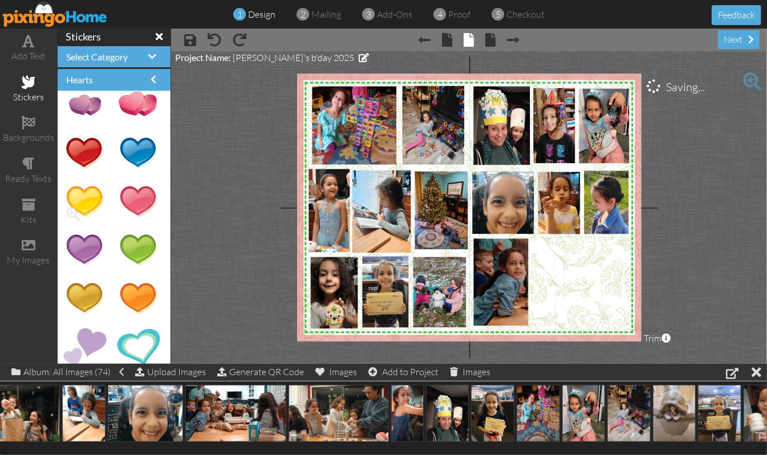
scroll to position [370, 0]
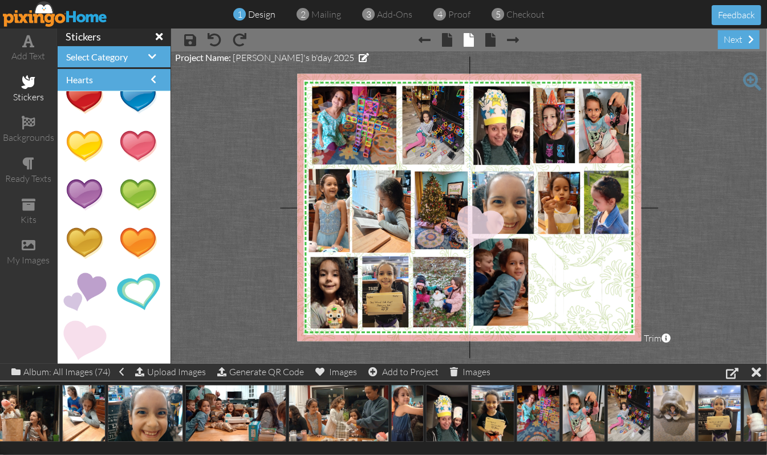
drag, startPoint x: 87, startPoint y: 329, endPoint x: 476, endPoint y: 226, distance: 402.4
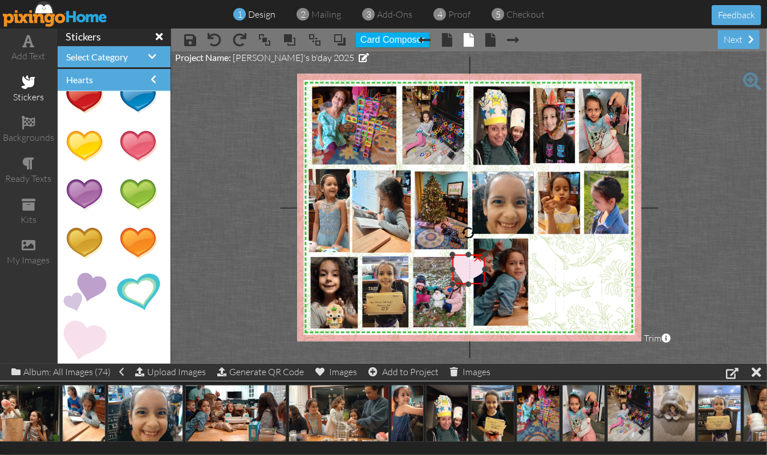
drag, startPoint x: 539, startPoint y: 203, endPoint x: 473, endPoint y: 252, distance: 82.3
click at [473, 255] on div "×" at bounding box center [468, 270] width 33 height 30
drag, startPoint x: 464, startPoint y: 230, endPoint x: 448, endPoint y: 233, distance: 15.6
click at [448, 233] on div at bounding box center [450, 237] width 19 height 19
drag, startPoint x: 466, startPoint y: 266, endPoint x: 484, endPoint y: 258, distance: 19.4
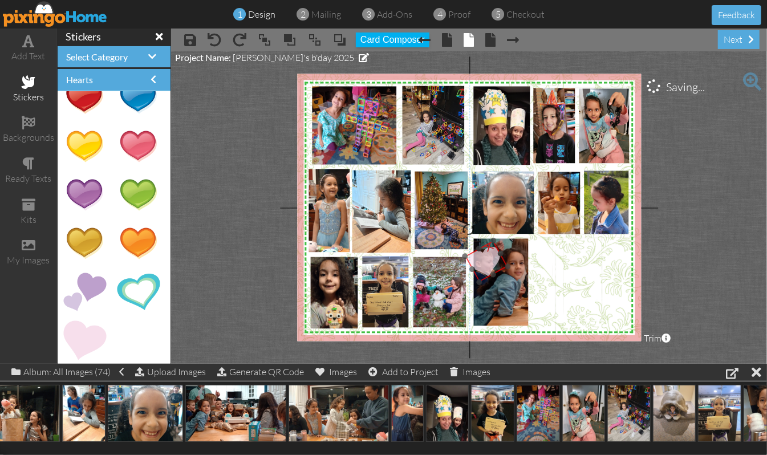
click at [484, 258] on div "×" at bounding box center [486, 262] width 43 height 42
click at [687, 218] on project-studio-wrapper "X X X X X X X X X X X X X X X X X X X X X X X X X X X X X X X X X X X X X X X X…" at bounding box center [469, 207] width 596 height 312
drag, startPoint x: 466, startPoint y: 257, endPoint x: 472, endPoint y: 261, distance: 7.0
click at [472, 261] on div at bounding box center [474, 259] width 8 height 8
click at [673, 230] on project-studio-wrapper "X X X X X X X X X X X X X X X X X X X X X X X X X X X X X X X X X X X X X X X X…" at bounding box center [469, 207] width 596 height 312
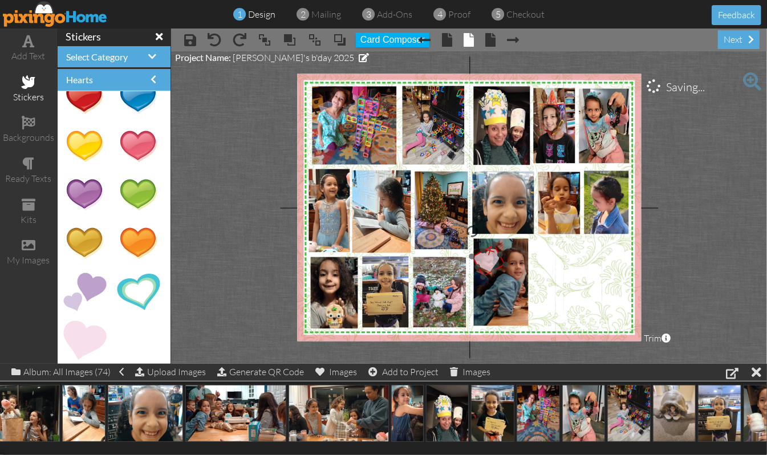
click at [480, 258] on img at bounding box center [489, 260] width 34 height 33
click at [700, 217] on project-studio-wrapper "X X X X X X X X X X X X X X X X X X X X X X X X X X X X X X X X X X X X X X X X…" at bounding box center [469, 207] width 596 height 312
click at [482, 277] on div at bounding box center [482, 278] width 8 height 8
click at [681, 227] on project-studio-wrapper "X X X X X X X X X X X X X X X X X X X X X X X X X X X X X X X X X X X X X X X X…" at bounding box center [469, 207] width 596 height 312
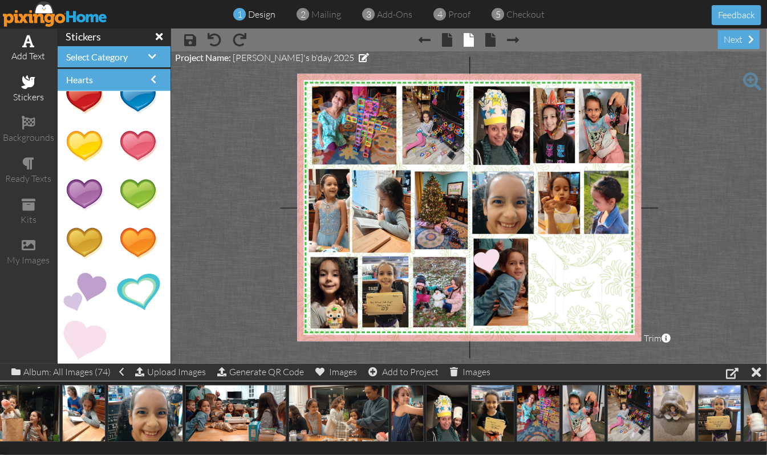
click at [27, 42] on span at bounding box center [29, 41] width 12 height 14
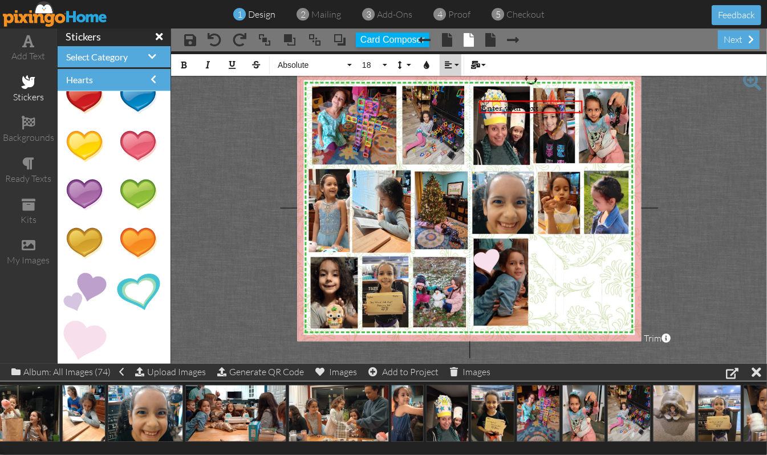
click at [455, 64] on button "Align" at bounding box center [451, 65] width 22 height 22
click at [454, 102] on icon at bounding box center [456, 101] width 7 height 9
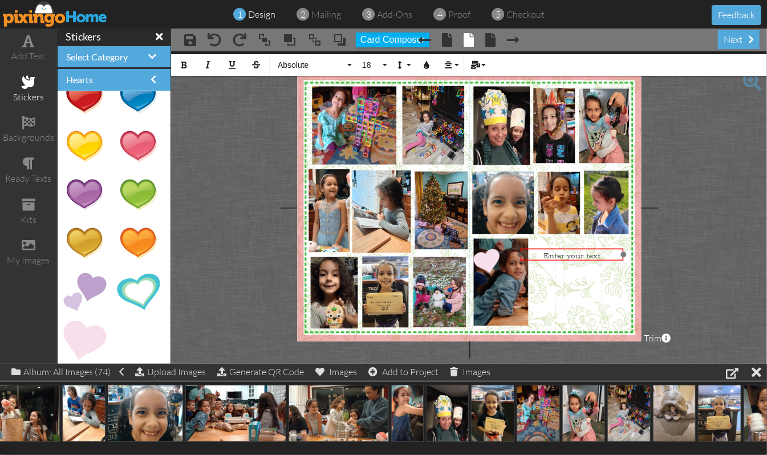
drag, startPoint x: 518, startPoint y: 99, endPoint x: 559, endPoint y: 246, distance: 153.3
click at [559, 246] on div at bounding box center [572, 254] width 109 height 18
drag, startPoint x: 517, startPoint y: 254, endPoint x: 536, endPoint y: 255, distance: 19.4
click at [536, 255] on div "X X X X X X X X X X X X X X X X X X X X X X X X X X X X X X X X X X X X X X X X…" at bounding box center [469, 207] width 344 height 267
drag, startPoint x: 548, startPoint y: 254, endPoint x: 627, endPoint y: 269, distance: 80.7
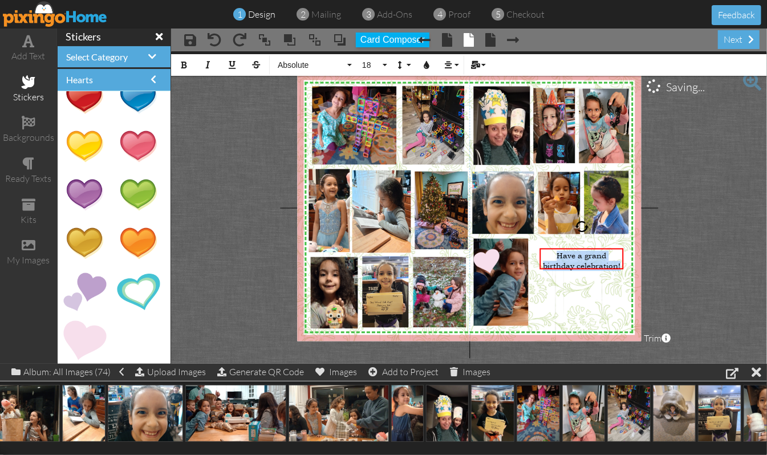
click at [627, 269] on div "X X X X X X X X X X X X X X X X X X X X X X X X X X X X X X X X X X X X X X X X…" at bounding box center [469, 207] width 344 height 267
click at [349, 64] on button "Absolute" at bounding box center [313, 65] width 82 height 22
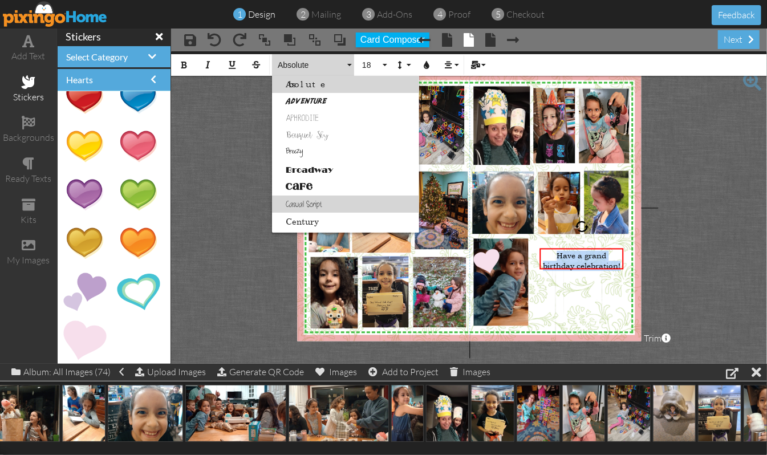
click at [306, 201] on link "Casual Script" at bounding box center [345, 204] width 147 height 17
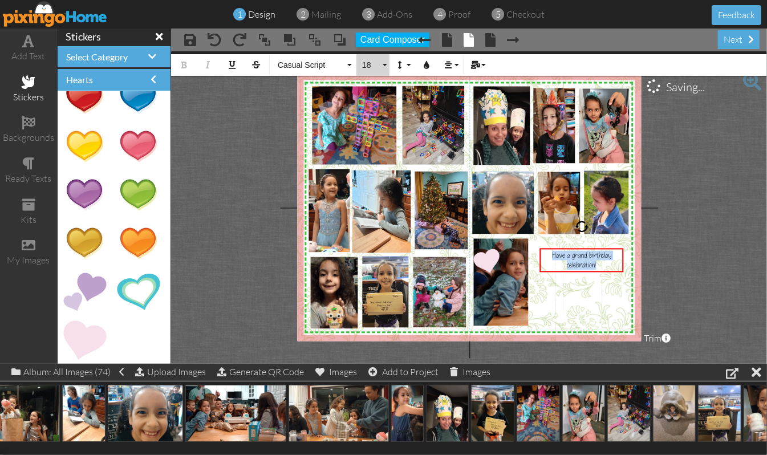
click at [387, 65] on button "18" at bounding box center [372, 65] width 33 height 22
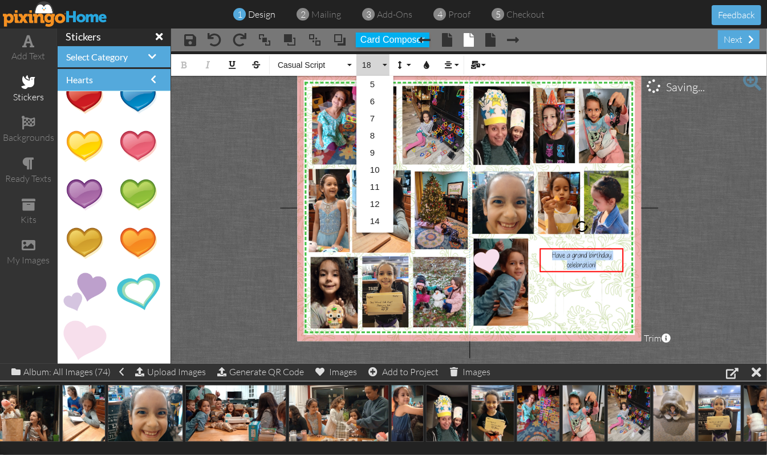
scroll to position [101, 0]
click at [379, 206] on link "24" at bounding box center [374, 205] width 37 height 17
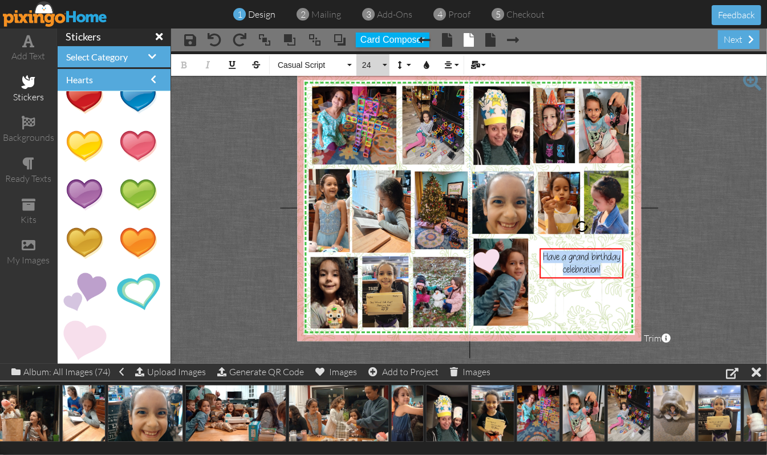
click at [383, 65] on button "24" at bounding box center [372, 65] width 33 height 22
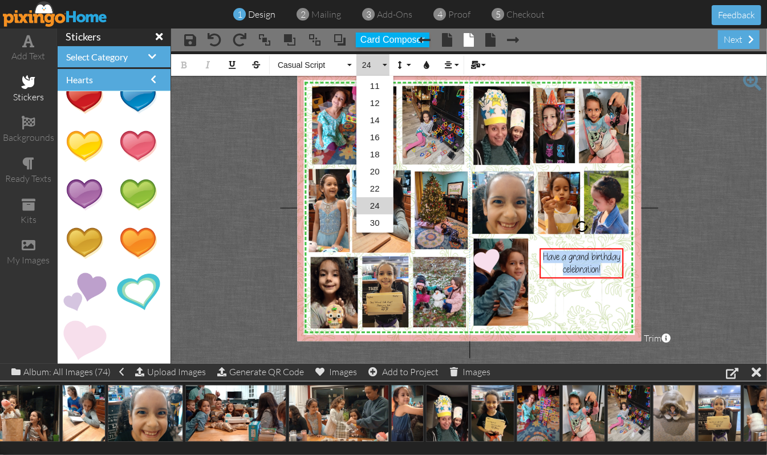
scroll to position [153, 0]
click at [373, 172] on link "30" at bounding box center [374, 171] width 37 height 17
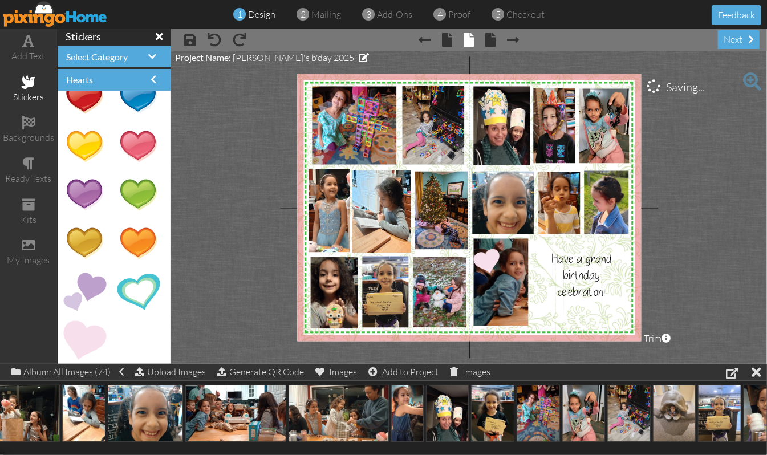
click at [716, 254] on project-studio-wrapper "X X X X X X X X X X X X X X X X X X X X X X X X X X X X X X X X X X X X X X X X…" at bounding box center [469, 207] width 596 height 312
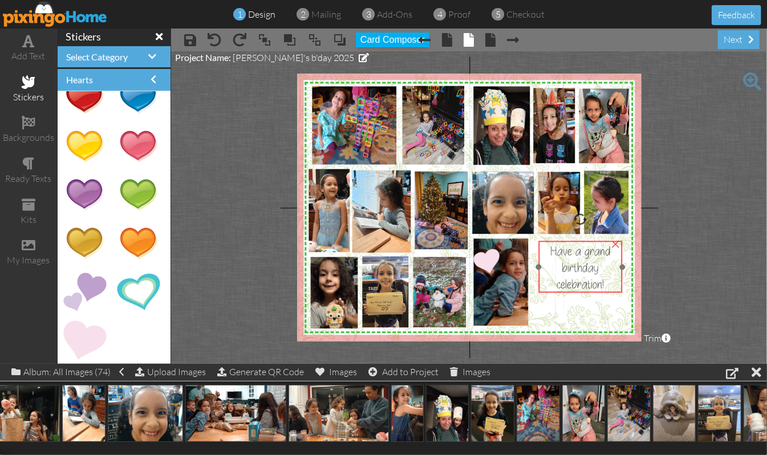
drag, startPoint x: 596, startPoint y: 277, endPoint x: 595, endPoint y: 270, distance: 7.5
click at [595, 270] on span "Have a grand birthday celebration!" at bounding box center [580, 268] width 60 height 50
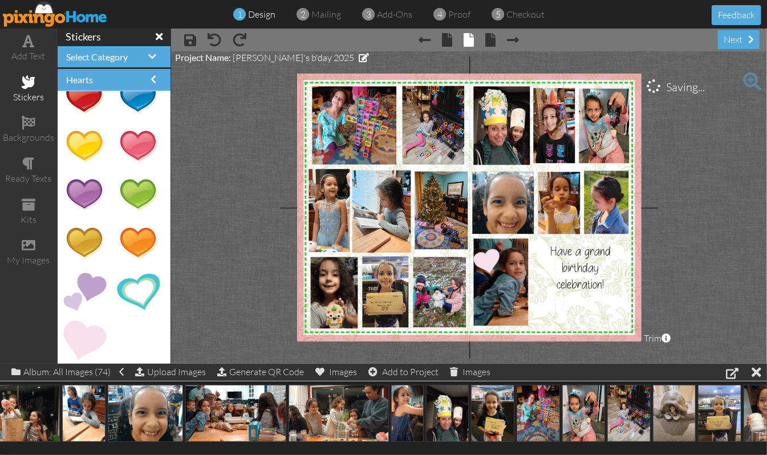
click at [696, 261] on project-studio-wrapper "X X X X X X X X X X X X X X X X X X X X X X X X X X X X X X X X X X X X X X X X…" at bounding box center [469, 207] width 596 height 312
click at [587, 261] on span "Have a grand birthday celebration!" at bounding box center [580, 268] width 60 height 50
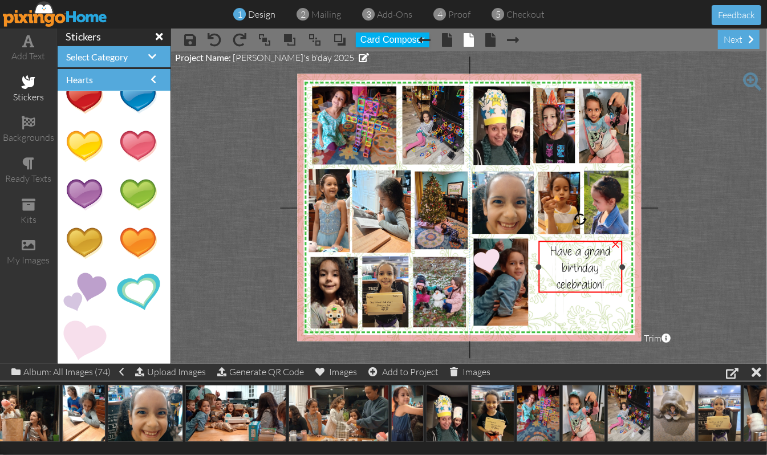
click at [587, 261] on span "Have a grand birthday celebration!" at bounding box center [580, 268] width 60 height 50
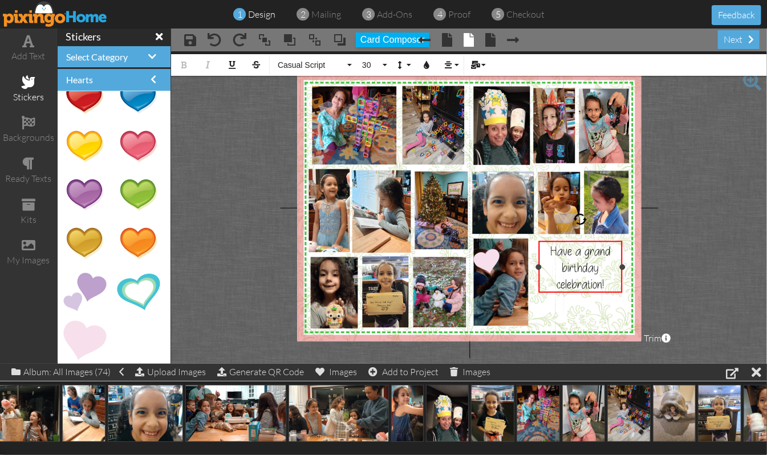
click at [562, 265] on span "Have a grand birthday celebration!" at bounding box center [580, 268] width 60 height 50
drag, startPoint x: 609, startPoint y: 283, endPoint x: 531, endPoint y: 247, distance: 85.2
click at [531, 247] on div "X X X X X X X X X X X X X X X X X X X X X X X X X X X X X X X X X X X X X X X X…" at bounding box center [469, 207] width 344 height 267
click at [384, 64] on button "30" at bounding box center [372, 65] width 33 height 22
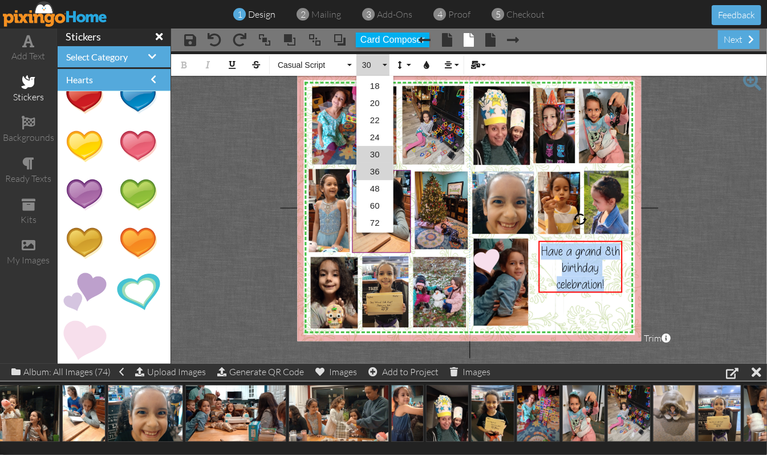
drag, startPoint x: 370, startPoint y: 174, endPoint x: 374, endPoint y: 170, distance: 6.1
click at [372, 172] on link "36" at bounding box center [374, 171] width 37 height 17
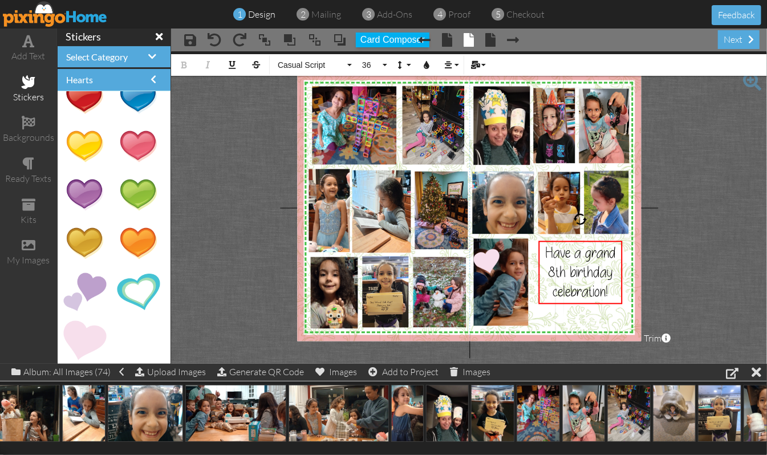
click at [719, 206] on project-studio-wrapper "X X X X X X X X X X X X X X X X X X X X X X X X X X X X X X X X X X X X X X X X…" at bounding box center [469, 207] width 596 height 312
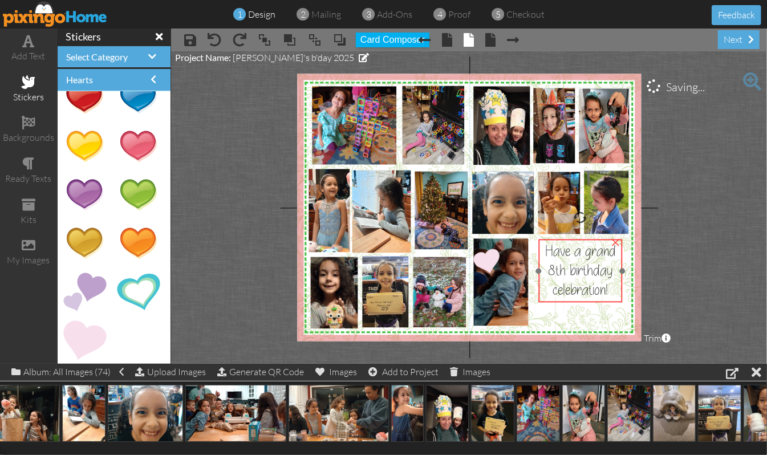
click at [575, 265] on span "Have a grand 8th birthday celebration!" at bounding box center [580, 270] width 71 height 58
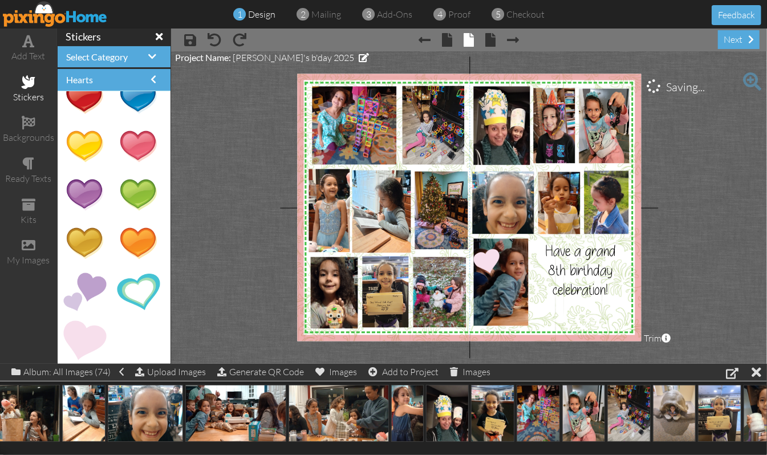
click at [701, 241] on project-studio-wrapper "X X X X X X X X X X X X X X X X X X X X X X X X X X X X X X X X X X X X X X X X…" at bounding box center [469, 207] width 596 height 312
click at [578, 289] on span "Have a grand 8th birthday celebration!" at bounding box center [580, 270] width 71 height 58
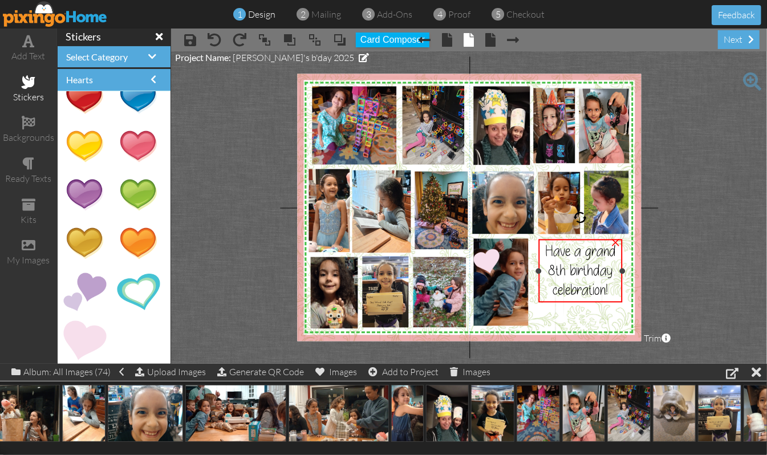
click at [578, 289] on span "Have a grand 8th birthday celebration!" at bounding box center [580, 270] width 71 height 58
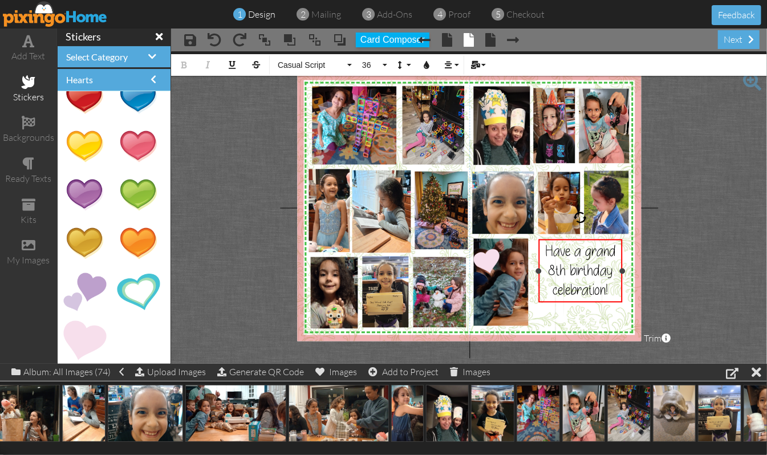
click at [606, 290] on span "Have a grand 8th birthday celebration!" at bounding box center [580, 270] width 71 height 58
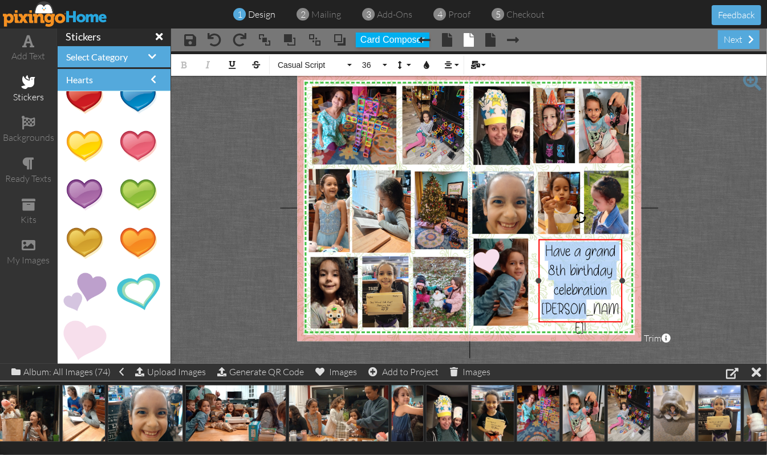
drag, startPoint x: 606, startPoint y: 311, endPoint x: 541, endPoint y: 251, distance: 88.4
click at [541, 251] on div "Have a grand 8th birthday celebration [PERSON_NAME]!" at bounding box center [580, 289] width 79 height 97
click at [411, 62] on button "Line Height" at bounding box center [403, 65] width 22 height 22
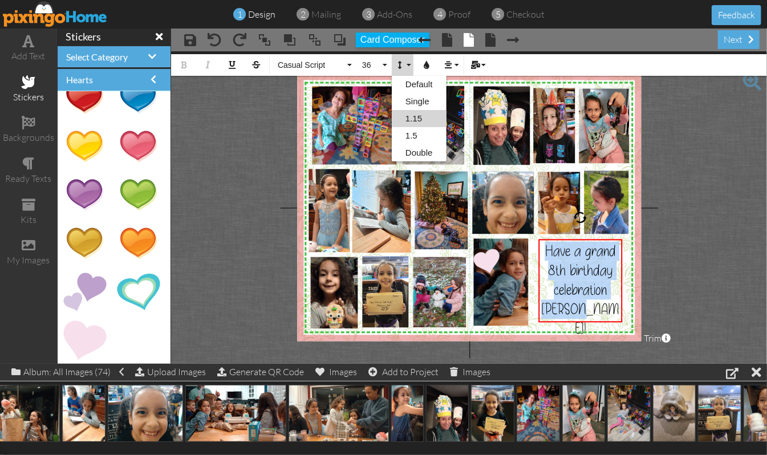
click at [405, 120] on link "1.15" at bounding box center [419, 118] width 55 height 17
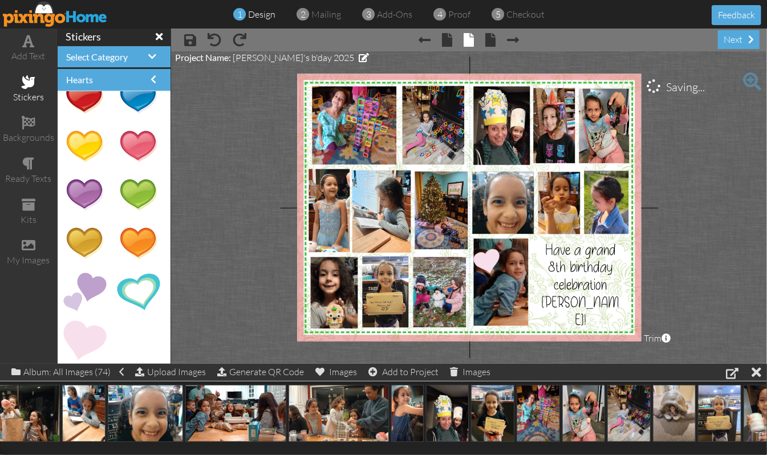
click at [719, 233] on project-studio-wrapper "X X X X X X X X X X X X X X X X X X X X X X X X X X X X X X X X X X X X X X X X…" at bounding box center [469, 207] width 596 height 312
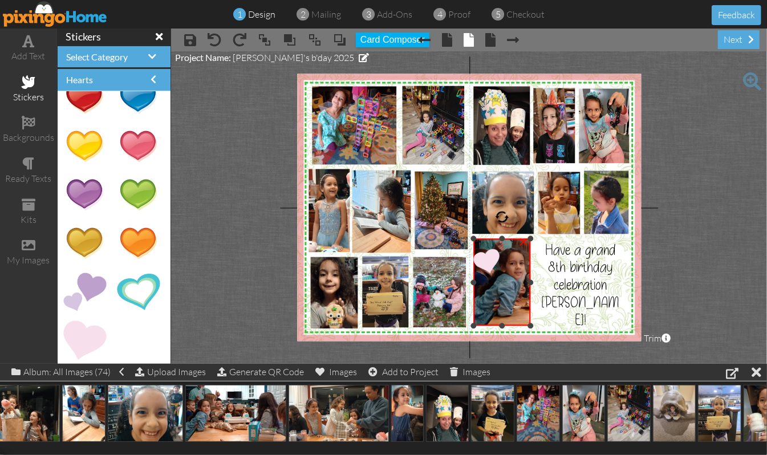
click at [528, 281] on div at bounding box center [530, 282] width 6 height 6
click at [717, 240] on project-studio-wrapper "X X X X X X X X X X X X X X X X X X X X X X X X X X X X X X X X X X X X X X X X…" at bounding box center [469, 207] width 596 height 312
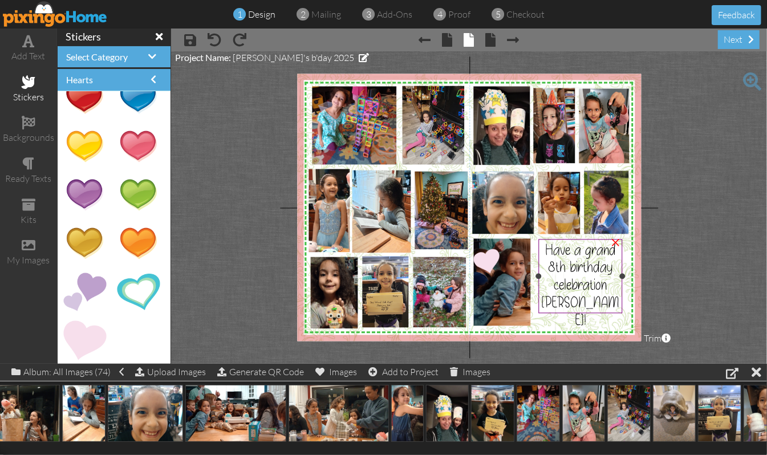
click at [599, 302] on span "Have a grand 8th birthday celebration [PERSON_NAME]!" at bounding box center [580, 285] width 78 height 90
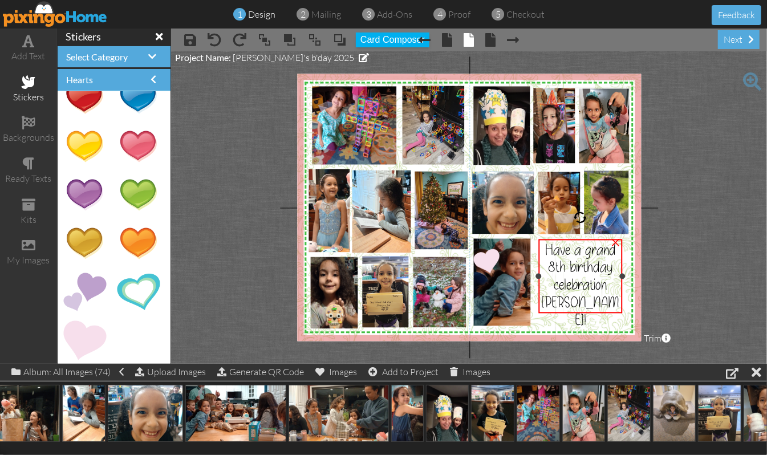
click at [599, 302] on span "Have a grand 8th birthday celebration [PERSON_NAME]!" at bounding box center [580, 285] width 78 height 90
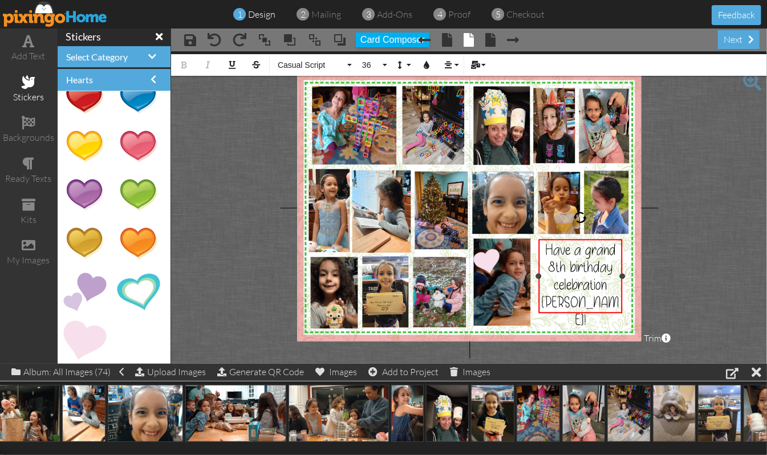
click at [598, 304] on span "Have a grand 8th birthday celebration [PERSON_NAME]!" at bounding box center [580, 285] width 78 height 90
click at [543, 246] on div "Have a grand 8th birthday celebration!" at bounding box center [580, 267] width 79 height 52
click at [457, 64] on button "Align" at bounding box center [451, 65] width 22 height 22
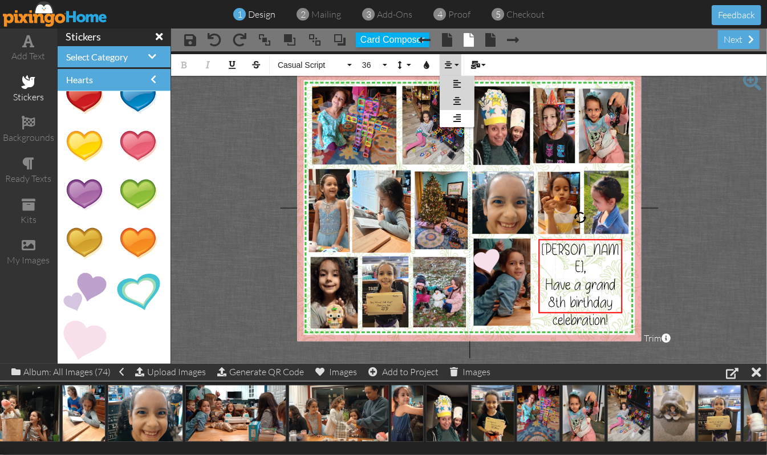
click at [449, 84] on link "Align Left" at bounding box center [457, 84] width 35 height 17
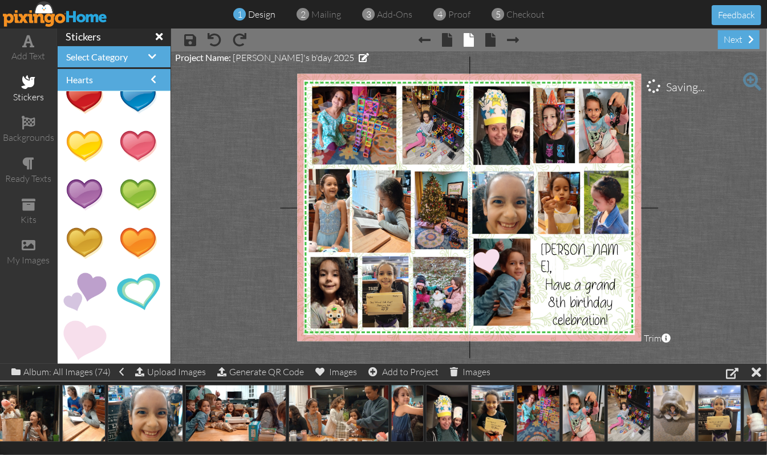
click at [714, 245] on project-studio-wrapper "X X X X X X X X X X X X X X X X X X X X X X X X X X X X X X X X X X X X X X X X…" at bounding box center [469, 207] width 596 height 312
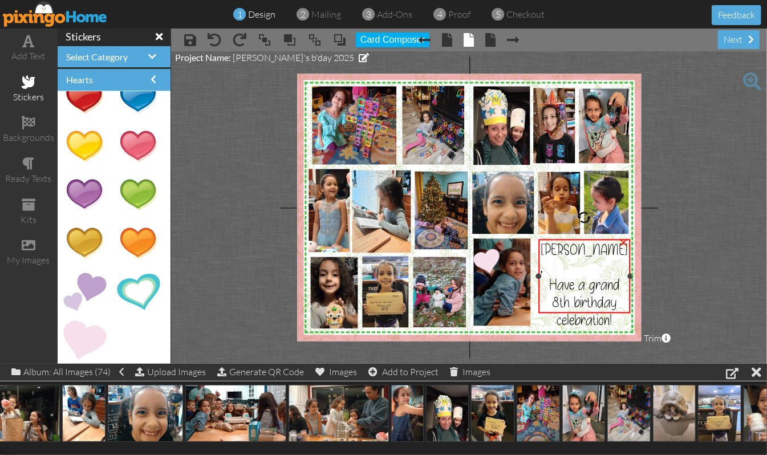
drag, startPoint x: 622, startPoint y: 275, endPoint x: 630, endPoint y: 277, distance: 8.3
click at [630, 277] on div at bounding box center [630, 277] width 6 height 6
click at [537, 284] on div "[PERSON_NAME], Have a grand 8th birthday celebration! ×" at bounding box center [584, 276] width 94 height 75
click at [690, 236] on project-studio-wrapper "X X X X X X X X X X X X X X X X X X X X X X X X X X X X X X X X X X X X X X X X…" at bounding box center [469, 207] width 596 height 312
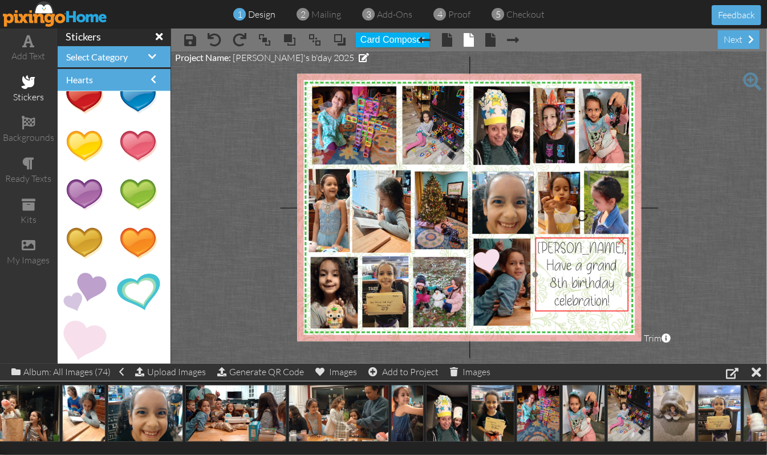
click at [558, 249] on span "[PERSON_NAME]," at bounding box center [581, 247] width 89 height 19
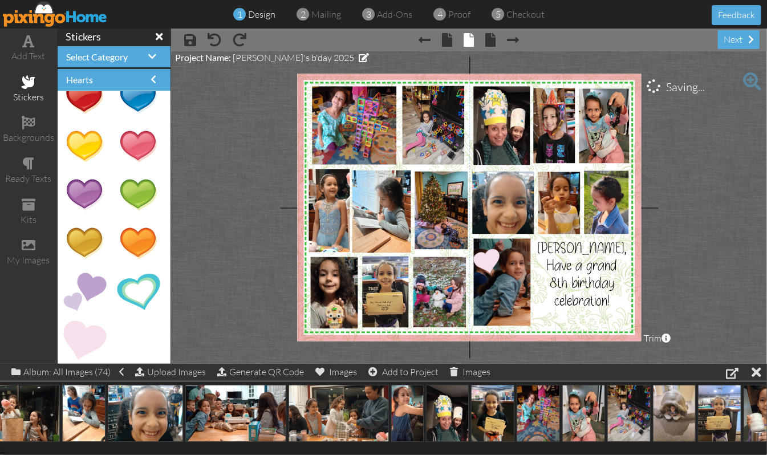
click at [709, 211] on project-studio-wrapper "X X X X X X X X X X X X X X X X X X X X X X X X X X X X X X X X X X X X X X X X…" at bounding box center [469, 207] width 596 height 312
click at [31, 42] on span at bounding box center [29, 41] width 12 height 14
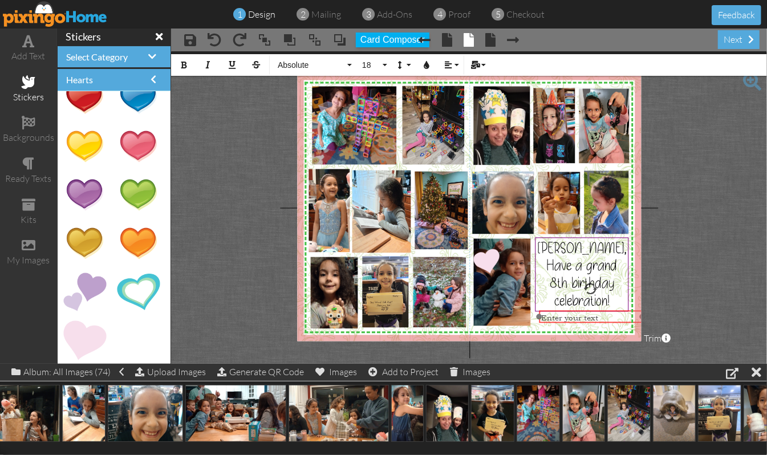
drag, startPoint x: 402, startPoint y: 100, endPoint x: 628, endPoint y: 305, distance: 304.8
click at [611, 310] on div "​ Enter your text ​" at bounding box center [590, 317] width 103 height 14
drag, startPoint x: 612, startPoint y: 310, endPoint x: 580, endPoint y: 311, distance: 32.5
click at [580, 311] on div "​ Enter your text ​" at bounding box center [559, 317] width 103 height 14
drag, startPoint x: 610, startPoint y: 315, endPoint x: 577, endPoint y: 316, distance: 32.5
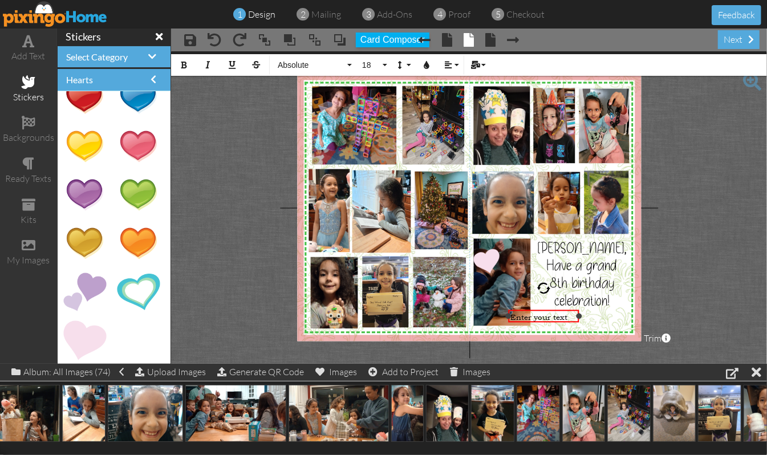
click at [577, 316] on div at bounding box center [579, 316] width 6 height 6
drag, startPoint x: 539, startPoint y: 311, endPoint x: 577, endPoint y: 311, distance: 37.6
click at [577, 311] on div "​ Enter your text ​" at bounding box center [581, 317] width 71 height 14
drag, startPoint x: 594, startPoint y: 326, endPoint x: 542, endPoint y: 319, distance: 52.3
click at [542, 319] on div "X X X X X X X X X X X X X X X X X X X X X X X X X X X X X X X X X X X X X X X X…" at bounding box center [469, 207] width 344 height 267
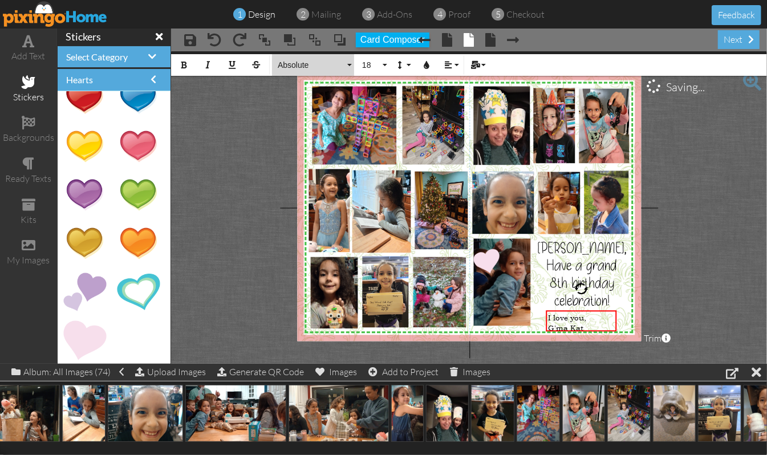
click at [349, 67] on button "Absolute" at bounding box center [313, 65] width 82 height 22
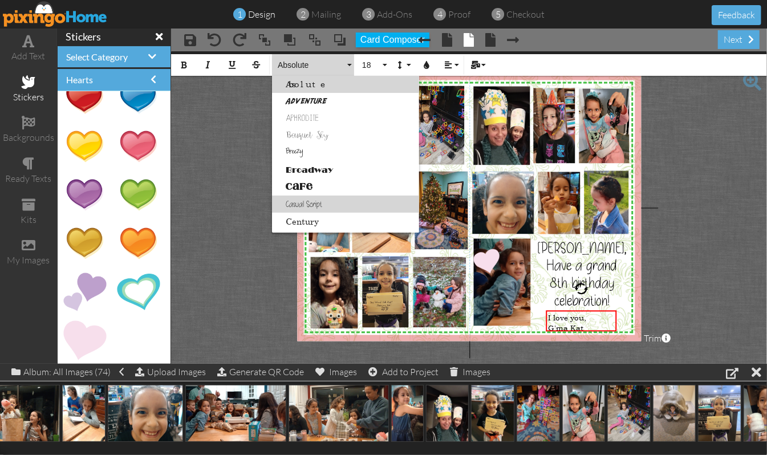
click at [291, 204] on link "Casual Script" at bounding box center [345, 204] width 147 height 17
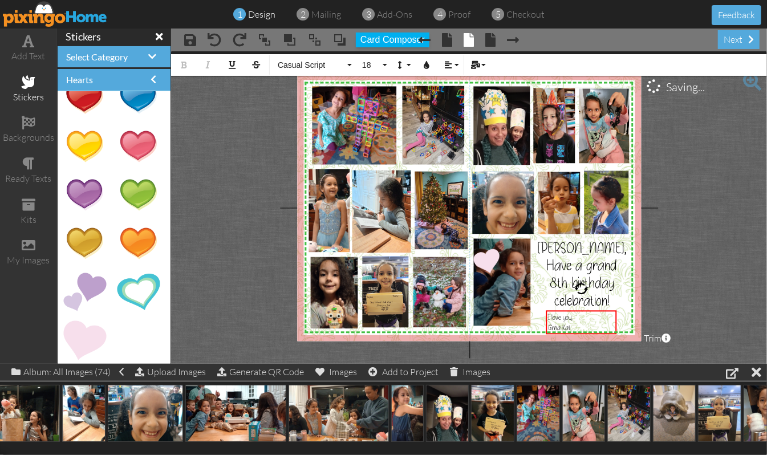
click at [413, 69] on div "Bold Italic Underline Strikethrough Casual Script Absolute Adventure Aphrodite …" at bounding box center [469, 63] width 596 height 25
click at [411, 67] on button "Line Height" at bounding box center [403, 65] width 22 height 22
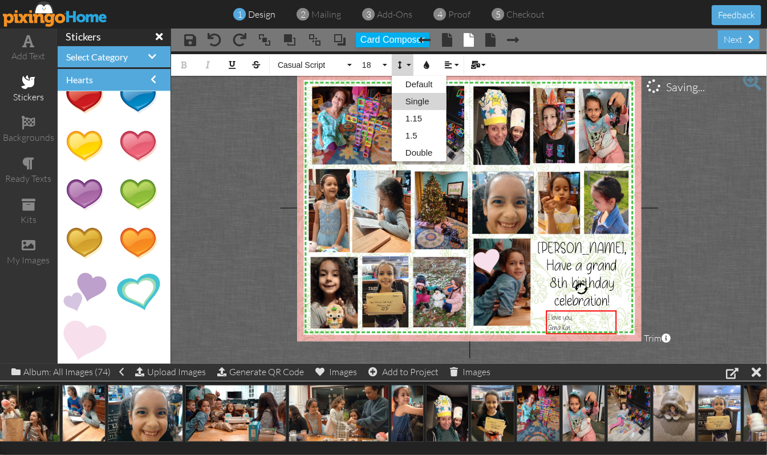
click at [400, 102] on link "Single" at bounding box center [419, 101] width 55 height 17
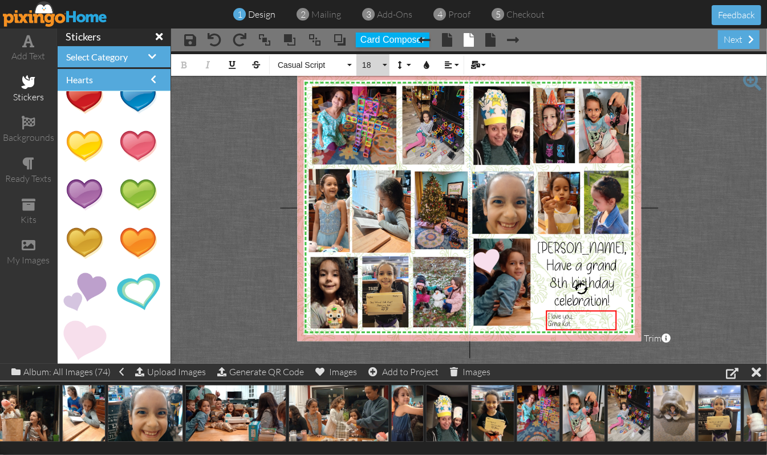
click at [387, 66] on button "18" at bounding box center [372, 65] width 33 height 22
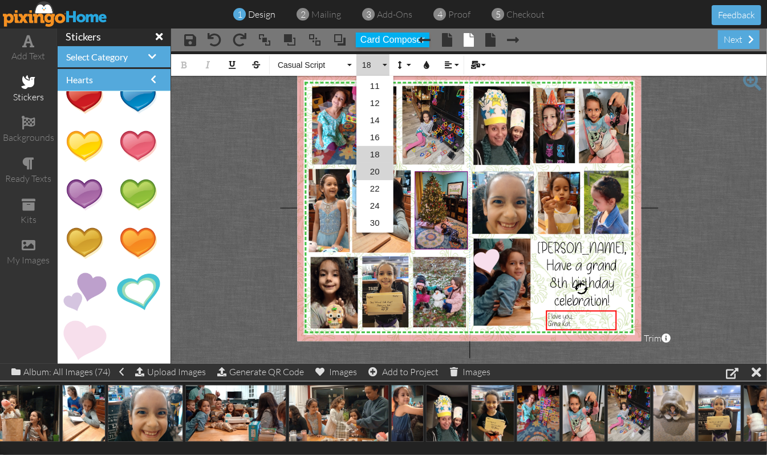
drag, startPoint x: 371, startPoint y: 169, endPoint x: 459, endPoint y: 208, distance: 96.5
click at [370, 169] on link "20" at bounding box center [374, 171] width 37 height 17
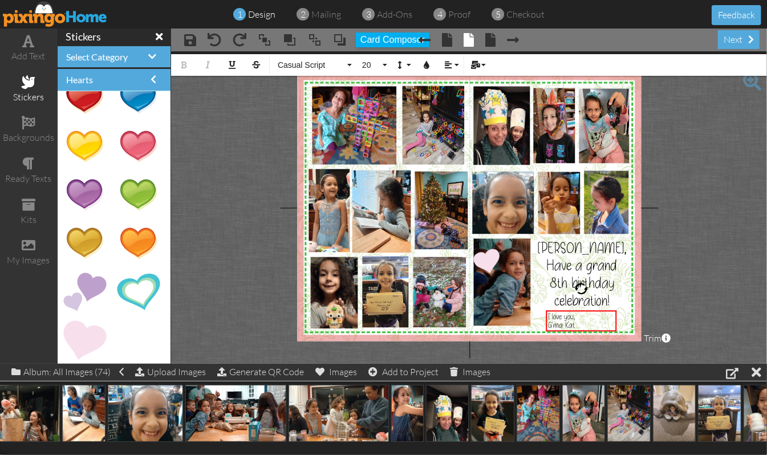
click at [708, 254] on project-studio-wrapper "X X X X X X X X X X X X X X X X X X X X X X X X X X X X X X X X X X X X X X X X…" at bounding box center [469, 207] width 596 height 312
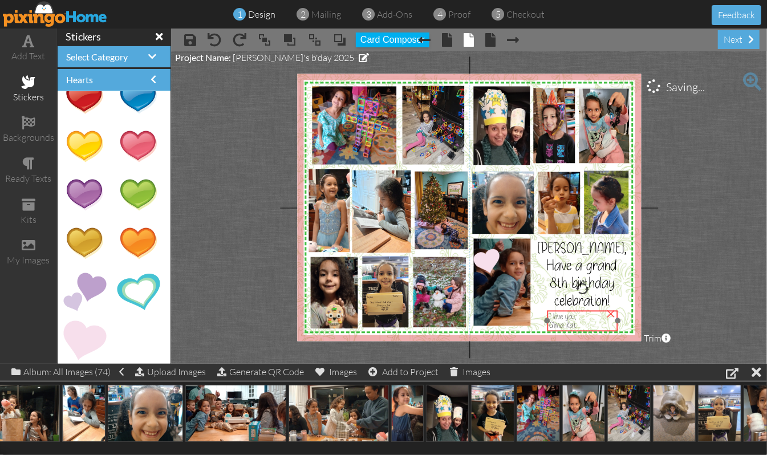
click at [559, 325] on span "G'ma Kat" at bounding box center [562, 325] width 27 height 10
drag, startPoint x: 619, startPoint y: 320, endPoint x: 601, endPoint y: 322, distance: 17.7
click at [601, 322] on div at bounding box center [600, 321] width 6 height 6
drag, startPoint x: 557, startPoint y: 313, endPoint x: 593, endPoint y: 311, distance: 36.0
click at [593, 311] on span "I love you," at bounding box center [598, 315] width 27 height 10
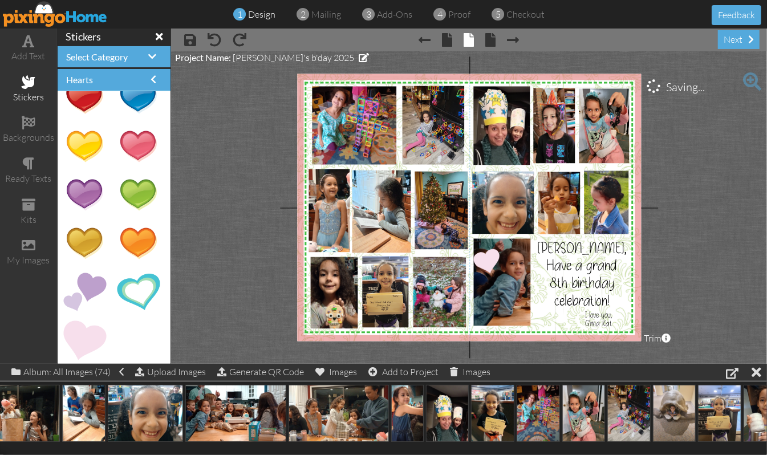
click at [677, 279] on project-studio-wrapper "X X X X X X X X X X X X X X X X X X X X X X X X X X X X X X X X X X X X X X X X…" at bounding box center [469, 207] width 596 height 312
click at [612, 312] on div "I love you, G'ma [PERSON_NAME]" at bounding box center [610, 322] width 53 height 21
click at [201, 257] on project-studio-wrapper "X X X X X X X X X X X X X X X X X X X X X X X X X X X X X X X X X X X X X X X X…" at bounding box center [469, 207] width 596 height 312
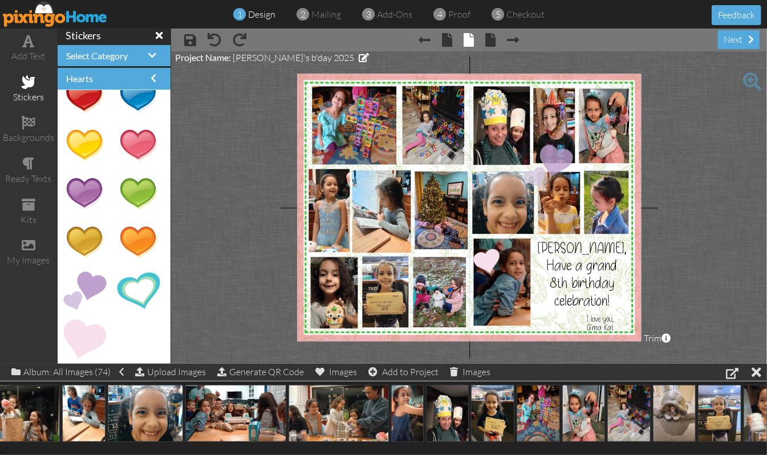
drag, startPoint x: 82, startPoint y: 274, endPoint x: 539, endPoint y: 160, distance: 470.8
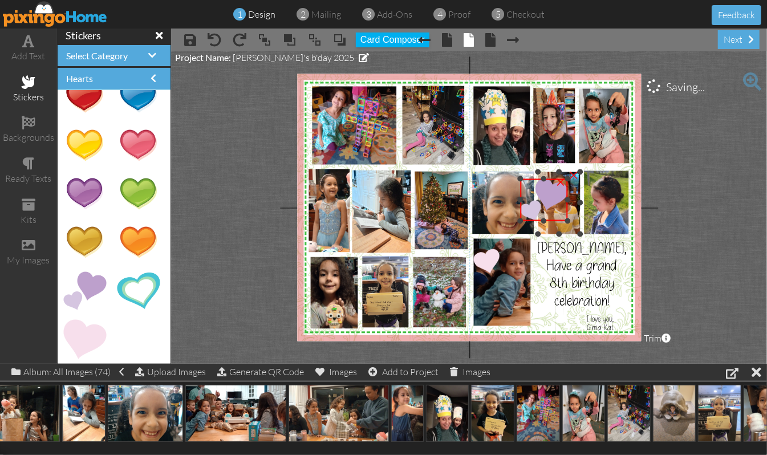
drag, startPoint x: 606, startPoint y: 142, endPoint x: 571, endPoint y: 176, distance: 48.8
click at [571, 176] on div "X X X X X X X X X X X X X X X X X X X X X X X X X X X X X X X X X X X X X X X X…" at bounding box center [469, 207] width 344 height 267
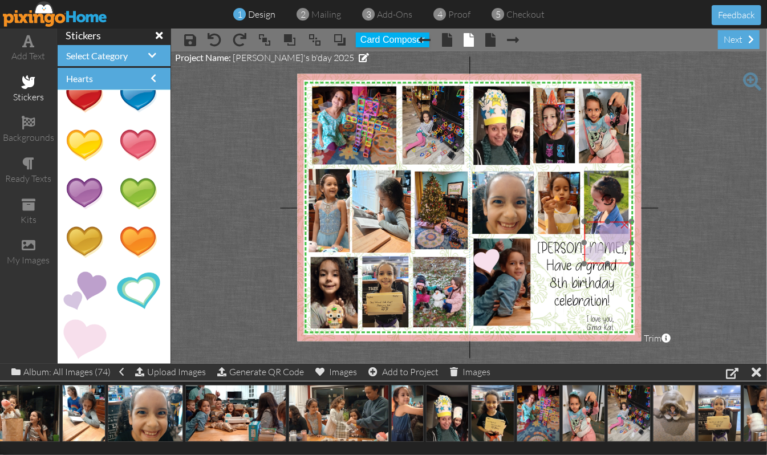
drag, startPoint x: 541, startPoint y: 196, endPoint x: 603, endPoint y: 236, distance: 73.6
click at [603, 236] on img at bounding box center [607, 243] width 47 height 42
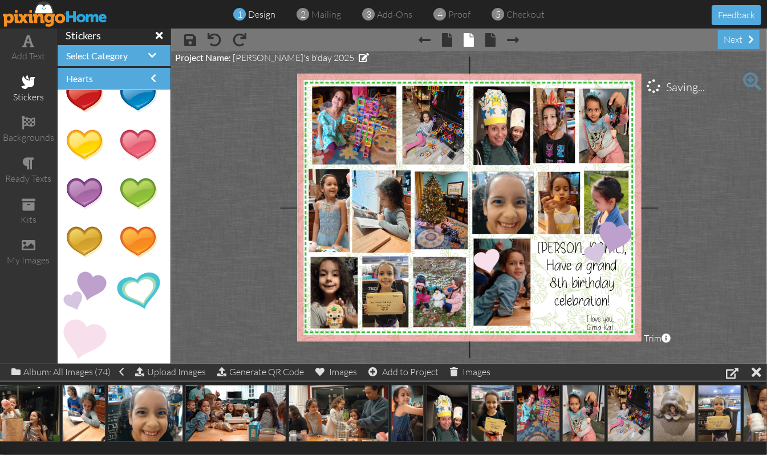
click at [695, 220] on project-studio-wrapper "X X X X X X X X X X X X X X X X X X X X X X X X X X X X X X X X X X X X X X X X…" at bounding box center [469, 207] width 596 height 312
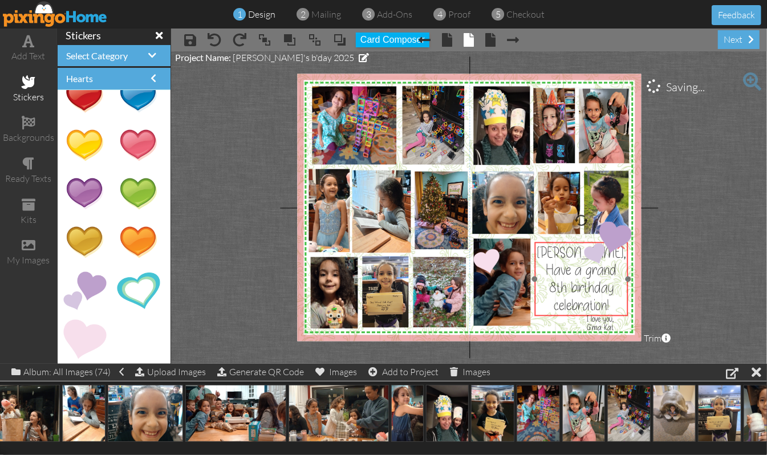
click at [559, 284] on span "Have a grand 8th birthday celebration!" at bounding box center [581, 288] width 71 height 55
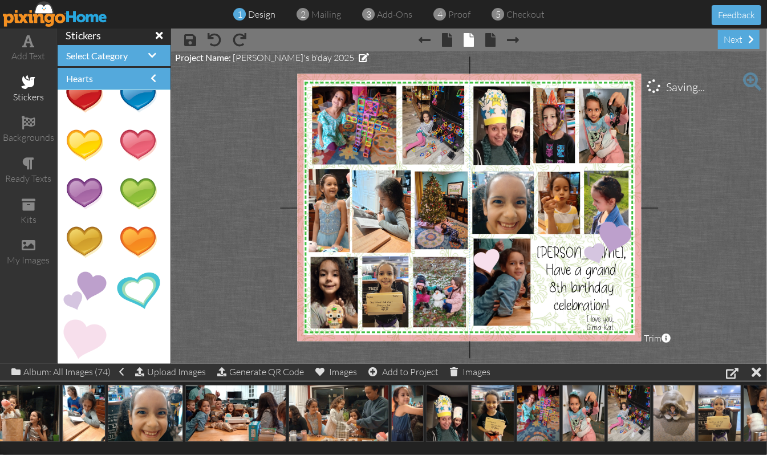
click at [680, 305] on project-studio-wrapper "X X X X X X X X X X X X X X X X X X X X X X X X X X X X X X X X X X X X X X X X…" at bounding box center [469, 207] width 596 height 312
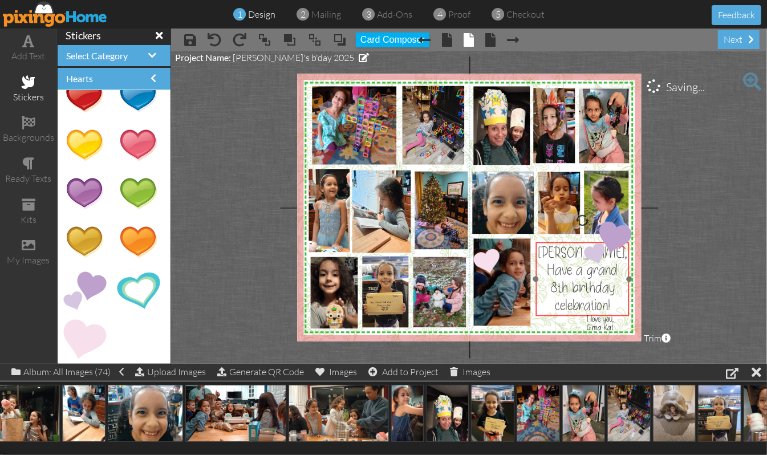
click at [568, 298] on span "Have a grand 8th birthday celebration!" at bounding box center [582, 288] width 71 height 55
click at [723, 270] on project-studio-wrapper "X X X X X X X X X X X X X X X X X X X X X X X X X X X X X X X X X X X X X X X X…" at bounding box center [469, 207] width 596 height 312
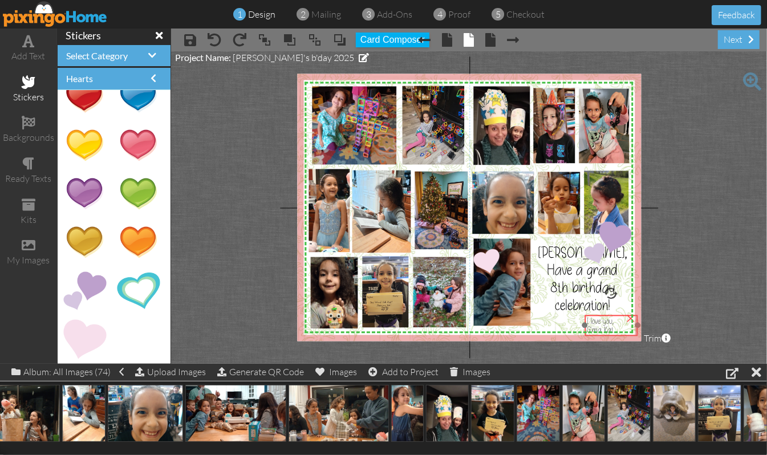
click at [607, 327] on span "G'ma Kat" at bounding box center [600, 329] width 27 height 10
click at [691, 297] on project-studio-wrapper "X X X X X X X X X X X X X X X X X X X X X X X X X X X X X X X X X X X X X X X X…" at bounding box center [469, 207] width 596 height 312
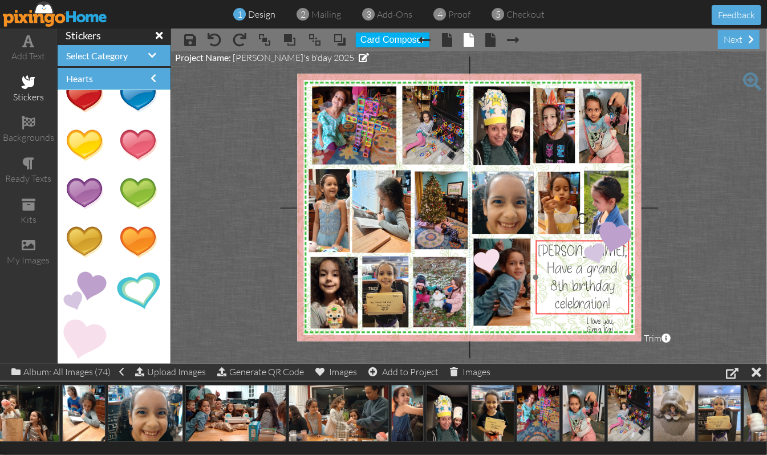
click at [561, 290] on span "Have a grand 8th birthday celebration!" at bounding box center [582, 286] width 71 height 55
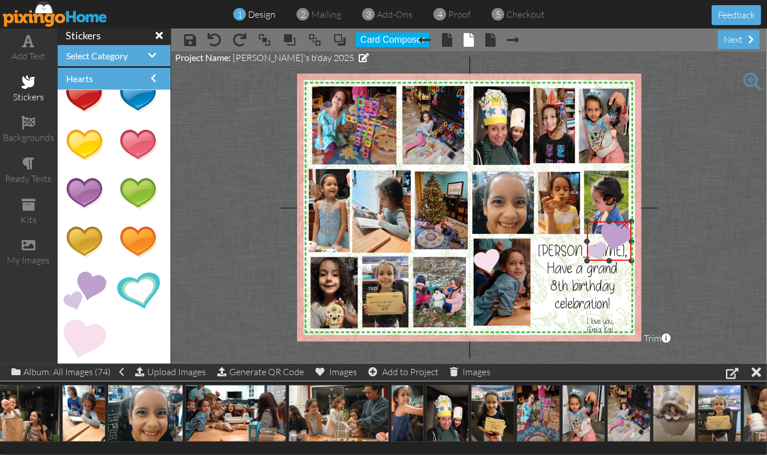
click at [585, 261] on div at bounding box center [587, 261] width 6 height 6
click at [696, 227] on project-studio-wrapper "X X X X X X X X X X X X X X X X X X X X X X X X X X X X X X X X X X X X X X X X…" at bounding box center [469, 207] width 596 height 312
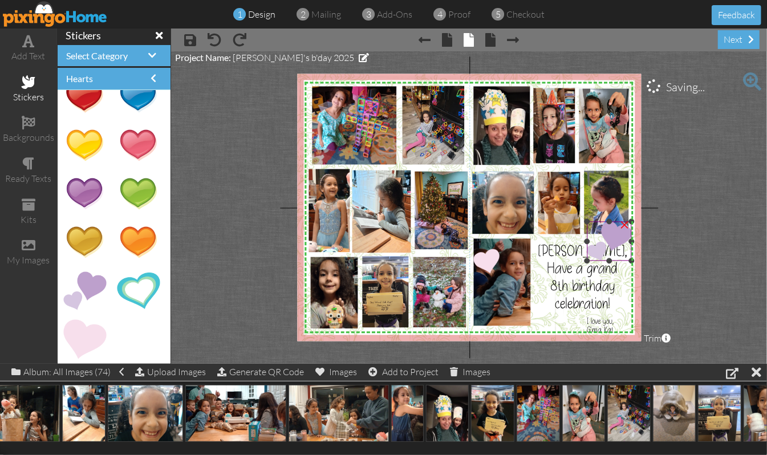
click at [601, 245] on img at bounding box center [609, 241] width 44 height 39
drag, startPoint x: 608, startPoint y: 200, endPoint x: 617, endPoint y: 200, distance: 9.1
click at [617, 200] on div at bounding box center [616, 201] width 16 height 16
click at [703, 208] on project-studio-wrapper "X X X X X X X X X X X X X X X X X X X X X X X X X X X X X X X X X X X X X X X X…" at bounding box center [469, 207] width 596 height 312
drag, startPoint x: 91, startPoint y: 274, endPoint x: 368, endPoint y: 147, distance: 304.4
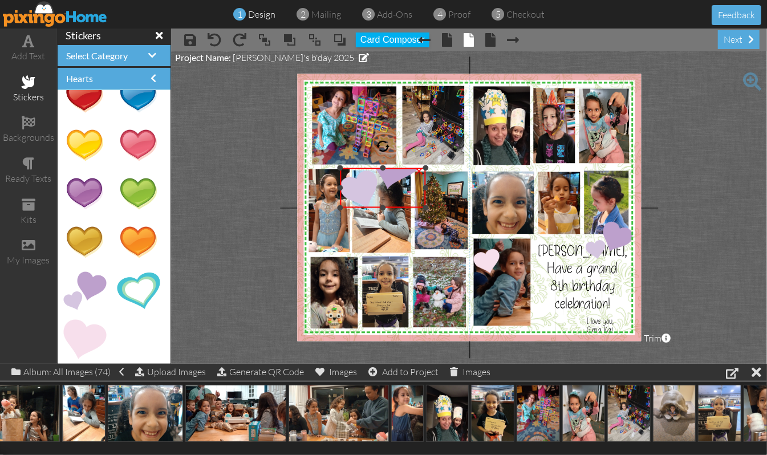
drag, startPoint x: 384, startPoint y: 131, endPoint x: 382, endPoint y: 167, distance: 36.5
click at [382, 167] on div at bounding box center [383, 168] width 6 height 6
drag, startPoint x: 427, startPoint y: 188, endPoint x: 379, endPoint y: 202, distance: 50.0
click at [378, 202] on div "×" at bounding box center [359, 188] width 38 height 40
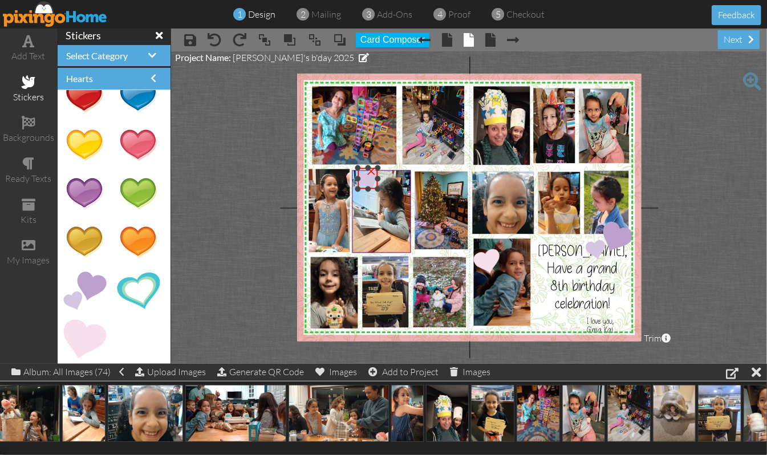
drag, startPoint x: 338, startPoint y: 208, endPoint x: 356, endPoint y: 189, distance: 25.8
click at [356, 189] on div at bounding box center [358, 189] width 6 height 6
drag, startPoint x: 360, startPoint y: 174, endPoint x: 343, endPoint y: 162, distance: 20.9
click at [343, 162] on img at bounding box center [363, 157] width 45 height 40
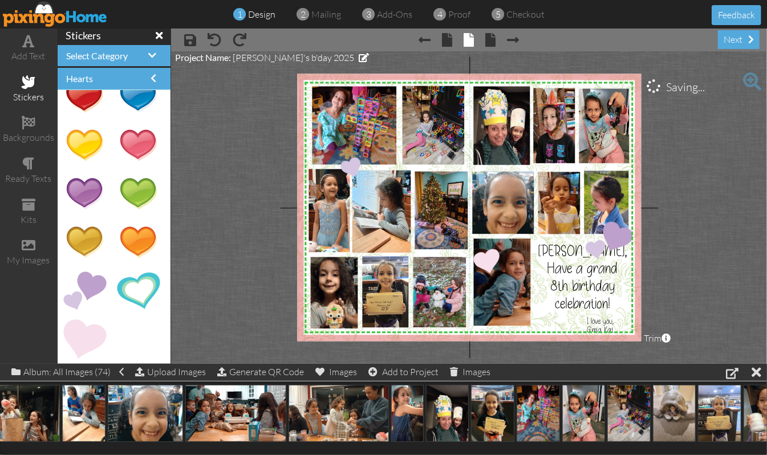
click at [712, 133] on project-studio-wrapper "X X X X X X X X X X X X X X X X X X X X X X X X X X X X X X X X X X X X X X X X…" at bounding box center [469, 207] width 596 height 312
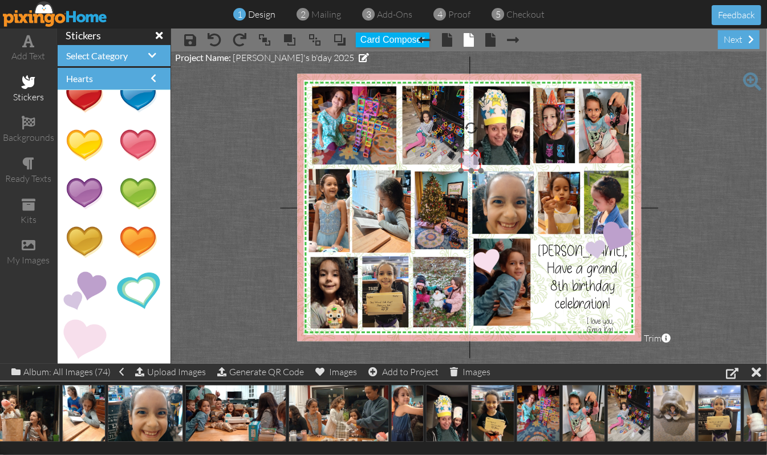
drag, startPoint x: 352, startPoint y: 169, endPoint x: 472, endPoint y: 163, distance: 120.5
click at [472, 163] on img at bounding box center [483, 151] width 45 height 40
click at [728, 132] on project-studio-wrapper "X X X X X X X X X X X X X X X X X X X X X X X X X X X X X X X X X X X X X X X X…" at bounding box center [469, 207] width 596 height 312
click at [458, 156] on img at bounding box center [479, 151] width 45 height 40
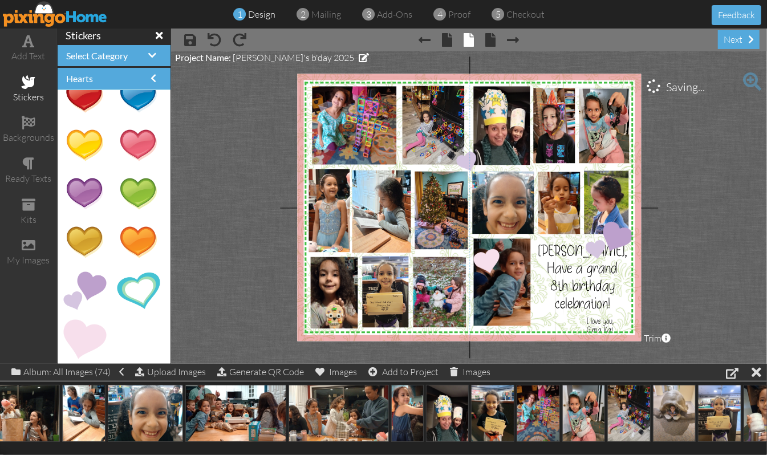
click at [704, 140] on project-studio-wrapper "X X X X X X X X X X X X X X X X X X X X X X X X X X X X X X X X X X X X X X X X…" at bounding box center [469, 207] width 596 height 312
click at [455, 174] on div at bounding box center [453, 175] width 6 height 6
click at [715, 142] on project-studio-wrapper "X X X X X X X X X X X X X X X X X X X X X X X X X X X X X X X X X X X X X X X X…" at bounding box center [469, 207] width 596 height 312
click at [148, 55] on span at bounding box center [152, 55] width 8 height 9
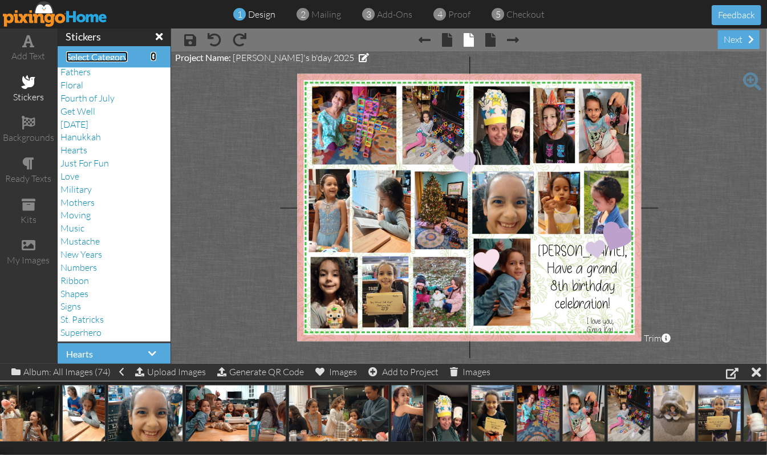
scroll to position [240, 0]
click at [84, 306] on span "Valentine" at bounding box center [78, 306] width 37 height 11
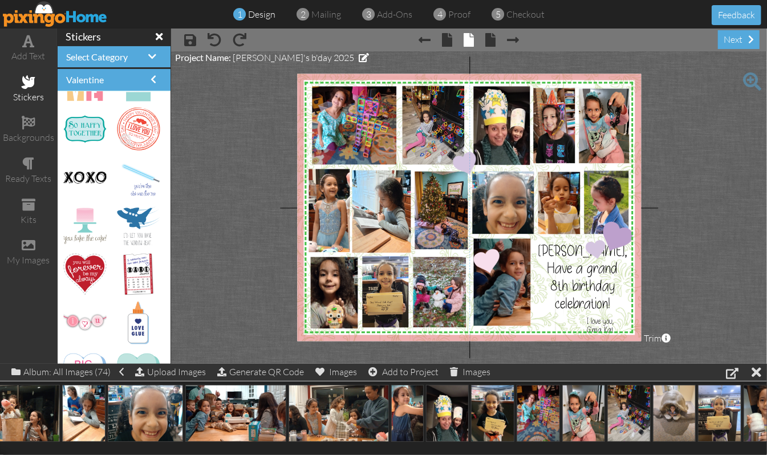
scroll to position [912, 0]
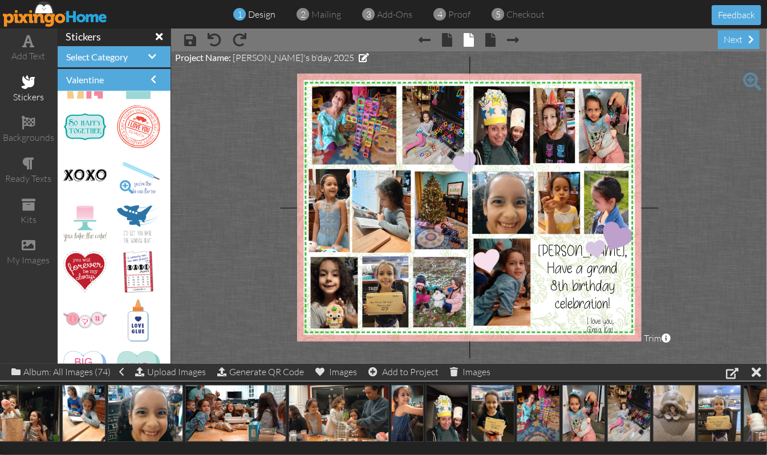
click at [117, 184] on span at bounding box center [126, 186] width 19 height 19
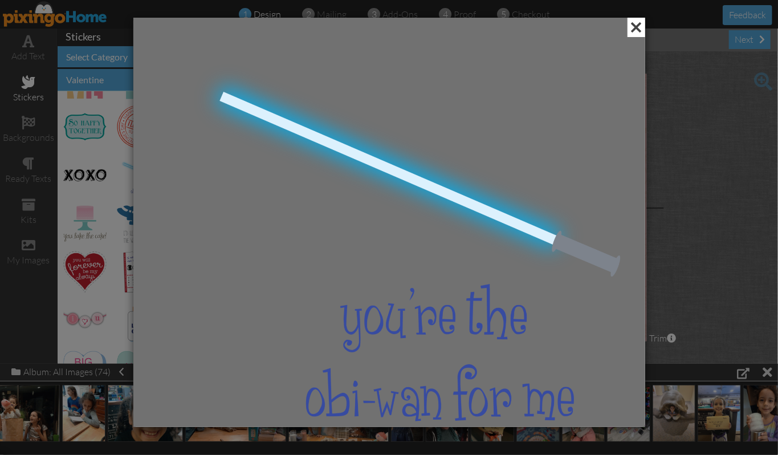
click at [638, 24] on span at bounding box center [637, 27] width 18 height 19
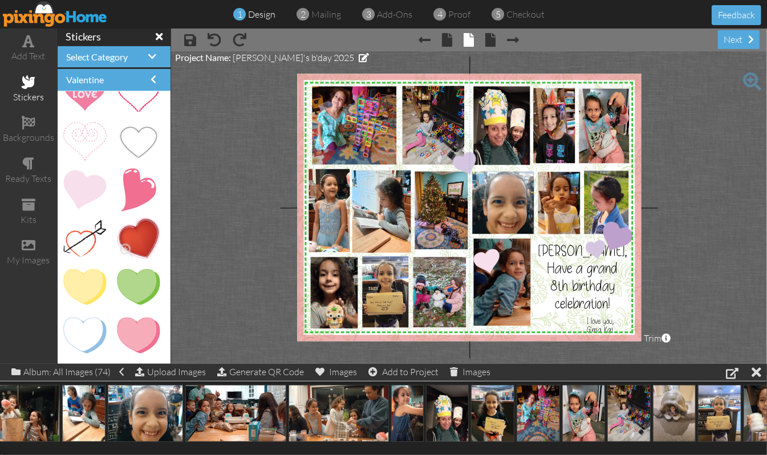
scroll to position [1901, 0]
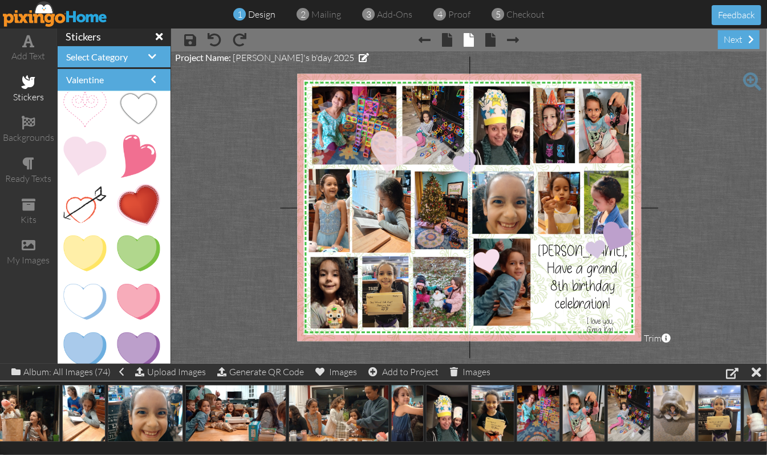
drag, startPoint x: 90, startPoint y: 155, endPoint x: 392, endPoint y: 151, distance: 302.3
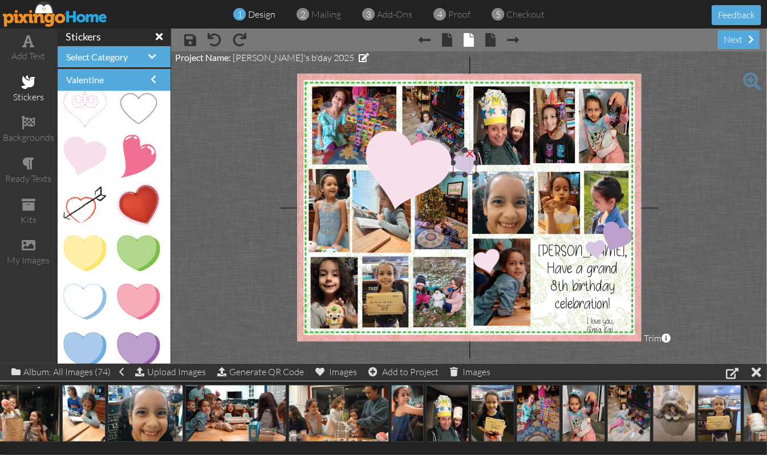
click at [470, 153] on div "×" at bounding box center [470, 153] width 18 height 18
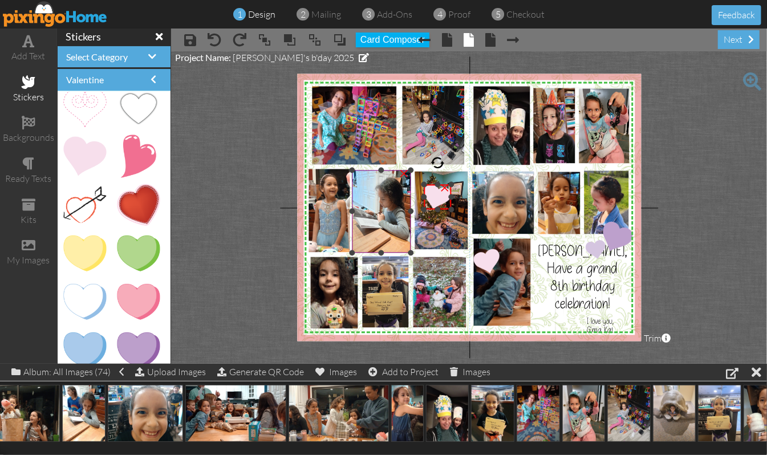
drag, startPoint x: 368, startPoint y: 131, endPoint x: 395, endPoint y: 185, distance: 59.9
click at [395, 185] on div "X X X X X X X X X X X X X X X X X X X X X X X X X X X X X X X X X X X X X X X X…" at bounding box center [469, 207] width 344 height 267
click at [434, 163] on div at bounding box center [434, 163] width 15 height 15
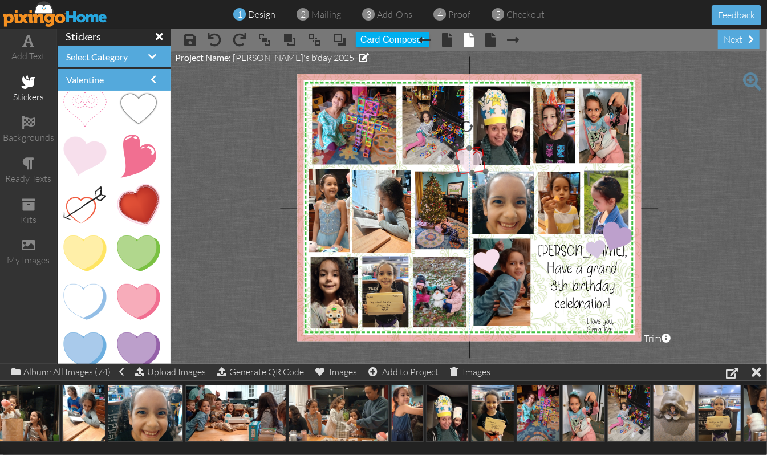
drag, startPoint x: 440, startPoint y: 201, endPoint x: 473, endPoint y: 165, distance: 49.3
click at [473, 165] on img at bounding box center [471, 161] width 30 height 28
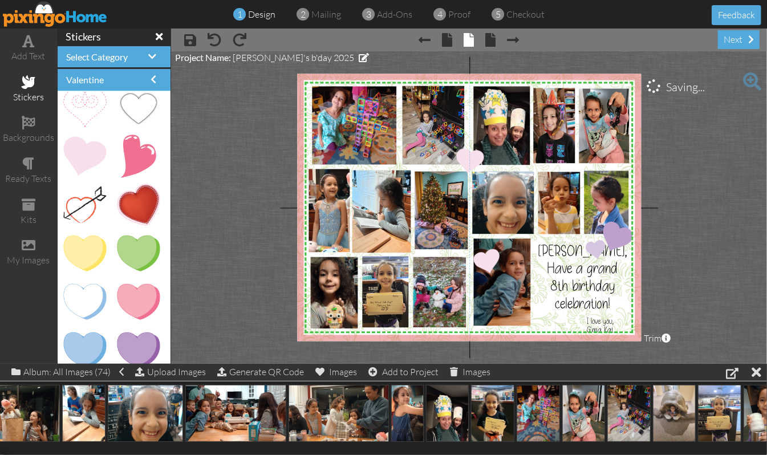
click at [699, 149] on project-studio-wrapper "X X X X X X X X X X X X X X X X X X X X X X X X X X X X X X X X X X X X X X X X…" at bounding box center [469, 207] width 596 height 312
click at [464, 163] on img at bounding box center [471, 161] width 30 height 28
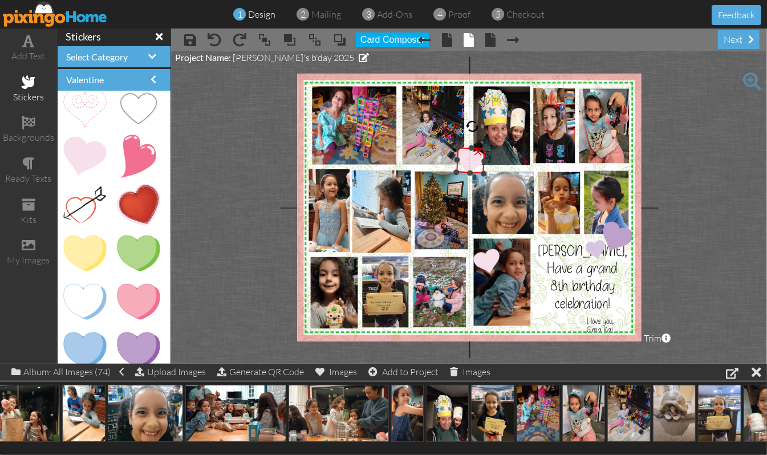
drag, startPoint x: 466, startPoint y: 128, endPoint x: 473, endPoint y: 128, distance: 6.8
click at [473, 128] on div at bounding box center [472, 126] width 14 height 14
click at [717, 153] on project-studio-wrapper "X X X X X X X X X X X X X X X X X X X X X X X X X X X X X X X X X X X X X X X X…" at bounding box center [469, 207] width 596 height 312
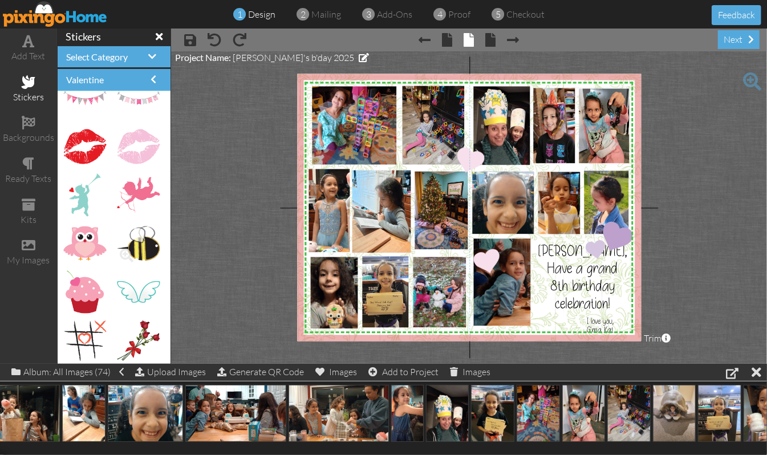
scroll to position [1, 0]
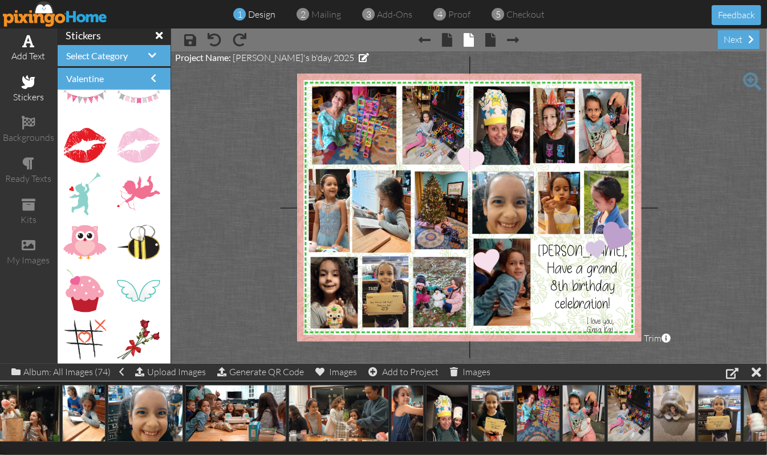
click at [29, 42] on span at bounding box center [29, 41] width 12 height 14
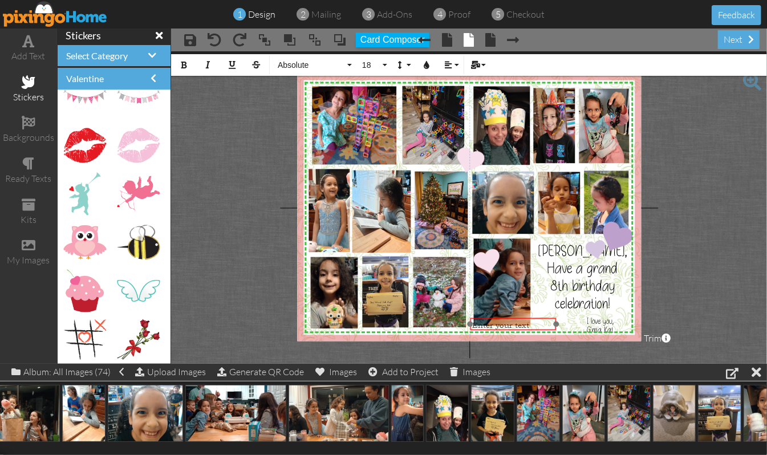
drag, startPoint x: 632, startPoint y: 326, endPoint x: 511, endPoint y: 316, distance: 121.9
click at [511, 316] on div at bounding box center [513, 324] width 92 height 18
drag, startPoint x: 557, startPoint y: 323, endPoint x: 507, endPoint y: 326, distance: 50.3
click at [507, 326] on div at bounding box center [506, 325] width 6 height 6
drag, startPoint x: 493, startPoint y: 318, endPoint x: 502, endPoint y: 320, distance: 10.1
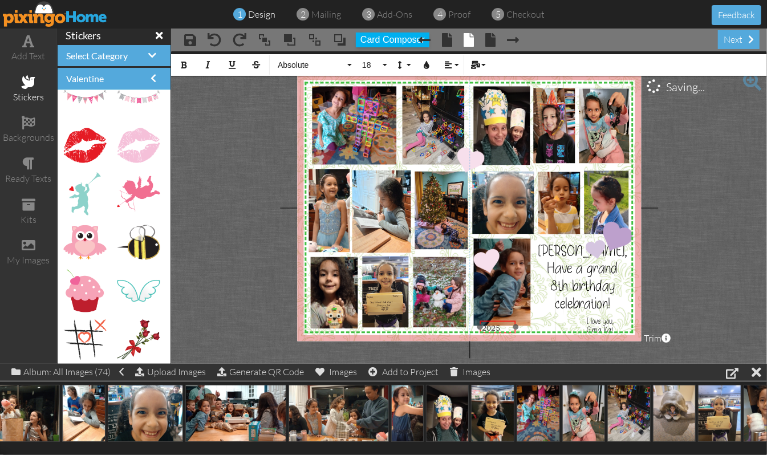
click at [502, 321] on div "2025 ​ ​" at bounding box center [498, 328] width 36 height 14
drag, startPoint x: 504, startPoint y: 326, endPoint x: 474, endPoint y: 328, distance: 29.7
click at [474, 328] on div "X X X X X X X X X X X X X X X X X X X X X X X X X X X X X X X X X X X X X X X X…" at bounding box center [469, 207] width 344 height 267
click at [350, 60] on button "Absolute" at bounding box center [313, 65] width 82 height 22
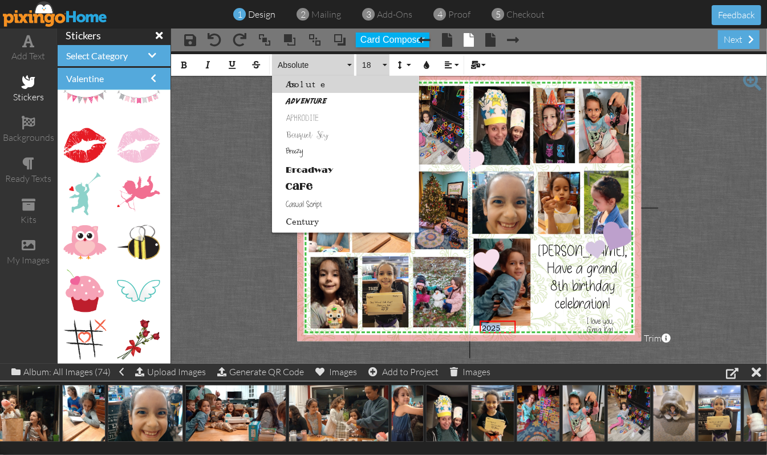
click at [384, 63] on button "18" at bounding box center [372, 65] width 33 height 22
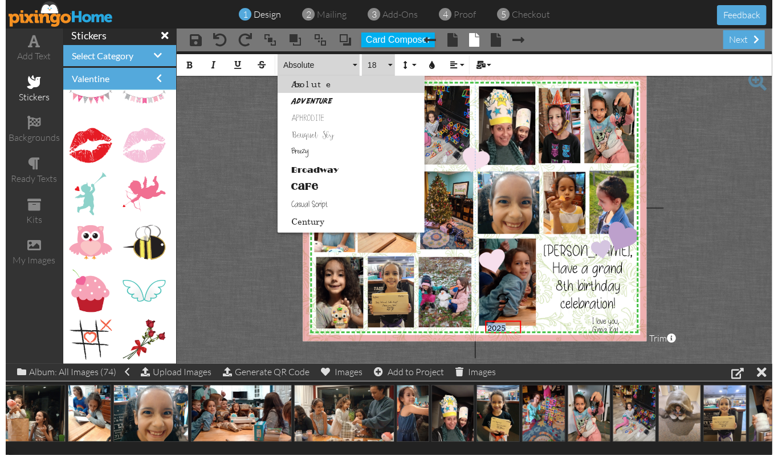
scroll to position [101, 0]
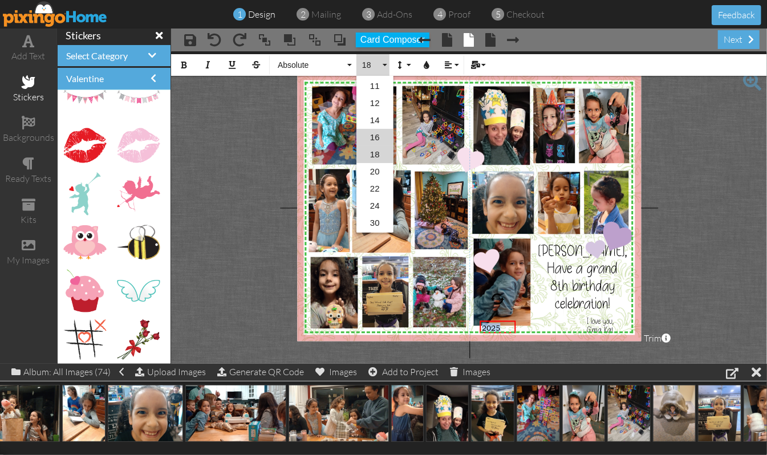
click at [376, 135] on link "16" at bounding box center [374, 137] width 37 height 17
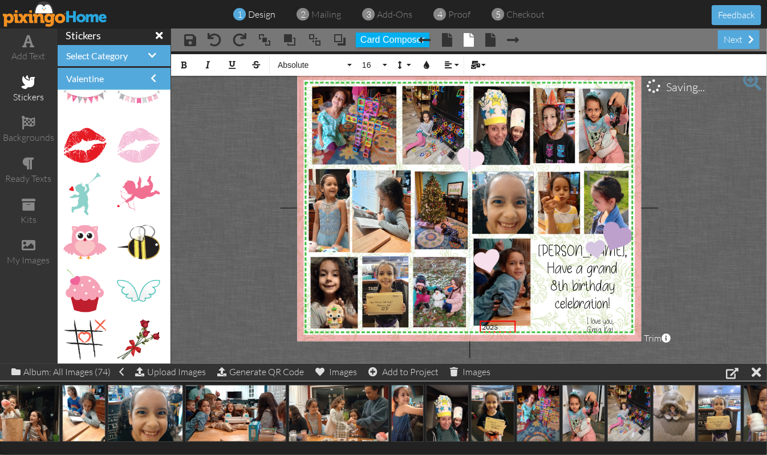
click at [717, 201] on project-studio-wrapper "X X X X X X X X X X X X X X X X X X X X X X X X X X X X X X X X X X X X X X X X…" at bounding box center [469, 207] width 596 height 312
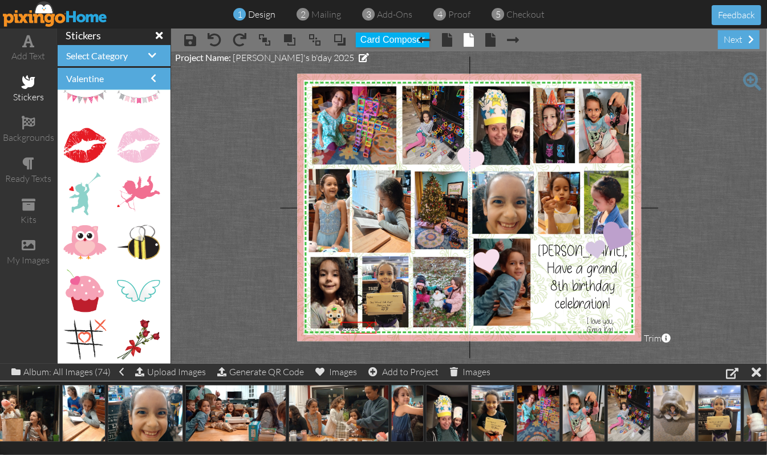
drag, startPoint x: 494, startPoint y: 325, endPoint x: 355, endPoint y: 326, distance: 139.1
click at [355, 326] on span "2025" at bounding box center [351, 328] width 16 height 9
click at [690, 252] on project-studio-wrapper "X X X X X X X X X X X X X X X X X X X X X X X X X X X X X X X X X X X X X X X X…" at bounding box center [469, 207] width 596 height 312
drag, startPoint x: 352, startPoint y: 325, endPoint x: 318, endPoint y: 324, distance: 34.2
click at [318, 324] on span "2025" at bounding box center [317, 328] width 16 height 9
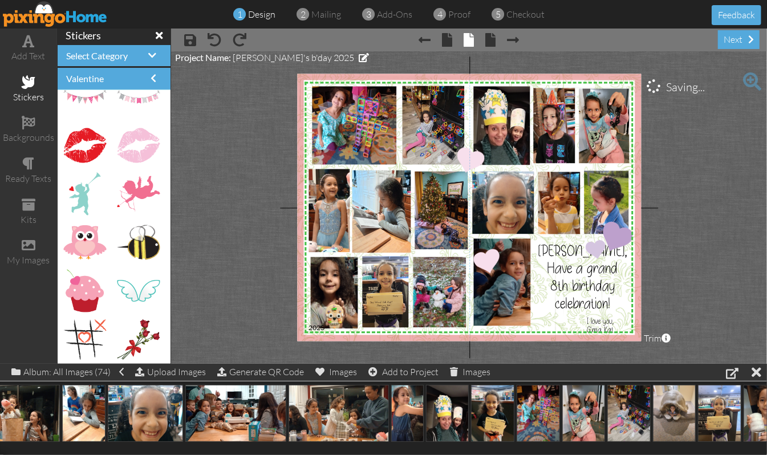
click at [695, 258] on project-studio-wrapper "X X X X X X X X X X X X X X X X X X X X X X X X X X X X X X X X X X X X X X X X…" at bounding box center [469, 207] width 596 height 312
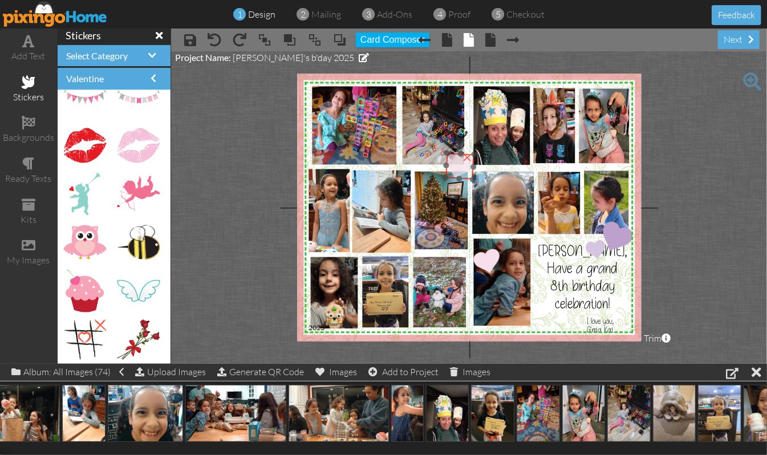
drag, startPoint x: 468, startPoint y: 159, endPoint x: 457, endPoint y: 164, distance: 12.2
click at [457, 164] on img at bounding box center [460, 166] width 29 height 27
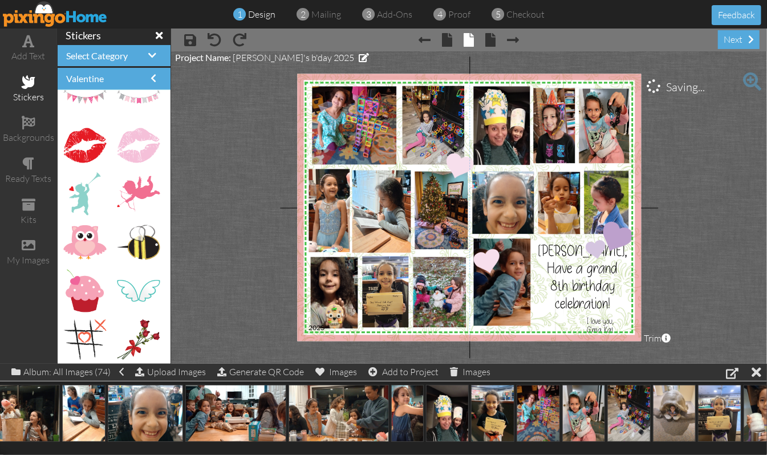
click at [704, 147] on project-studio-wrapper "X X X X X X X X X X X X X X X X X X X X X X X X X X X X X X X X X X X X X X X X…" at bounding box center [469, 207] width 596 height 312
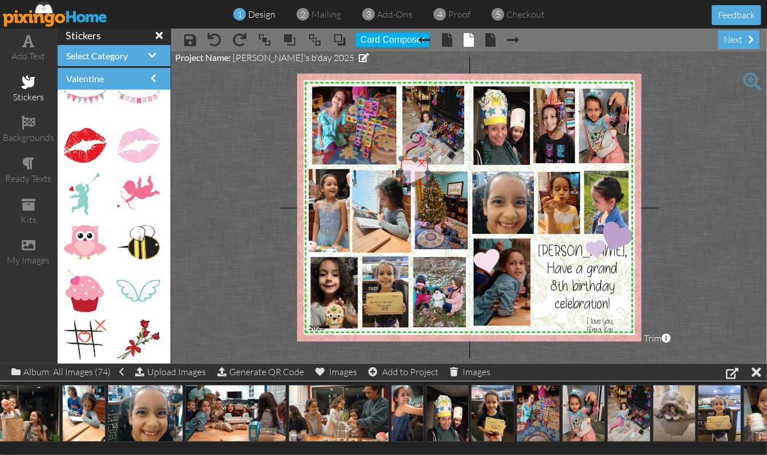
drag, startPoint x: 452, startPoint y: 163, endPoint x: 406, endPoint y: 169, distance: 46.0
click at [406, 169] on img at bounding box center [414, 172] width 29 height 27
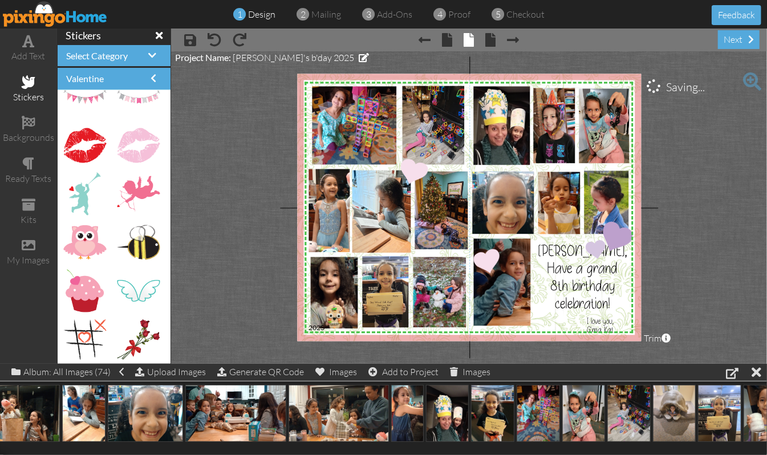
click at [725, 139] on project-studio-wrapper "X X X X X X X X X X X X X X X X X X X X X X X X X X X X X X X X X X X X X X X X…" at bounding box center [469, 207] width 596 height 312
click at [460, 14] on span "proof" at bounding box center [460, 14] width 22 height 11
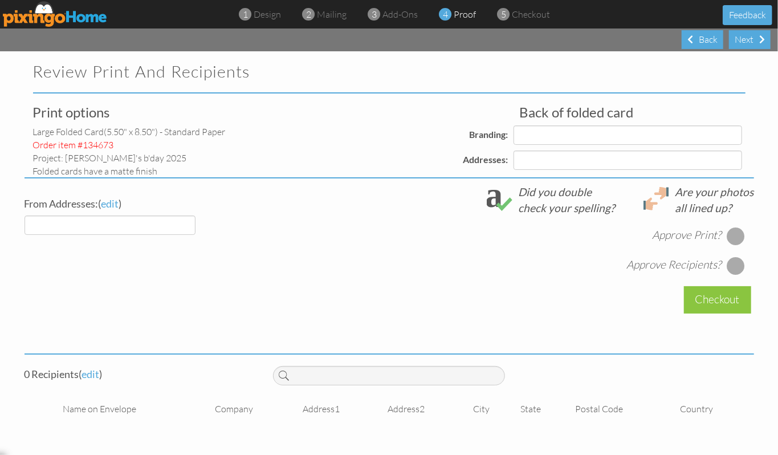
select select "object:13863"
select select "object:13866"
select select "object:13869"
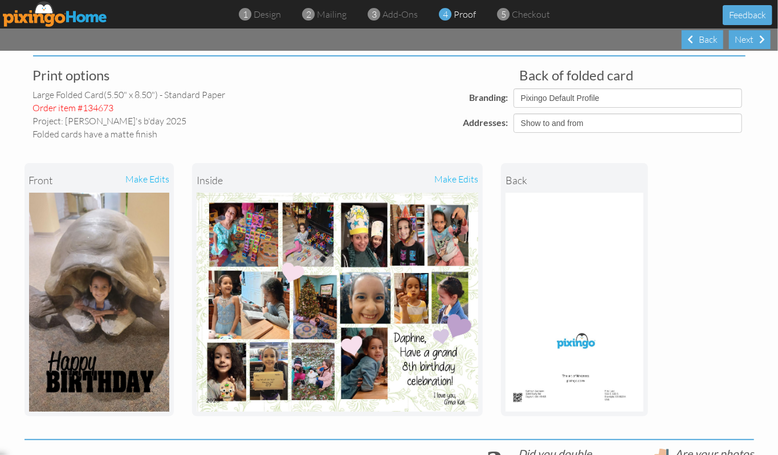
scroll to position [76, 0]
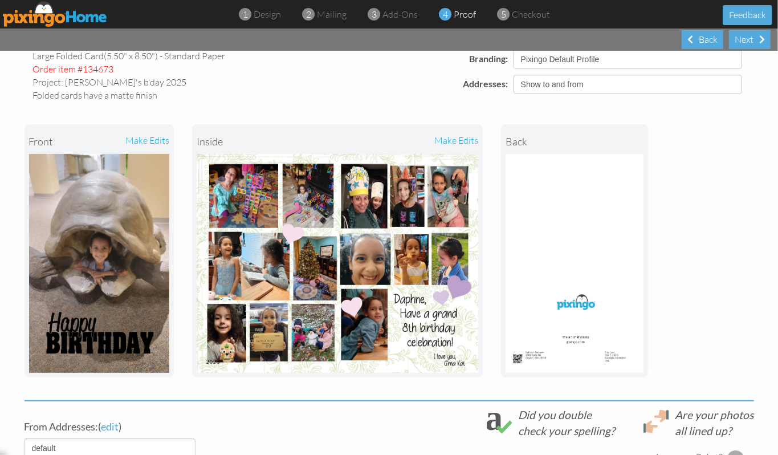
click at [462, 140] on div "make edits" at bounding box center [408, 141] width 141 height 25
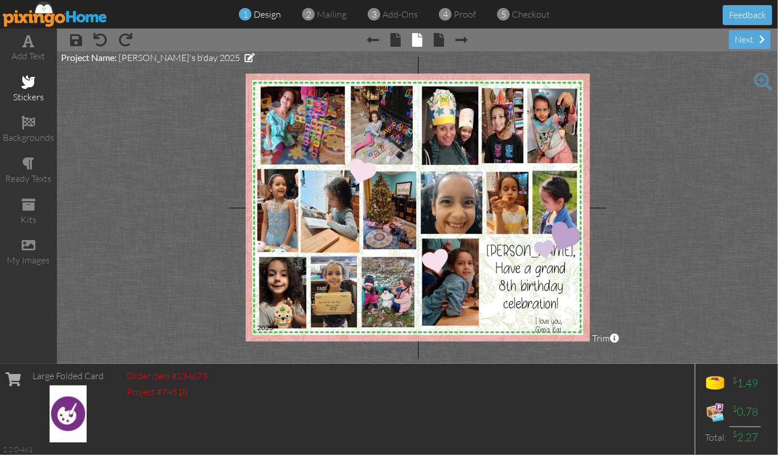
click at [35, 84] on span at bounding box center [29, 82] width 14 height 14
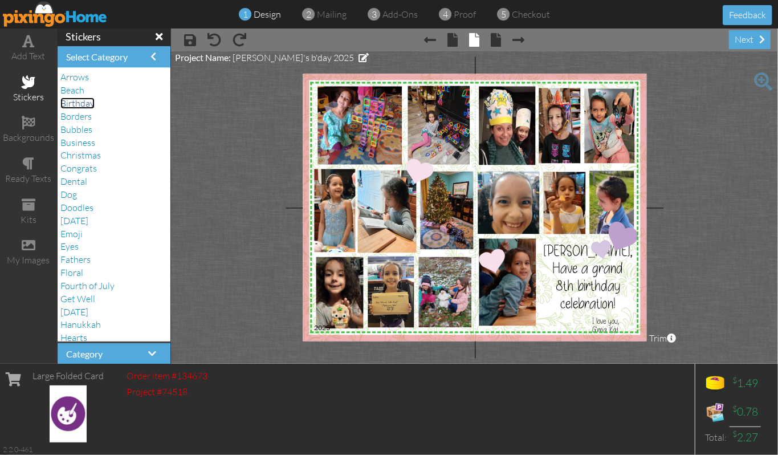
click at [84, 103] on span "Birthday" at bounding box center [77, 103] width 34 height 11
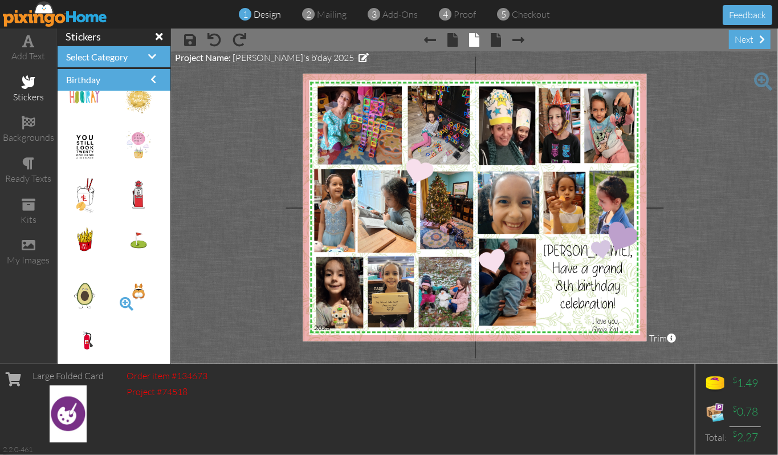
scroll to position [1, 0]
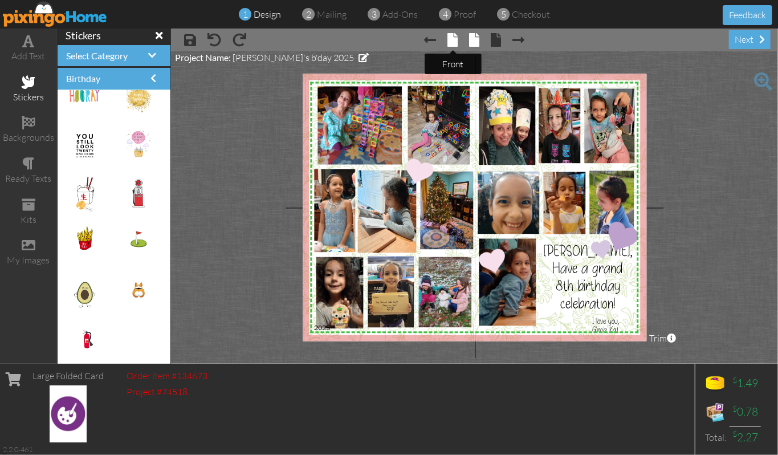
click at [454, 42] on span at bounding box center [453, 40] width 10 height 14
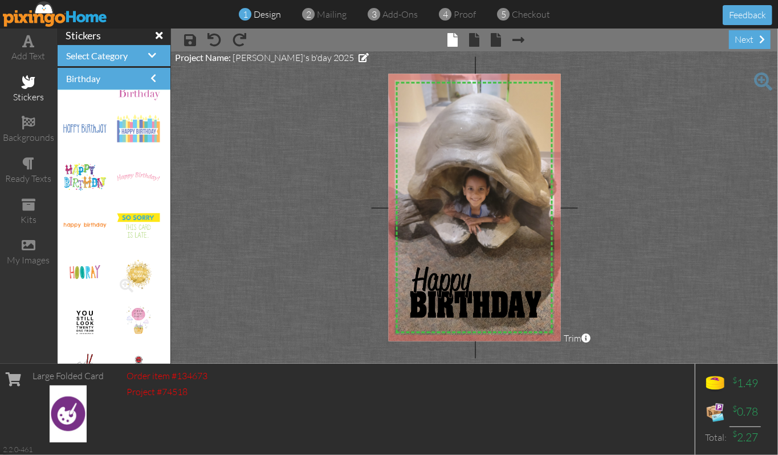
scroll to position [1887, 0]
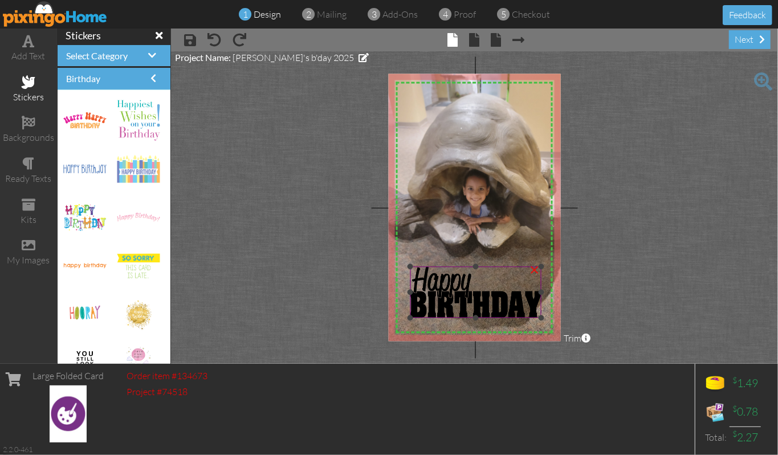
click at [537, 269] on div "×" at bounding box center [535, 269] width 18 height 18
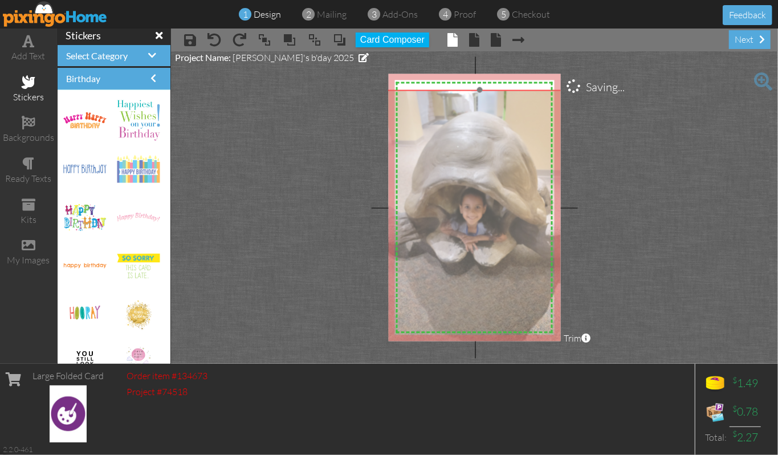
drag, startPoint x: 481, startPoint y: 137, endPoint x: 484, endPoint y: 149, distance: 11.8
click at [480, 153] on img at bounding box center [480, 232] width 213 height 285
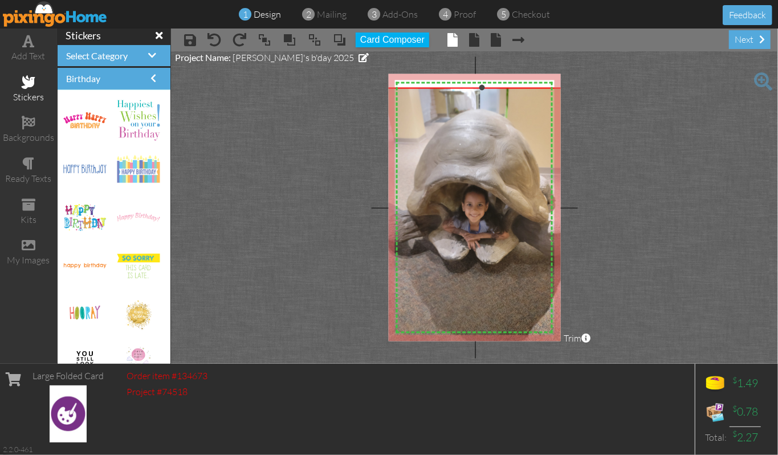
drag, startPoint x: 481, startPoint y: 87, endPoint x: 482, endPoint y: 79, distance: 8.6
click at [482, 79] on div "X X X X X X X X X X X X X X X X X X X X X X X X X X X X X X X X X X X X X X X X…" at bounding box center [474, 207] width 173 height 267
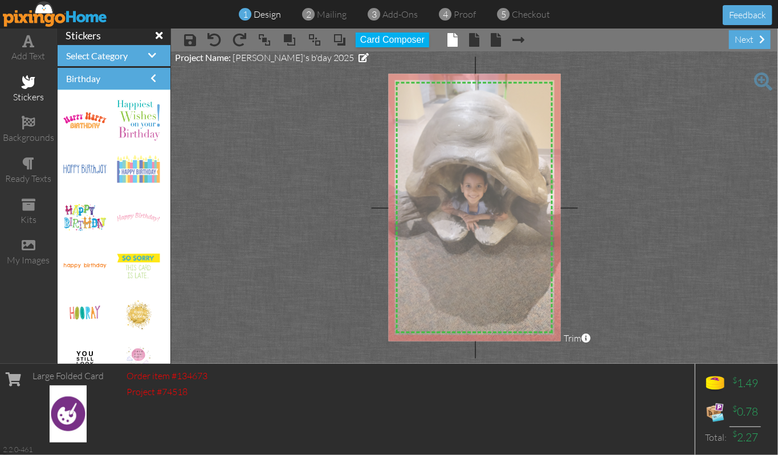
drag, startPoint x: 465, startPoint y: 185, endPoint x: 464, endPoint y: 167, distance: 18.9
click at [464, 167] on img at bounding box center [481, 211] width 213 height 285
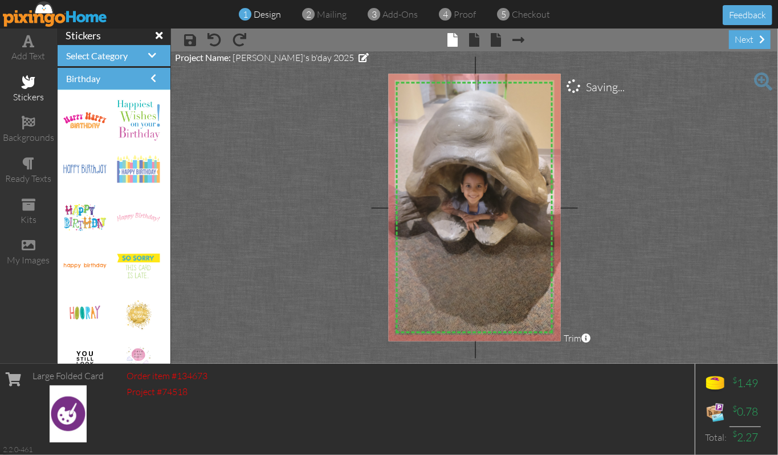
click at [308, 196] on project-studio-wrapper "X X X X X X X X X X X X X X X X X X X X X X X X X X X X X X X X X X X X X X X X…" at bounding box center [474, 207] width 607 height 312
drag, startPoint x: 83, startPoint y: 214, endPoint x: 471, endPoint y: 283, distance: 394.3
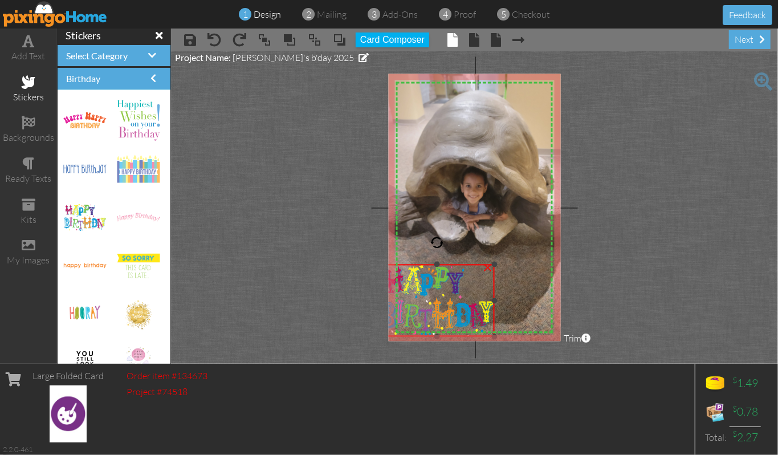
drag, startPoint x: 450, startPoint y: 293, endPoint x: 412, endPoint y: 338, distance: 59.1
click at [412, 337] on div "×" at bounding box center [437, 301] width 115 height 72
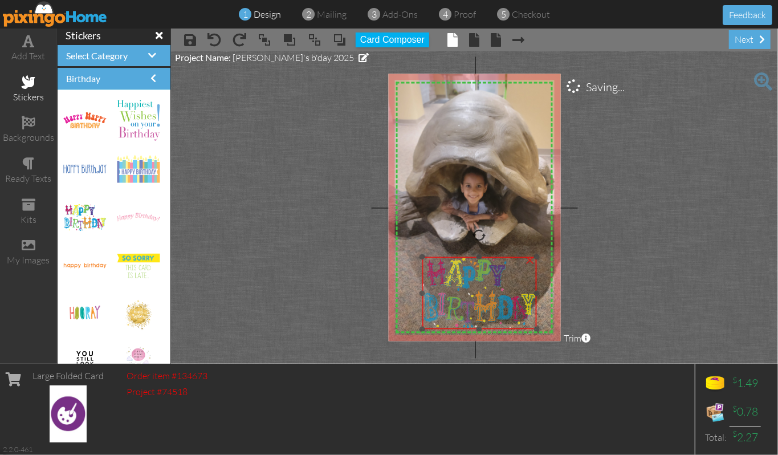
drag, startPoint x: 453, startPoint y: 303, endPoint x: 488, endPoint y: 299, distance: 35.6
click at [488, 299] on img at bounding box center [479, 293] width 115 height 72
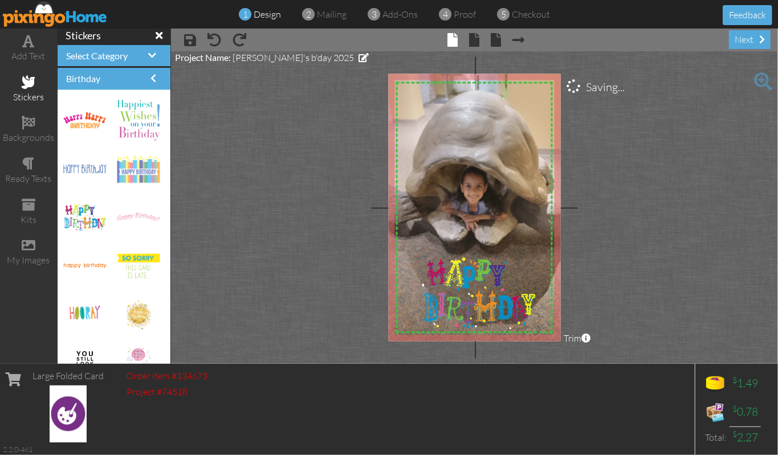
click at [671, 257] on project-studio-wrapper "X X X X X X X X X X X X X X X X X X X X X X X X X X X X X X X X X X X X X X X X…" at bounding box center [474, 207] width 607 height 312
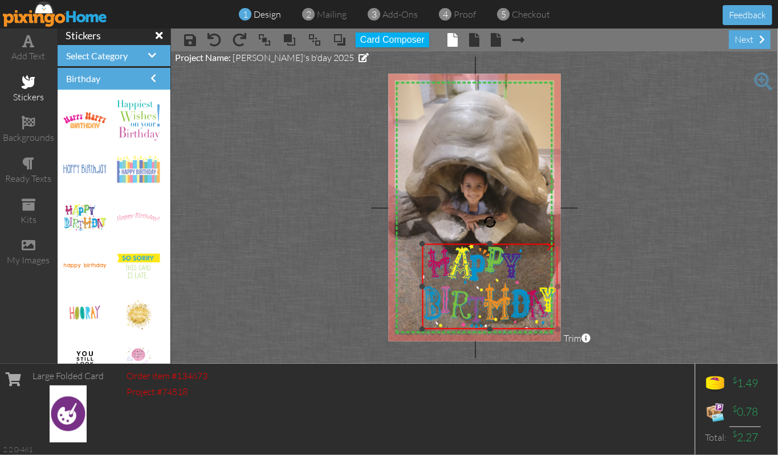
drag, startPoint x: 538, startPoint y: 258, endPoint x: 548, endPoint y: 245, distance: 16.3
click at [548, 245] on div "×" at bounding box center [490, 287] width 136 height 86
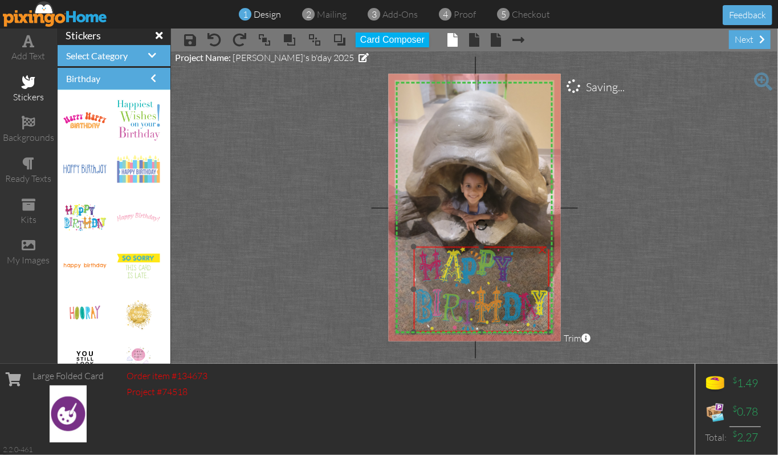
drag, startPoint x: 507, startPoint y: 272, endPoint x: 498, endPoint y: 275, distance: 9.0
click at [498, 275] on img at bounding box center [481, 290] width 136 height 86
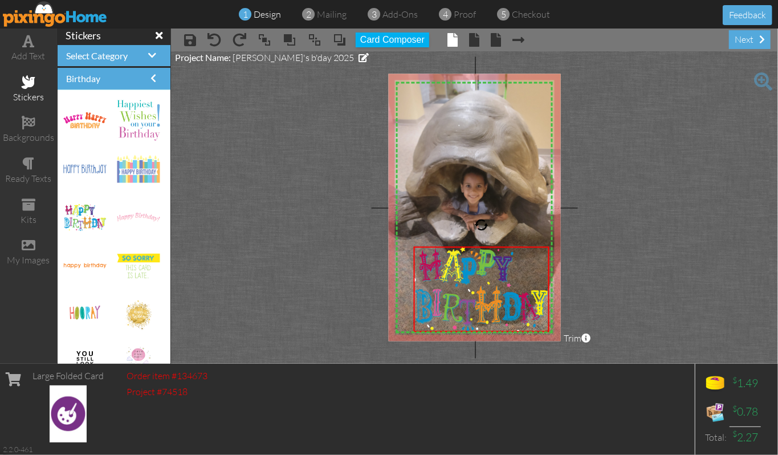
click at [631, 242] on project-studio-wrapper "X X X X X X X X X X X X X X X X X X X X X X X X X X X X X X X X X X X X X X X X…" at bounding box center [474, 207] width 607 height 312
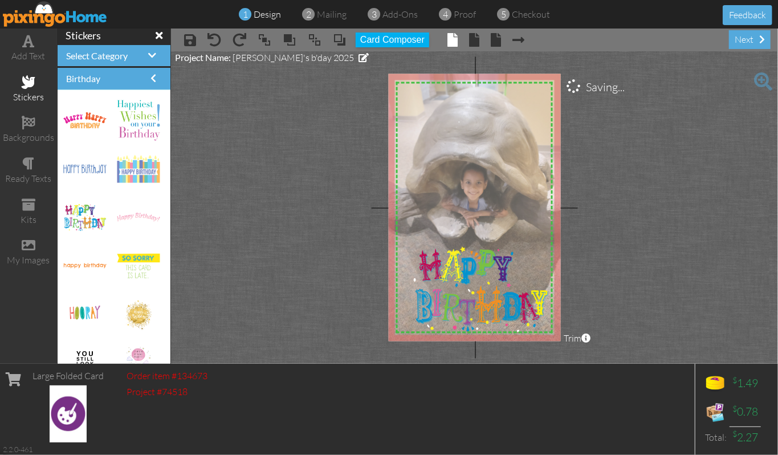
click at [498, 180] on img at bounding box center [481, 208] width 213 height 285
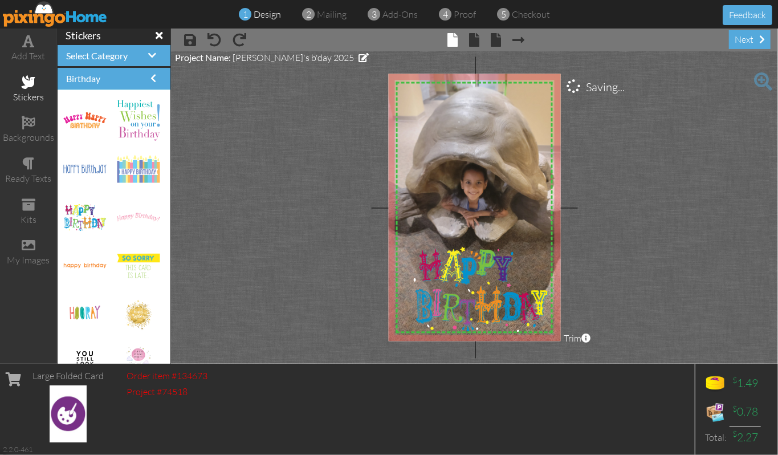
click at [703, 218] on project-studio-wrapper "X X X X X X X X X X X X X X X X X X X X X X X X X X X X X X X X X X X X X X X X…" at bounding box center [474, 207] width 607 height 312
click at [542, 251] on div "×" at bounding box center [542, 249] width 18 height 18
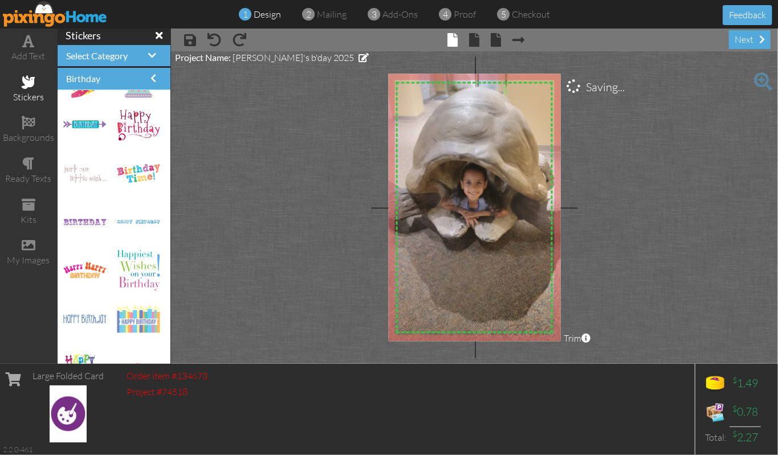
scroll to position [1735, 0]
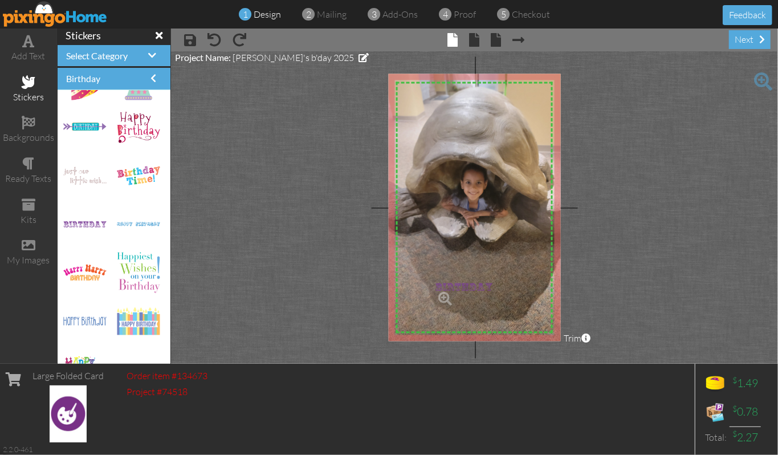
drag, startPoint x: 89, startPoint y: 226, endPoint x: 461, endPoint y: 289, distance: 377.6
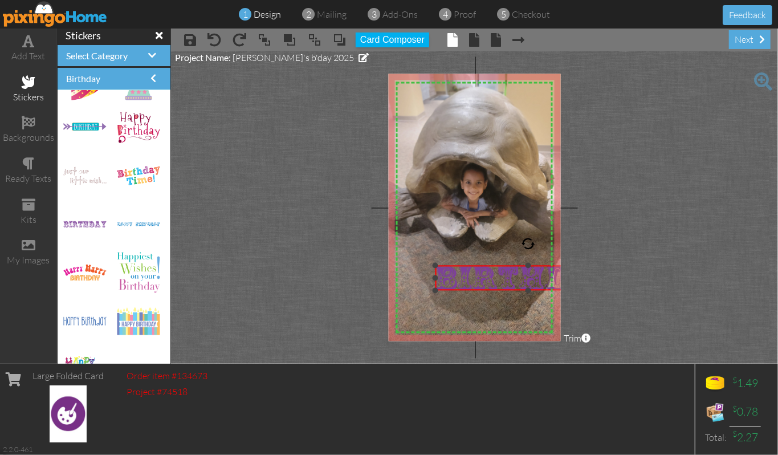
drag, startPoint x: 480, startPoint y: 273, endPoint x: 492, endPoint y: 292, distance: 22.5
click at [492, 291] on div "×" at bounding box center [529, 278] width 186 height 25
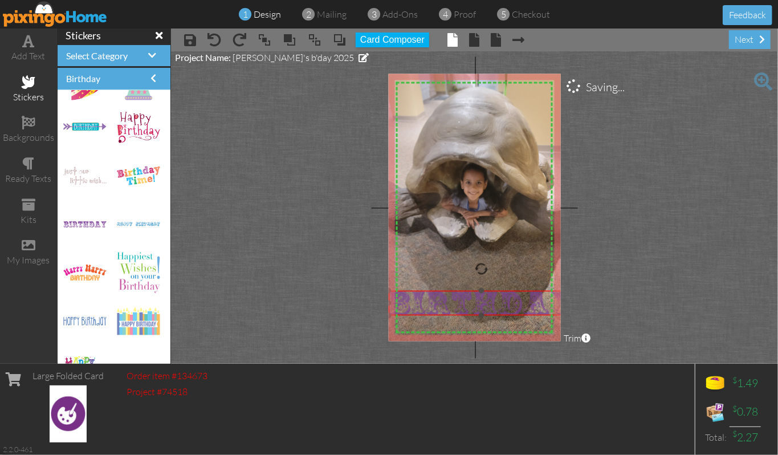
drag, startPoint x: 515, startPoint y: 279, endPoint x: 469, endPoint y: 304, distance: 53.1
click at [469, 304] on img at bounding box center [482, 303] width 186 height 25
drag, startPoint x: 502, startPoint y: 297, endPoint x: 469, endPoint y: 298, distance: 33.6
click at [469, 298] on img at bounding box center [448, 303] width 186 height 25
click at [537, 293] on div "×" at bounding box center [534, 294] width 18 height 18
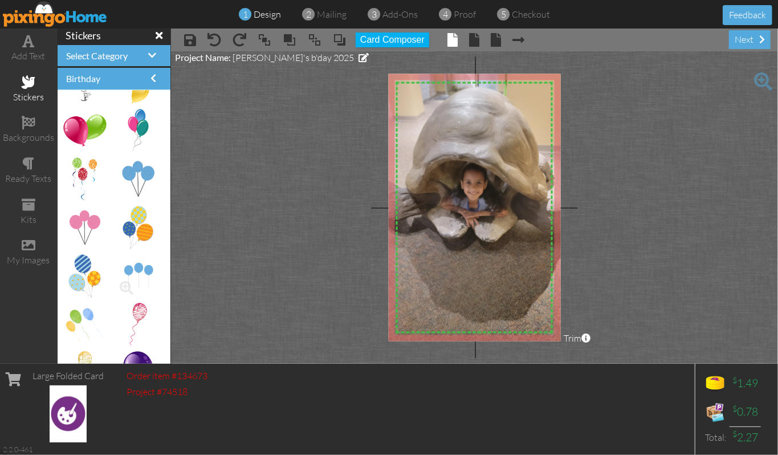
scroll to position [0, 0]
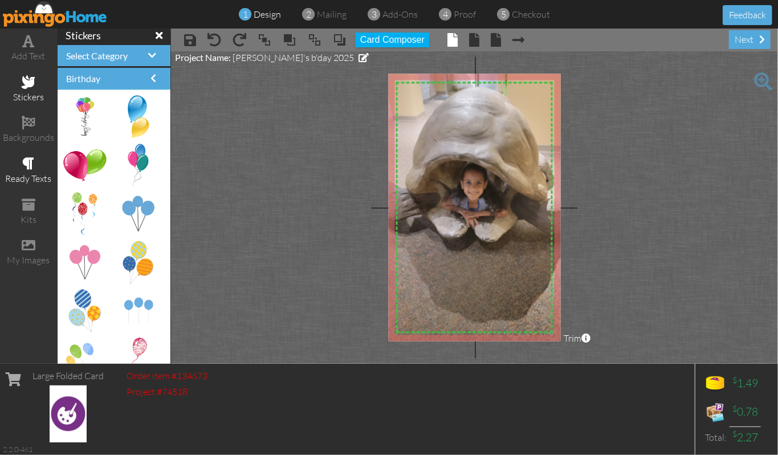
click at [24, 171] on div "ready texts" at bounding box center [28, 171] width 57 height 40
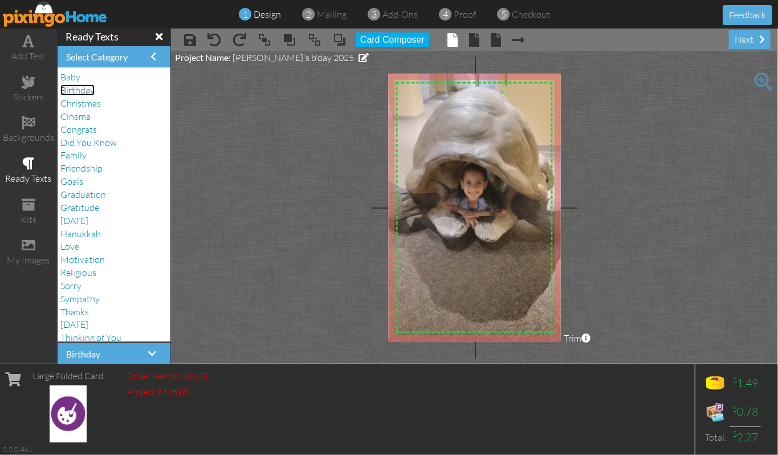
click at [79, 92] on span "Birthday" at bounding box center [77, 89] width 34 height 11
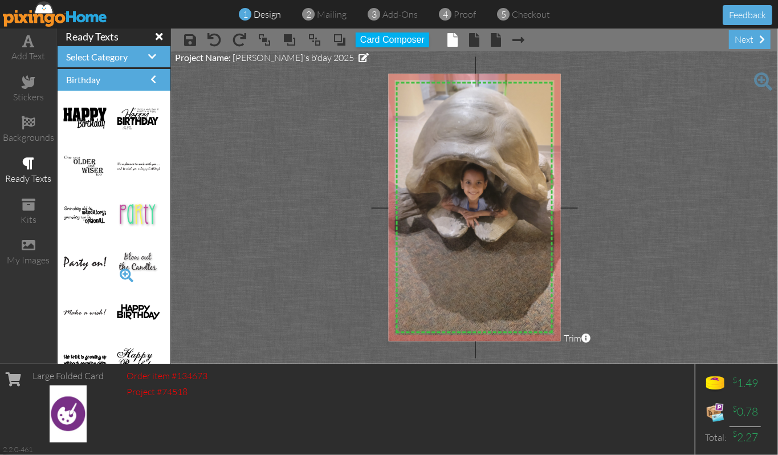
scroll to position [76, 0]
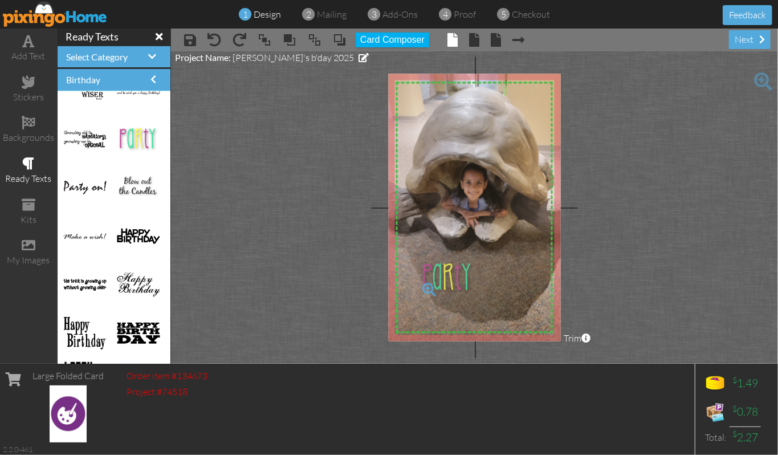
drag, startPoint x: 119, startPoint y: 141, endPoint x: 433, endPoint y: 279, distance: 343.2
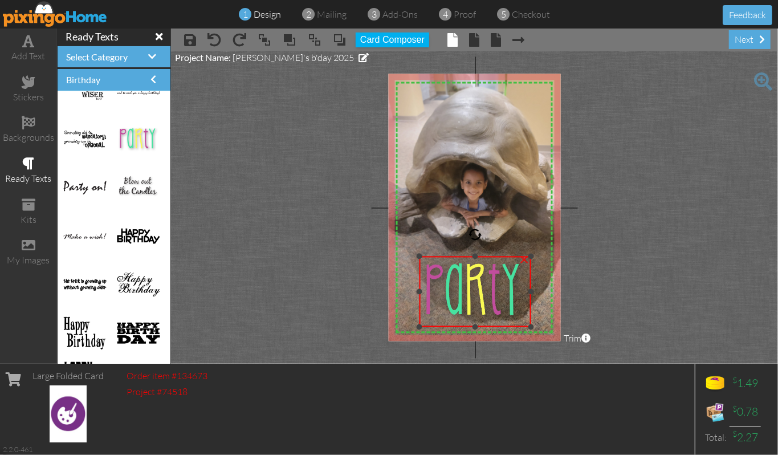
drag, startPoint x: 463, startPoint y: 284, endPoint x: 511, endPoint y: 327, distance: 64.6
click at [511, 327] on div "×" at bounding box center [476, 292] width 112 height 71
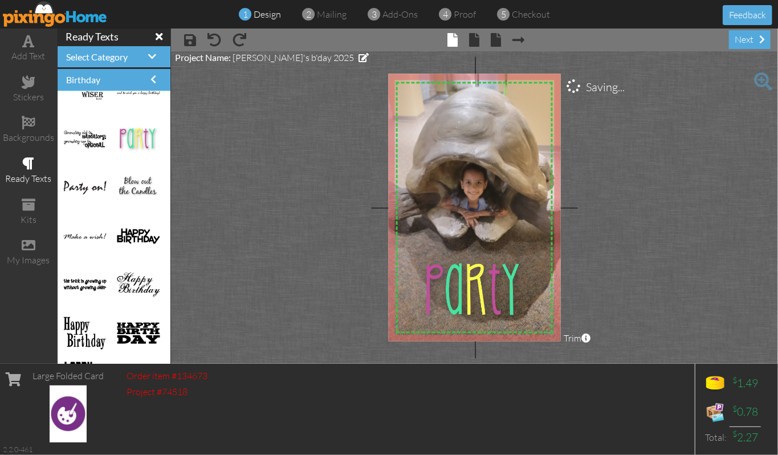
click at [669, 281] on project-studio-wrapper "X X X X X X X X X X X X X X X X X X X X X X X X X X X X X X X X X X X X X X X X…" at bounding box center [474, 207] width 607 height 312
click at [523, 258] on div "×" at bounding box center [524, 259] width 18 height 18
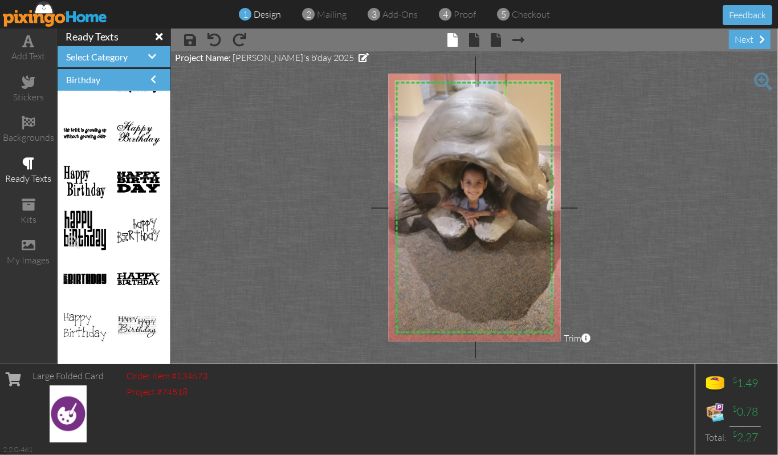
scroll to position [228, 0]
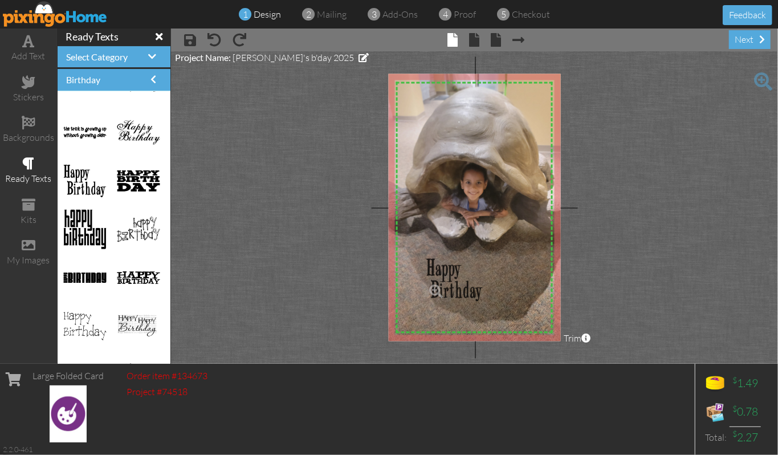
drag, startPoint x: 74, startPoint y: 173, endPoint x: 437, endPoint y: 271, distance: 376.3
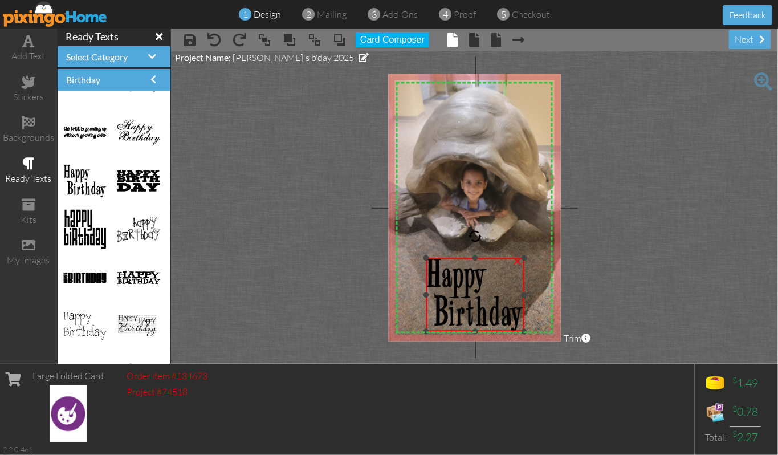
drag, startPoint x: 468, startPoint y: 288, endPoint x: 534, endPoint y: 329, distance: 77.9
click at [534, 329] on div "X X X X X X X X X X X X X X X X X X X X X X X X X X X X X X X X X X X X X X X X…" at bounding box center [474, 207] width 173 height 267
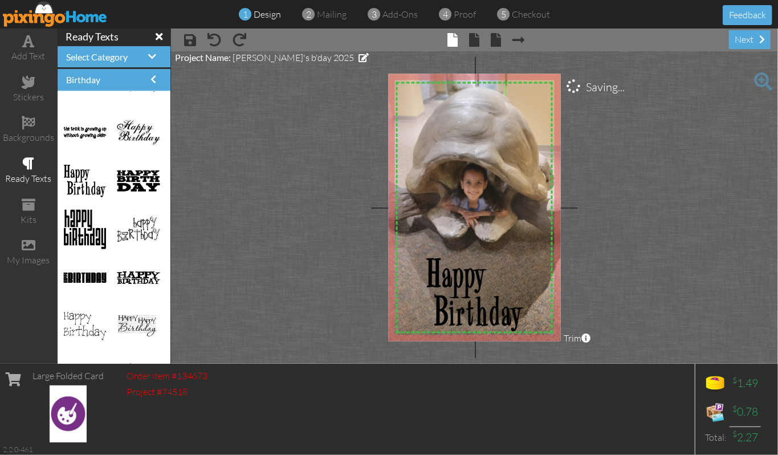
click at [655, 259] on project-studio-wrapper "X X X X X X X X X X X X X X X X X X X X X X X X X X X X X X X X X X X X X X X X…" at bounding box center [474, 207] width 607 height 312
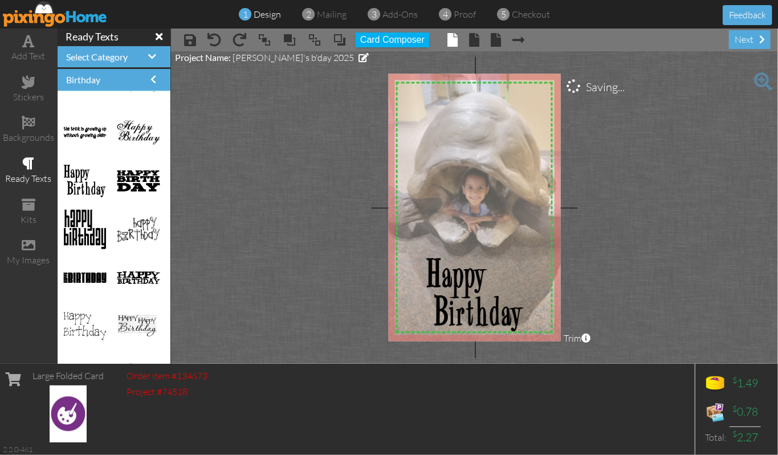
click at [459, 133] on img at bounding box center [482, 213] width 213 height 285
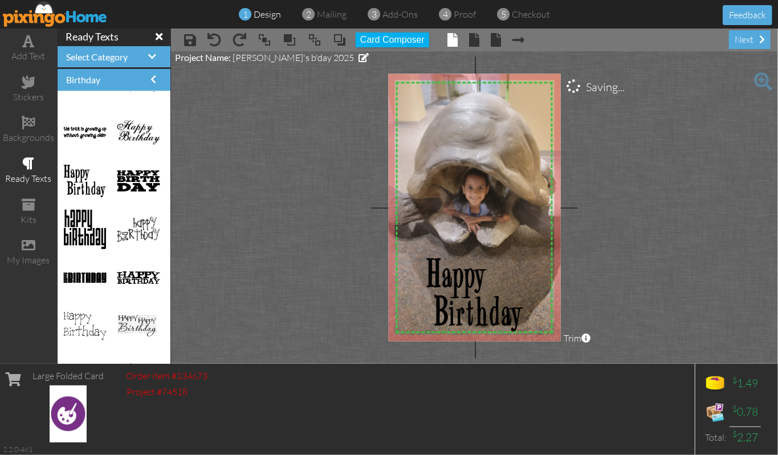
click at [648, 170] on project-studio-wrapper "X X X X X X X X X X X X X X X X X X X X X X X X X X X X X X X X X X X X X X X X…" at bounding box center [474, 207] width 607 height 312
click at [517, 263] on div "×" at bounding box center [518, 260] width 18 height 18
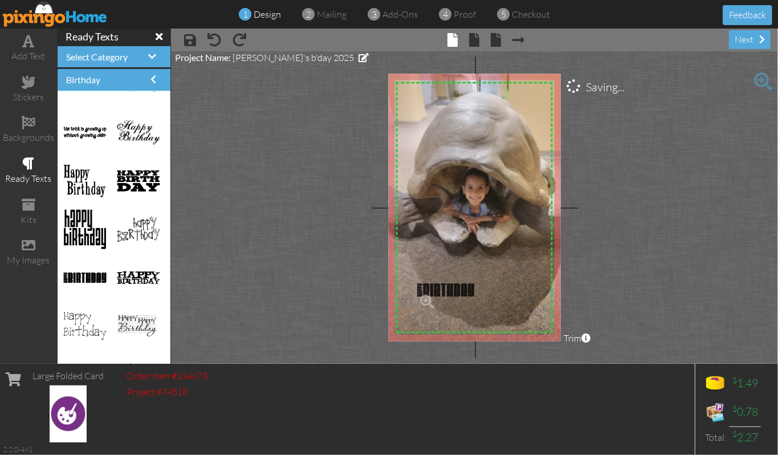
drag, startPoint x: 76, startPoint y: 277, endPoint x: 430, endPoint y: 289, distance: 354.3
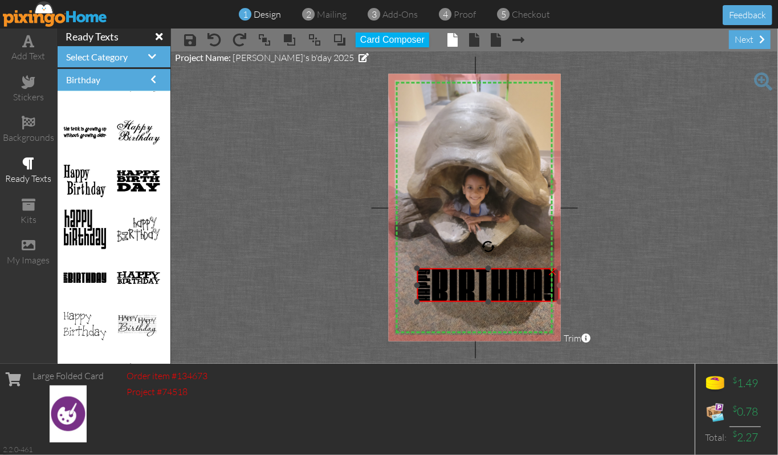
drag, startPoint x: 461, startPoint y: 279, endPoint x: 473, endPoint y: 302, distance: 26.3
click at [473, 302] on div "×" at bounding box center [488, 286] width 142 height 34
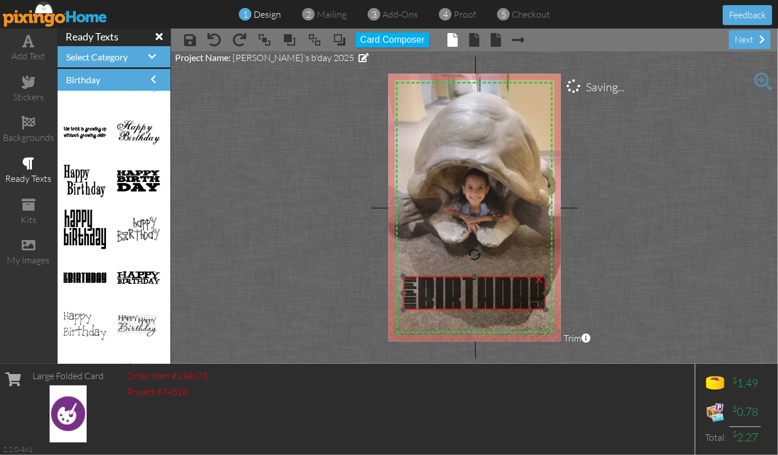
drag, startPoint x: 482, startPoint y: 295, endPoint x: 468, endPoint y: 303, distance: 15.8
click at [468, 303] on img at bounding box center [475, 294] width 143 height 34
click at [539, 281] on div "×" at bounding box center [539, 279] width 18 height 18
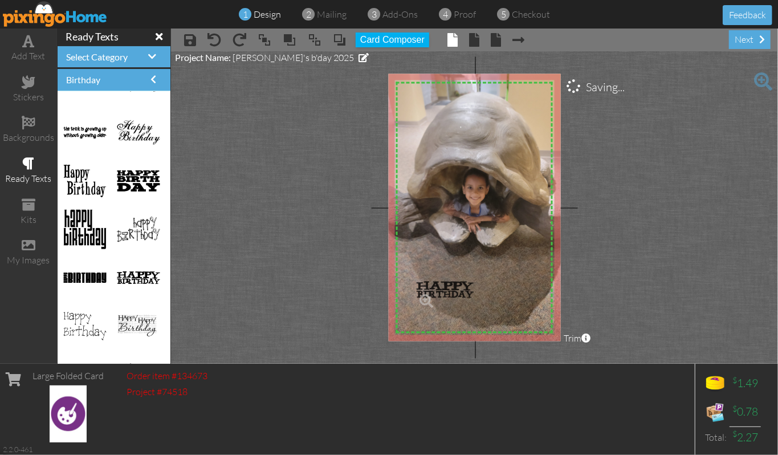
drag, startPoint x: 133, startPoint y: 277, endPoint x: 445, endPoint y: 288, distance: 311.5
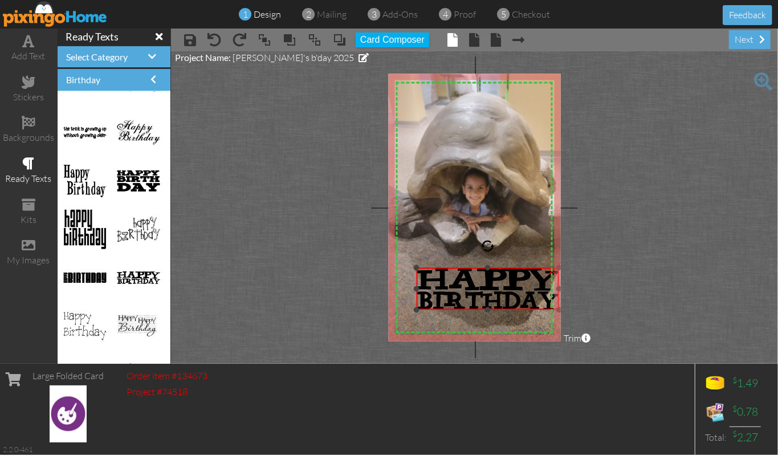
drag, startPoint x: 460, startPoint y: 281, endPoint x: 491, endPoint y: 310, distance: 42.8
click at [491, 310] on div "×" at bounding box center [488, 289] width 143 height 42
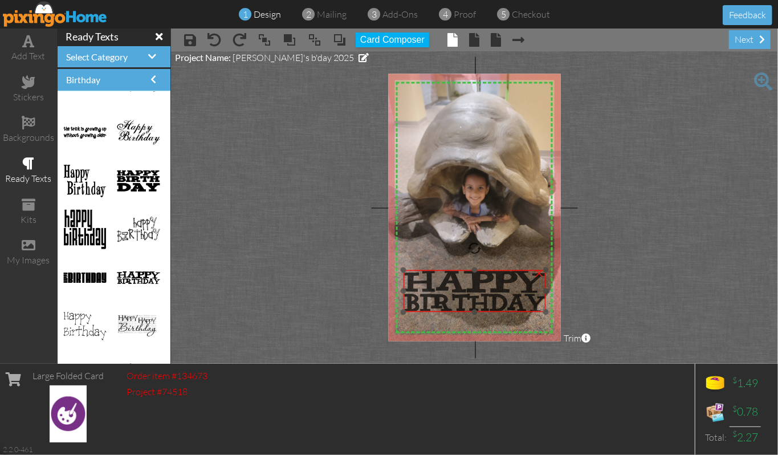
drag, startPoint x: 502, startPoint y: 292, endPoint x: 489, endPoint y: 294, distance: 13.3
click at [489, 294] on img at bounding box center [475, 291] width 143 height 42
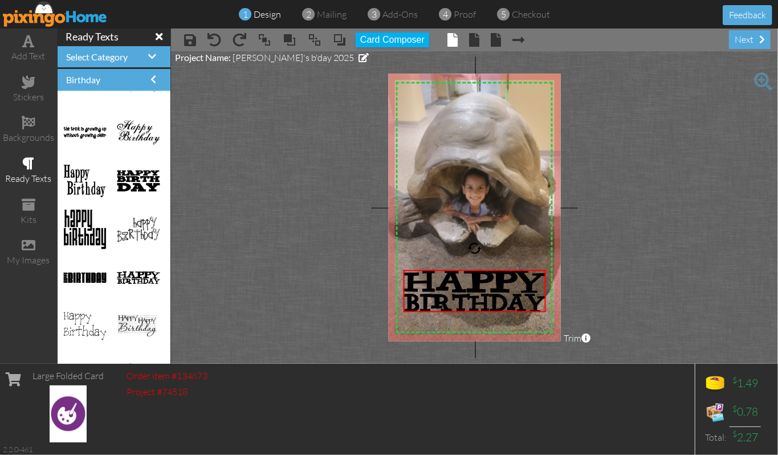
click at [303, 247] on project-studio-wrapper "X X X X X X X X X X X X X X X X X X X X X X X X X X X X X X X X X X X X X X X X…" at bounding box center [474, 207] width 607 height 312
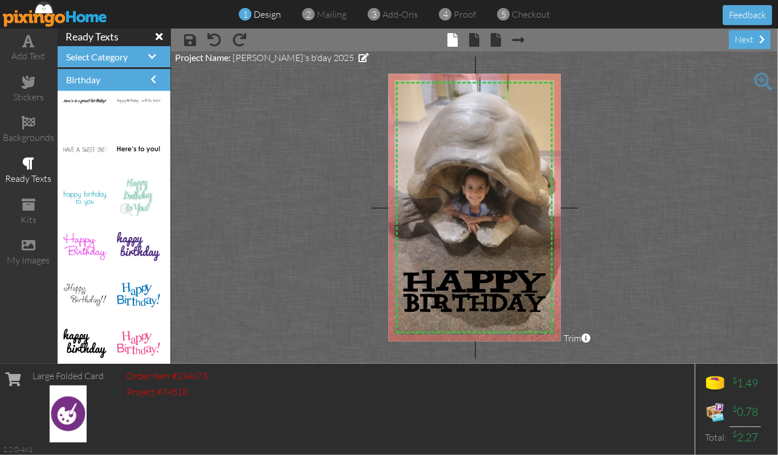
scroll to position [1921, 0]
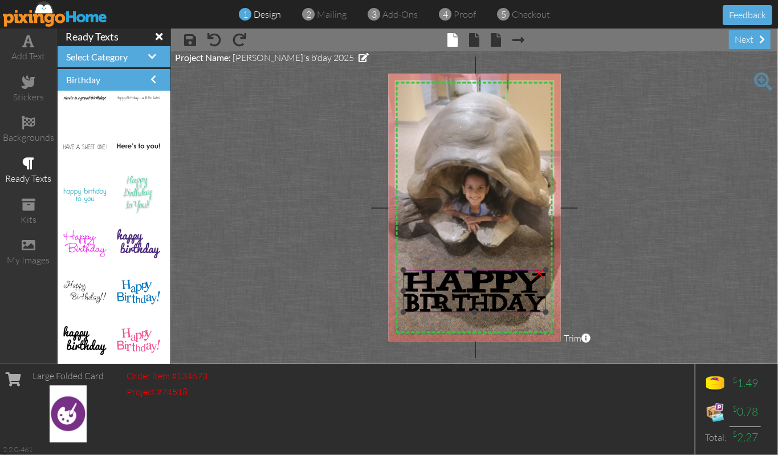
click at [539, 274] on div "×" at bounding box center [539, 272] width 18 height 18
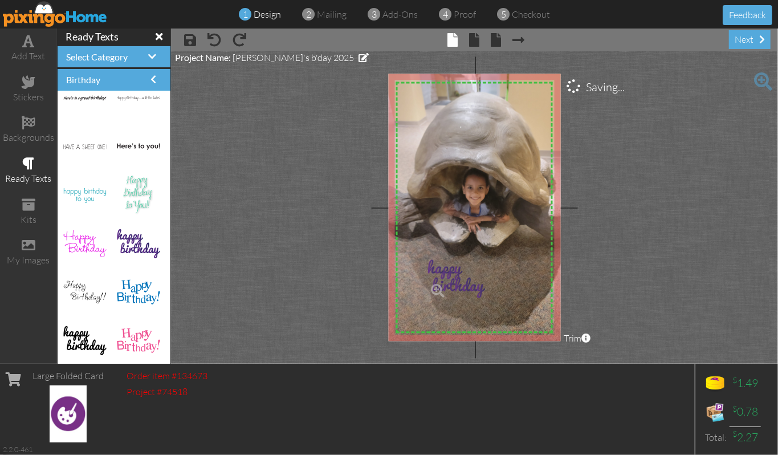
drag, startPoint x: 128, startPoint y: 238, endPoint x: 450, endPoint y: 284, distance: 326.0
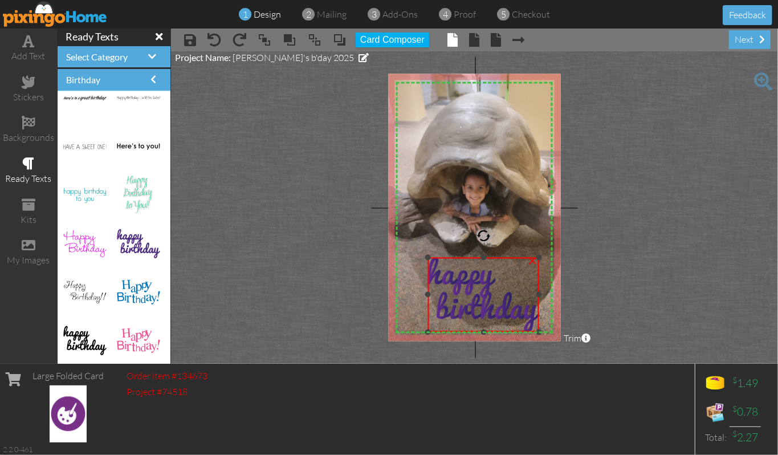
drag, startPoint x: 468, startPoint y: 286, endPoint x: 519, endPoint y: 332, distance: 68.2
click at [519, 332] on div "×" at bounding box center [483, 295] width 111 height 75
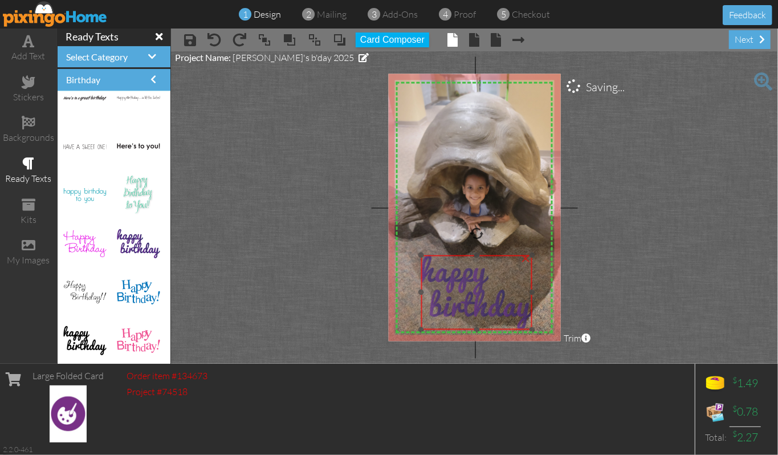
drag, startPoint x: 498, startPoint y: 308, endPoint x: 491, endPoint y: 306, distance: 7.2
click at [491, 306] on img at bounding box center [476, 292] width 111 height 75
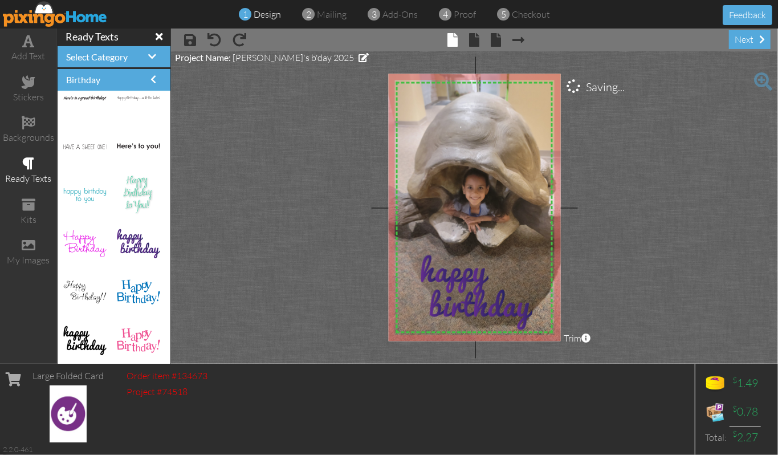
click at [703, 262] on project-studio-wrapper "X X X X X X X X X X X X X X X X X X X X X X X X X X X X X X X X X X X X X X X X…" at bounding box center [474, 207] width 607 height 312
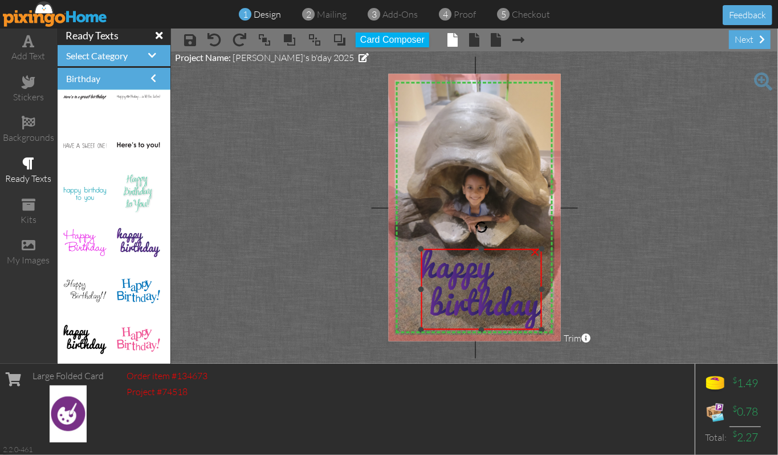
drag, startPoint x: 534, startPoint y: 255, endPoint x: 538, endPoint y: 249, distance: 7.8
click at [538, 249] on div "×" at bounding box center [481, 289] width 121 height 81
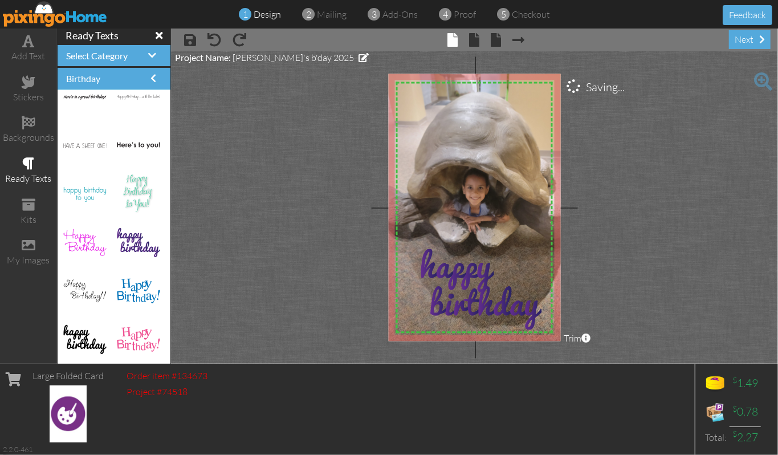
click at [657, 242] on project-studio-wrapper "X X X X X X X X X X X X X X X X X X X X X X X X X X X X X X X X X X X X X X X X…" at bounding box center [474, 207] width 607 height 312
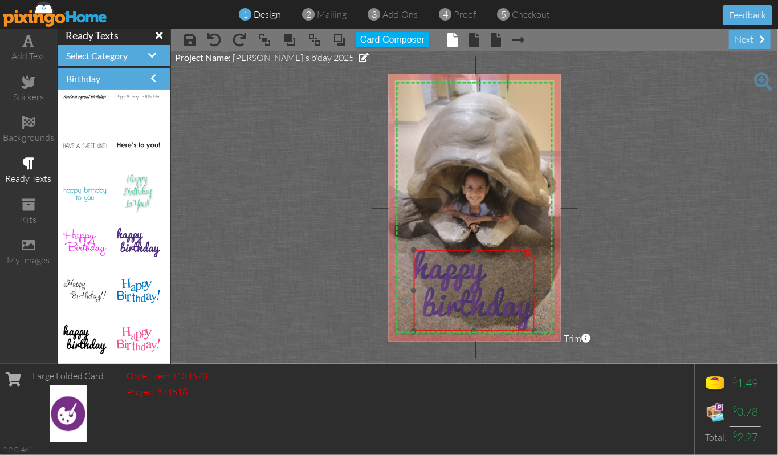
drag, startPoint x: 478, startPoint y: 285, endPoint x: 470, endPoint y: 286, distance: 7.5
click at [470, 286] on img at bounding box center [474, 290] width 121 height 81
click at [473, 286] on img at bounding box center [476, 290] width 121 height 81
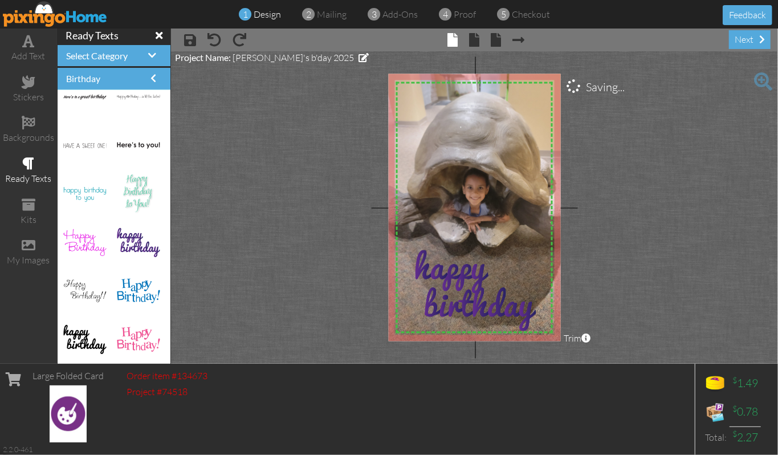
click at [676, 262] on project-studio-wrapper "X X X X X X X X X X X X X X X X X X X X X X X X X X X X X X X X X X X X X X X X…" at bounding box center [474, 207] width 607 height 312
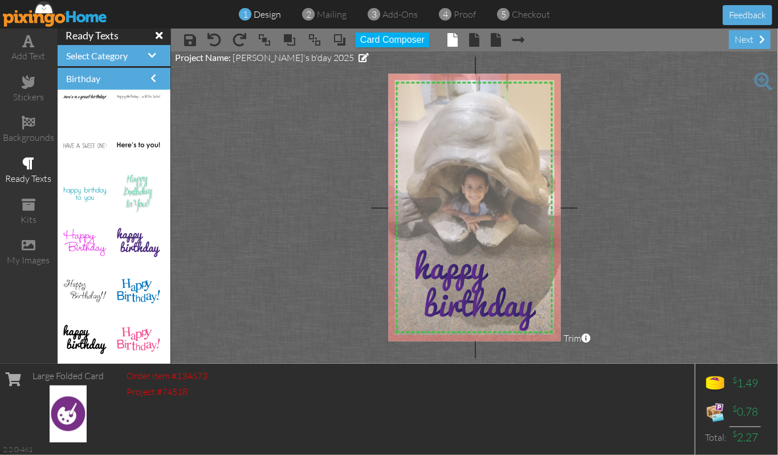
click at [477, 169] on img at bounding box center [482, 212] width 213 height 285
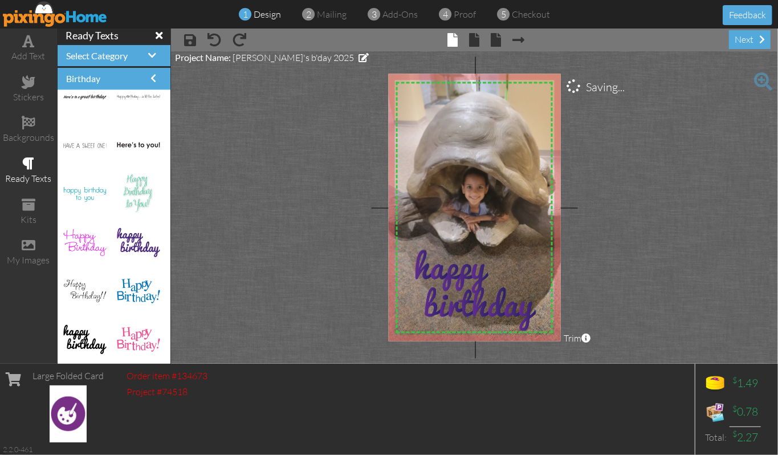
click at [660, 144] on project-studio-wrapper "X X X X X X X X X X X X X X X X X X X X X X X X X X X X X X X X X X X X X X X X…" at bounding box center [474, 207] width 607 height 312
click at [466, 17] on span "proof" at bounding box center [465, 14] width 22 height 11
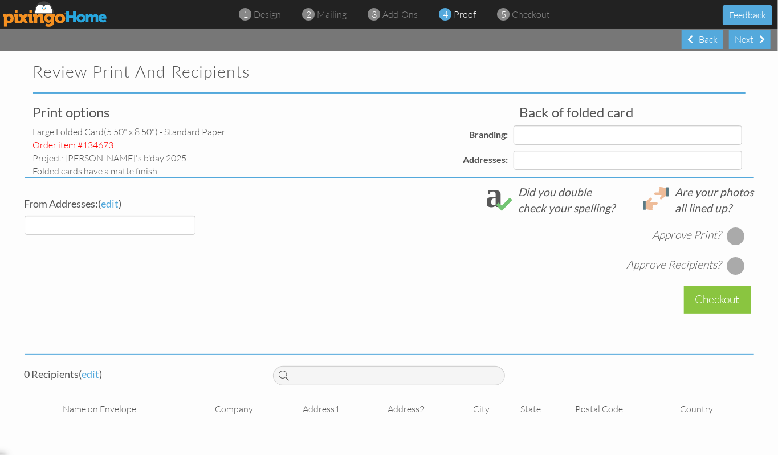
select select "object:14715"
select select "object:14718"
select select "object:14720"
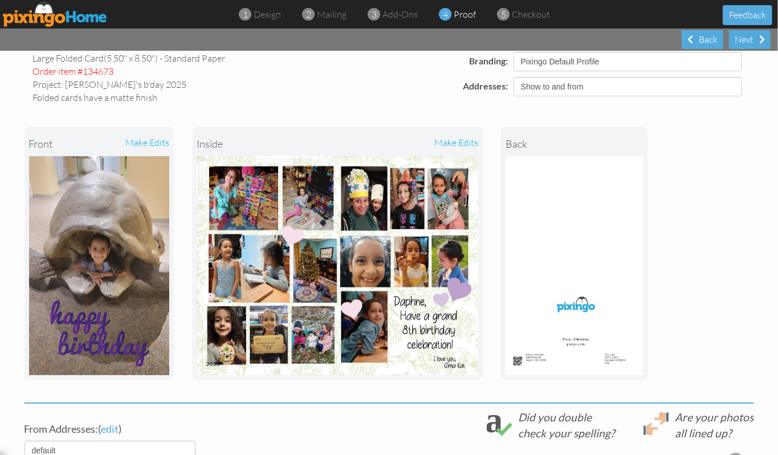
scroll to position [76, 0]
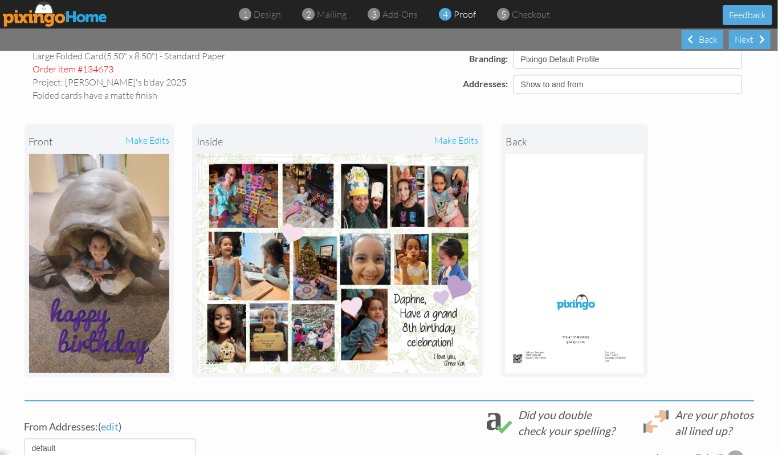
click at [464, 140] on div "make edits" at bounding box center [408, 141] width 141 height 25
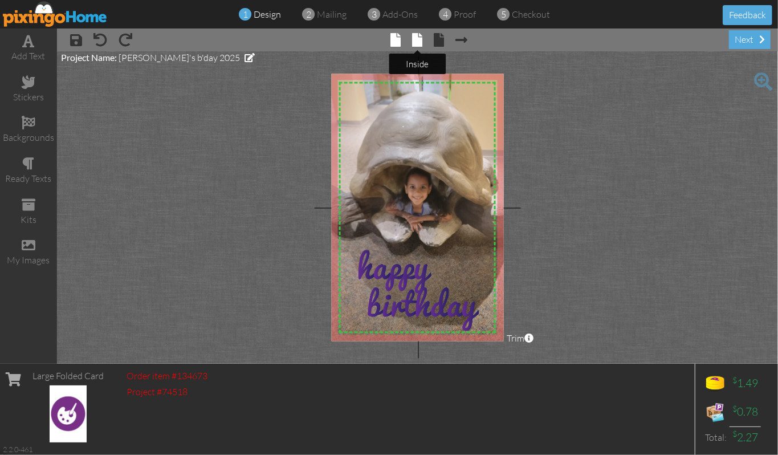
click at [416, 42] on span at bounding box center [417, 40] width 10 height 14
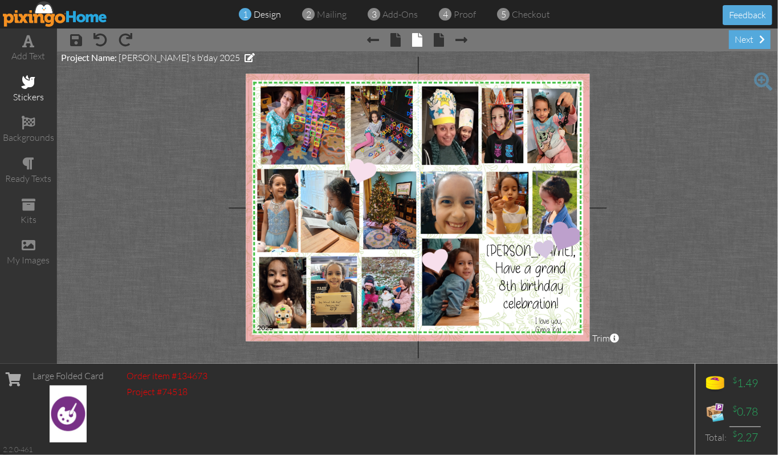
click at [30, 82] on span at bounding box center [29, 82] width 14 height 14
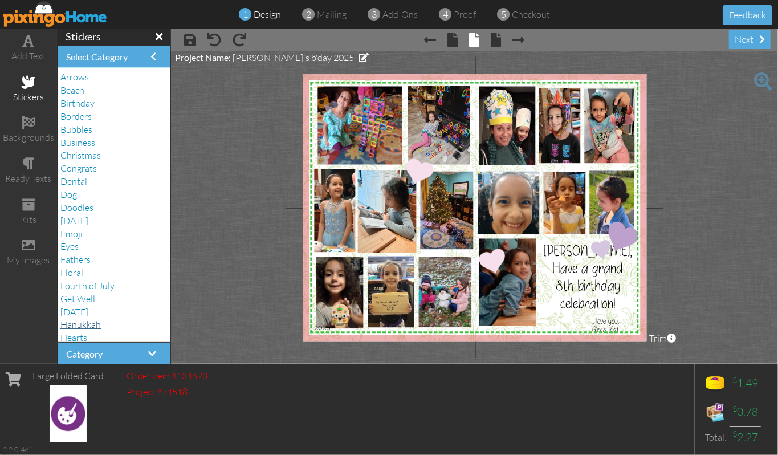
scroll to position [76, 0]
click at [71, 265] on span "Hearts" at bounding box center [73, 261] width 27 height 11
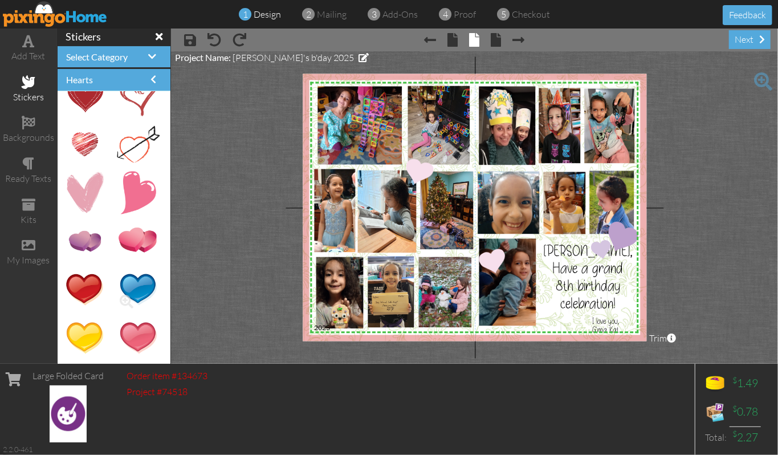
scroll to position [228, 0]
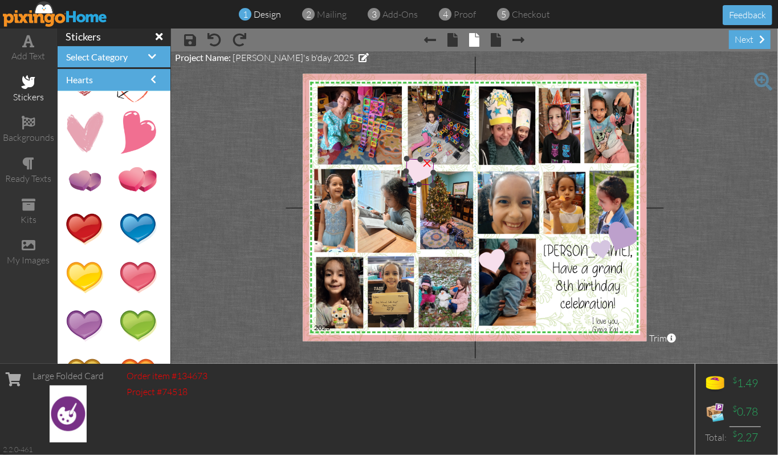
click at [429, 165] on div "×" at bounding box center [427, 161] width 19 height 19
drag, startPoint x: 88, startPoint y: 180, endPoint x: 408, endPoint y: 165, distance: 320.8
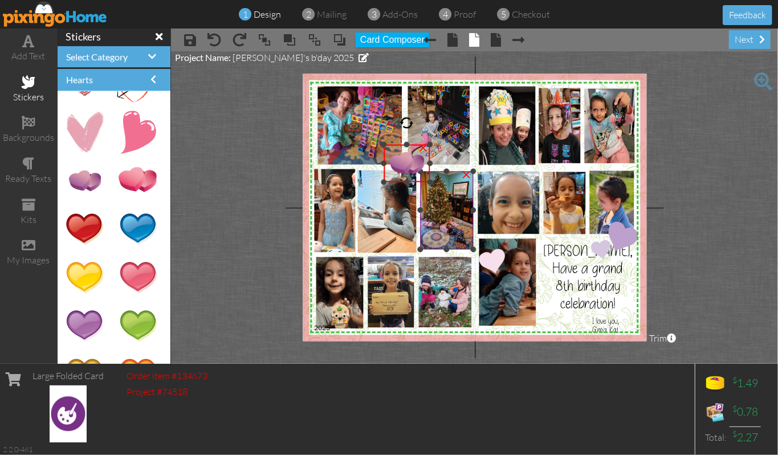
drag, startPoint x: 469, startPoint y: 212, endPoint x: 438, endPoint y: 180, distance: 44.4
click at [438, 180] on div "X X X X X X X X X X X X X X X X X X X X X X X X X X X X X X X X X X X X X X X X…" at bounding box center [475, 207] width 344 height 267
drag, startPoint x: 407, startPoint y: 123, endPoint x: 420, endPoint y: 124, distance: 12.6
click at [420, 124] on div at bounding box center [419, 124] width 17 height 17
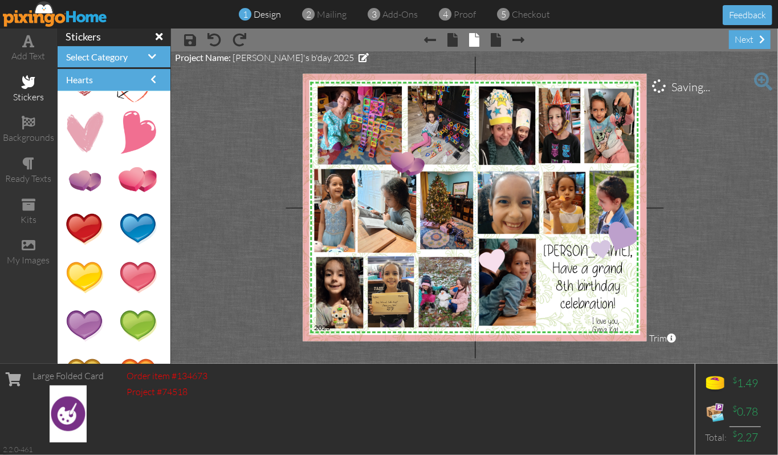
click at [708, 190] on project-studio-wrapper "X X X X X X X X X X X X X X X X X X X X X X X X X X X X X X X X X X X X X X X X…" at bounding box center [474, 207] width 607 height 312
click at [427, 156] on div "×" at bounding box center [427, 152] width 23 height 23
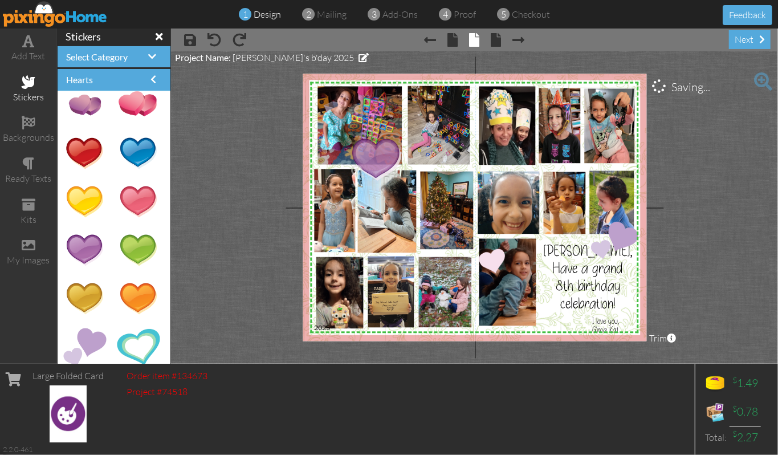
drag, startPoint x: 81, startPoint y: 245, endPoint x: 366, endPoint y: 154, distance: 299.4
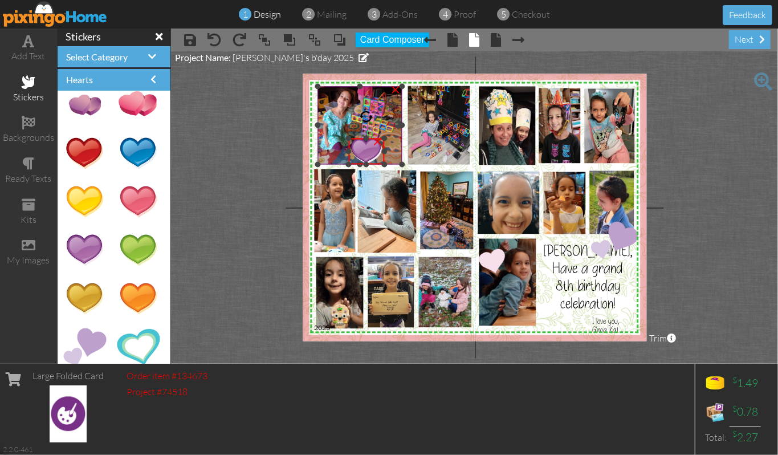
drag, startPoint x: 435, startPoint y: 200, endPoint x: 396, endPoint y: 163, distance: 53.2
click at [396, 163] on div "X X X X X X X X X X X X X X X X X X X X X X X X X X X X X X X X X X X X X X X X…" at bounding box center [475, 207] width 344 height 267
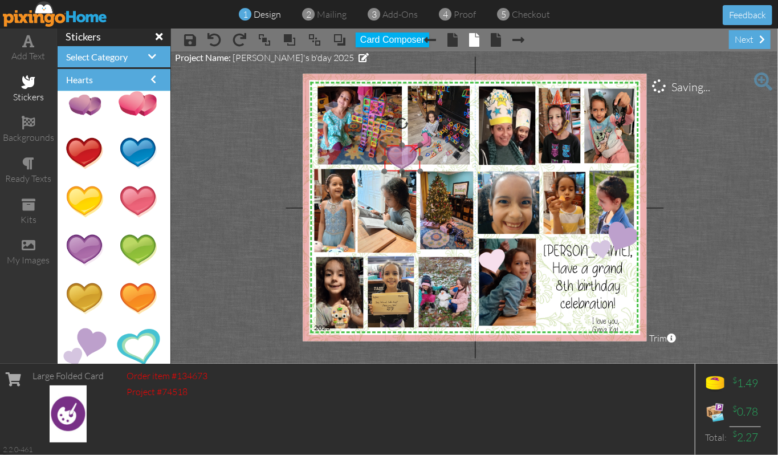
drag, startPoint x: 366, startPoint y: 154, endPoint x: 401, endPoint y: 161, distance: 36.6
click at [401, 161] on img at bounding box center [402, 158] width 36 height 26
drag, startPoint x: 402, startPoint y: 125, endPoint x: 392, endPoint y: 124, distance: 9.8
click at [392, 124] on div at bounding box center [392, 124] width 17 height 17
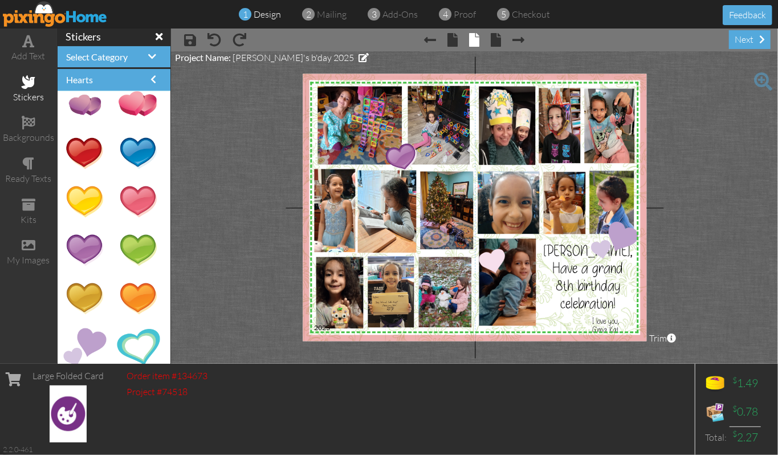
click at [735, 213] on project-studio-wrapper "X X X X X X X X X X X X X X X X X X X X X X X X X X X X X X X X X X X X X X X X…" at bounding box center [474, 207] width 607 height 312
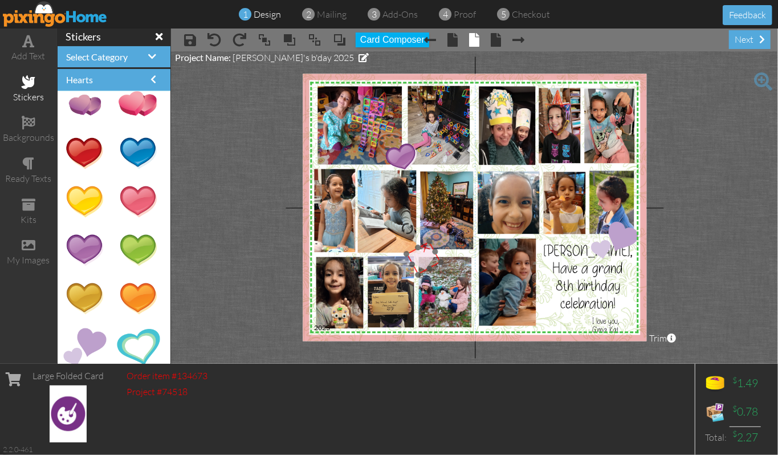
drag, startPoint x: 500, startPoint y: 263, endPoint x: 430, endPoint y: 260, distance: 70.2
click at [430, 260] on img at bounding box center [424, 258] width 35 height 34
drag, startPoint x: 398, startPoint y: 156, endPoint x: 486, endPoint y: 263, distance: 138.9
click at [486, 263] on img at bounding box center [491, 265] width 42 height 35
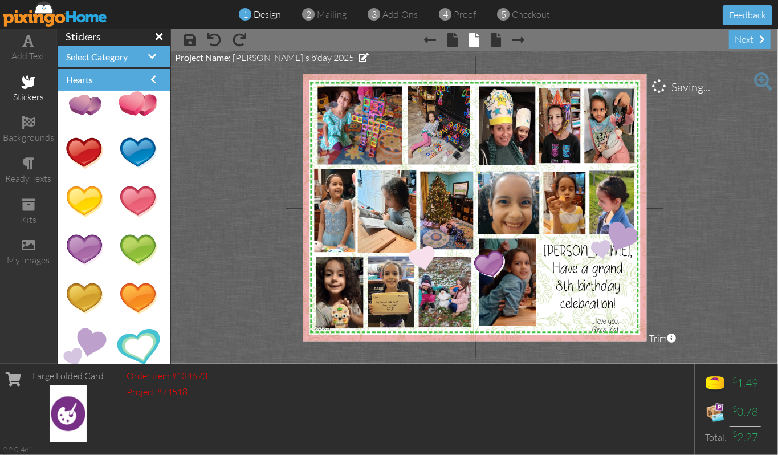
click at [733, 233] on project-studio-wrapper "X X X X X X X X X X X X X X X X X X X X X X X X X X X X X X X X X X X X X X X X…" at bounding box center [474, 207] width 607 height 312
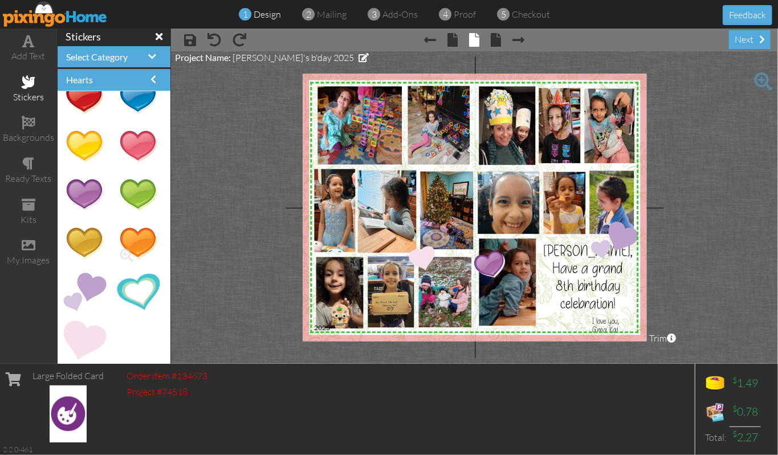
scroll to position [1, 0]
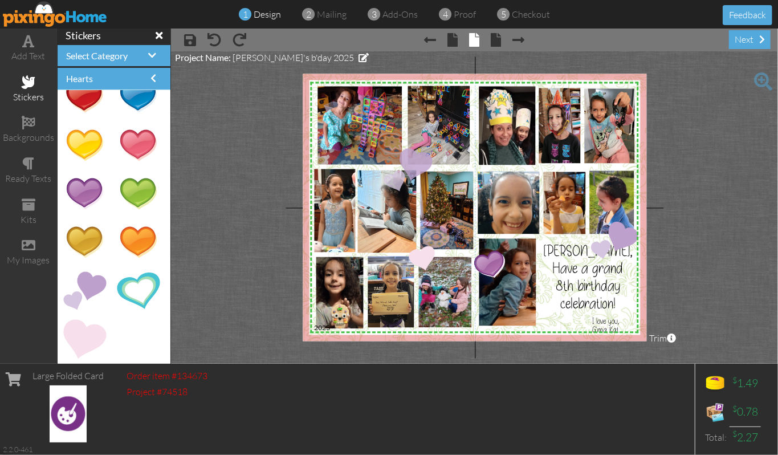
drag, startPoint x: 87, startPoint y: 274, endPoint x: 404, endPoint y: 163, distance: 335.3
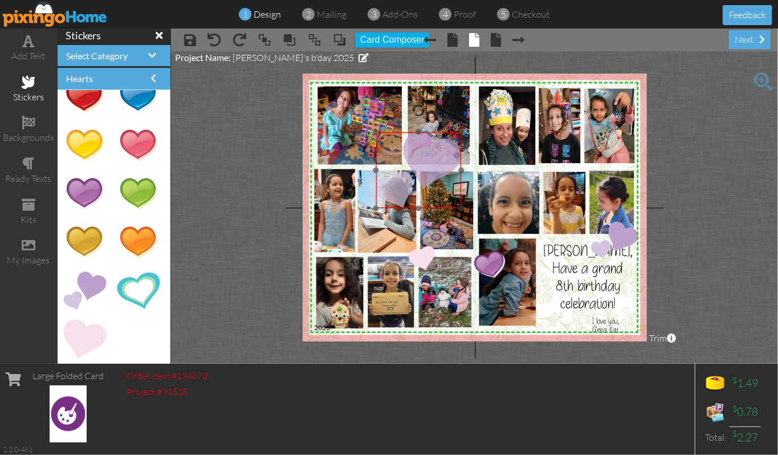
drag, startPoint x: 429, startPoint y: 179, endPoint x: 425, endPoint y: 163, distance: 16.5
click at [425, 163] on img at bounding box center [419, 170] width 86 height 76
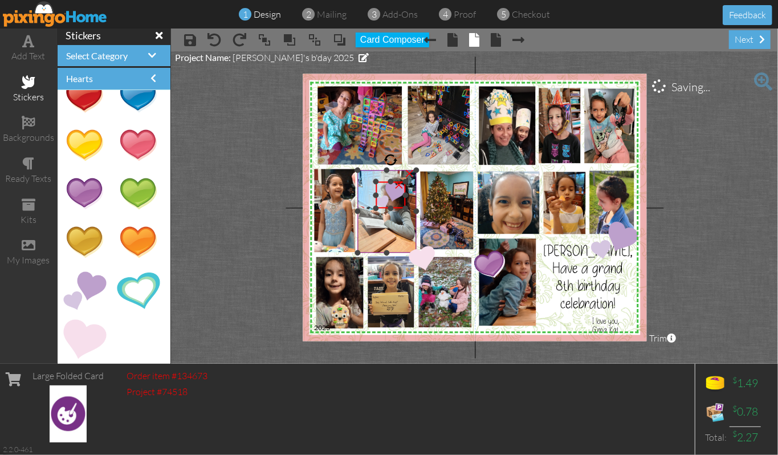
drag, startPoint x: 463, startPoint y: 133, endPoint x: 414, endPoint y: 182, distance: 69.8
click at [414, 182] on div "X X X X X X X X X X X X X X X X X X X X X X X X X X X X X X X X X X X X X X X X…" at bounding box center [475, 207] width 344 height 267
drag, startPoint x: 406, startPoint y: 181, endPoint x: 413, endPoint y: 176, distance: 8.9
click at [413, 176] on div at bounding box center [412, 176] width 6 height 6
drag, startPoint x: 393, startPoint y: 185, endPoint x: 416, endPoint y: 163, distance: 31.5
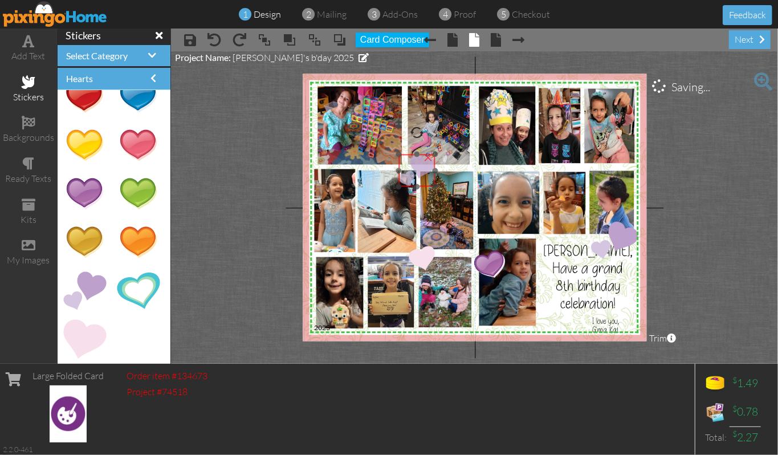
click at [416, 163] on img at bounding box center [417, 171] width 36 height 33
click at [338, 42] on span at bounding box center [340, 39] width 14 height 17
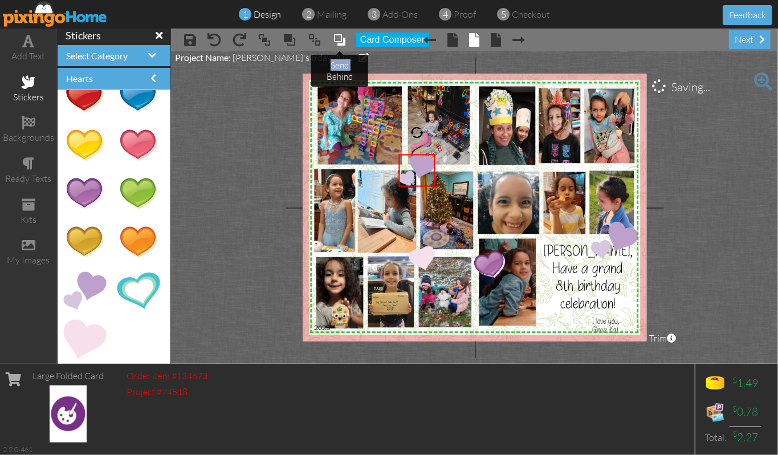
click at [338, 42] on span at bounding box center [340, 39] width 14 height 17
click at [316, 38] on span at bounding box center [315, 39] width 14 height 17
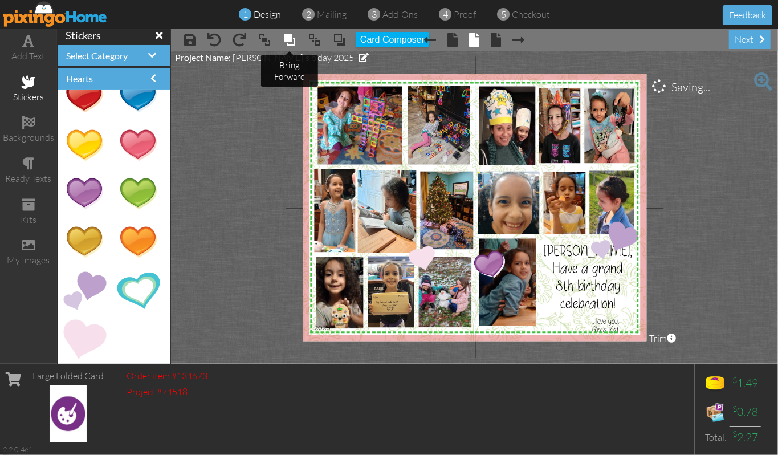
click at [290, 41] on span at bounding box center [290, 39] width 14 height 17
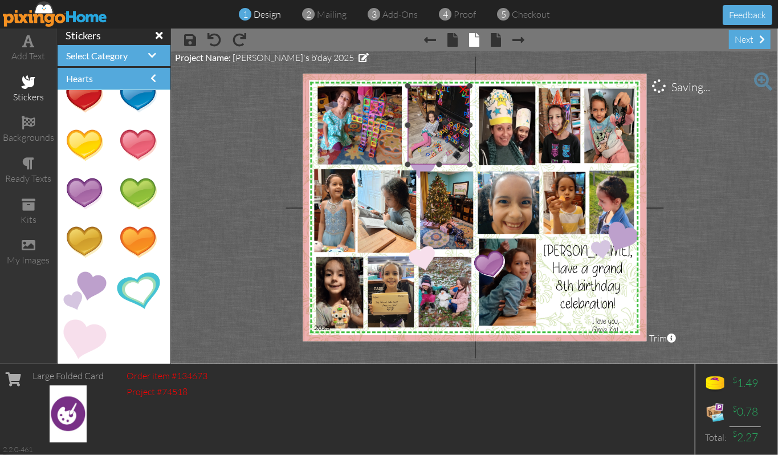
click at [425, 131] on img at bounding box center [439, 127] width 62 height 83
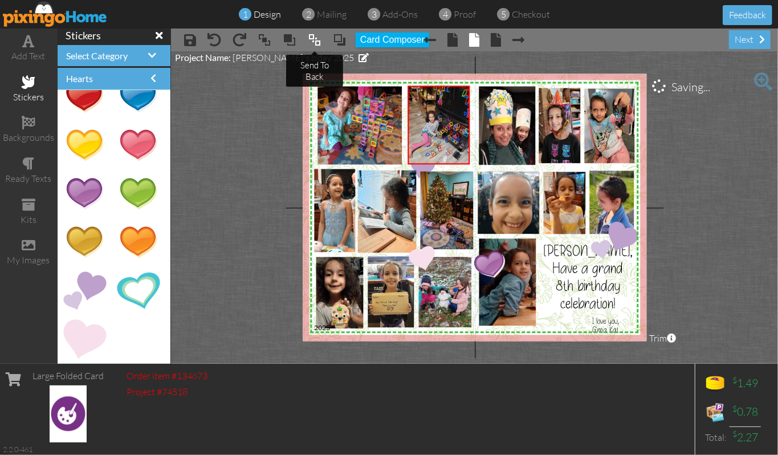
click at [318, 42] on span at bounding box center [315, 39] width 14 height 17
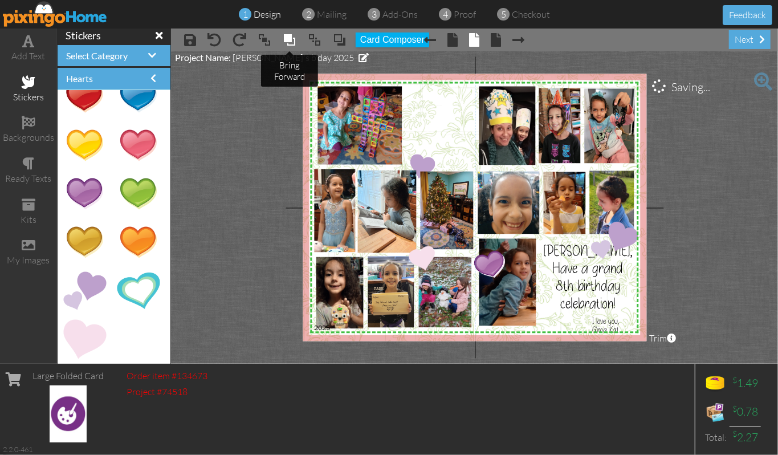
click at [289, 42] on span at bounding box center [290, 39] width 14 height 17
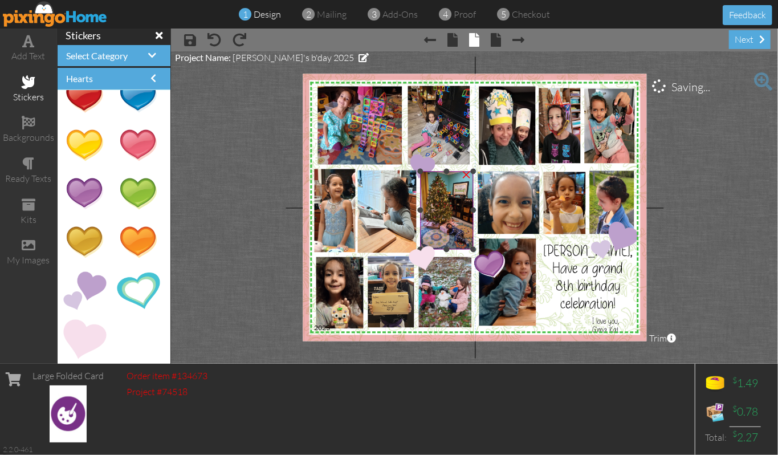
click at [443, 218] on img at bounding box center [445, 211] width 59 height 78
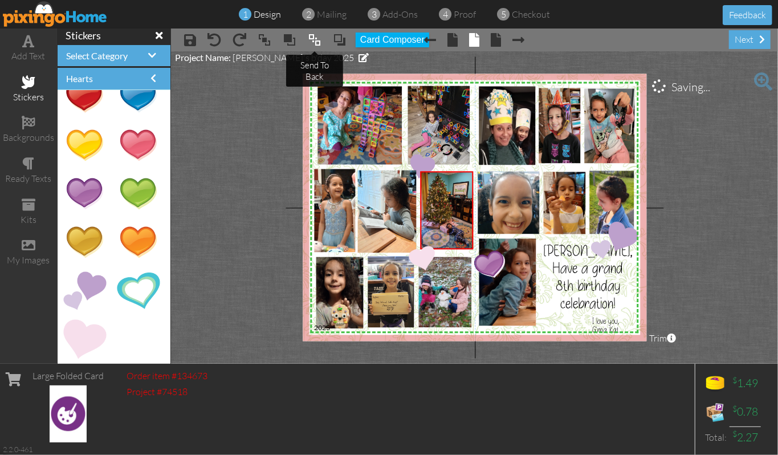
click at [315, 41] on span at bounding box center [315, 39] width 14 height 17
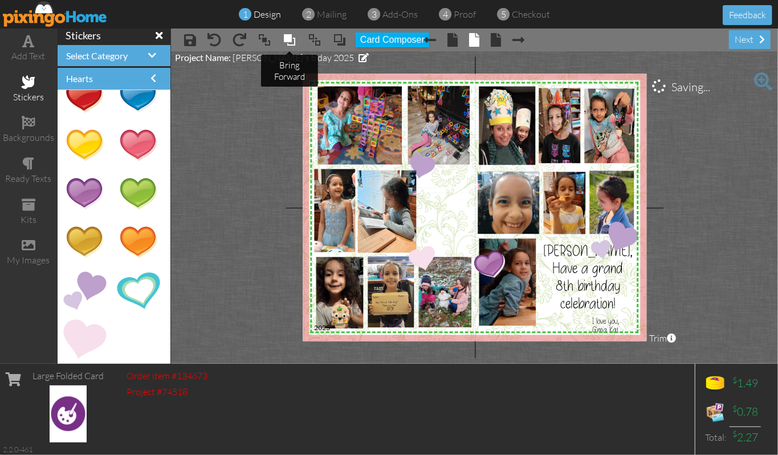
click at [283, 38] on span at bounding box center [290, 39] width 14 height 17
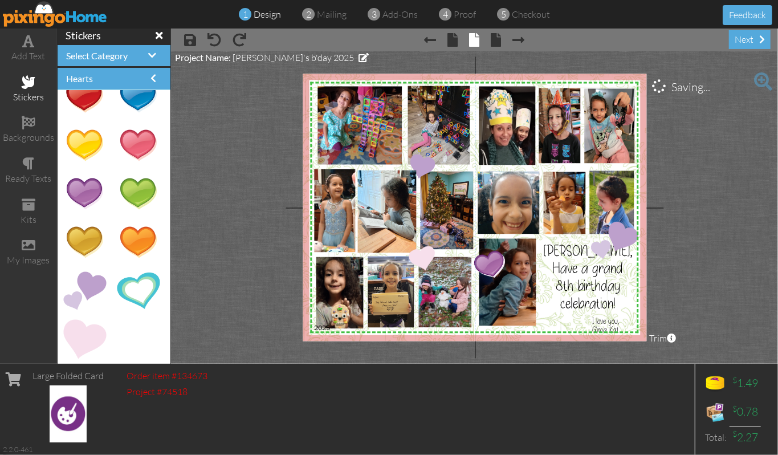
click at [710, 237] on project-studio-wrapper "X X X X X X X X X X X X X X X X X X X X X X X X X X X X X X X X X X X X X X X X…" at bounding box center [474, 207] width 607 height 312
click at [417, 161] on img at bounding box center [417, 171] width 36 height 33
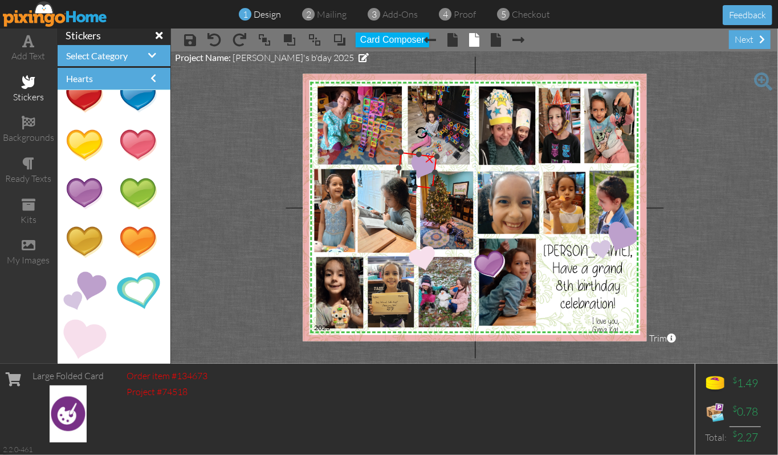
click at [422, 131] on div at bounding box center [421, 132] width 15 height 15
click at [409, 153] on img at bounding box center [420, 170] width 40 height 36
click at [734, 160] on project-studio-wrapper "X X X X X X X X X X X X X X X X X X X X X X X X X X X X X X X X X X X X X X X X…" at bounding box center [474, 207] width 607 height 312
drag, startPoint x: 430, startPoint y: 240, endPoint x: 425, endPoint y: 254, distance: 14.6
click at [425, 254] on div at bounding box center [425, 254] width 8 height 8
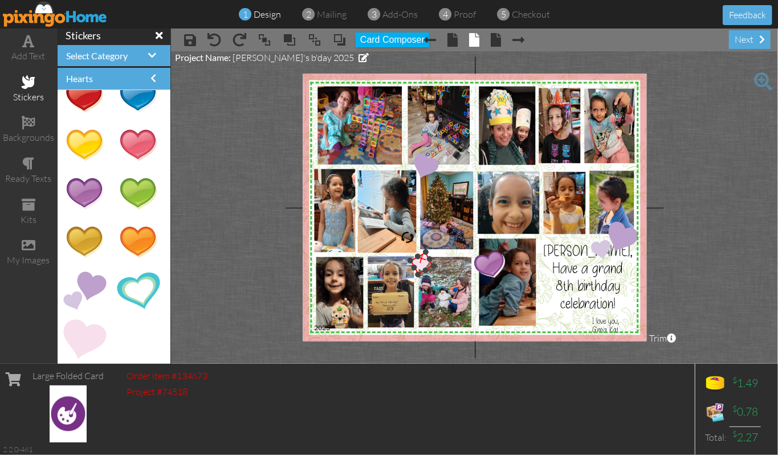
click at [425, 254] on div at bounding box center [426, 253] width 8 height 8
click at [435, 270] on div "×" at bounding box center [425, 265] width 31 height 30
drag, startPoint x: 432, startPoint y: 268, endPoint x: 414, endPoint y: 169, distance: 100.2
click at [414, 169] on img at bounding box center [407, 166] width 31 height 30
drag, startPoint x: 393, startPoint y: 162, endPoint x: 400, endPoint y: 168, distance: 9.4
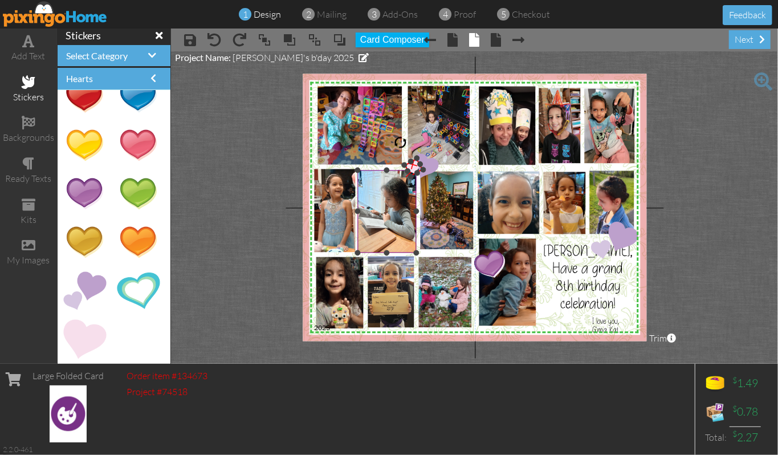
click at [400, 168] on div "X X X X X X X X X X X X X X X X X X X X X X X X X X X X X X X X X X X X X X X X…" at bounding box center [475, 207] width 344 height 267
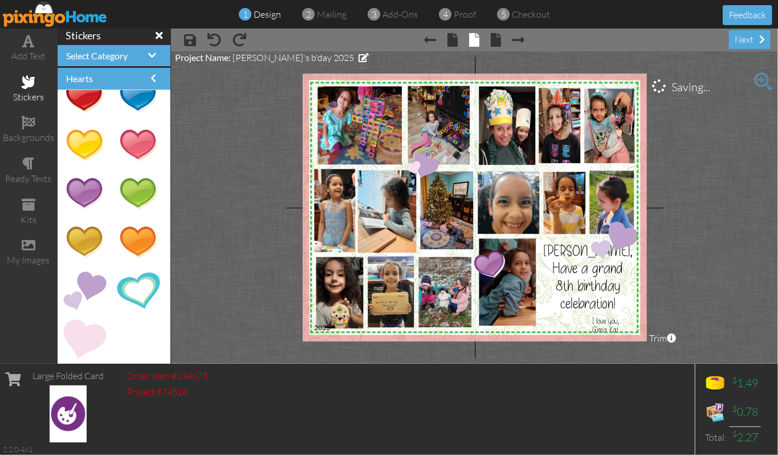
click at [699, 181] on project-studio-wrapper "X X X X X X X X X X X X X X X X X X X X X X X X X X X X X X X X X X X X X X X X…" at bounding box center [474, 207] width 607 height 312
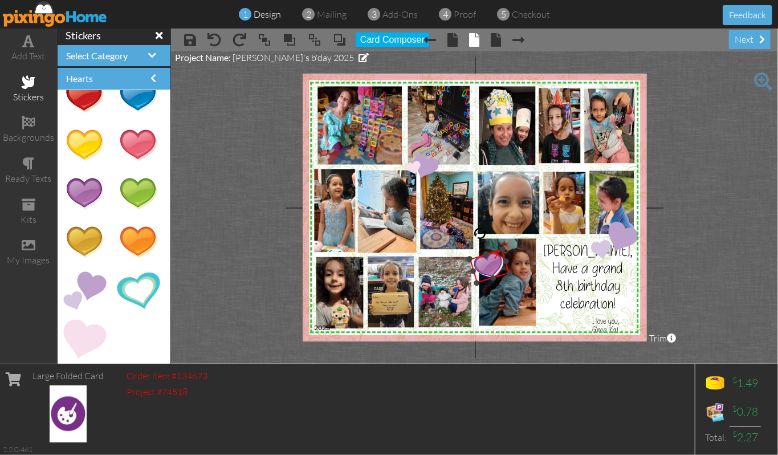
click at [501, 249] on div at bounding box center [503, 249] width 7 height 7
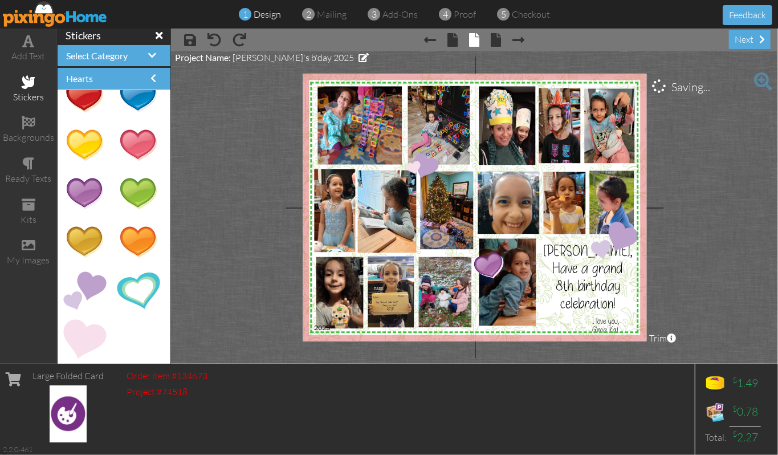
click at [712, 220] on project-studio-wrapper "X X X X X X X X X X X X X X X X X X X X X X X X X X X X X X X X X X X X X X X X…" at bounding box center [474, 207] width 607 height 312
click at [243, 178] on project-studio-wrapper "X X X X X X X X X X X X X X X X X X X X X X X X X X X X X X X X X X X X X X X X…" at bounding box center [474, 207] width 607 height 312
click at [464, 14] on span "proof" at bounding box center [465, 14] width 22 height 11
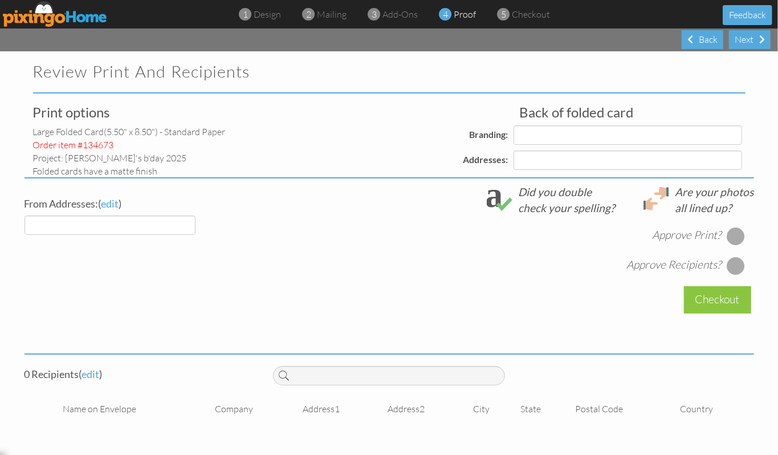
select select "object:15048"
select select "object:15054"
select select "object:15052"
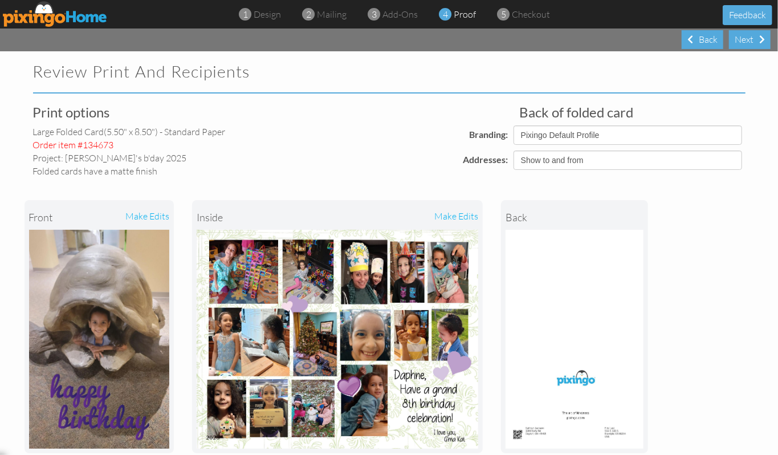
scroll to position [76, 0]
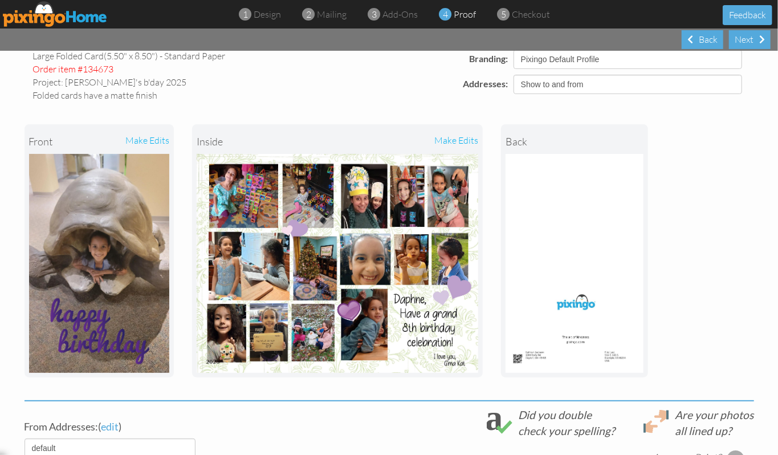
click at [468, 142] on div "make edits" at bounding box center [408, 141] width 141 height 25
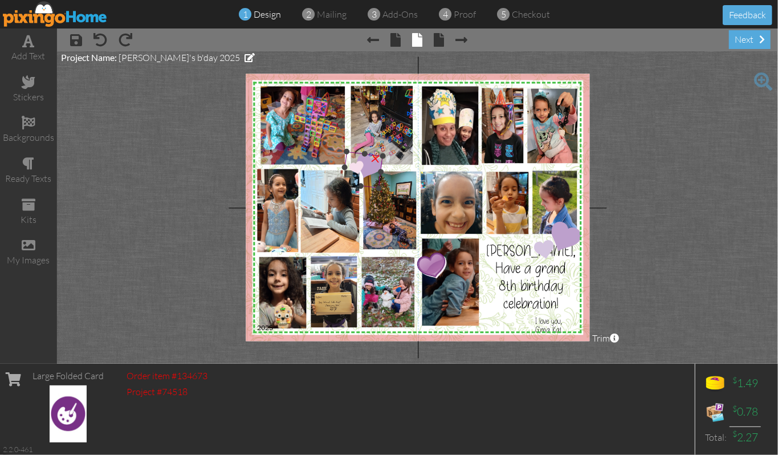
click at [375, 169] on img at bounding box center [363, 170] width 40 height 36
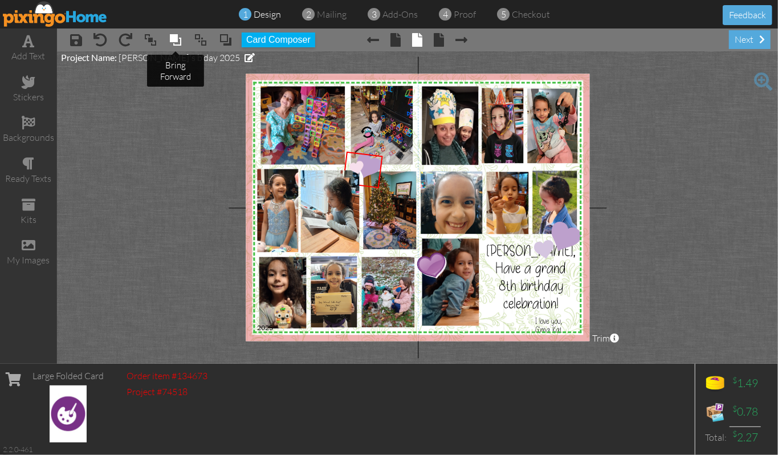
click at [177, 42] on span at bounding box center [176, 39] width 14 height 17
click at [746, 42] on div "next" at bounding box center [750, 39] width 42 height 19
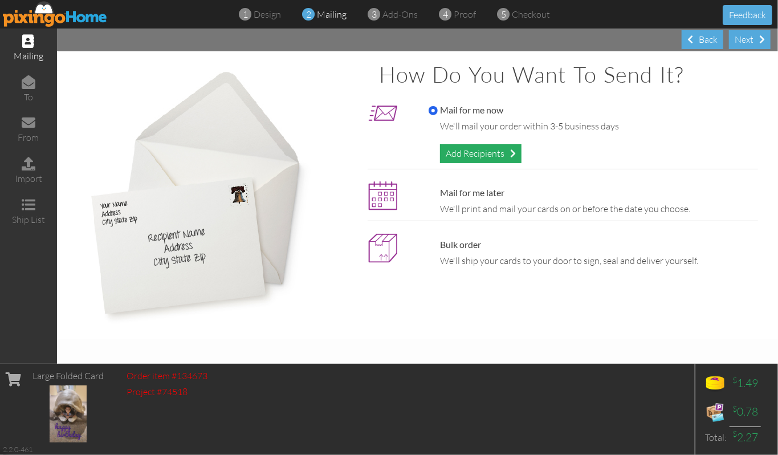
click at [477, 151] on div "Add Recipients" at bounding box center [481, 153] width 82 height 19
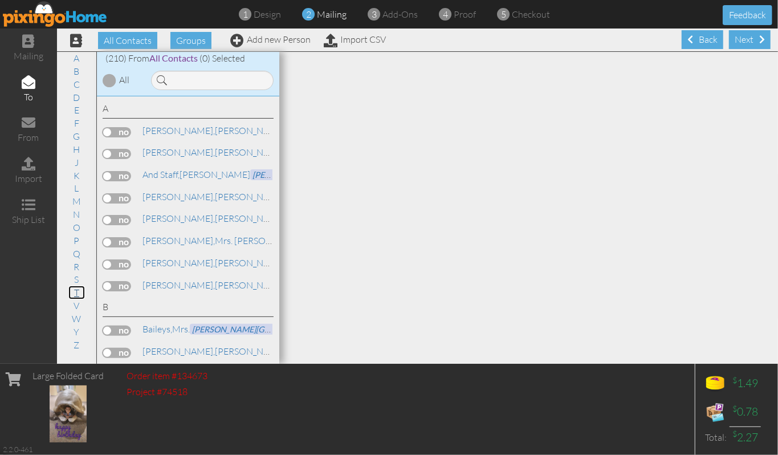
click at [76, 295] on link "T" at bounding box center [76, 293] width 17 height 14
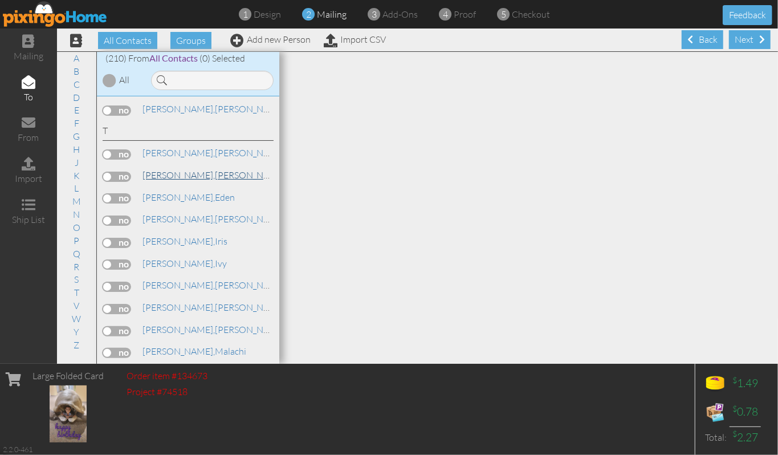
click at [157, 169] on span "[PERSON_NAME]," at bounding box center [179, 174] width 72 height 11
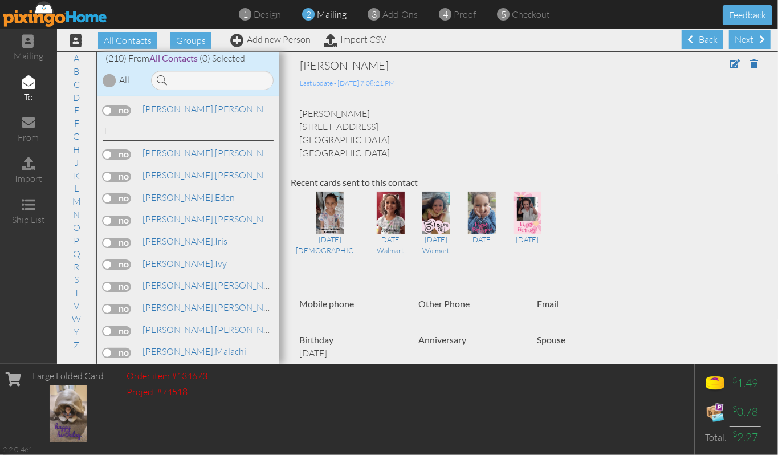
click at [124, 172] on label at bounding box center [117, 177] width 29 height 10
click at [0, 0] on input "checkbox" at bounding box center [0, 0] width 0 height 0
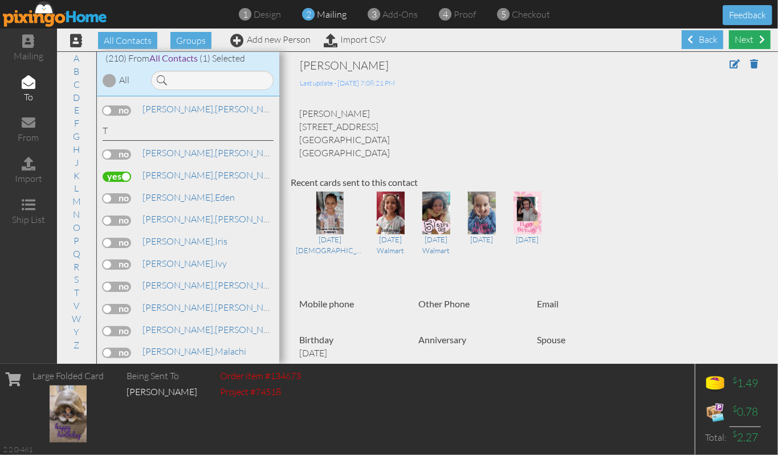
click at [744, 41] on div "Next" at bounding box center [750, 39] width 42 height 19
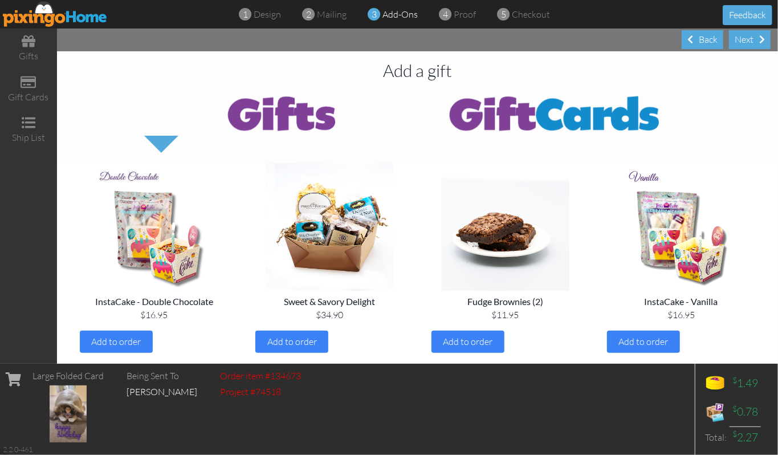
click at [557, 116] on img at bounding box center [555, 113] width 274 height 46
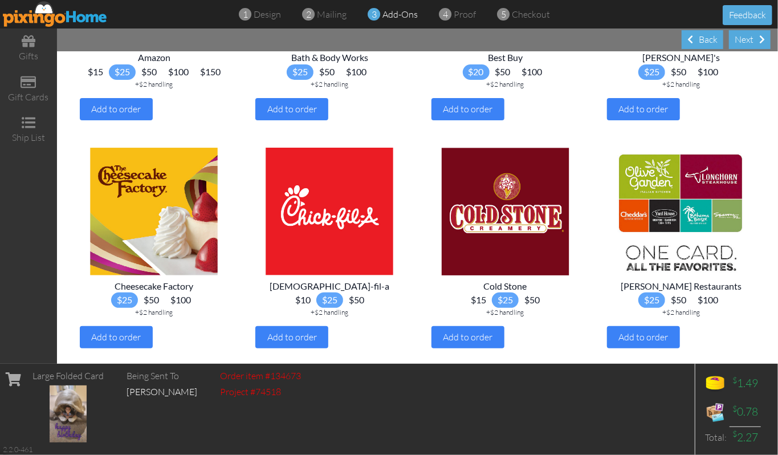
scroll to position [304, 0]
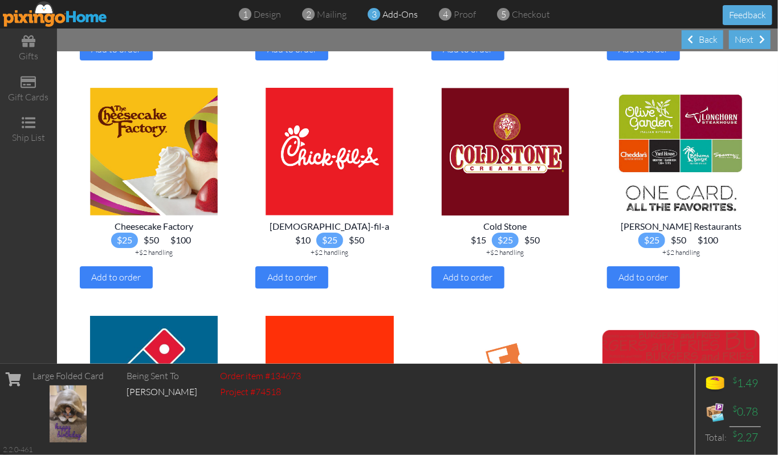
click at [298, 248] on span "$10" at bounding box center [303, 240] width 27 height 15
click at [299, 283] on span "Add to order" at bounding box center [292, 276] width 50 height 11
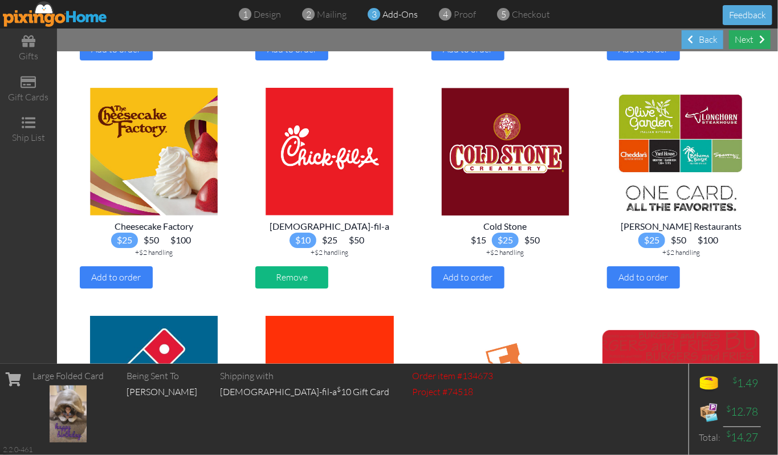
click at [753, 40] on div "Next" at bounding box center [750, 39] width 42 height 19
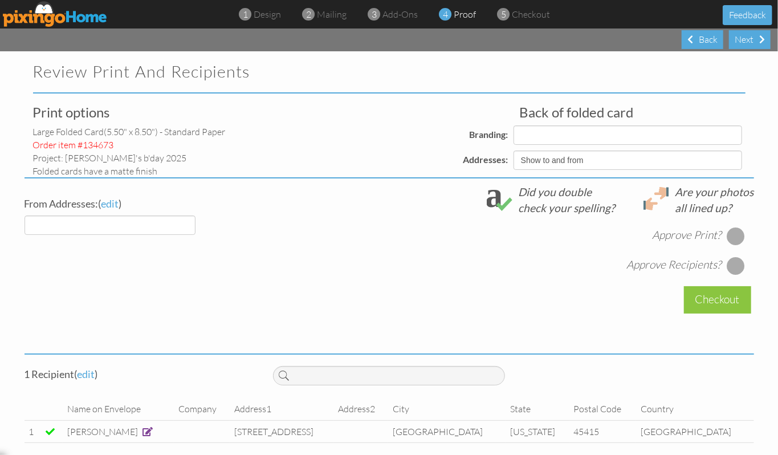
select select "object:16014"
select select "object:16016"
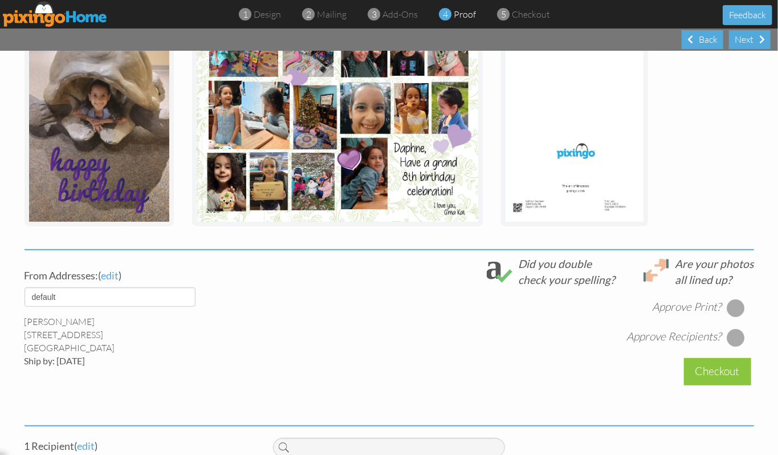
scroll to position [228, 0]
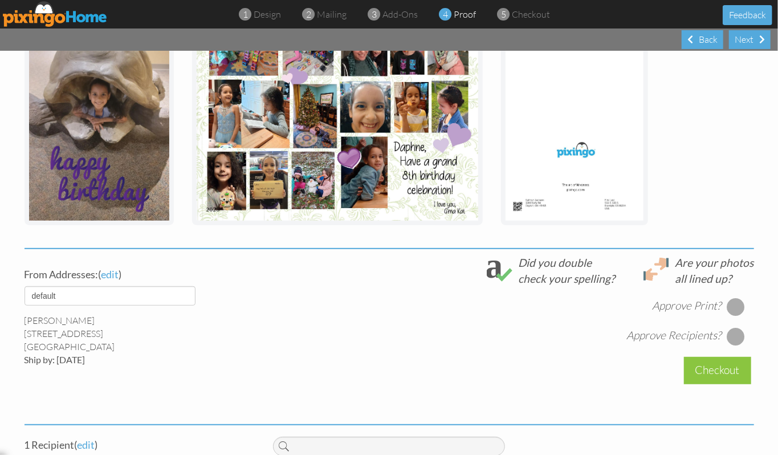
click at [732, 308] on div at bounding box center [736, 307] width 18 height 18
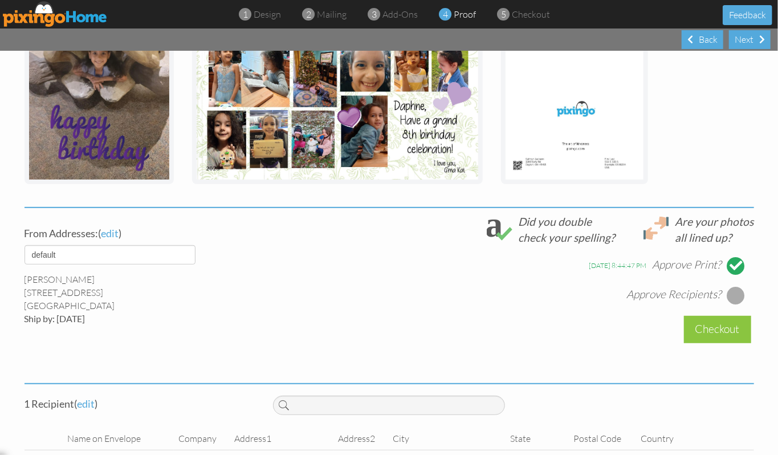
scroll to position [309, 0]
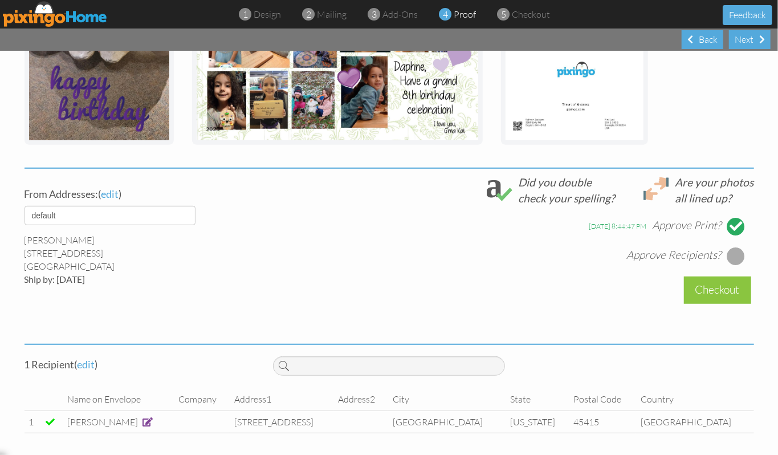
click at [734, 249] on div at bounding box center [736, 256] width 18 height 18
click at [709, 289] on div "Checkout" at bounding box center [717, 290] width 67 height 27
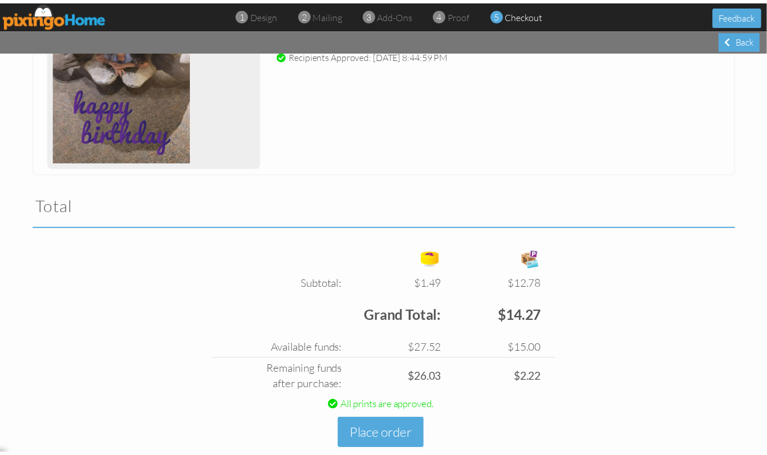
scroll to position [279, 0]
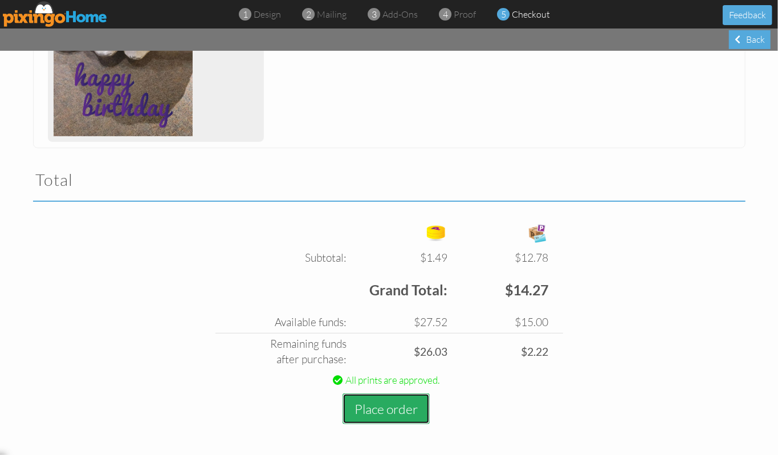
click at [384, 405] on button "Place order" at bounding box center [386, 408] width 87 height 31
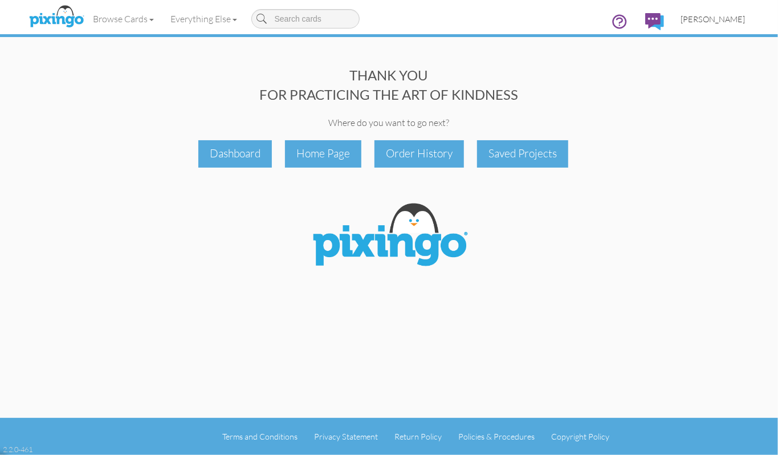
click at [706, 23] on span "[PERSON_NAME]" at bounding box center [713, 19] width 64 height 10
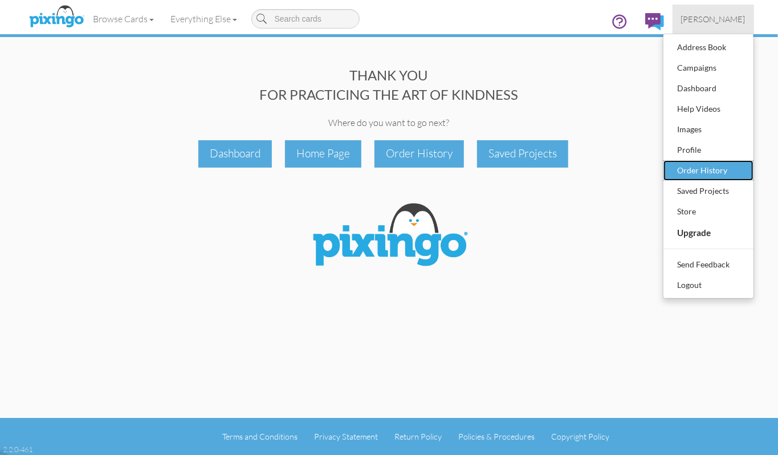
click at [692, 170] on div "Order History" at bounding box center [708, 170] width 67 height 17
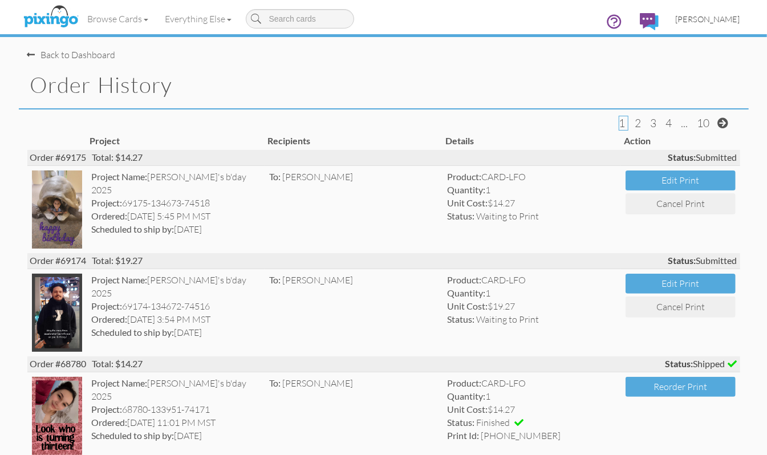
click at [708, 19] on span "[PERSON_NAME]" at bounding box center [708, 19] width 64 height 10
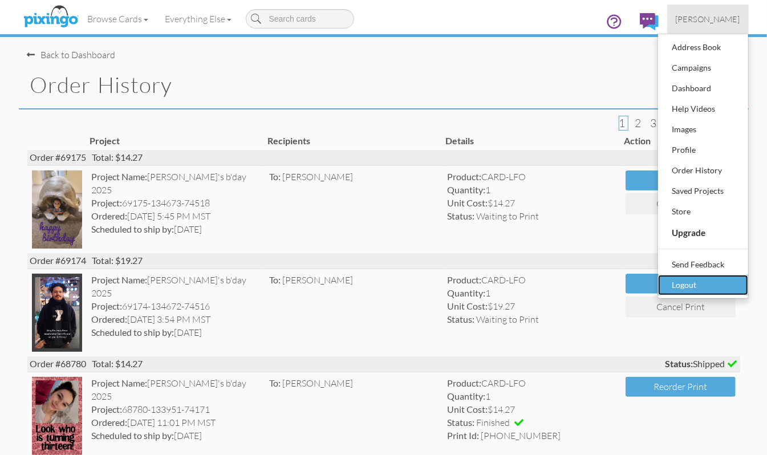
click at [691, 289] on div "Logout" at bounding box center [702, 285] width 67 height 17
